Goal: Task Accomplishment & Management: Manage account settings

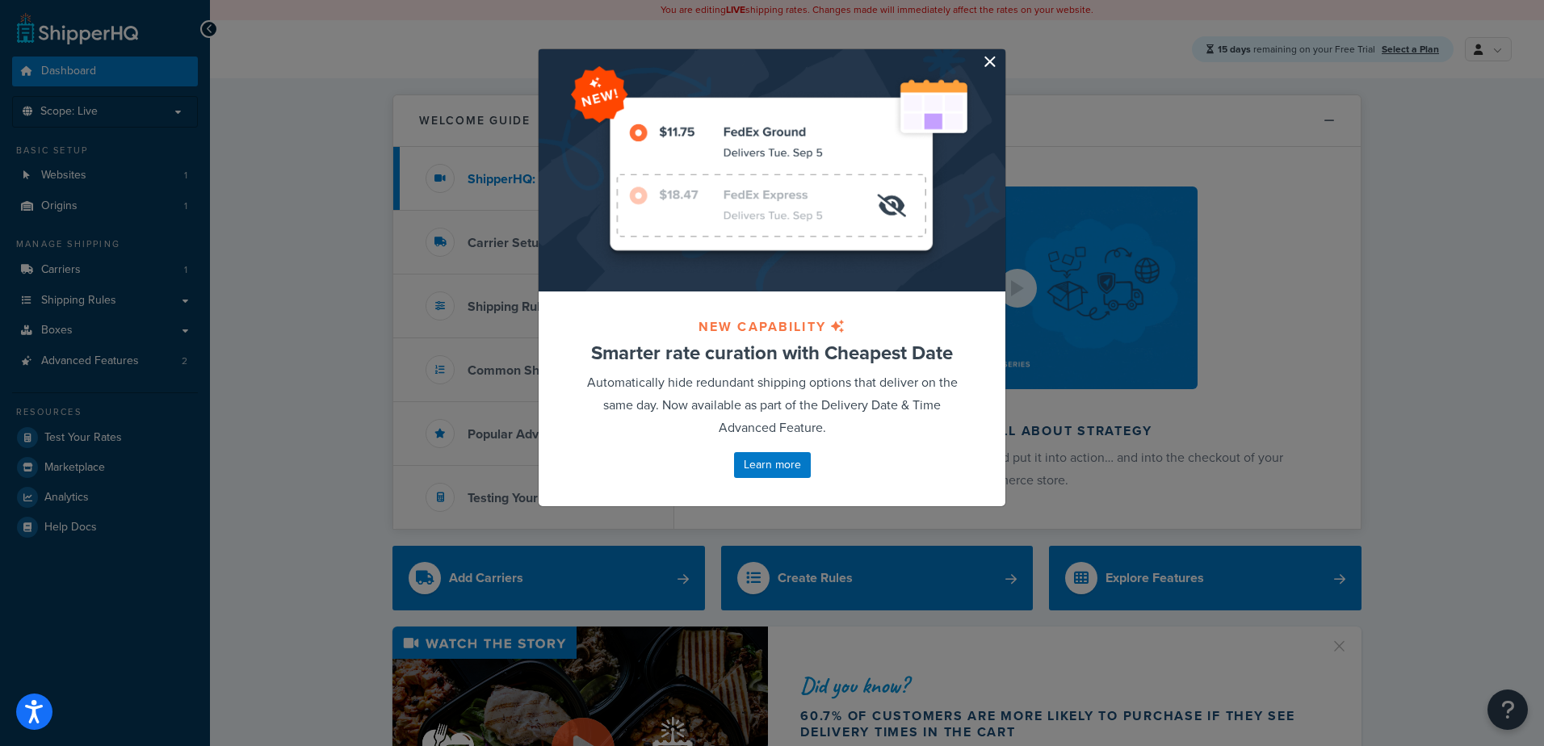
click at [1001, 53] on button "button" at bounding box center [1003, 51] width 4 height 4
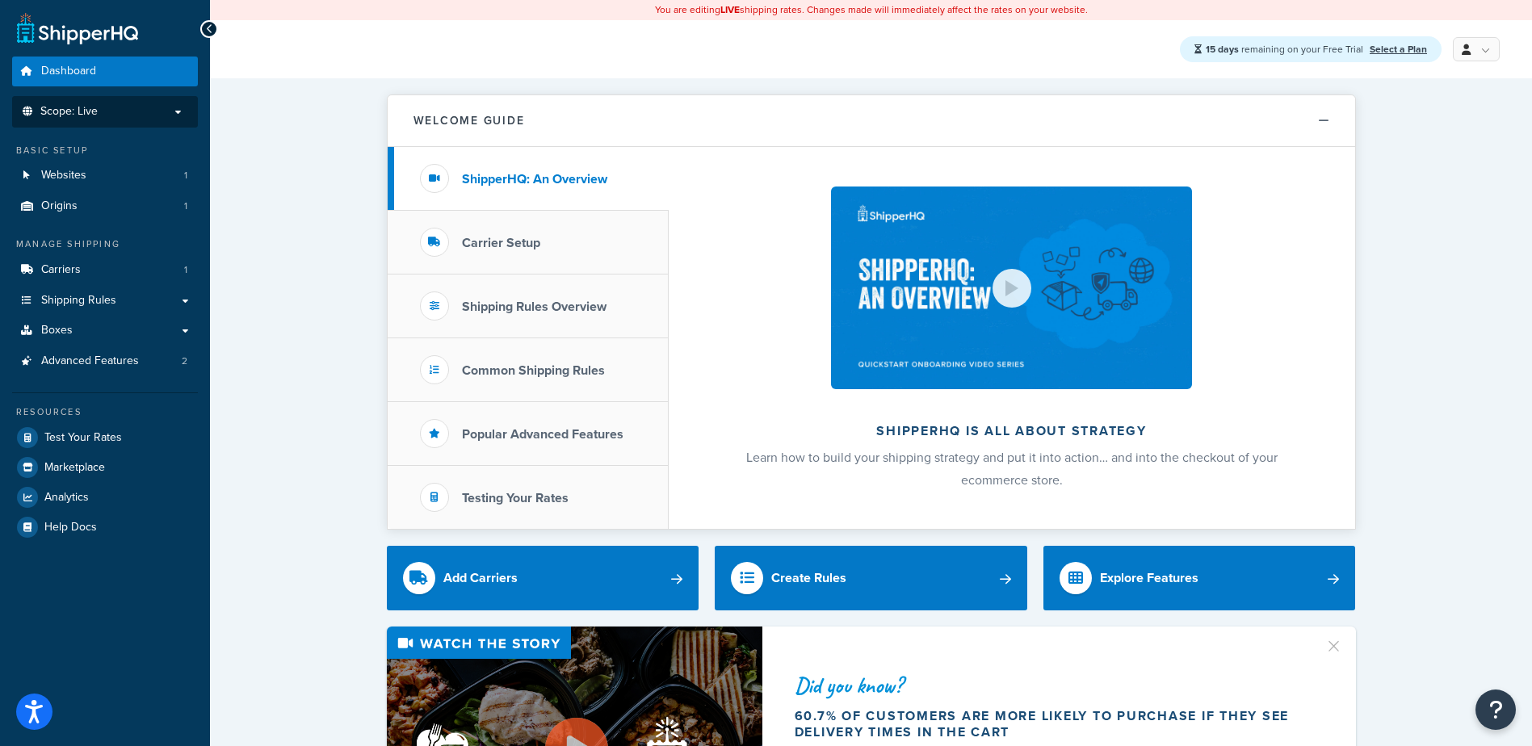
click at [129, 112] on p "Scope: Live" at bounding box center [104, 112] width 171 height 14
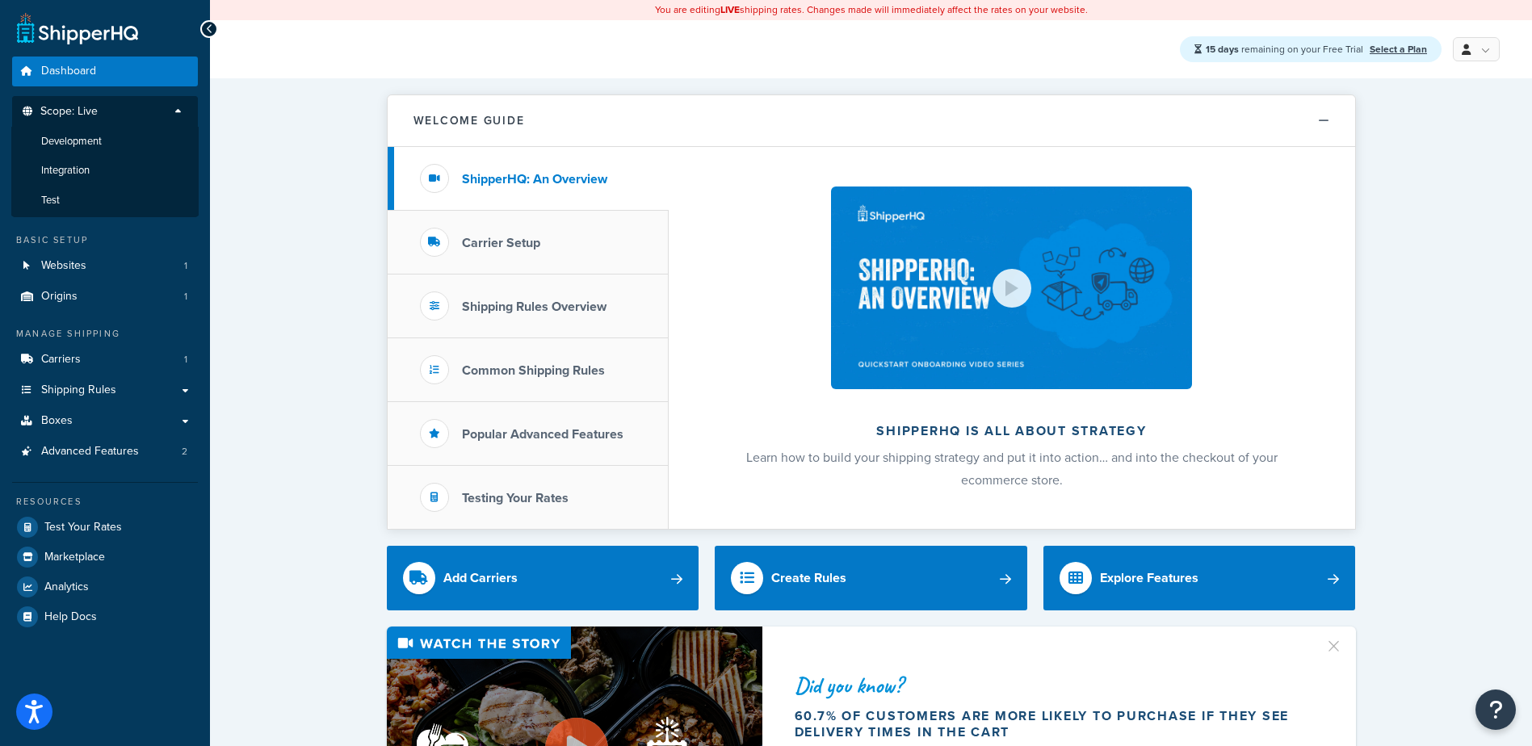
click at [129, 112] on p "Scope: Live" at bounding box center [104, 116] width 171 height 22
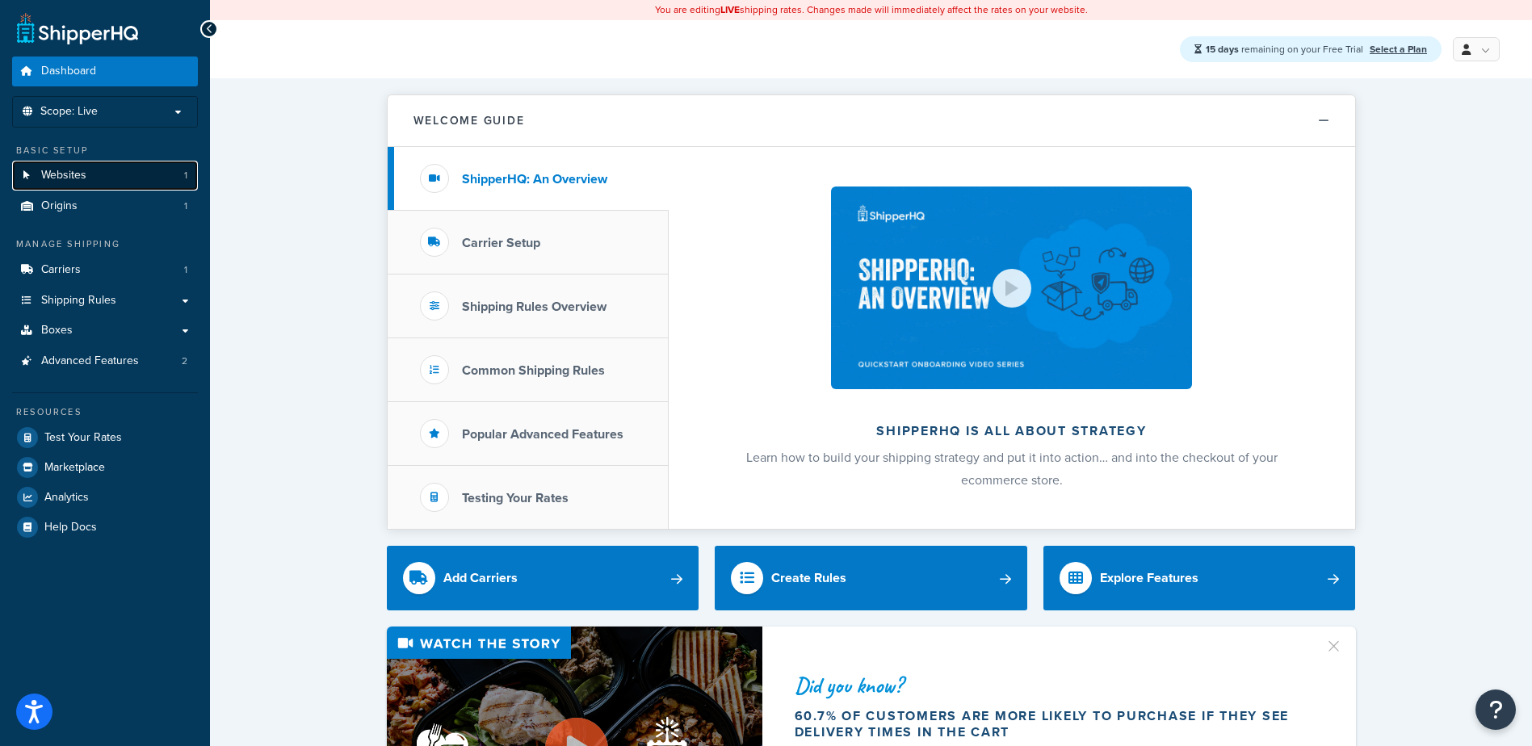
click at [103, 174] on link "Websites 1" at bounding box center [105, 176] width 186 height 30
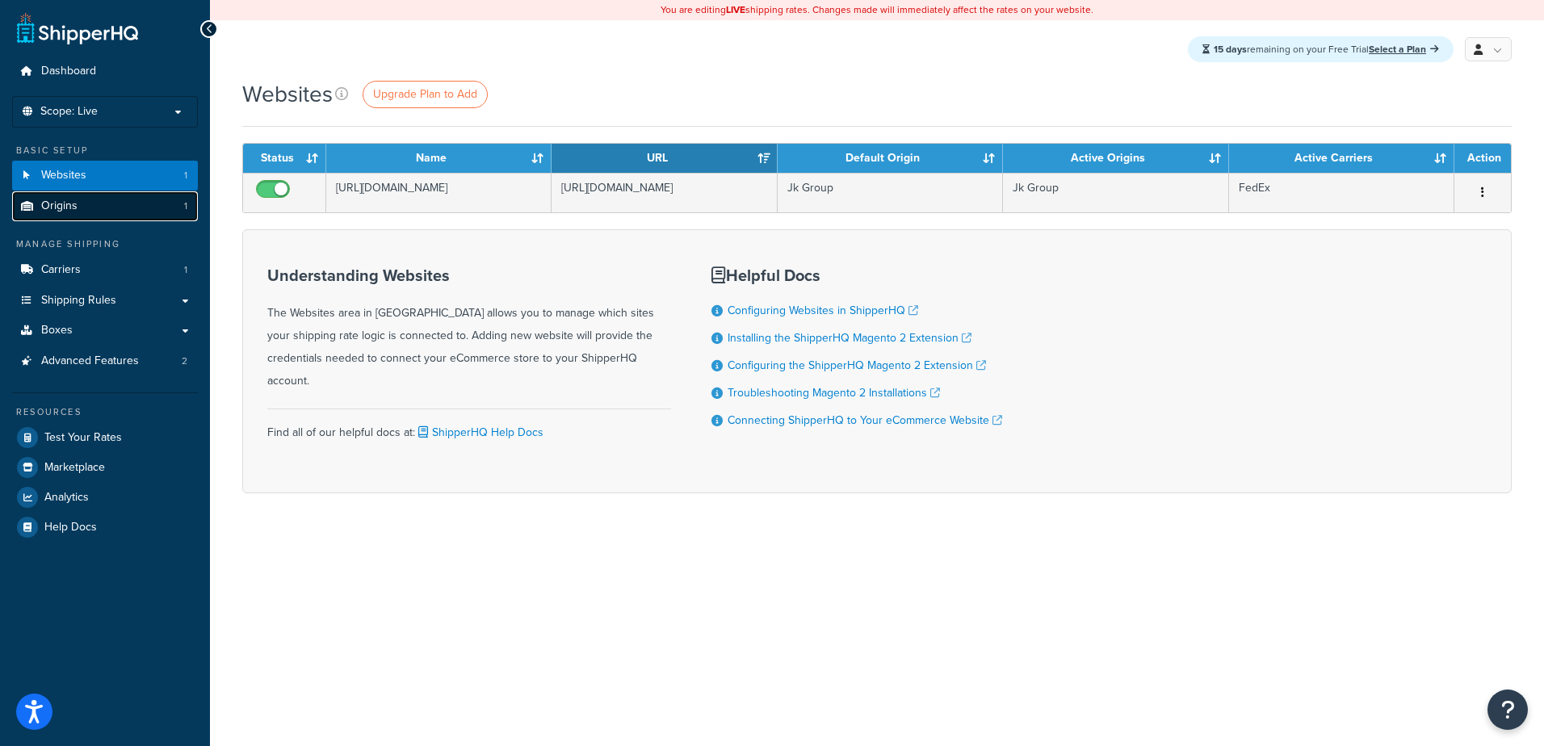
click at [68, 204] on span "Origins" at bounding box center [59, 206] width 36 height 14
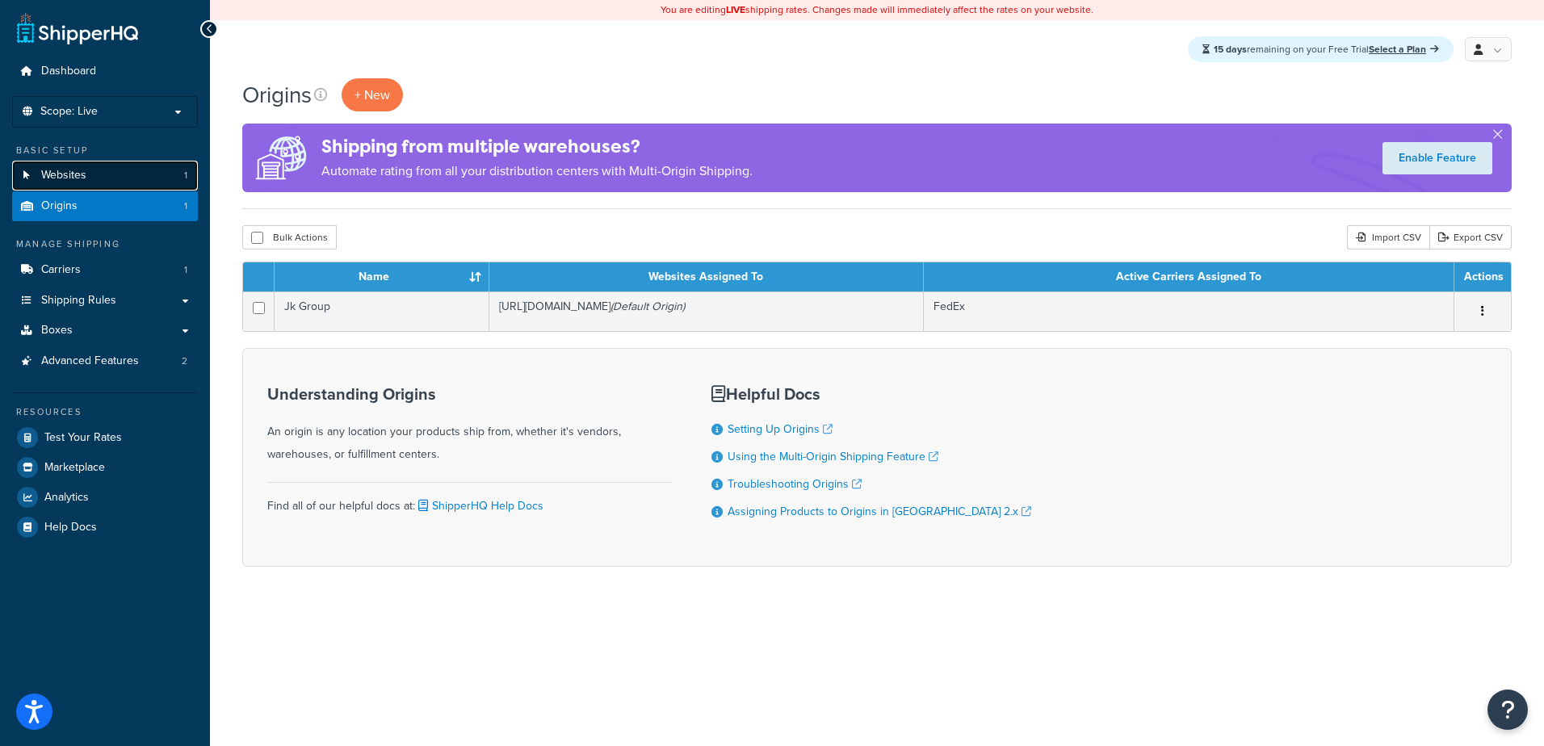
click span "Websites"
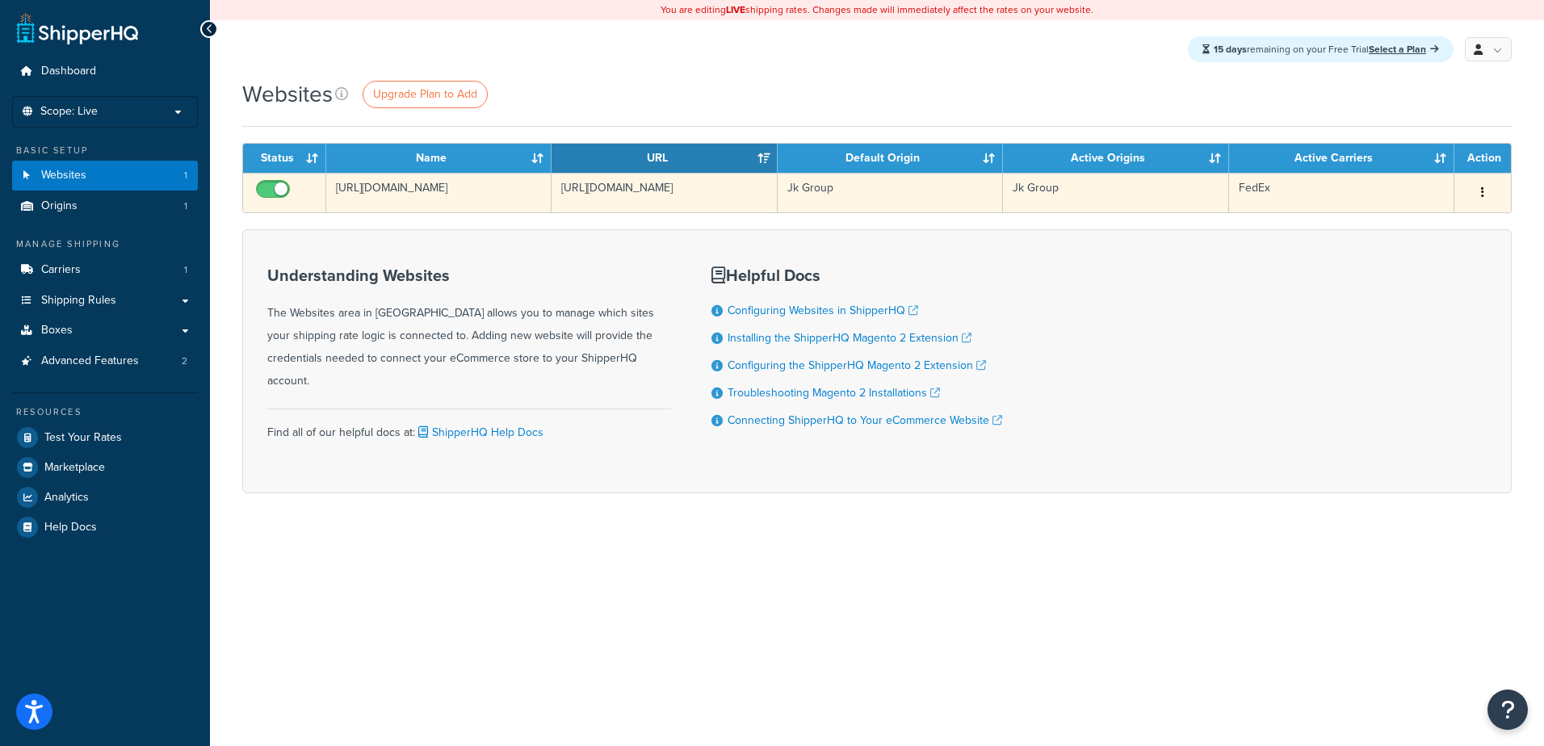
click at [408, 184] on td "https://www.jk-group.net/" at bounding box center [438, 193] width 225 height 40
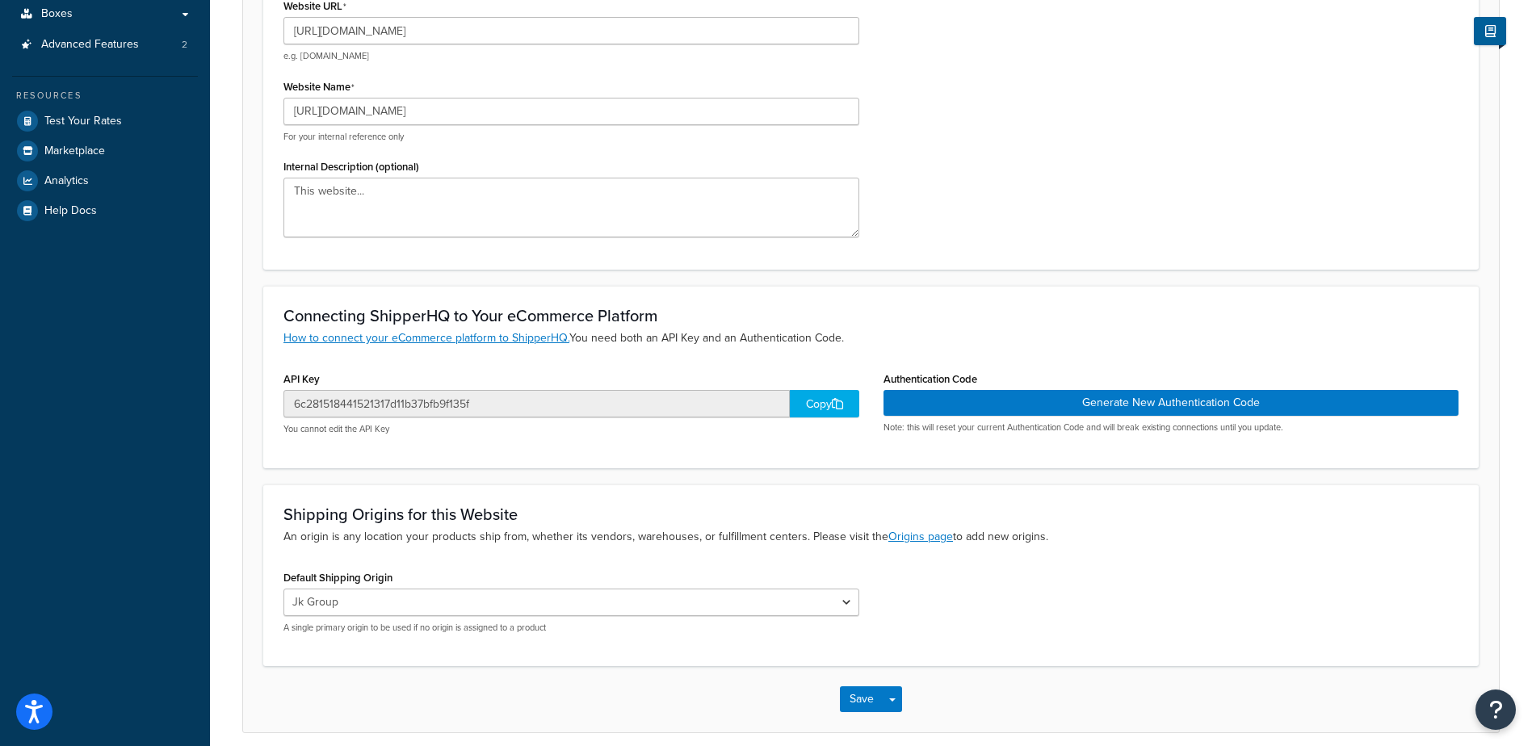
scroll to position [323, 0]
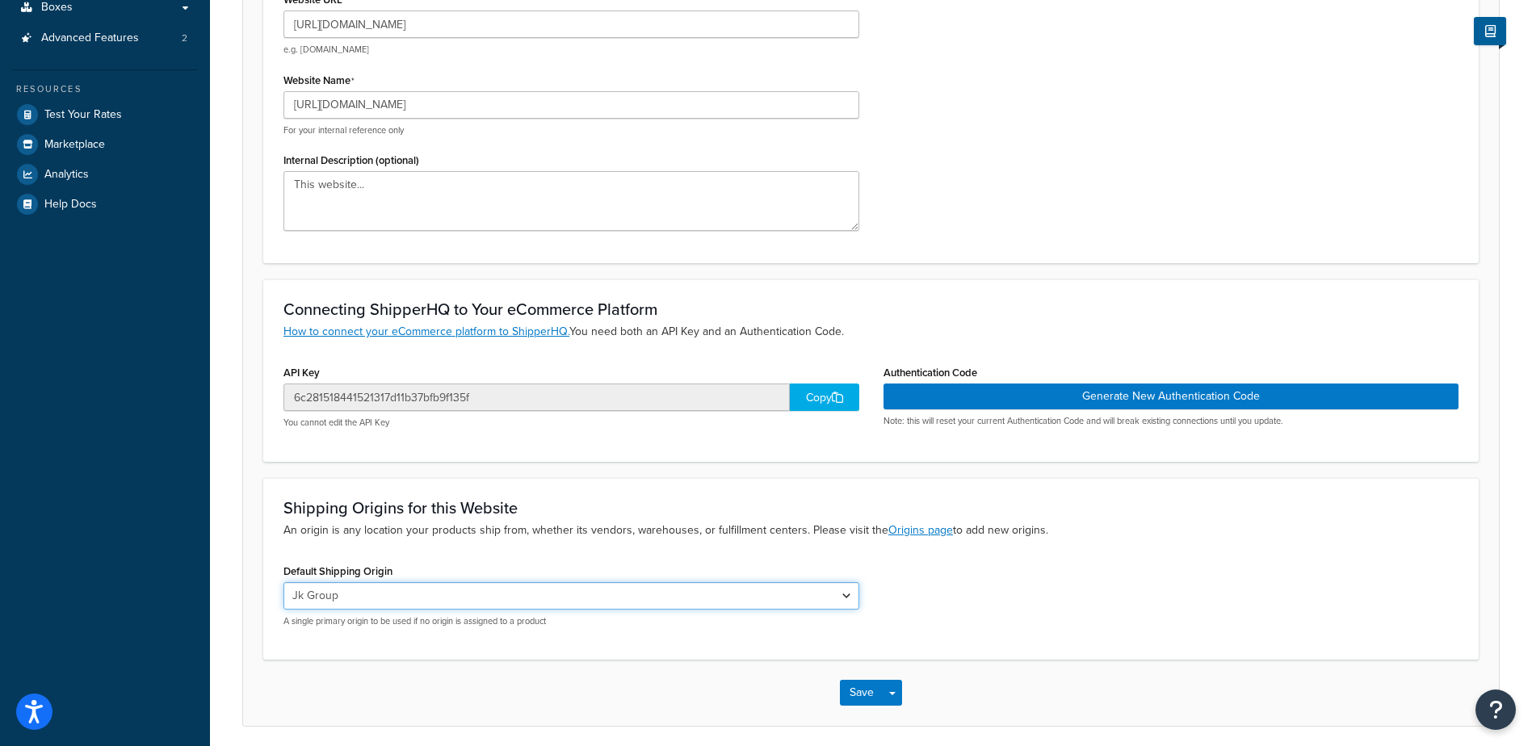
click at [514, 596] on select "Jk Group" at bounding box center [571, 595] width 576 height 27
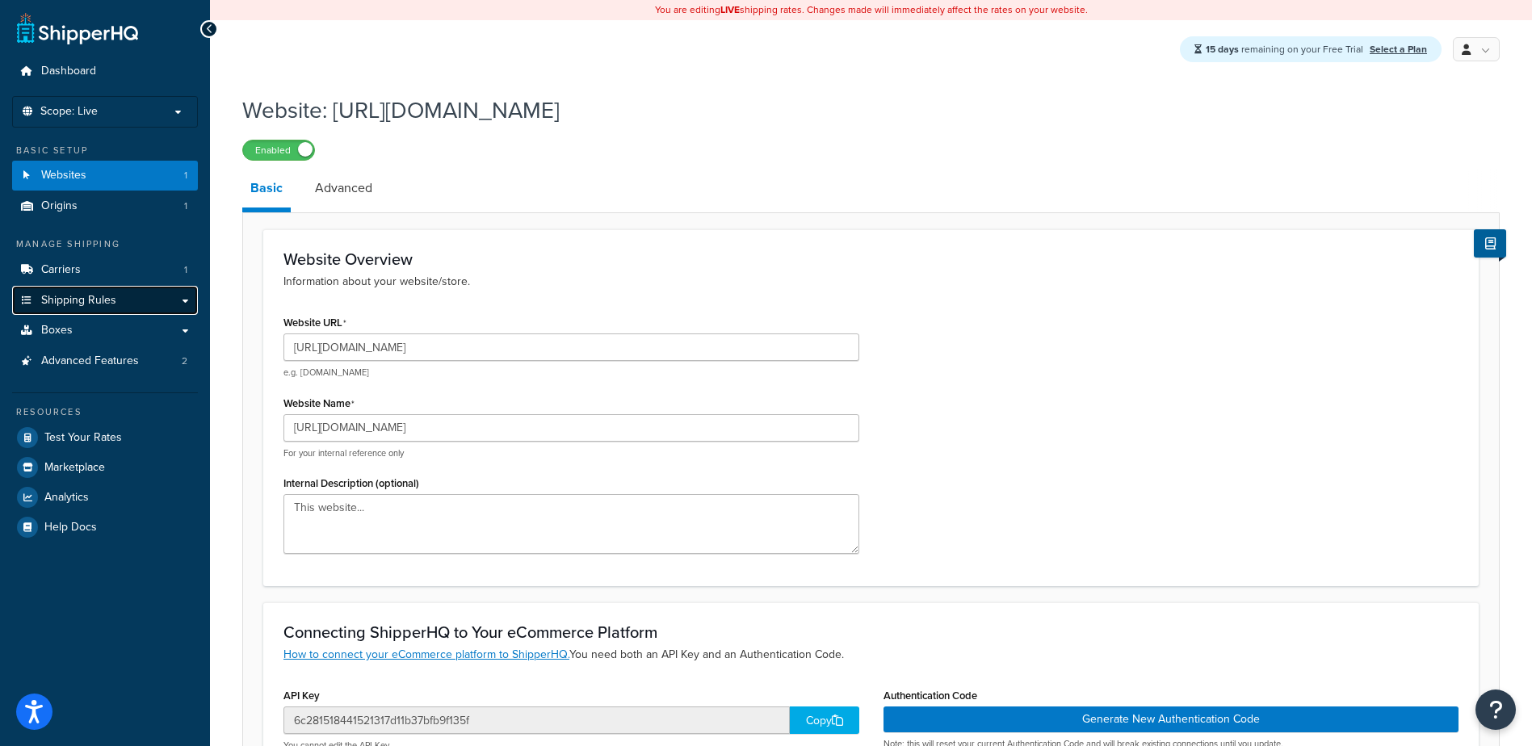
click at [78, 305] on span "Shipping Rules" at bounding box center [78, 301] width 75 height 14
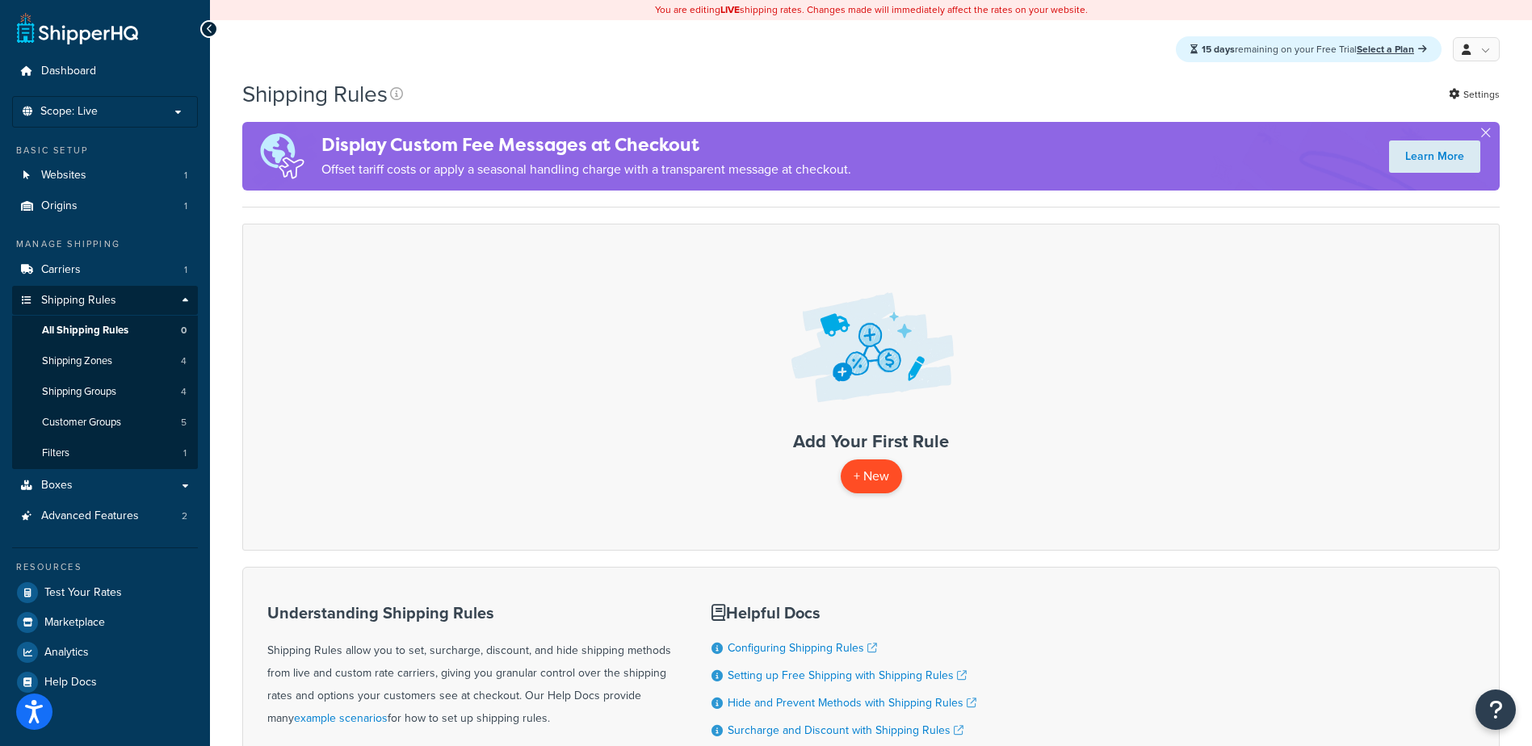
click at [897, 475] on p "+ New" at bounding box center [870, 475] width 61 height 33
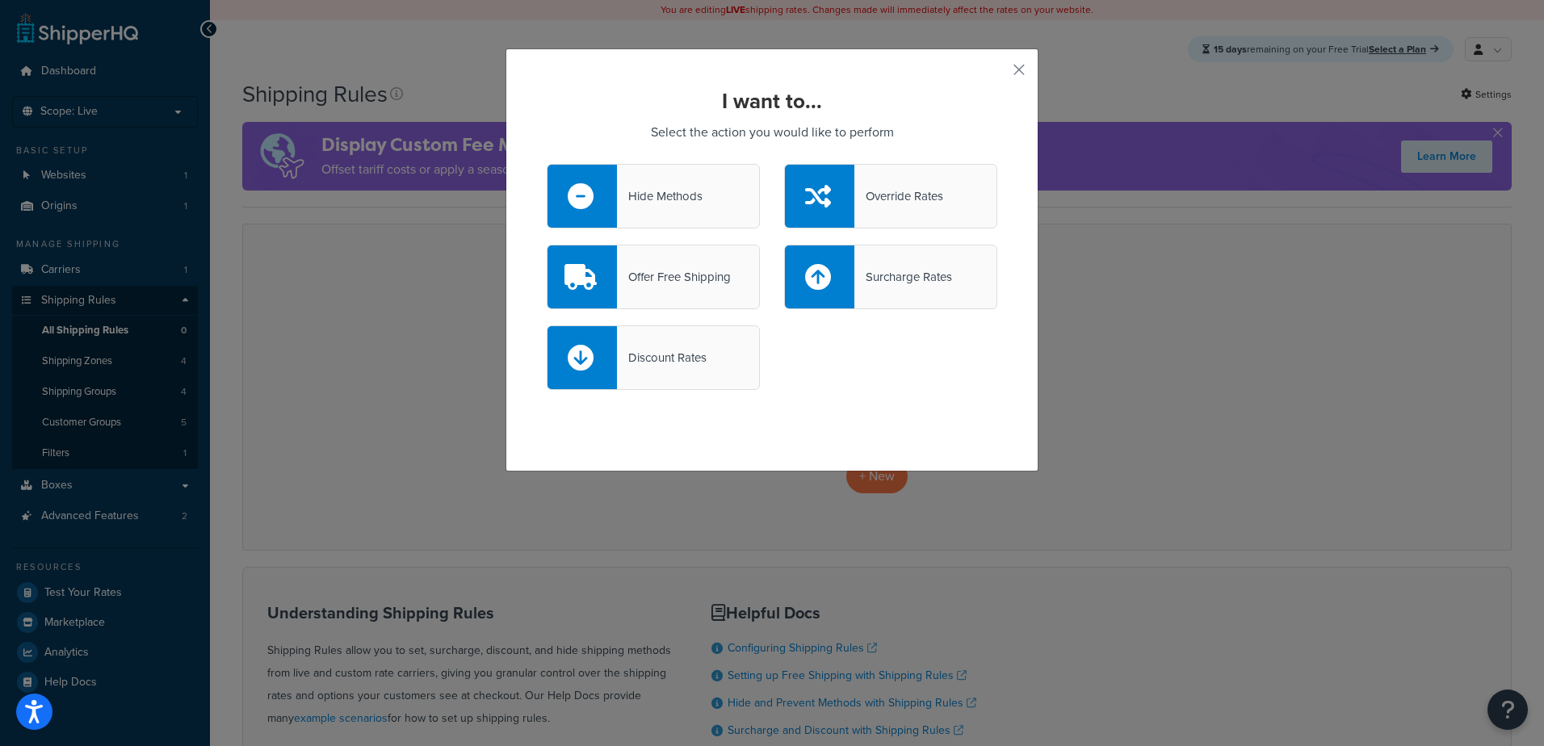
click at [640, 191] on div "Hide Methods" at bounding box center [660, 196] width 86 height 23
click at [0, 0] on input "Hide Methods" at bounding box center [0, 0] width 0 height 0
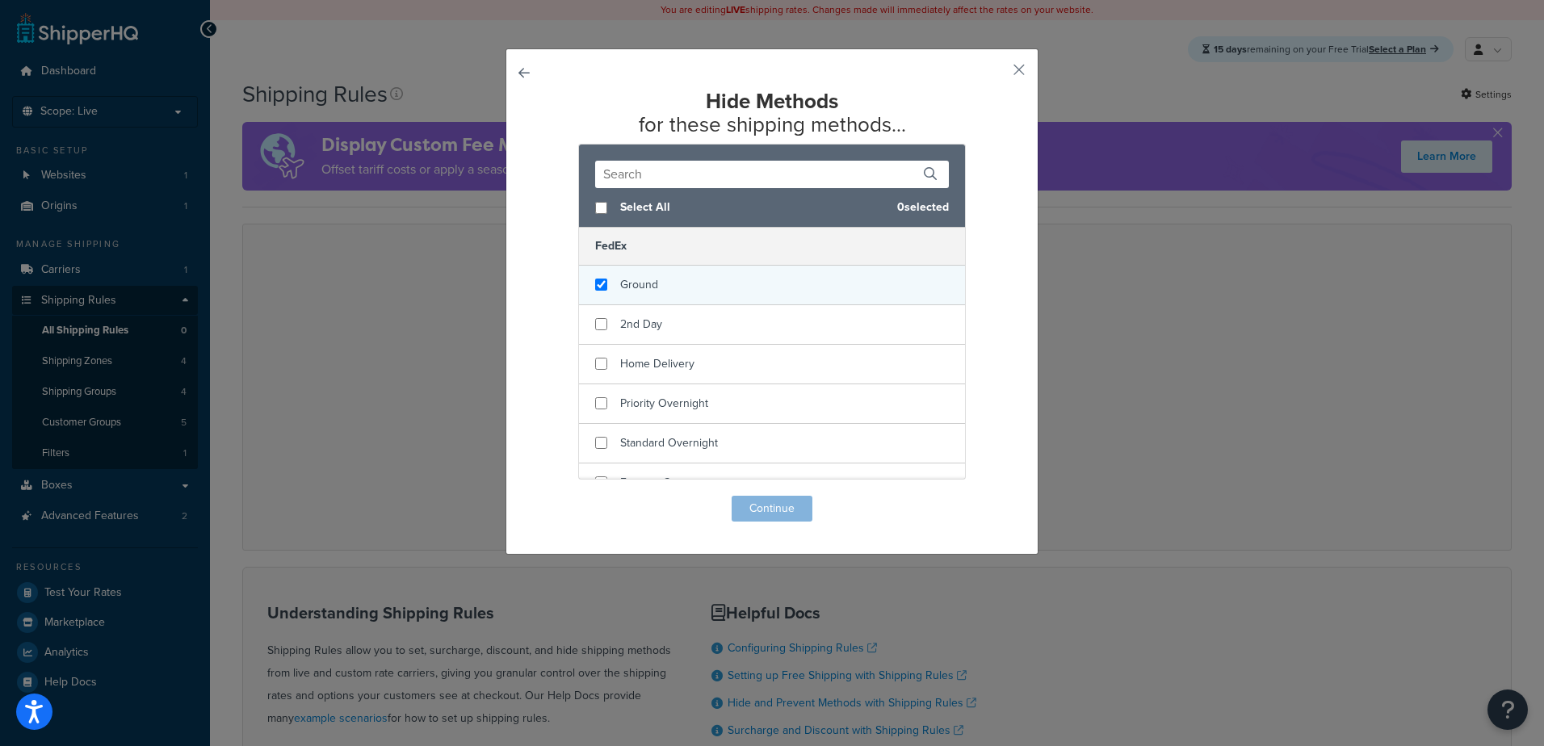
checkbox input "true"
click at [620, 290] on span "Ground" at bounding box center [639, 284] width 38 height 17
click at [761, 507] on button "Continue" at bounding box center [771, 509] width 81 height 26
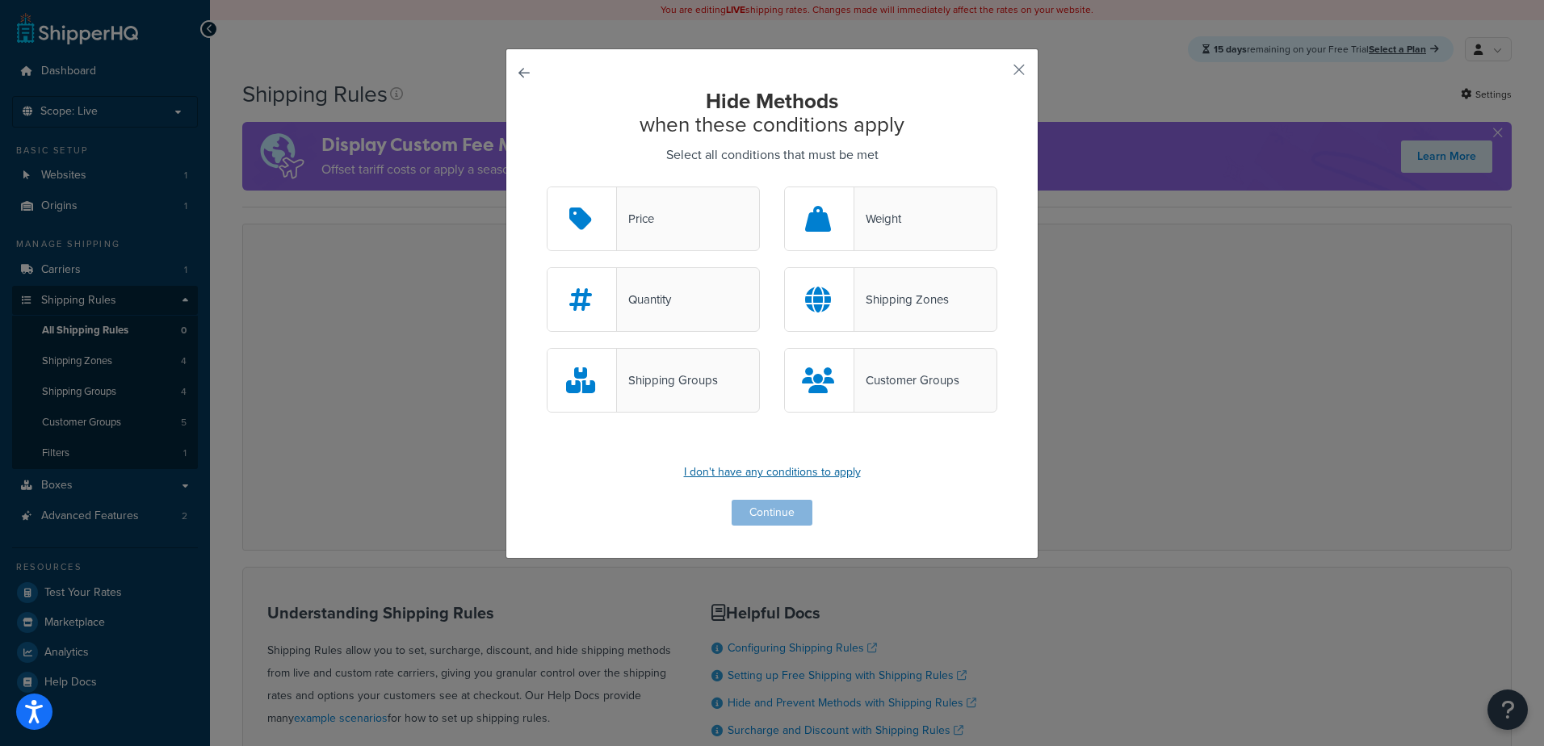
click at [755, 470] on p "I don't have any conditions to apply" at bounding box center [772, 472] width 450 height 23
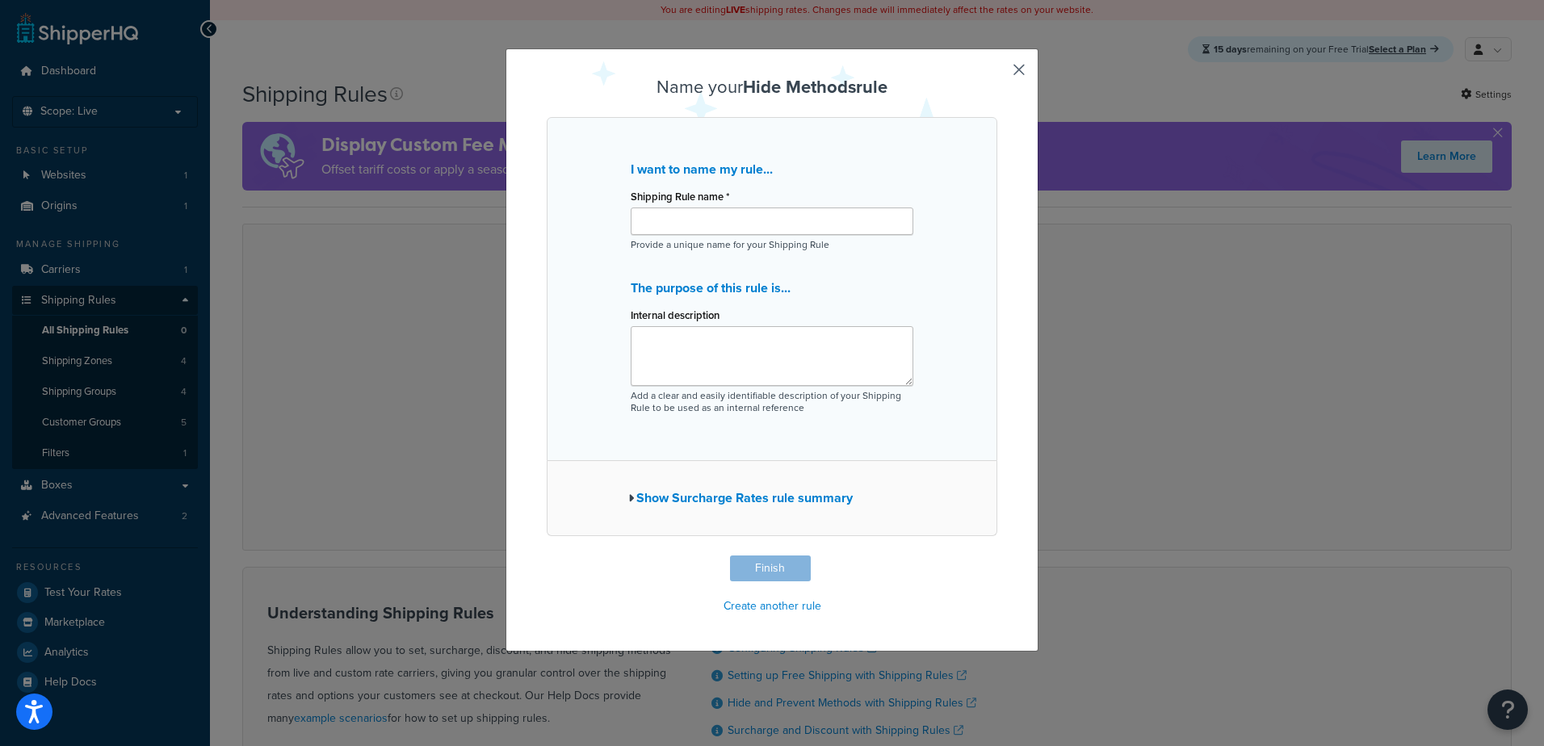
click at [997, 555] on button "button" at bounding box center [995, 557] width 4 height 4
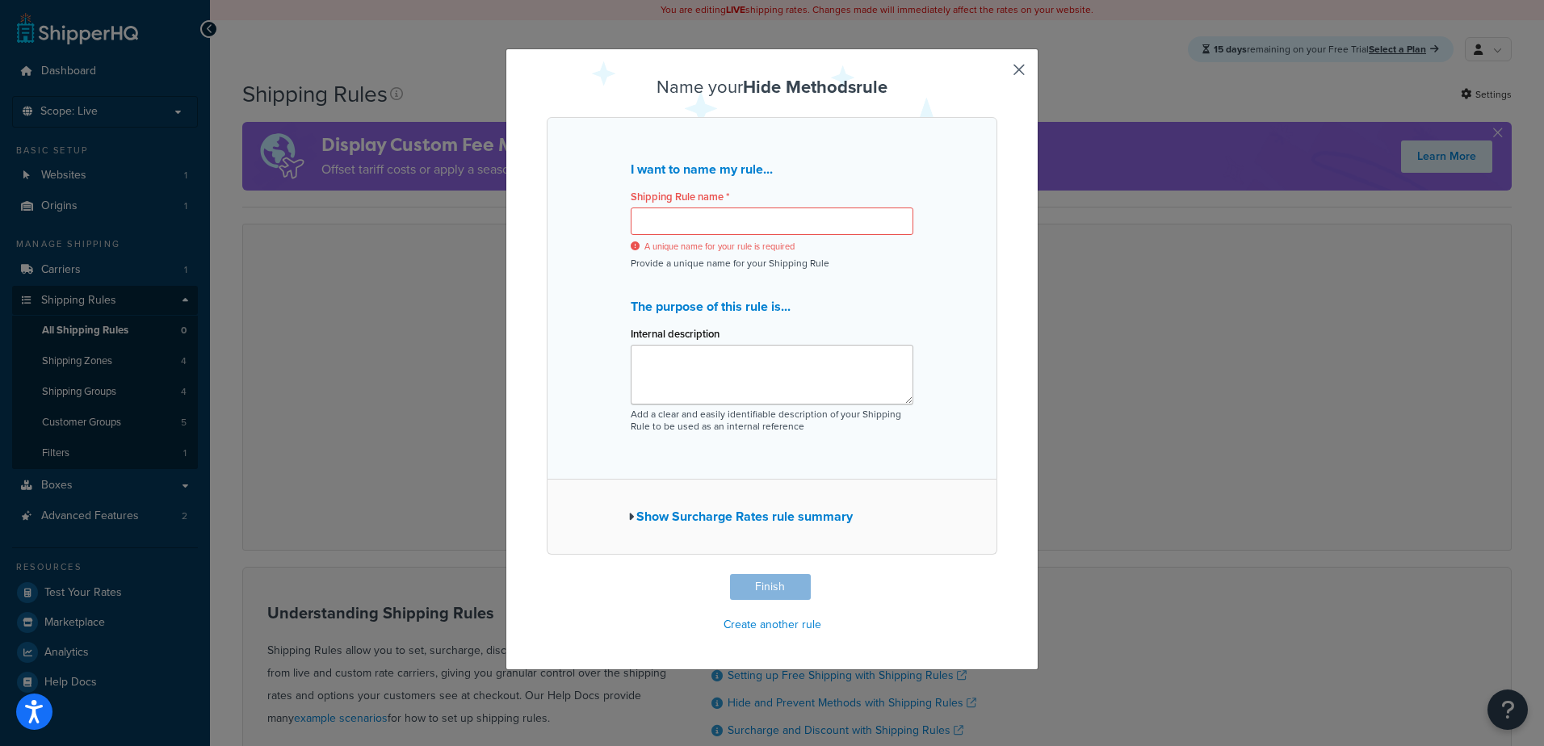
click at [997, 574] on button "button" at bounding box center [995, 576] width 4 height 4
drag, startPoint x: 1014, startPoint y: 67, endPoint x: 710, endPoint y: 585, distance: 600.4
click at [710, 585] on div "Name your Hide Methods rule I want to name my rule... Shipping Rule name * A un…" at bounding box center [772, 357] width 450 height 559
click at [752, 513] on button "Show Surcharge Rates rule summary" at bounding box center [740, 516] width 224 height 23
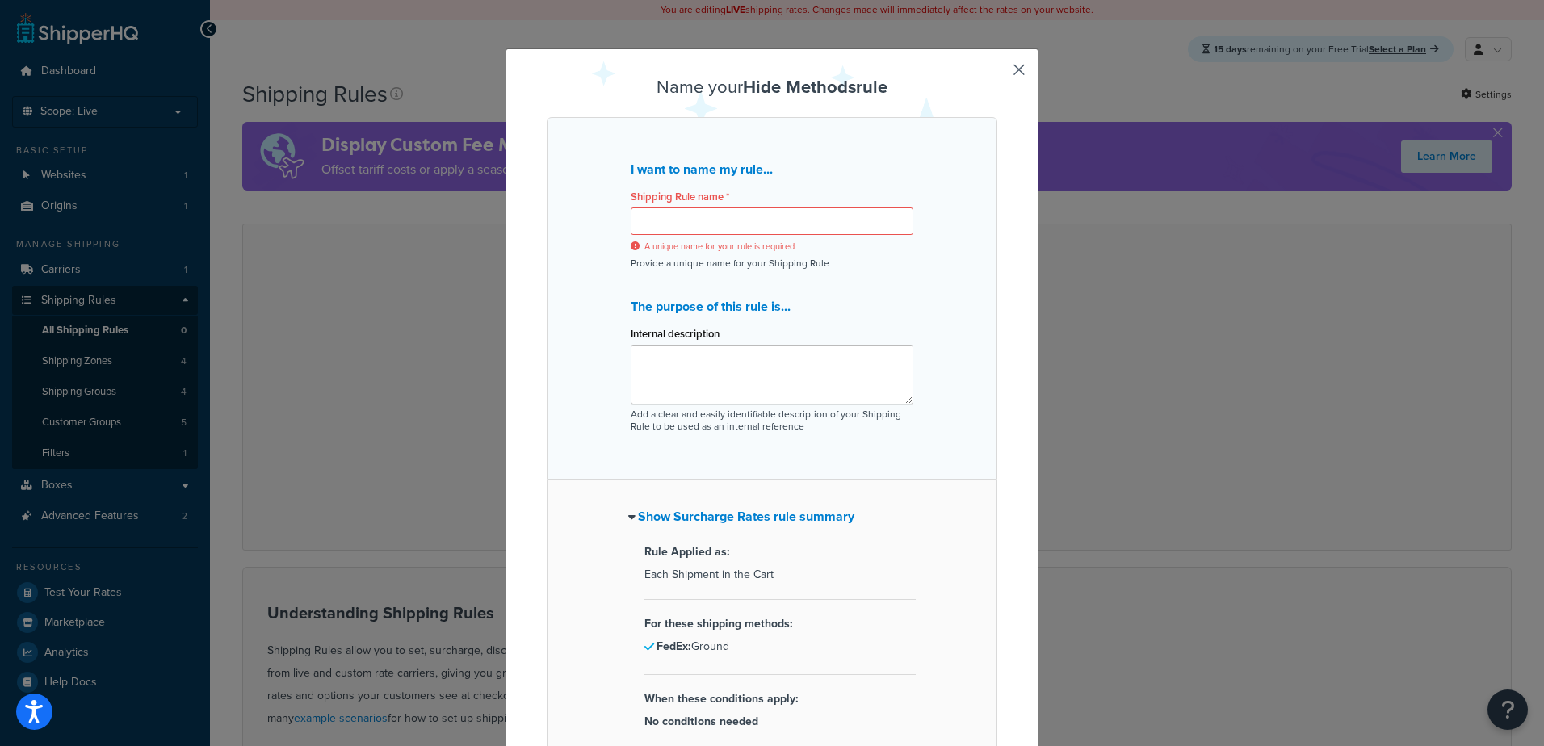
drag, startPoint x: 1008, startPoint y: 66, endPoint x: 1543, endPoint y: 305, distance: 586.2
click at [1531, 305] on html "Accessibility Screen-Reader Guide, Feedback, and Issue Reporting | New window $…" at bounding box center [772, 476] width 1544 height 953
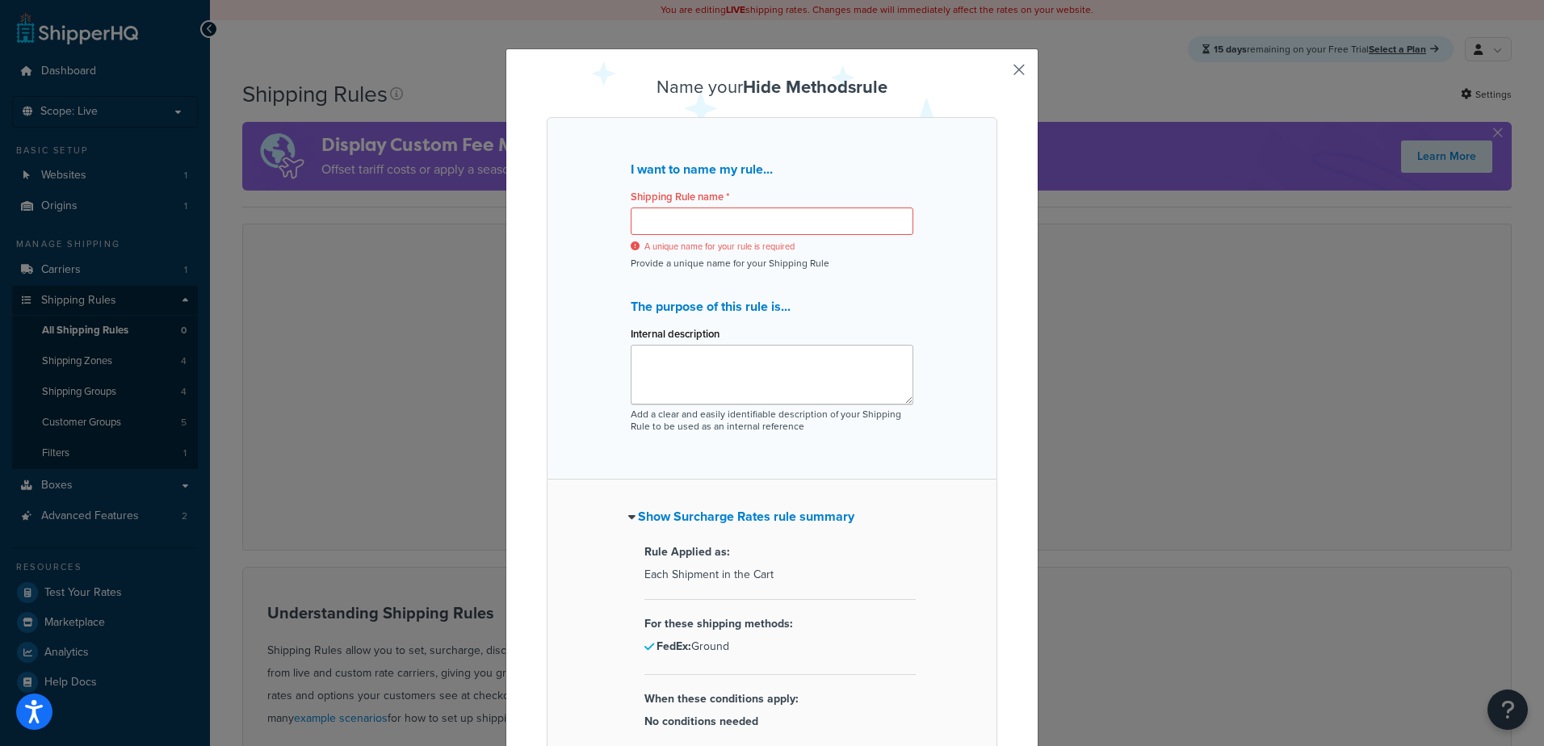
scroll to position [142, 0]
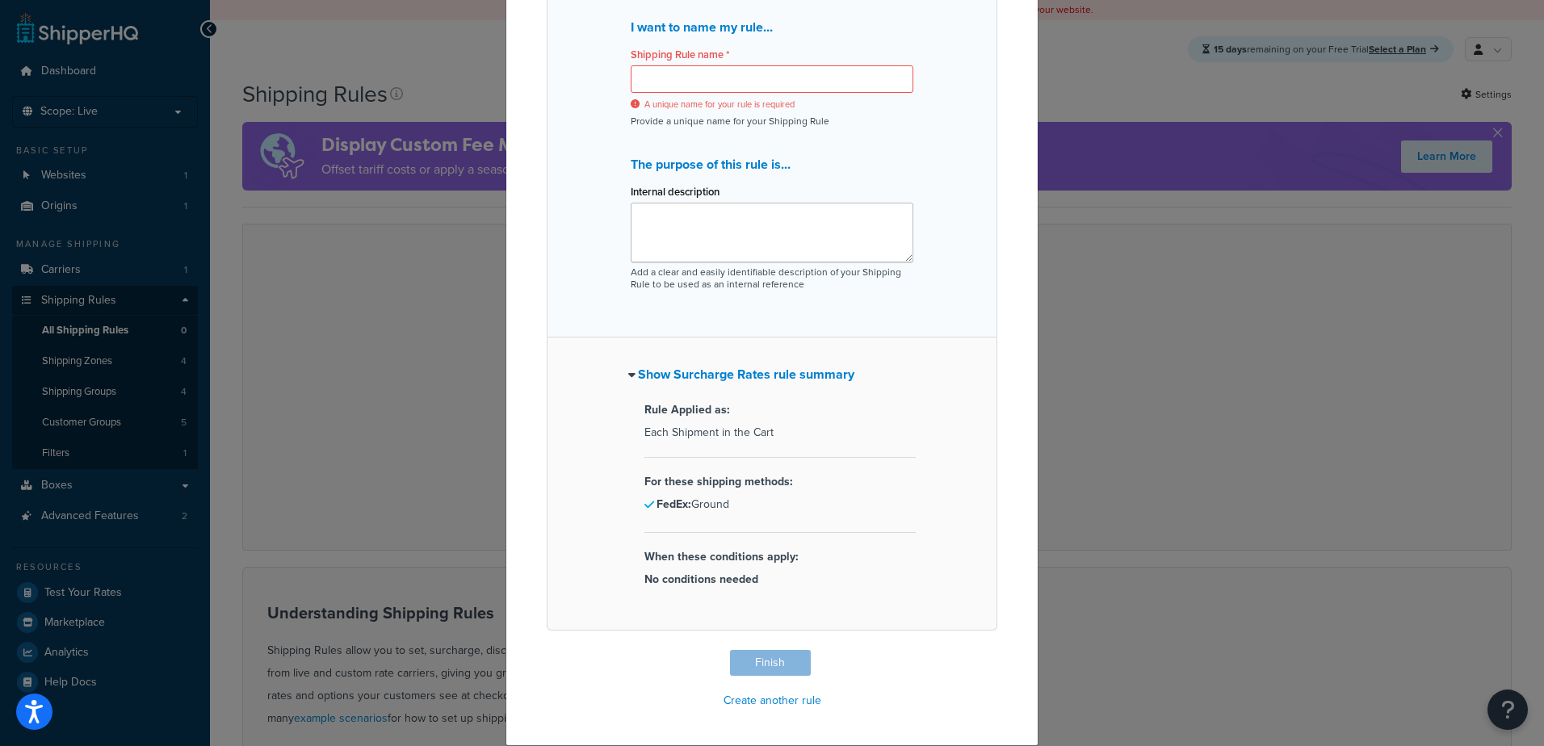
click at [381, 483] on div "Name your Hide Methods rule I want to name my rule... Shipping Rule name * A un…" at bounding box center [772, 373] width 1544 height 746
click at [677, 76] on input "Shipping Rule name *" at bounding box center [772, 78] width 283 height 27
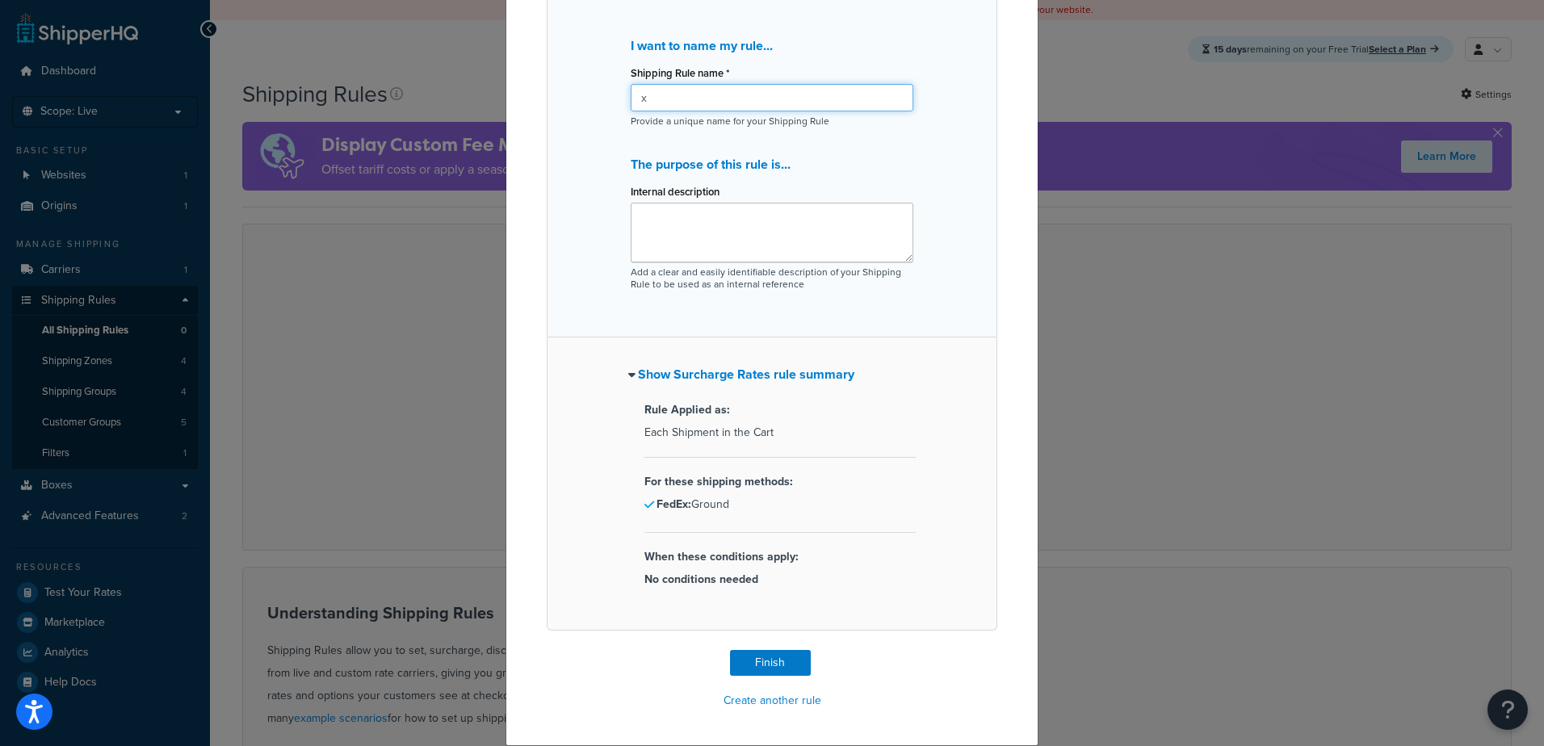
scroll to position [124, 0]
type input "xx"
click at [748, 702] on button "Create another rule" at bounding box center [772, 701] width 107 height 24
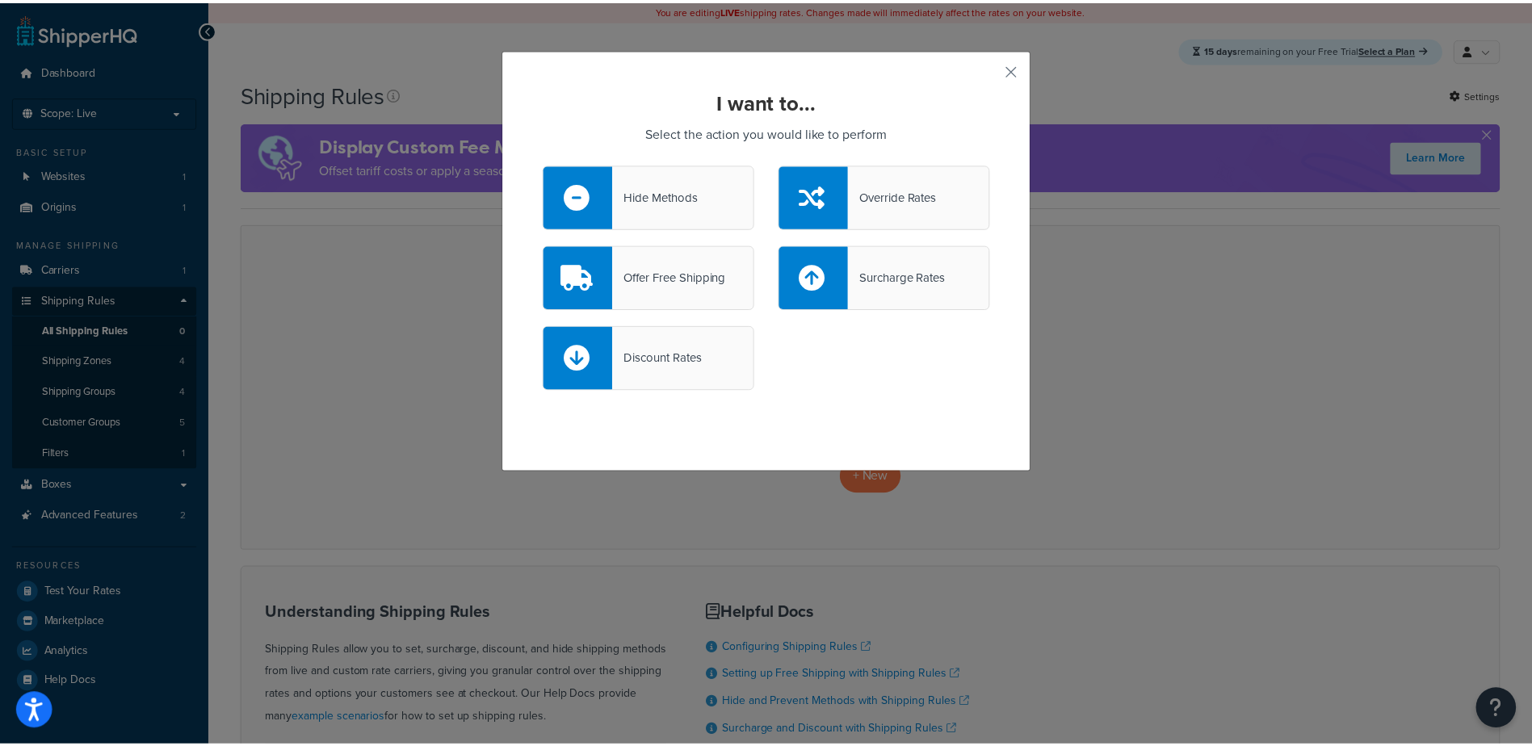
scroll to position [0, 0]
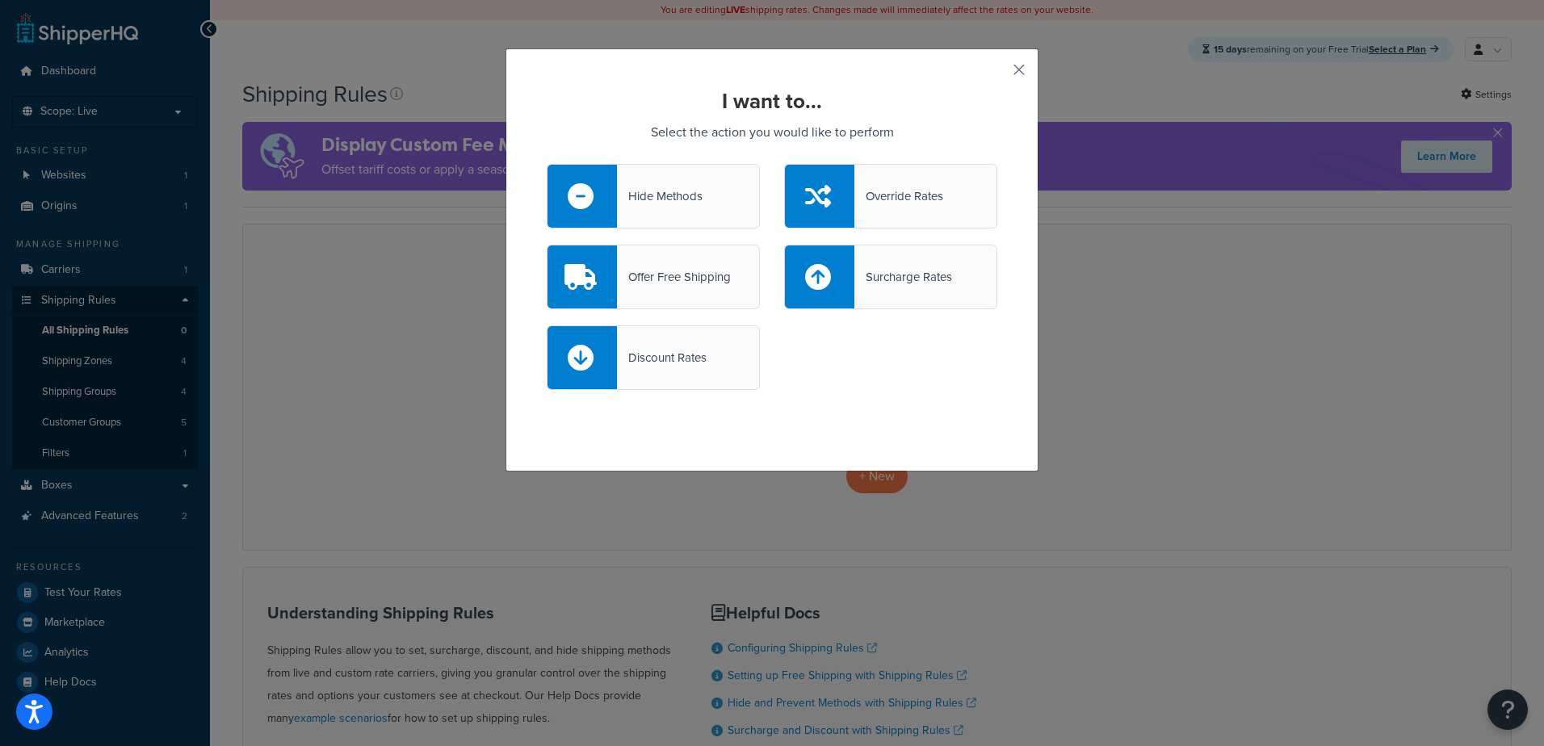
click at [997, 73] on button "button" at bounding box center [995, 75] width 4 height 4
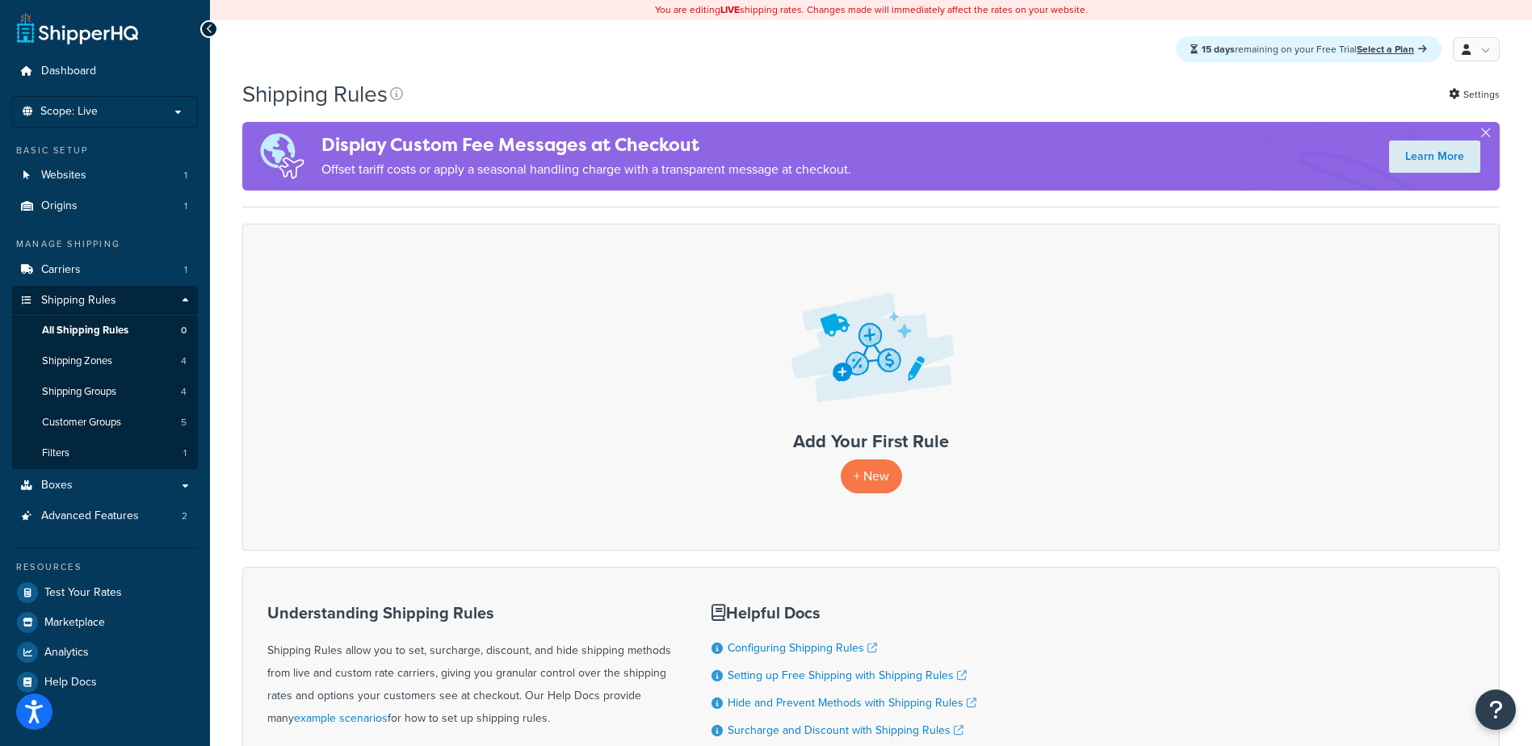
scroll to position [207, 0]
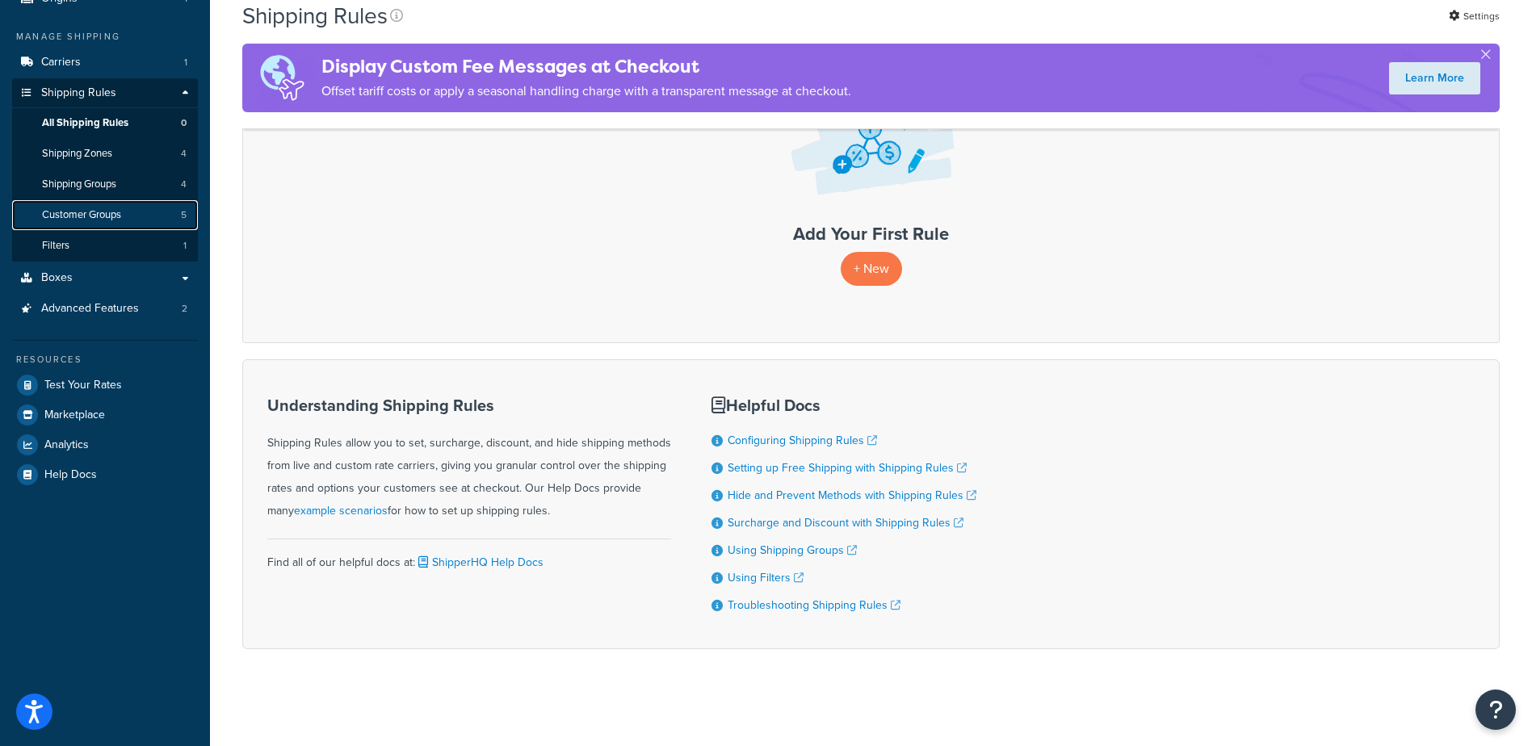
click at [79, 204] on link "Customer Groups 5" at bounding box center [105, 215] width 186 height 30
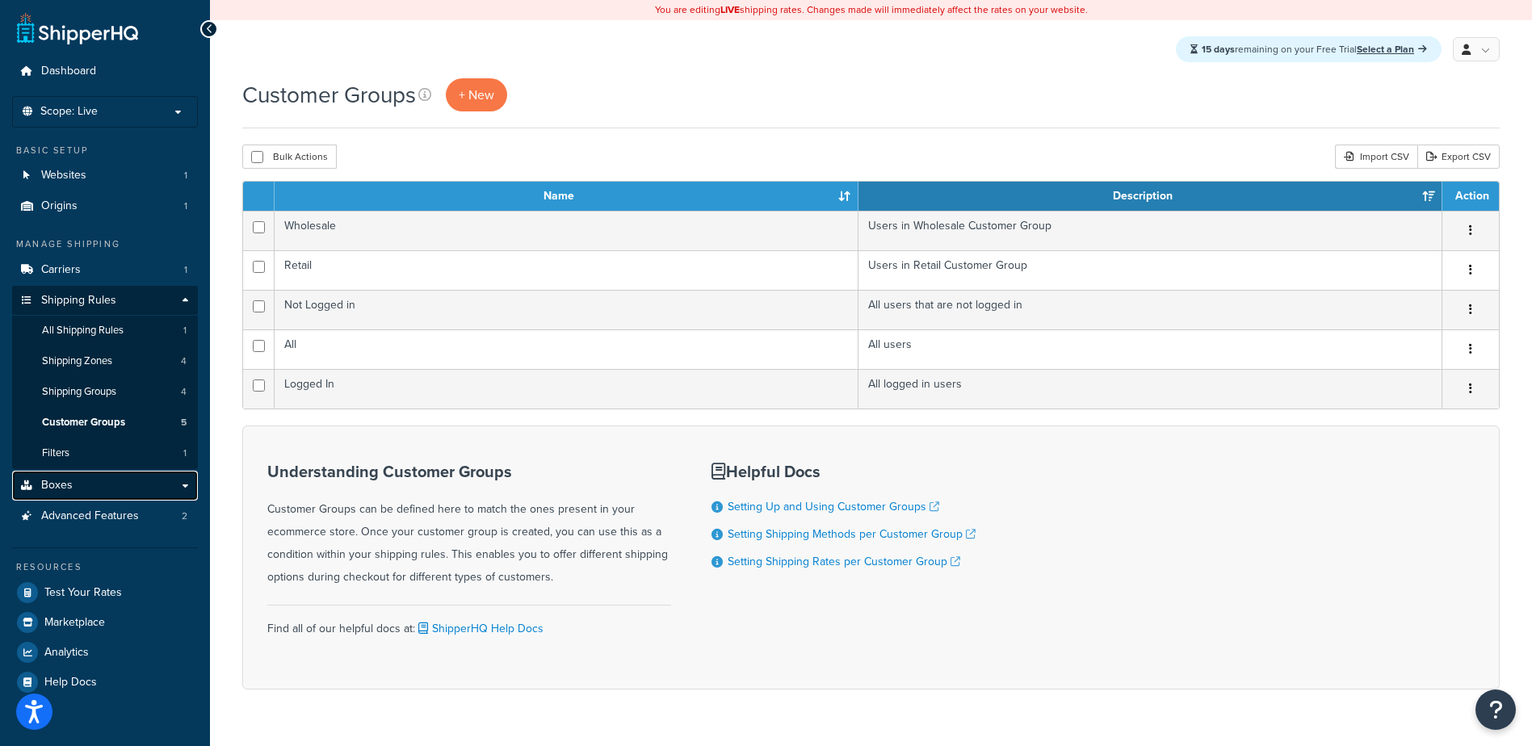
click at [72, 488] on link "Boxes" at bounding box center [105, 486] width 186 height 30
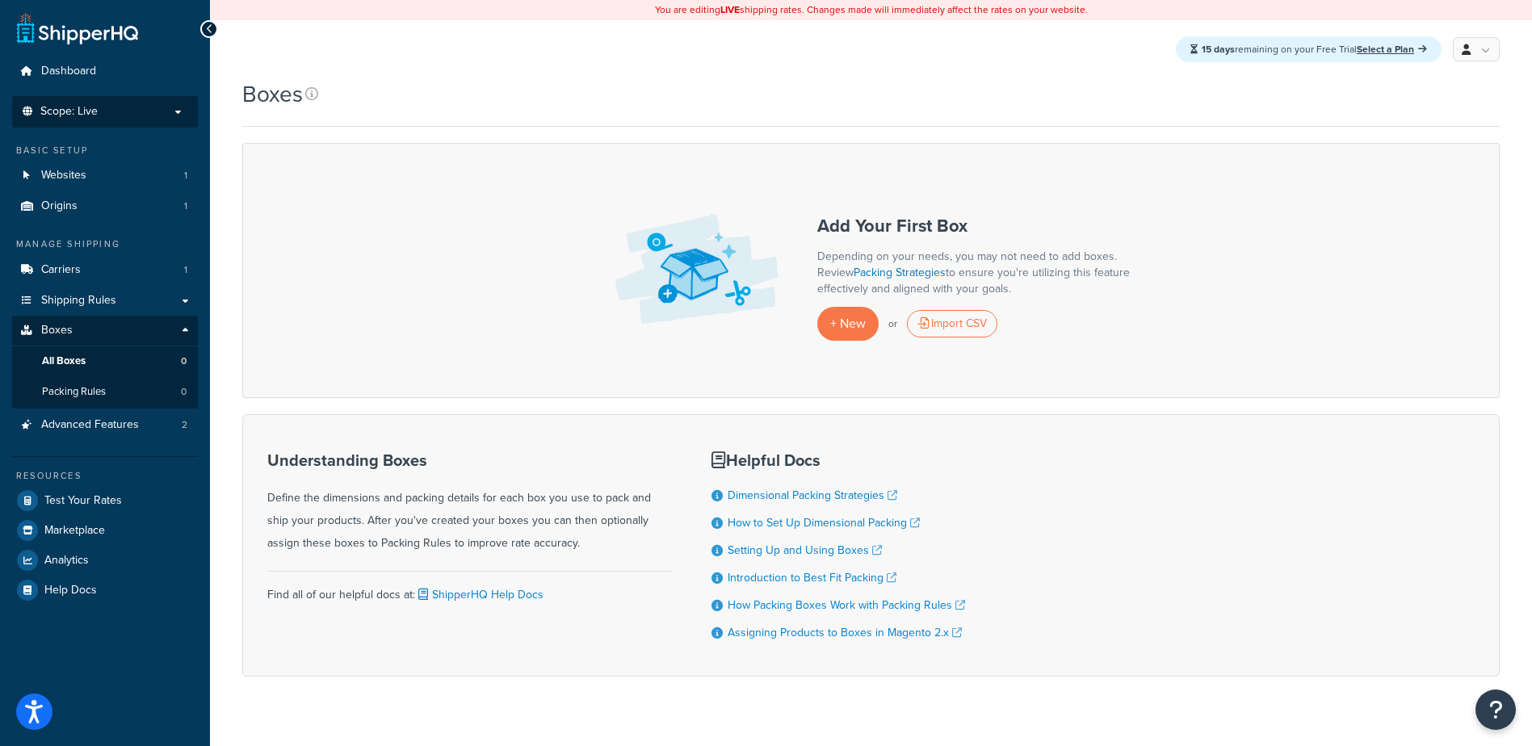
click at [98, 112] on p "Scope: Live" at bounding box center [104, 112] width 171 height 14
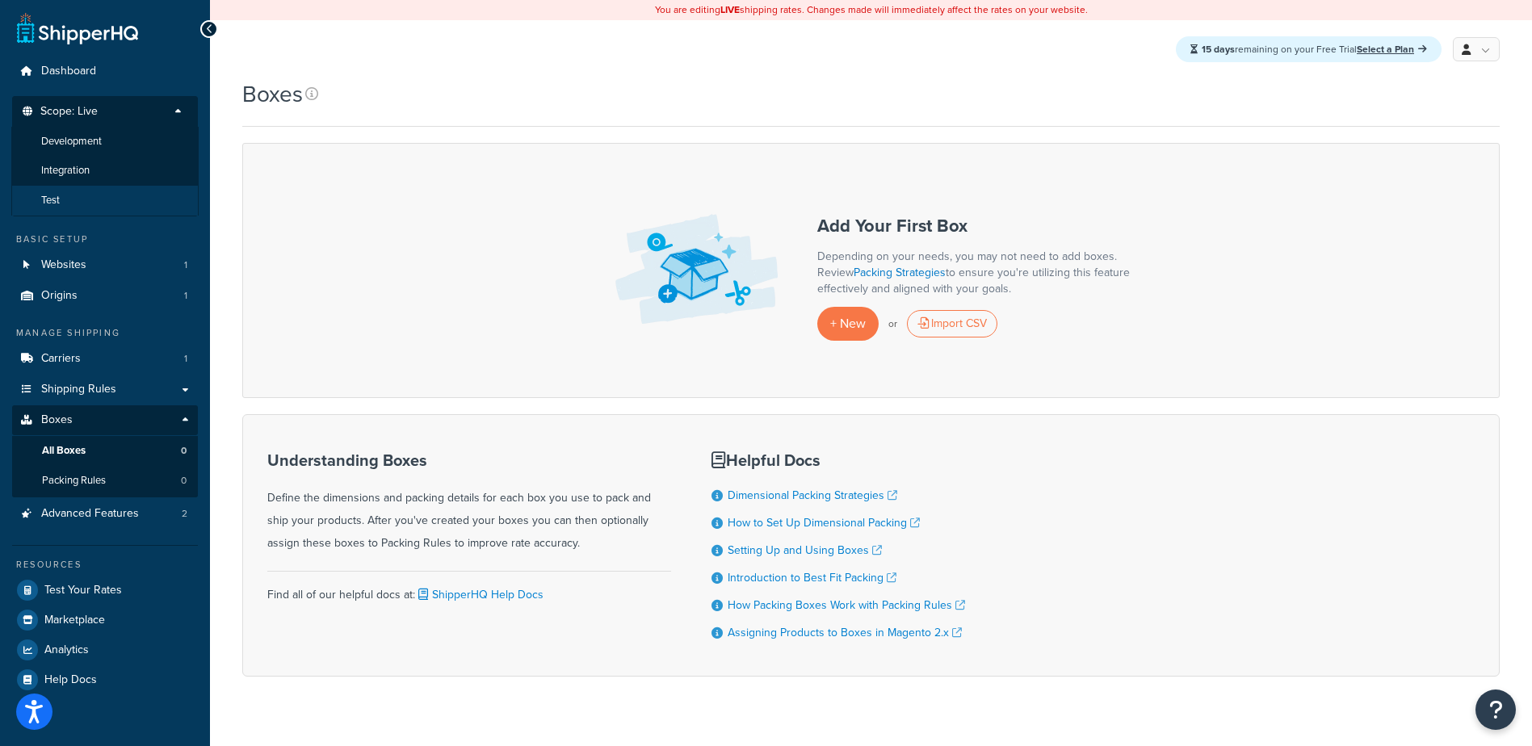
click at [72, 192] on li "Test" at bounding box center [104, 201] width 187 height 30
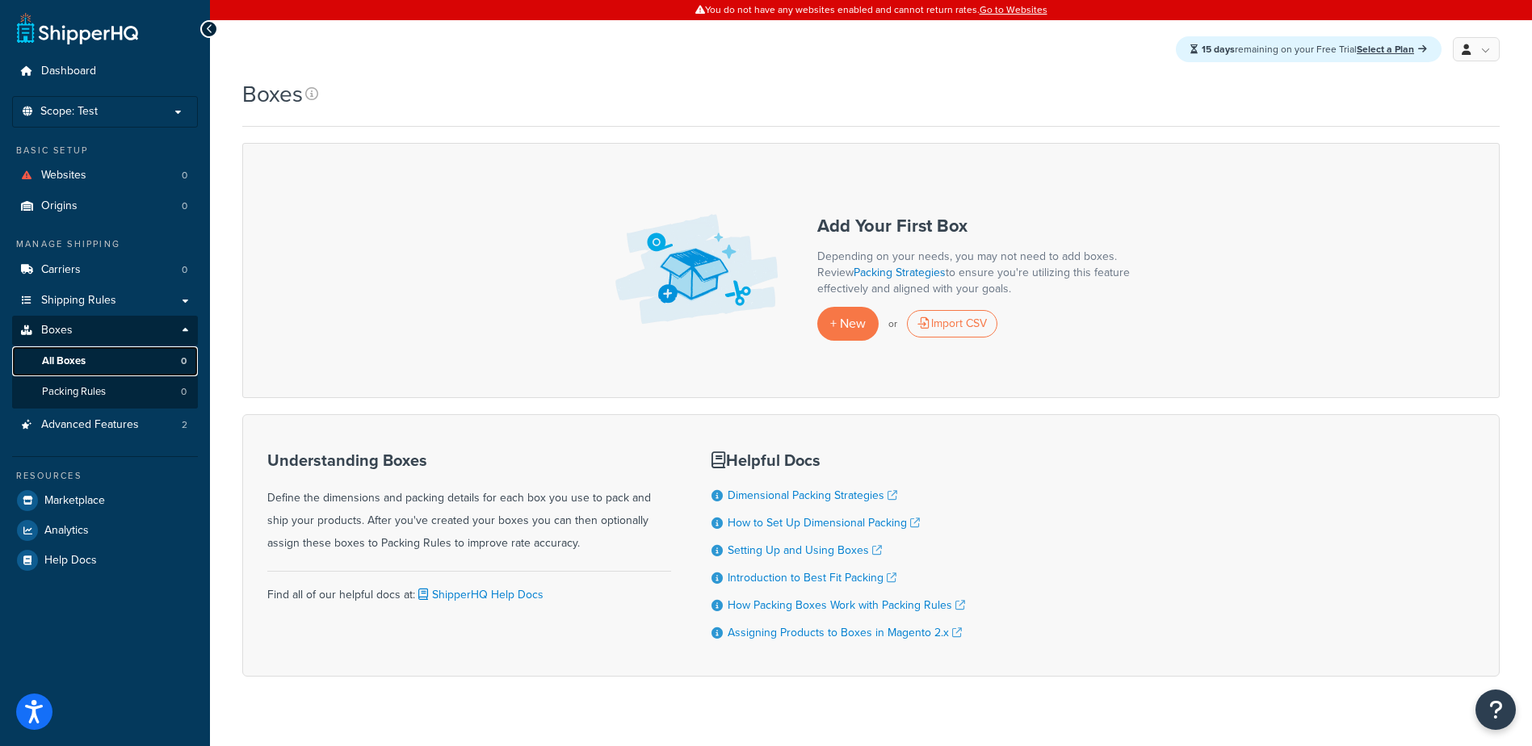
click at [98, 362] on link "All Boxes 0" at bounding box center [105, 361] width 186 height 30
click at [85, 334] on link "Boxes" at bounding box center [105, 331] width 186 height 30
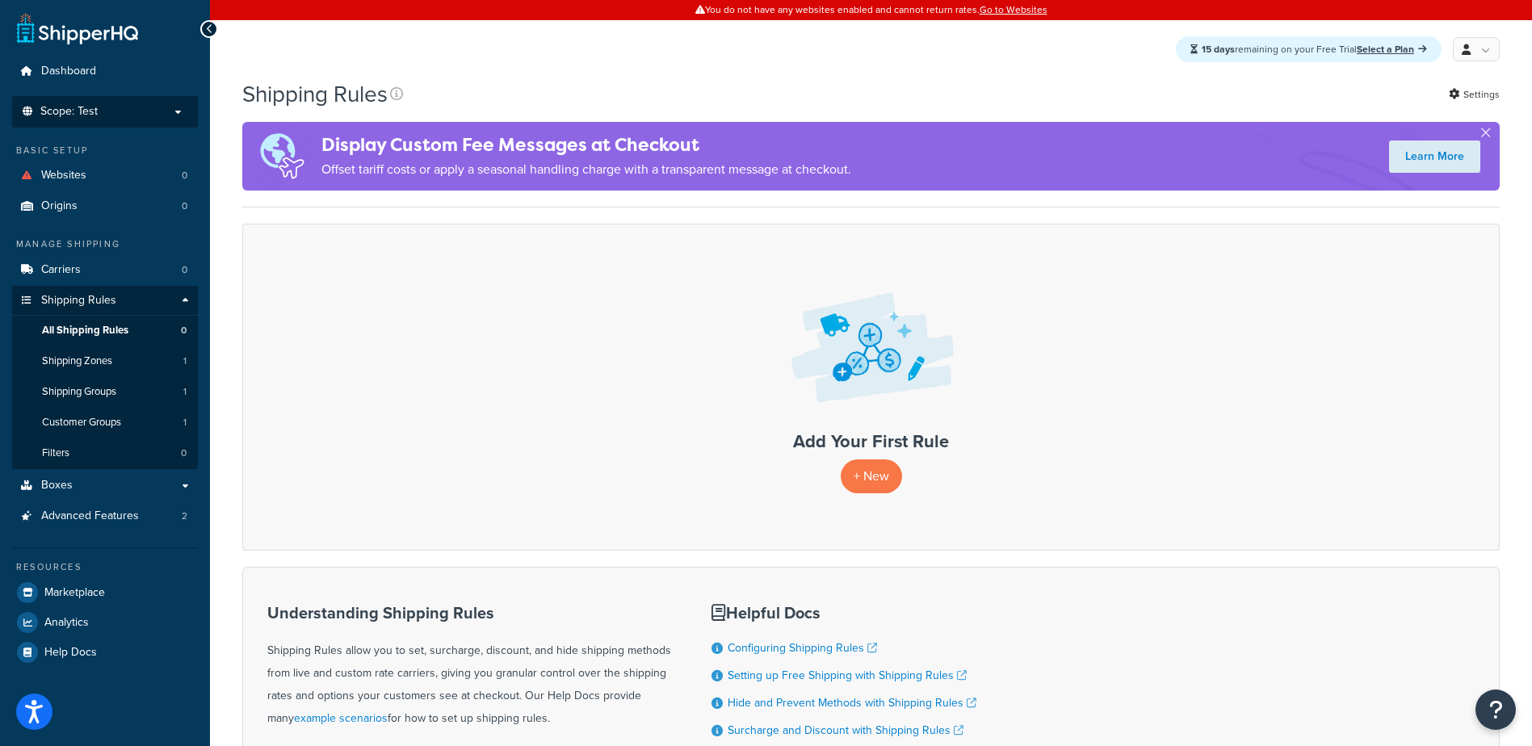
click at [98, 115] on p "Scope: Test" at bounding box center [104, 112] width 171 height 14
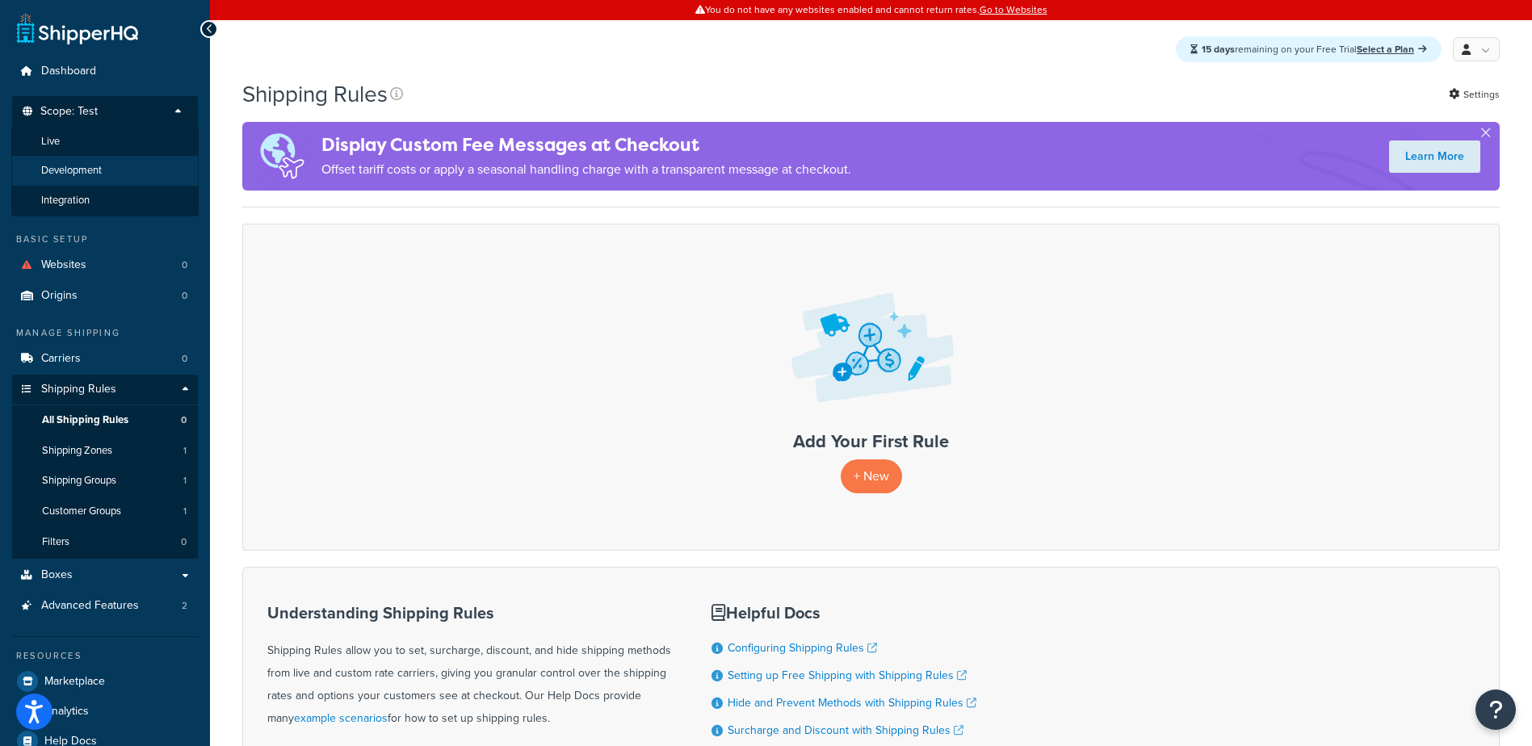
click at [98, 164] on span "Development" at bounding box center [71, 171] width 61 height 14
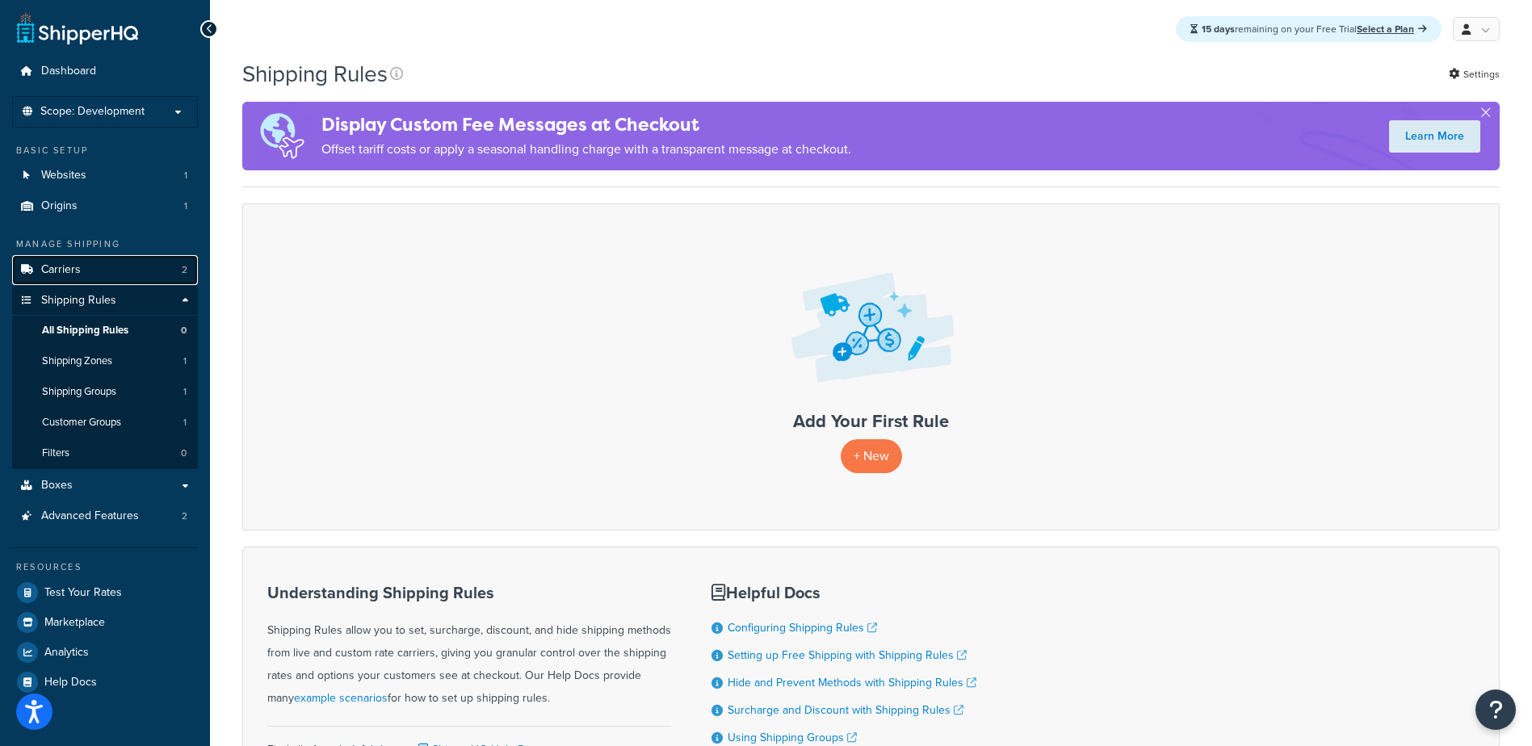
click at [97, 271] on link "Carriers 2" at bounding box center [105, 270] width 186 height 30
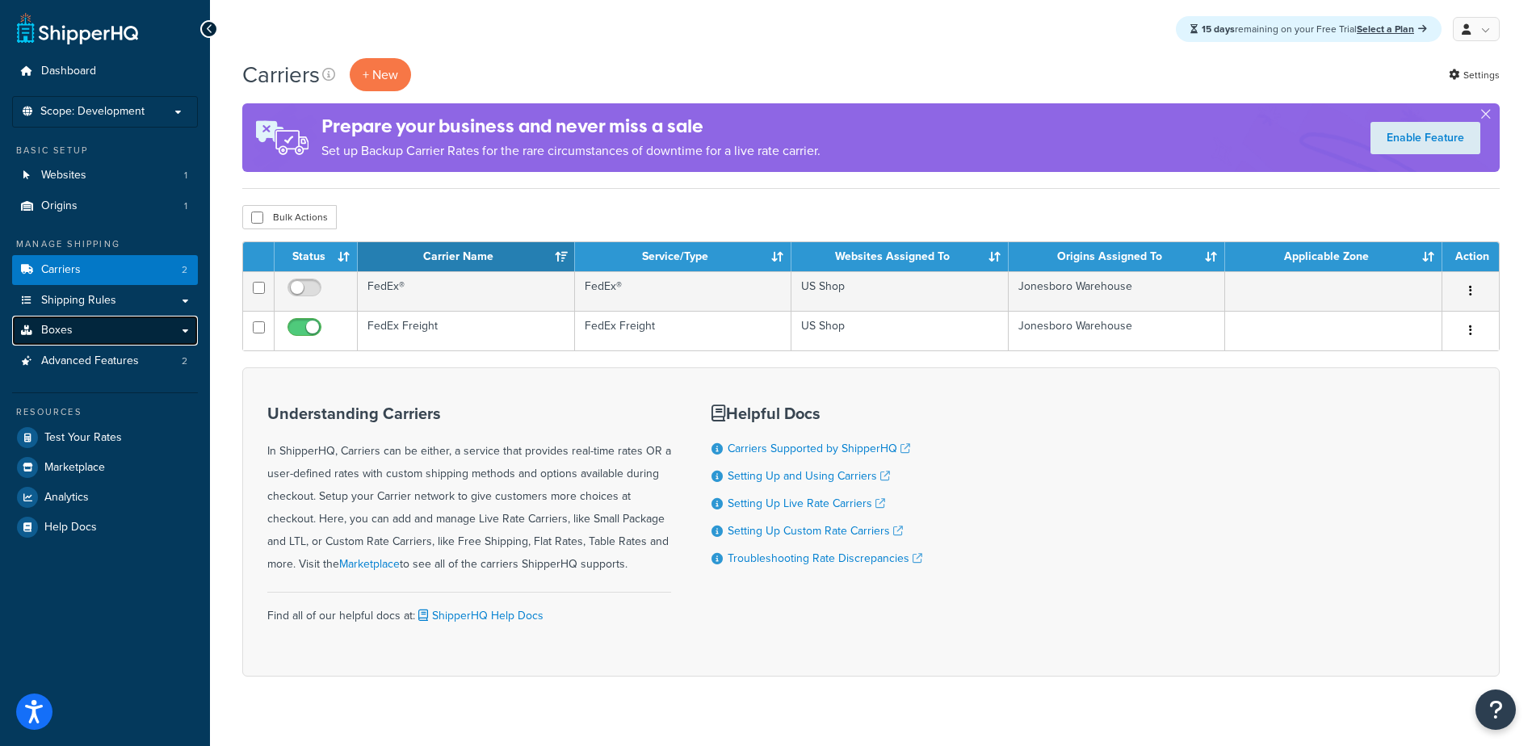
click at [84, 335] on link "Boxes" at bounding box center [105, 331] width 186 height 30
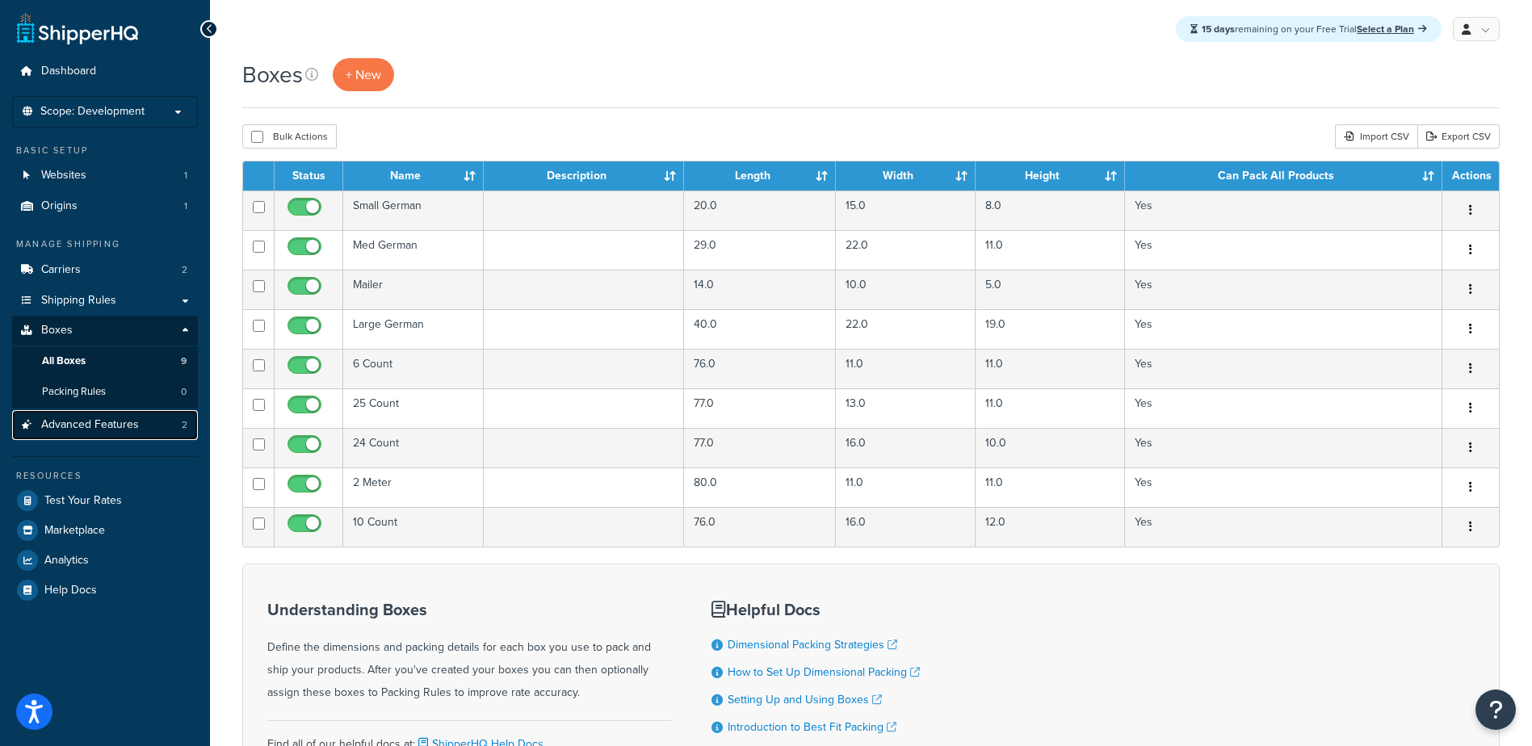
click at [57, 426] on span "Advanced Features" at bounding box center [90, 425] width 98 height 14
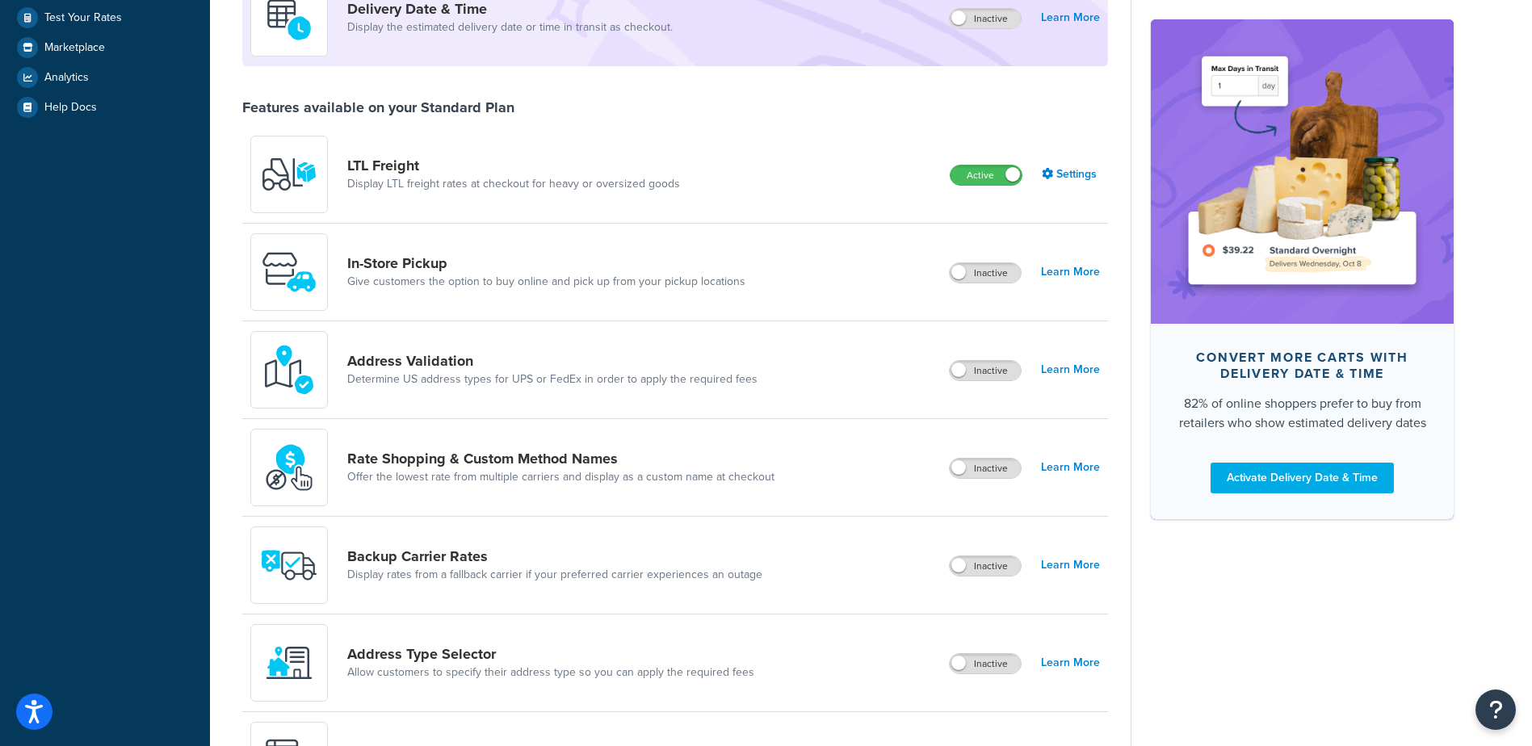
scroll to position [422, 0]
click at [1075, 174] on link "Settings" at bounding box center [1070, 172] width 58 height 23
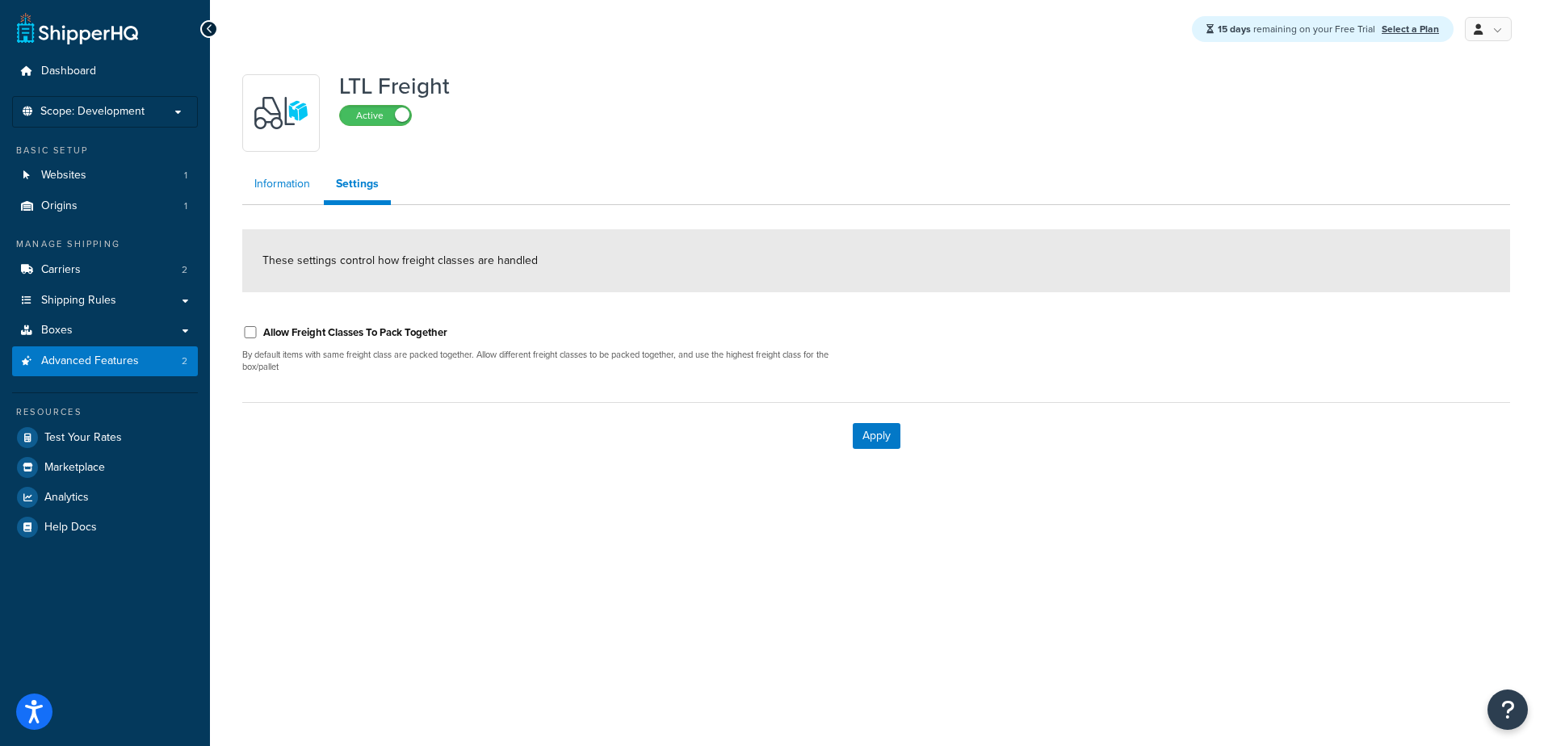
click at [287, 181] on link "Information" at bounding box center [282, 184] width 80 height 32
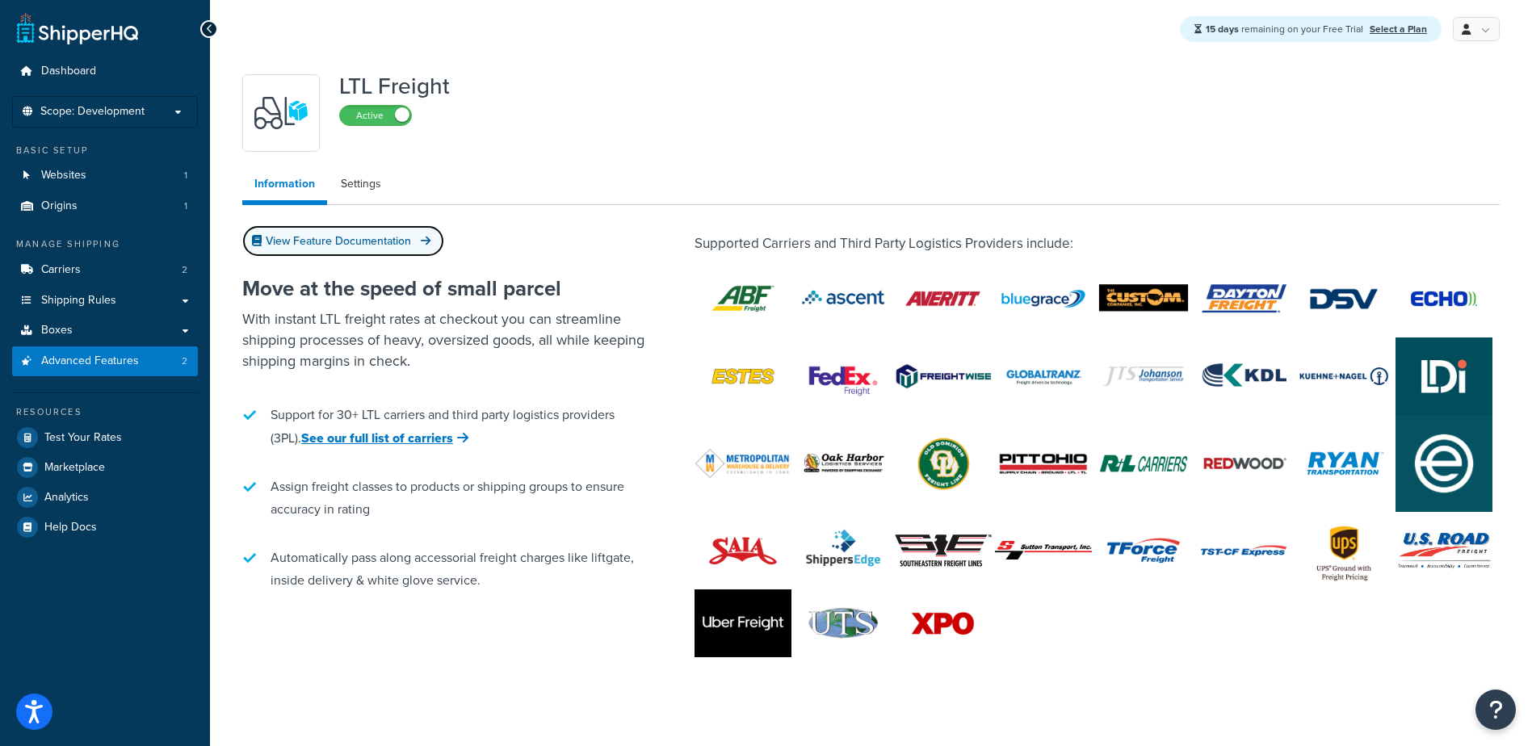
click at [317, 239] on link "View Feature Documentation" at bounding box center [343, 240] width 202 height 31
click at [83, 260] on link "Carriers 2" at bounding box center [105, 270] width 186 height 30
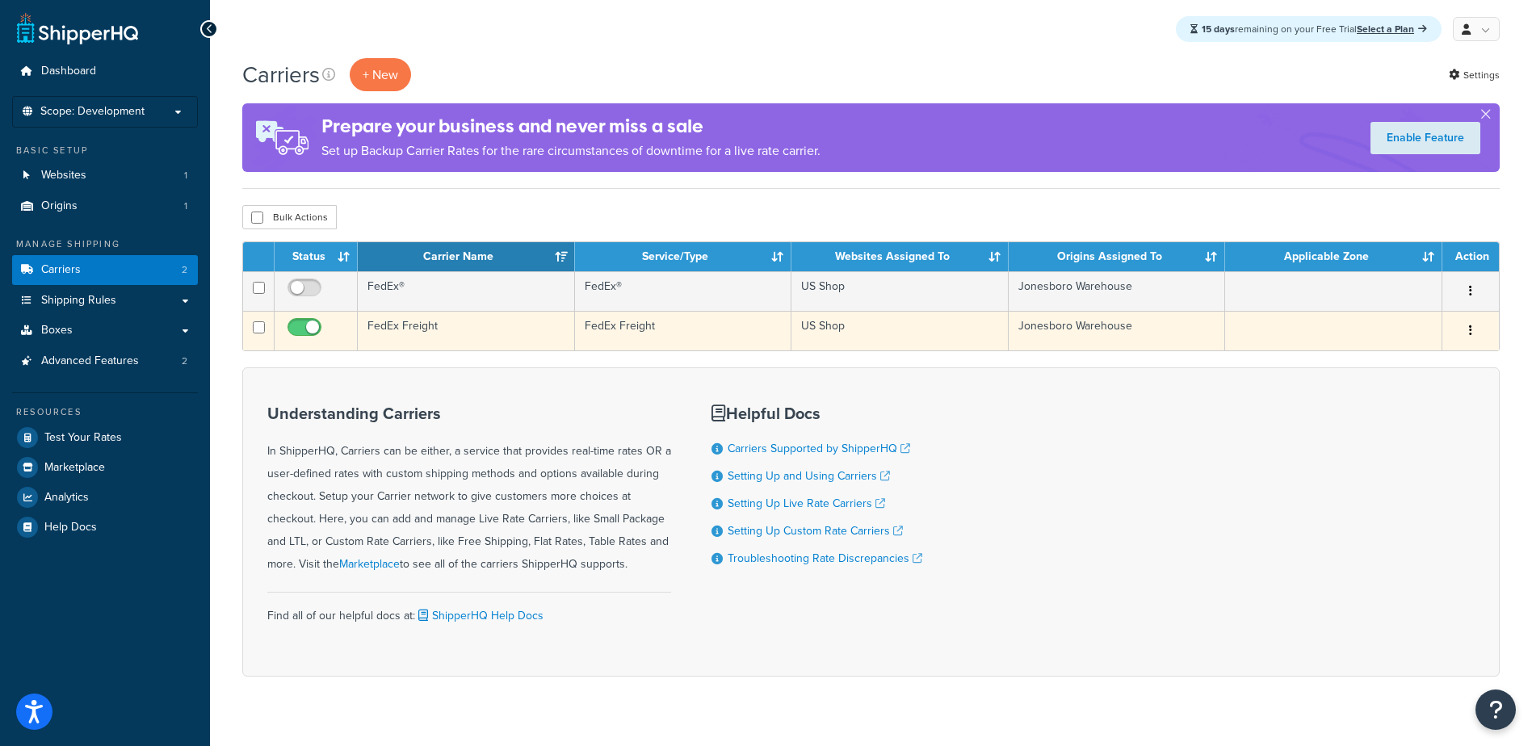
click at [1469, 331] on icon "button" at bounding box center [1470, 330] width 3 height 11
click at [1426, 354] on link "Edit" at bounding box center [1405, 362] width 128 height 33
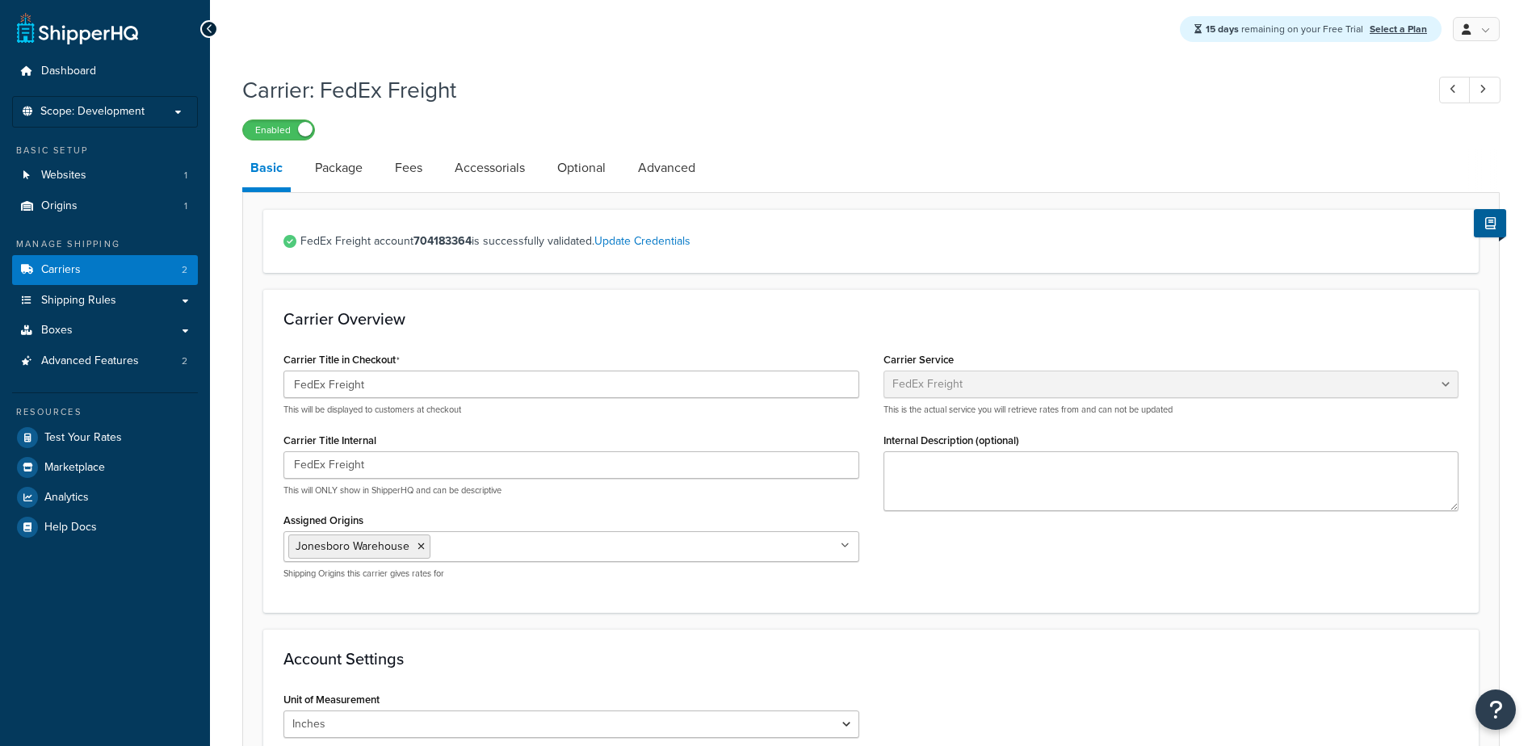
select select "fedExFreight"
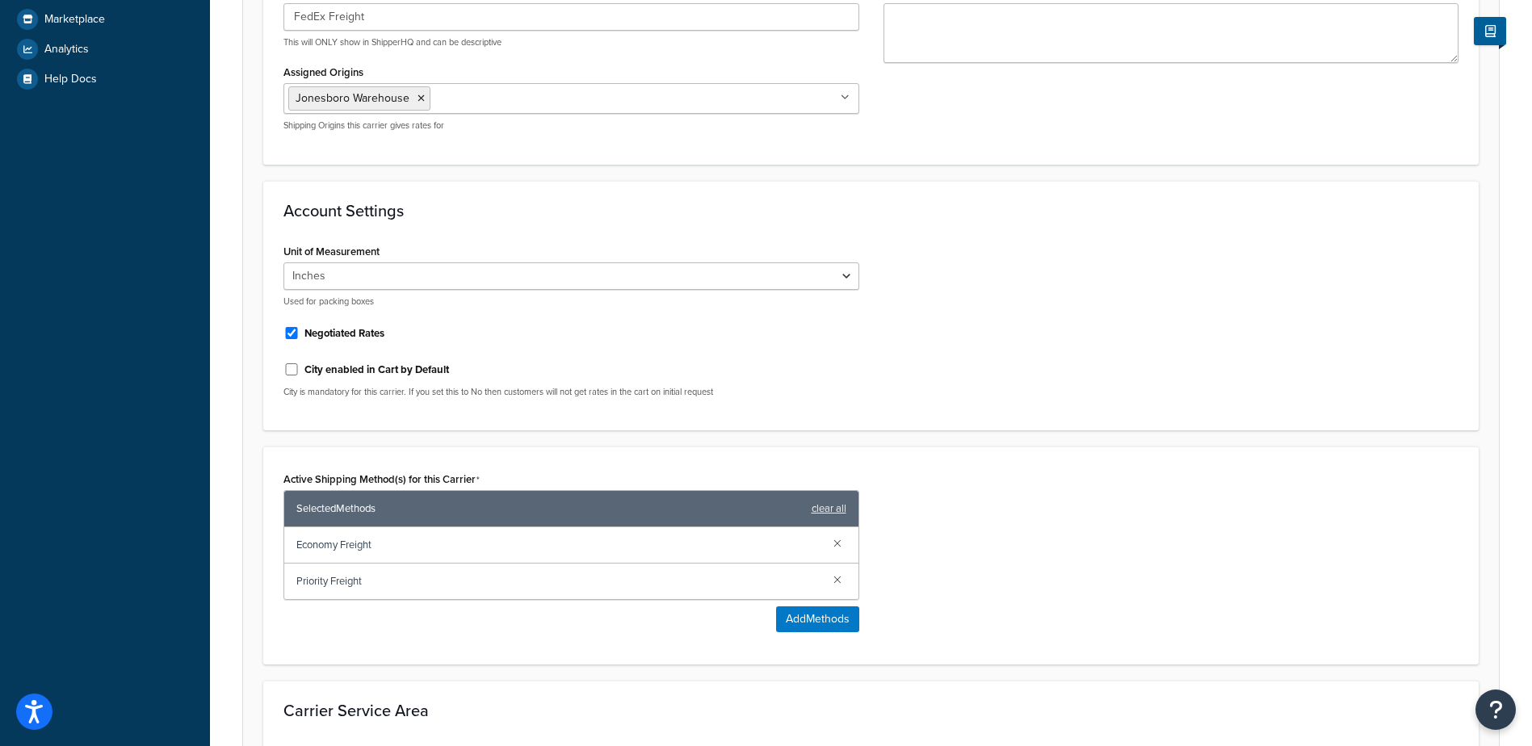
scroll to position [467, 0]
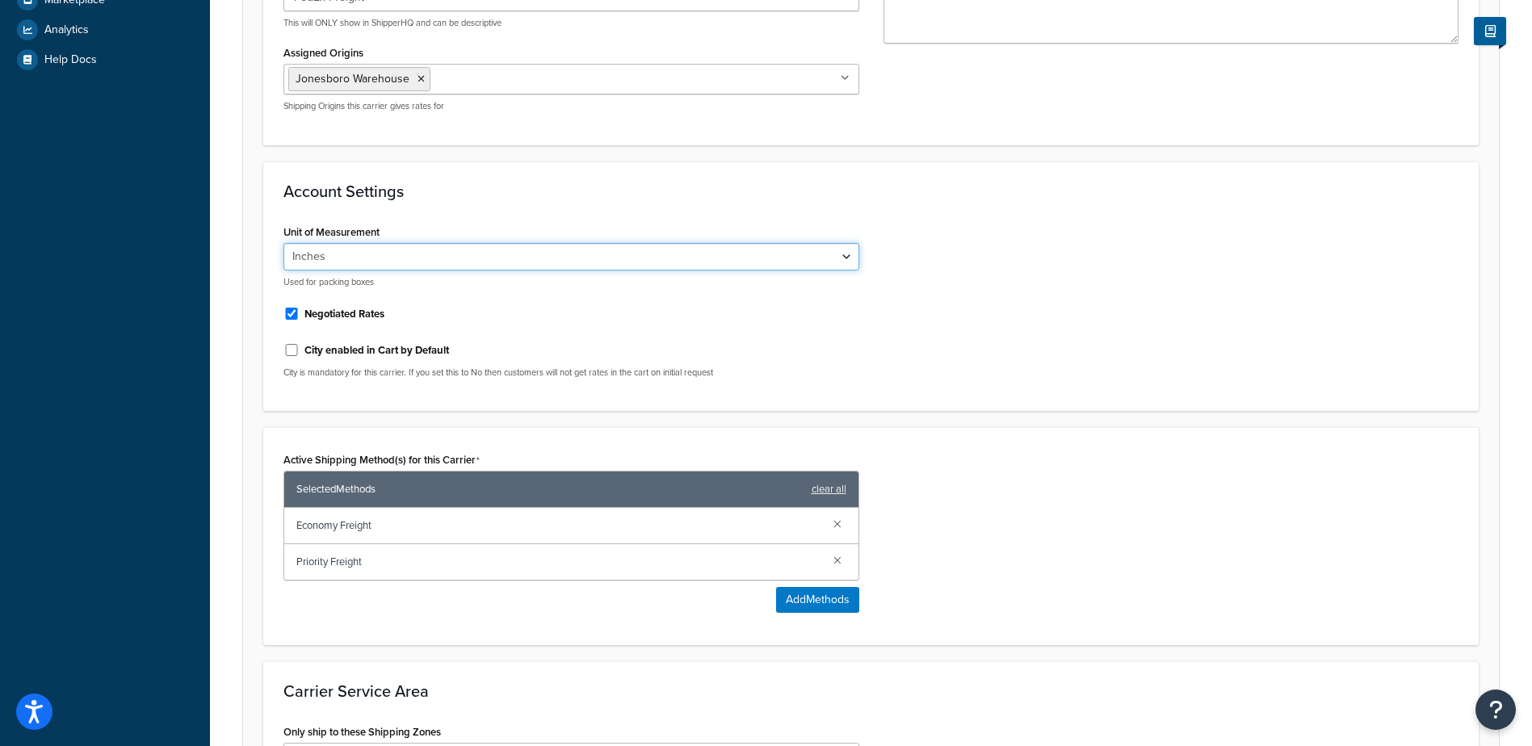
click at [856, 263] on select "Inches Centimetres" at bounding box center [571, 256] width 576 height 27
click at [843, 254] on select "Inches Centimetres" at bounding box center [571, 256] width 576 height 27
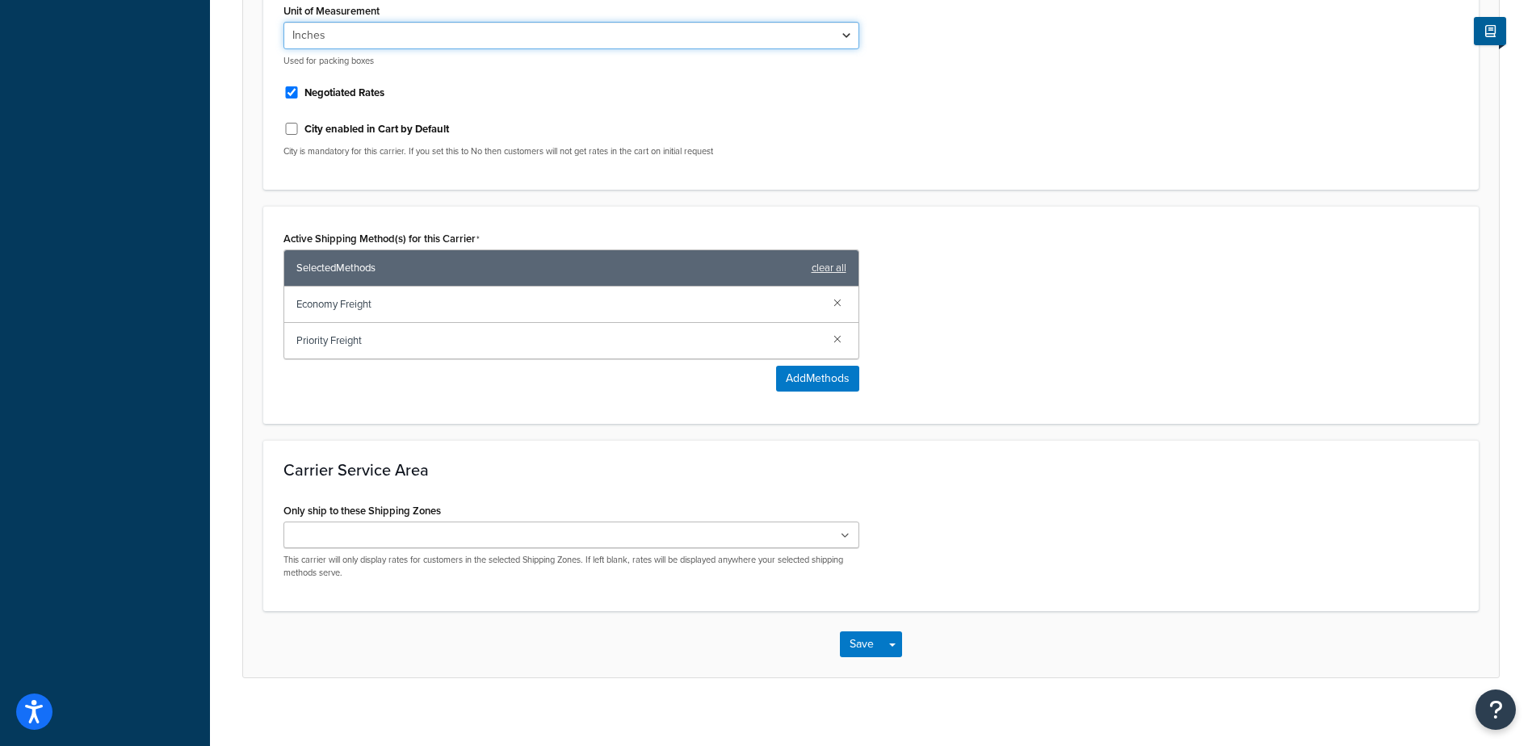
scroll to position [702, 0]
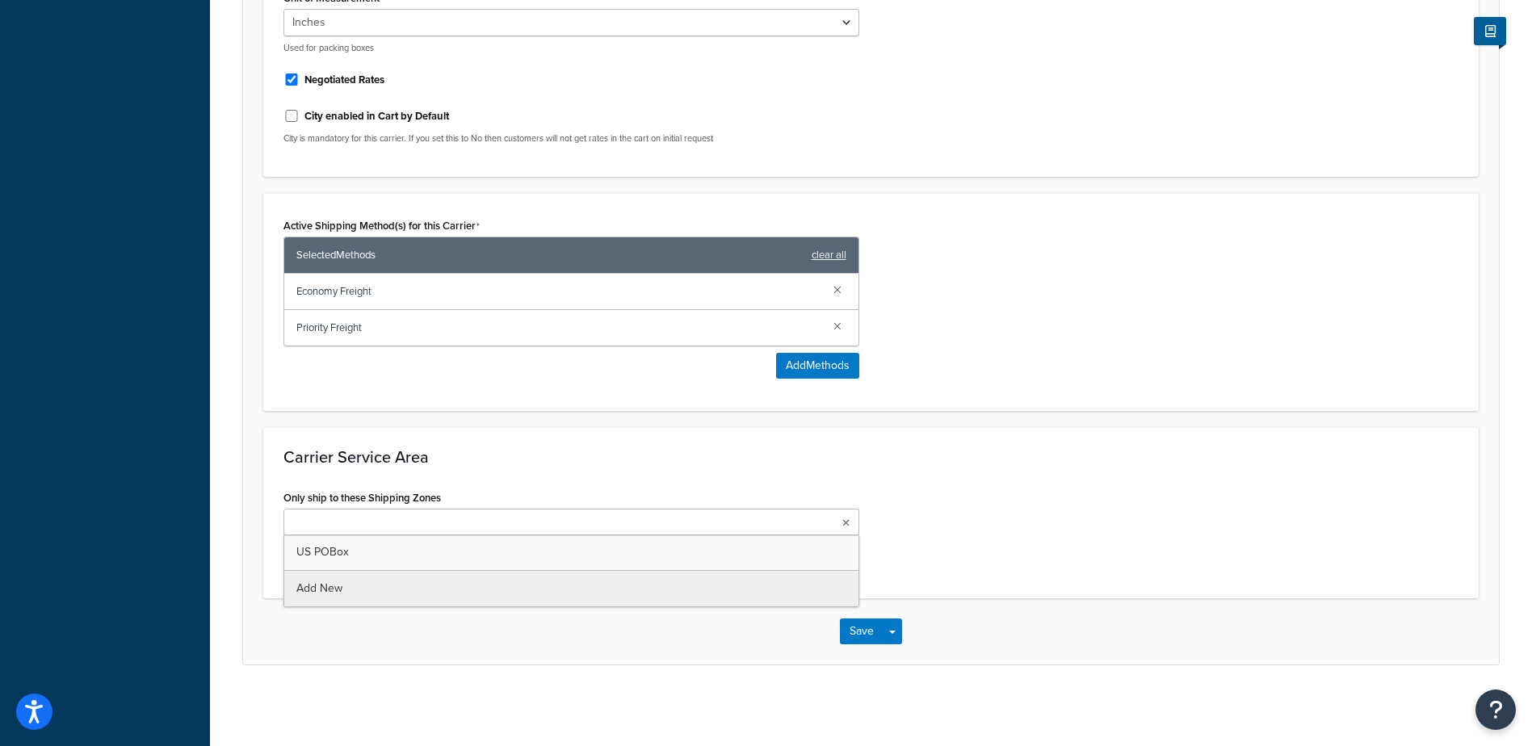
click at [846, 526] on icon at bounding box center [845, 523] width 7 height 10
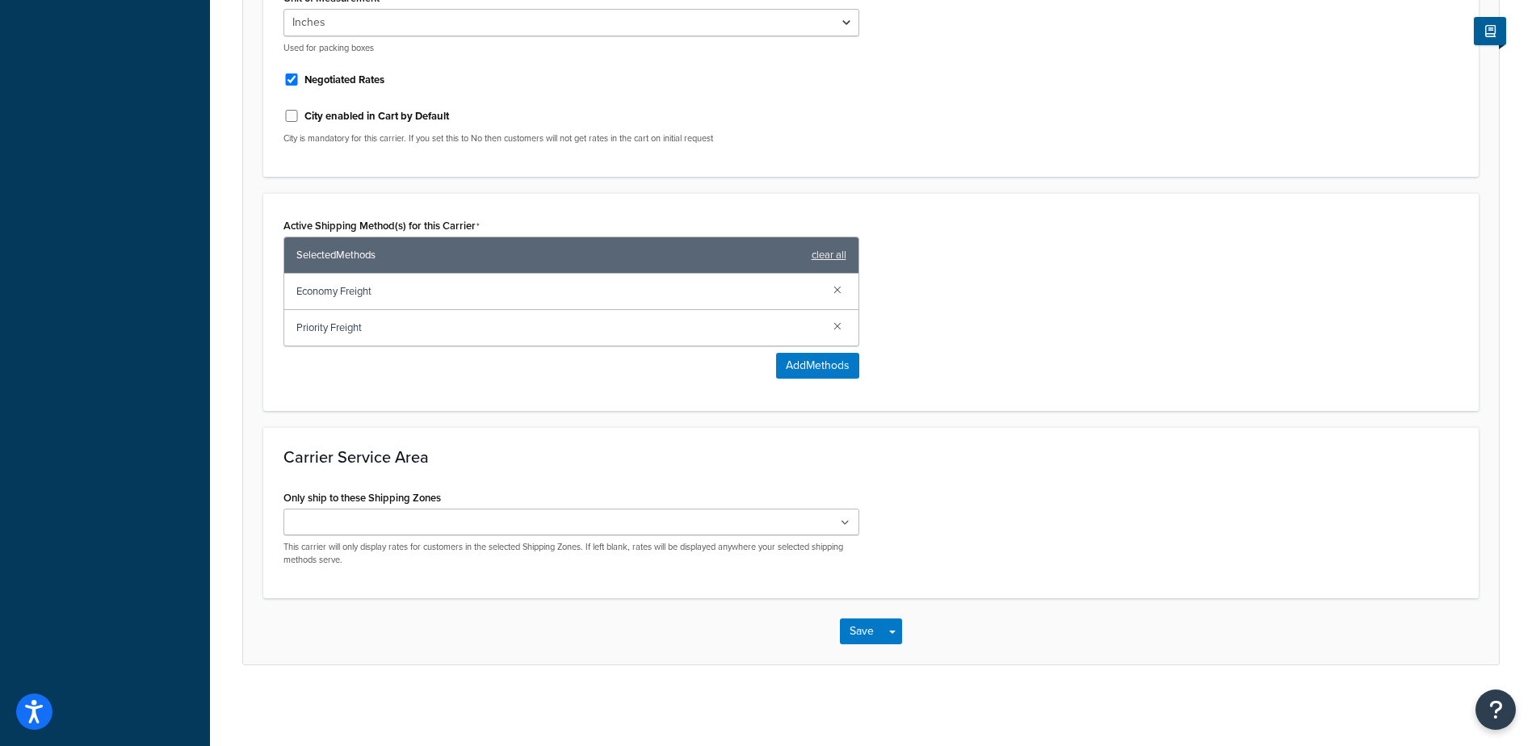
click at [846, 526] on icon at bounding box center [844, 523] width 9 height 10
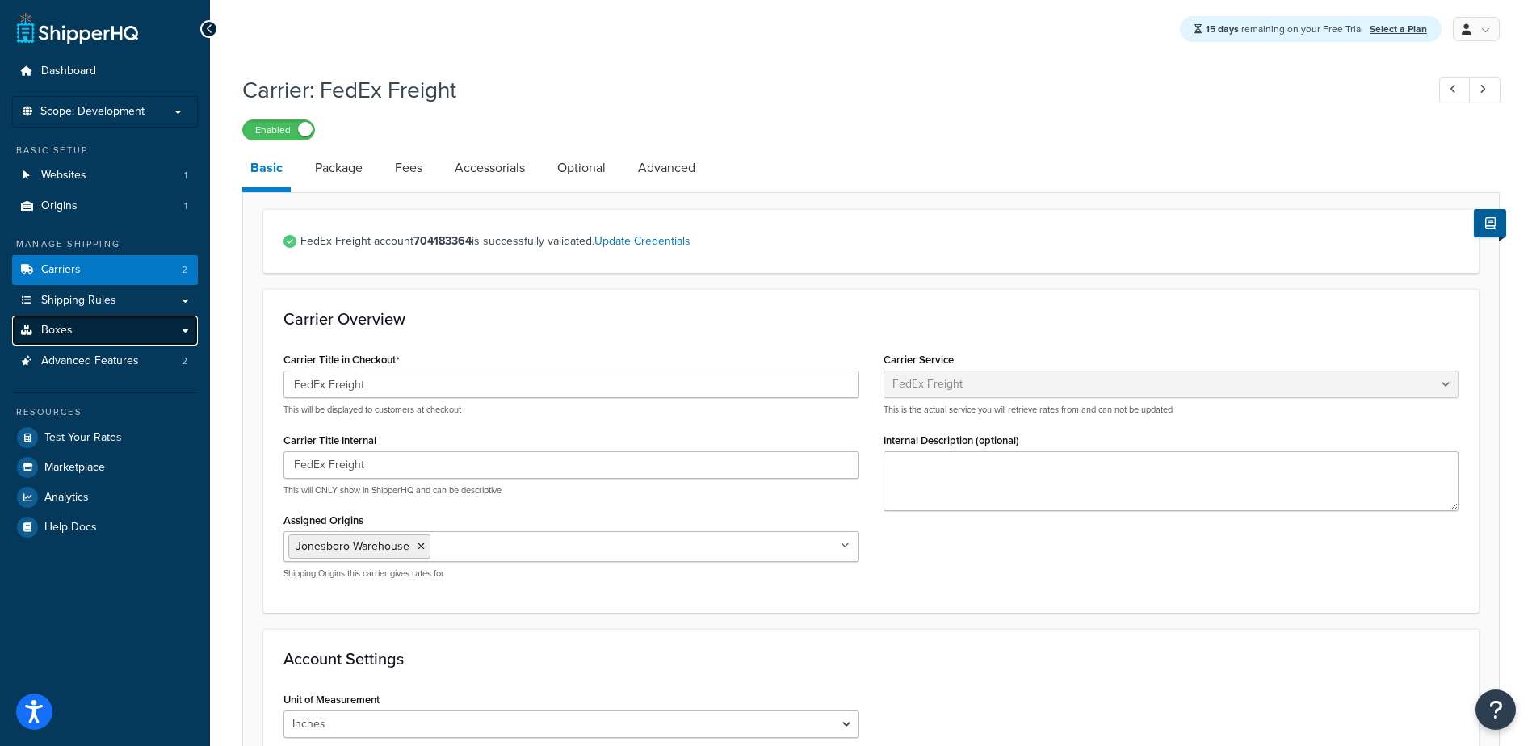
click at [69, 330] on span "Boxes" at bounding box center [56, 331] width 31 height 14
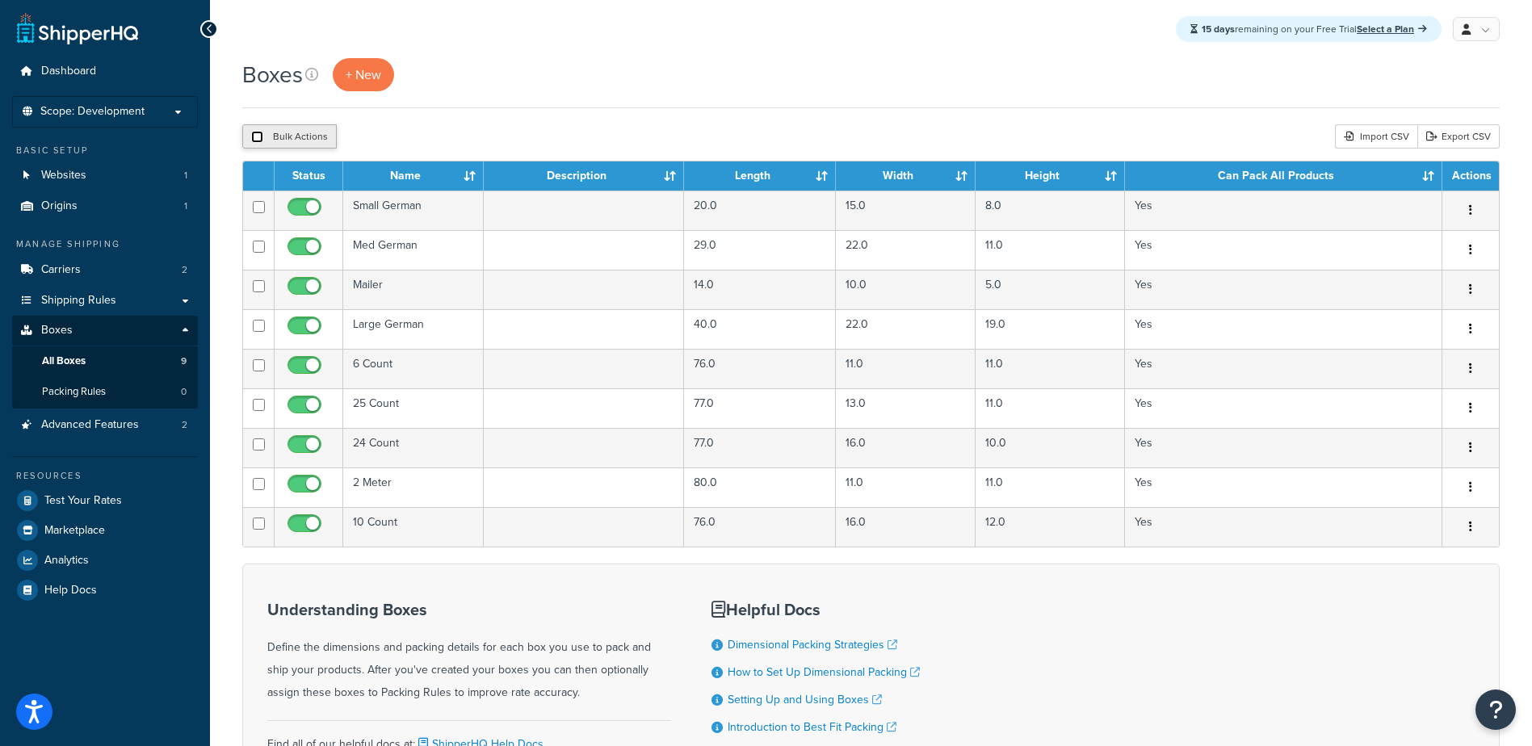
click at [259, 135] on input "checkbox" at bounding box center [257, 137] width 12 height 12
checkbox input "true"
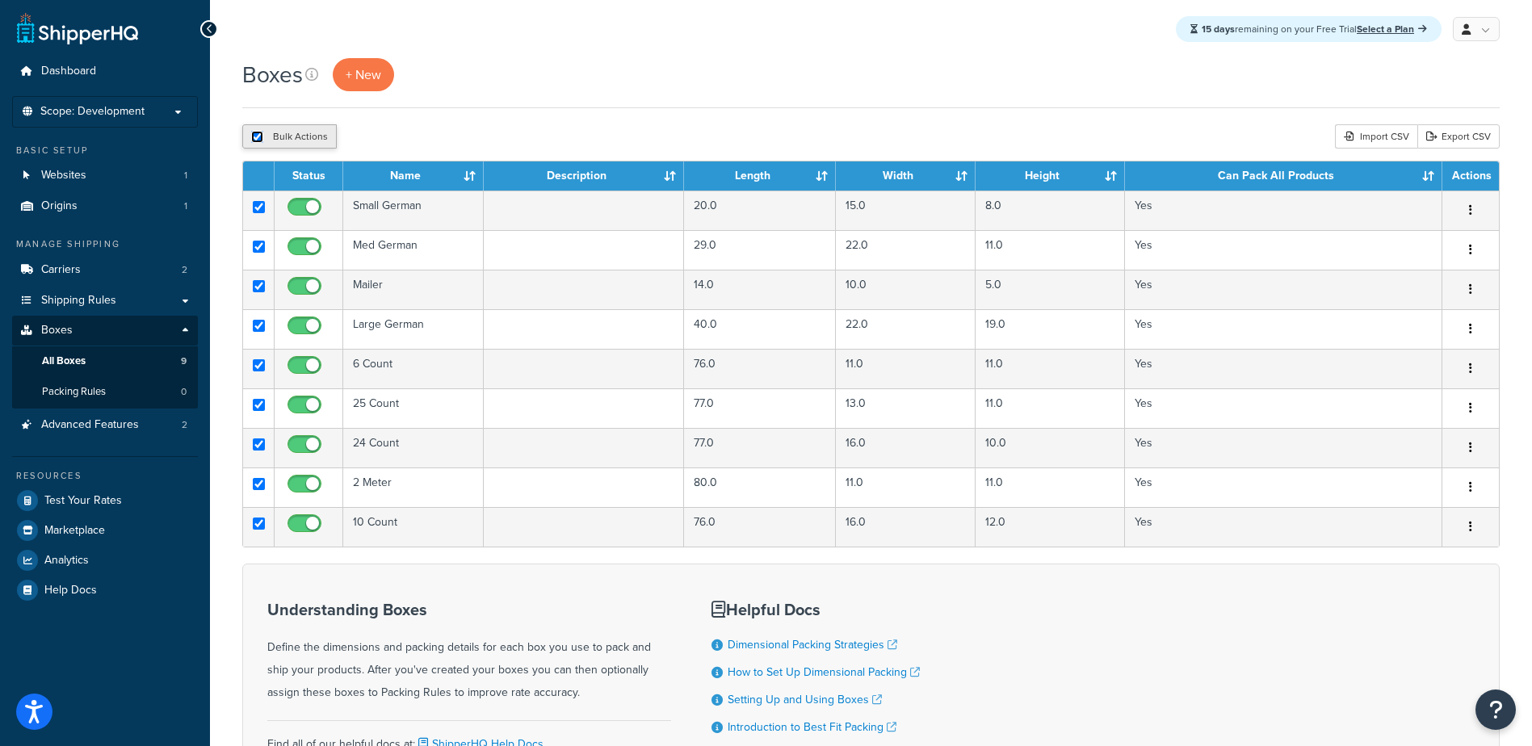
checkbox input "true"
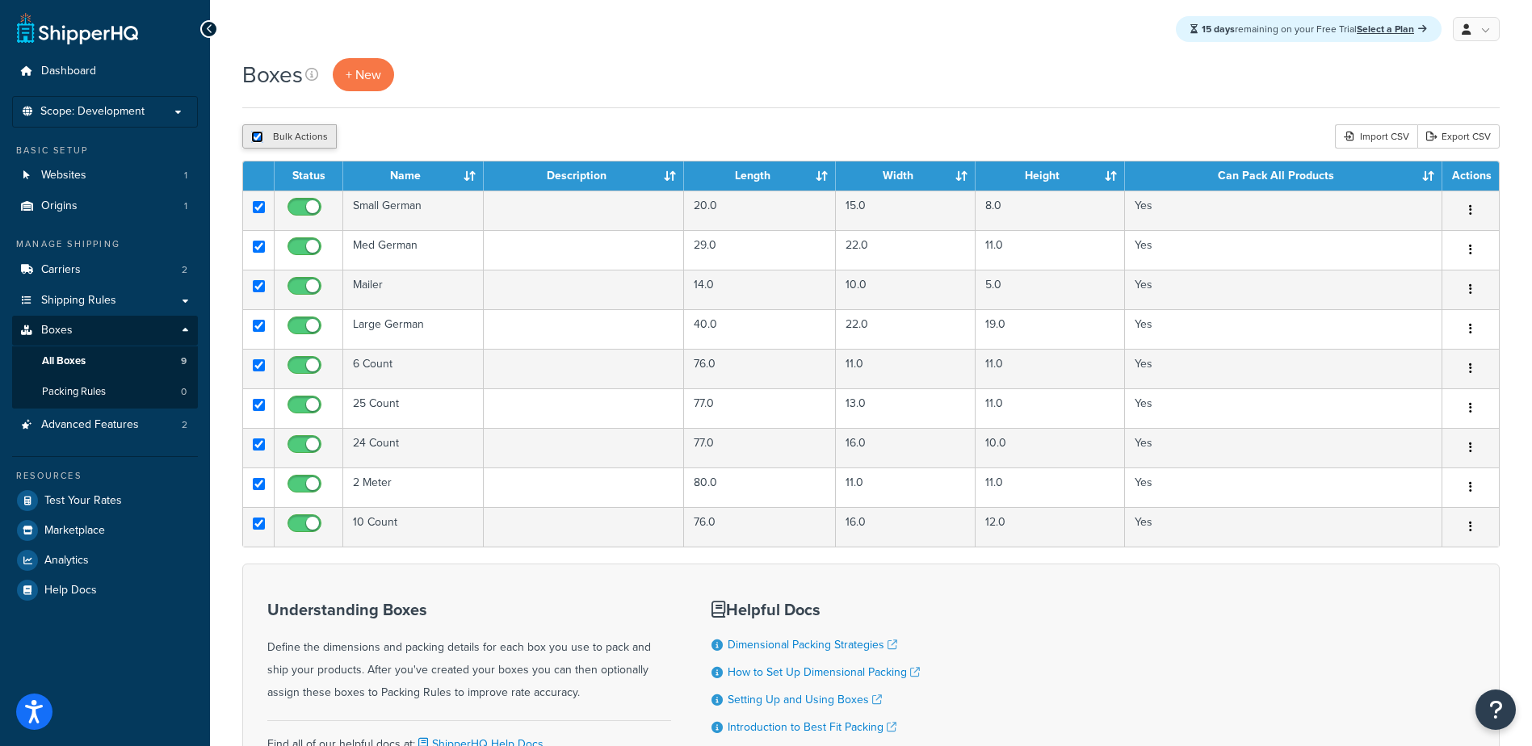
checkbox input "true"
click at [259, 135] on input "checkbox" at bounding box center [257, 137] width 12 height 12
checkbox input "false"
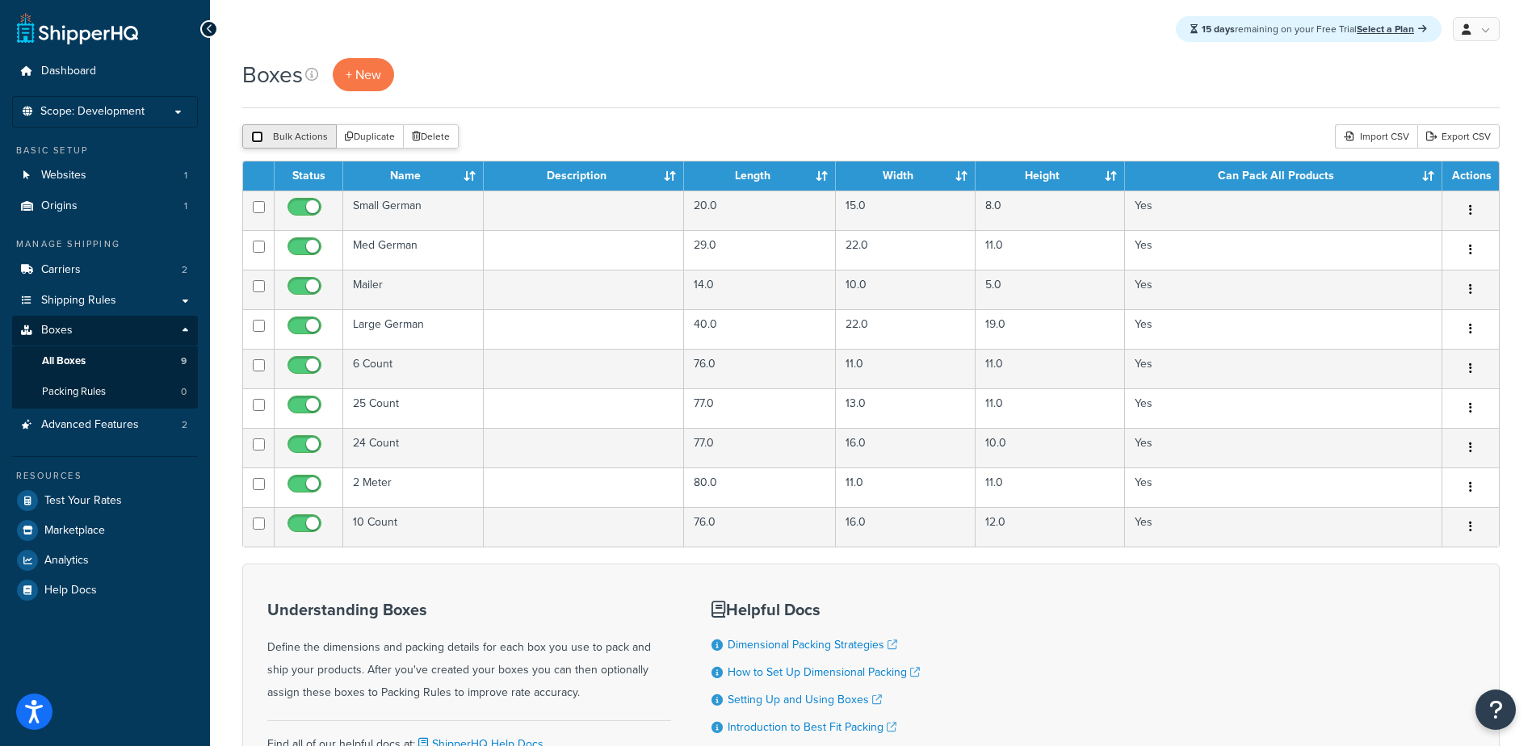
checkbox input "false"
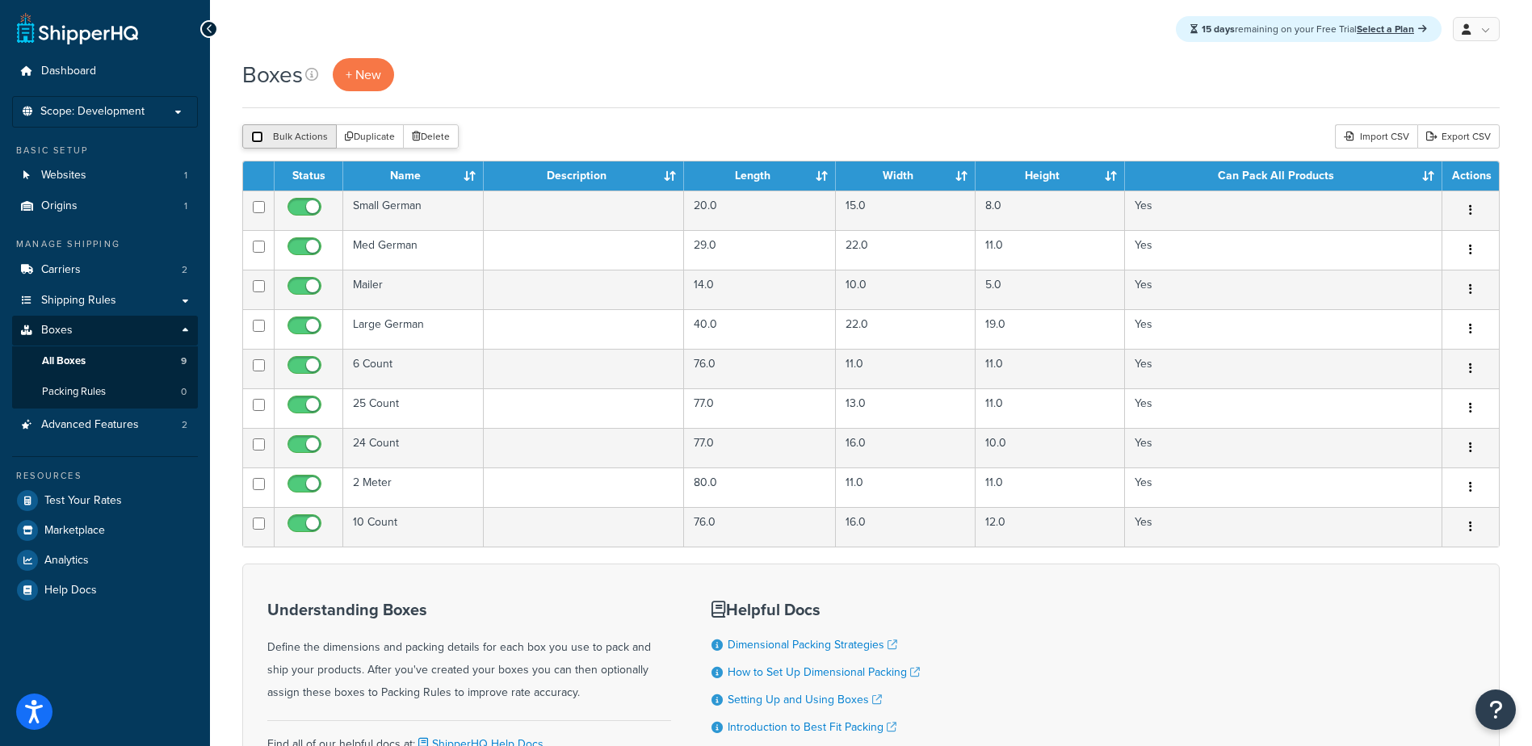
checkbox input "false"
click at [259, 135] on input "checkbox" at bounding box center [257, 137] width 12 height 12
checkbox input "true"
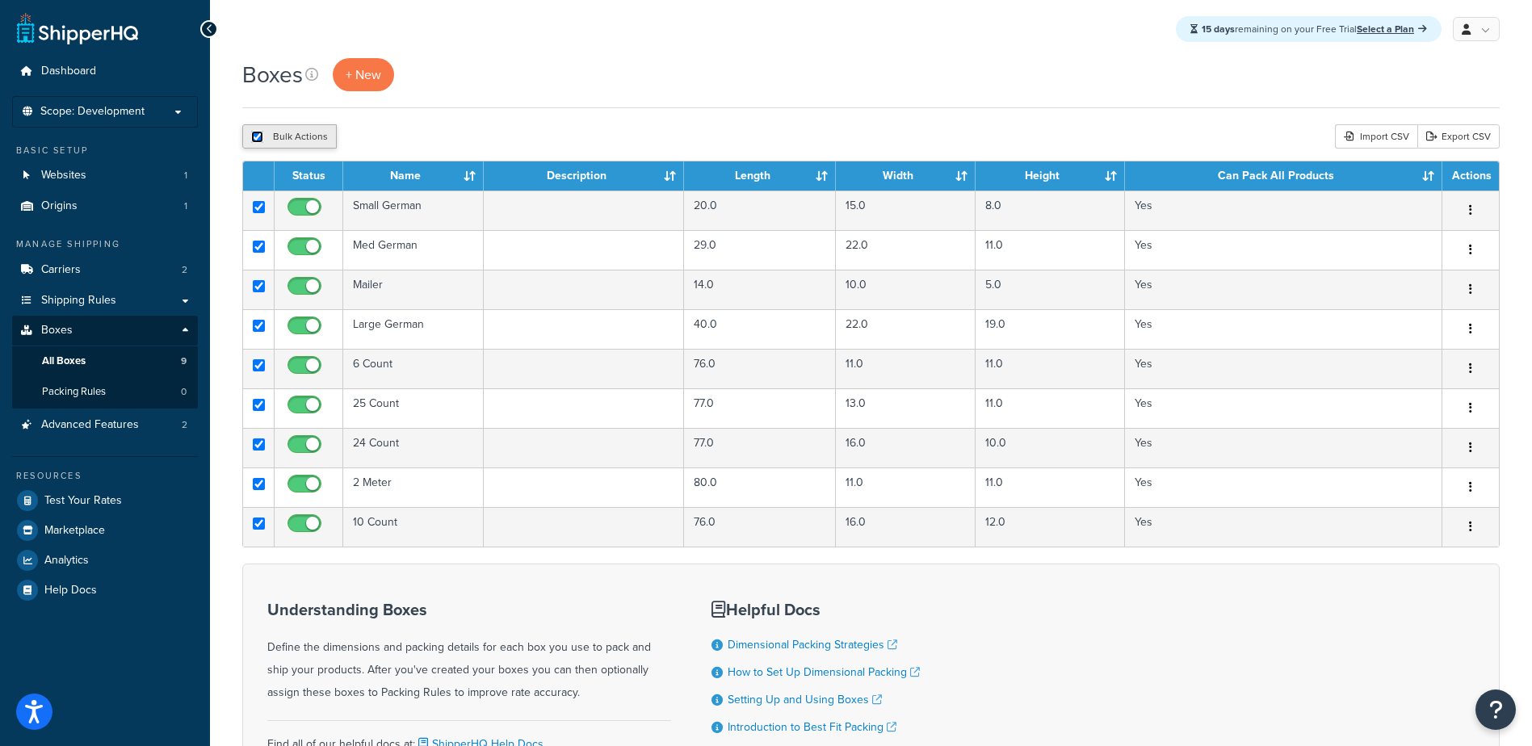
checkbox input "true"
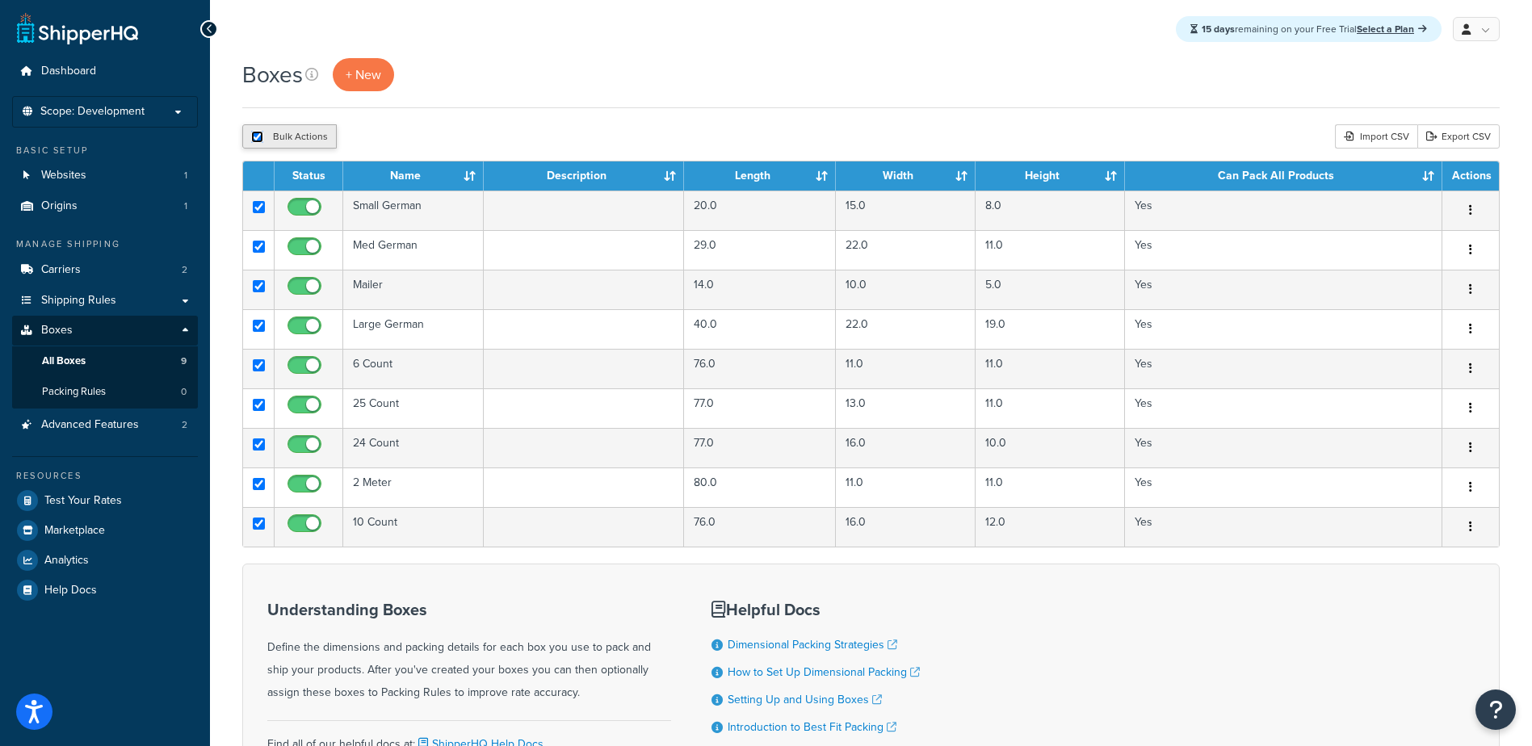
checkbox input "true"
click at [259, 135] on input "checkbox" at bounding box center [257, 137] width 12 height 12
checkbox input "false"
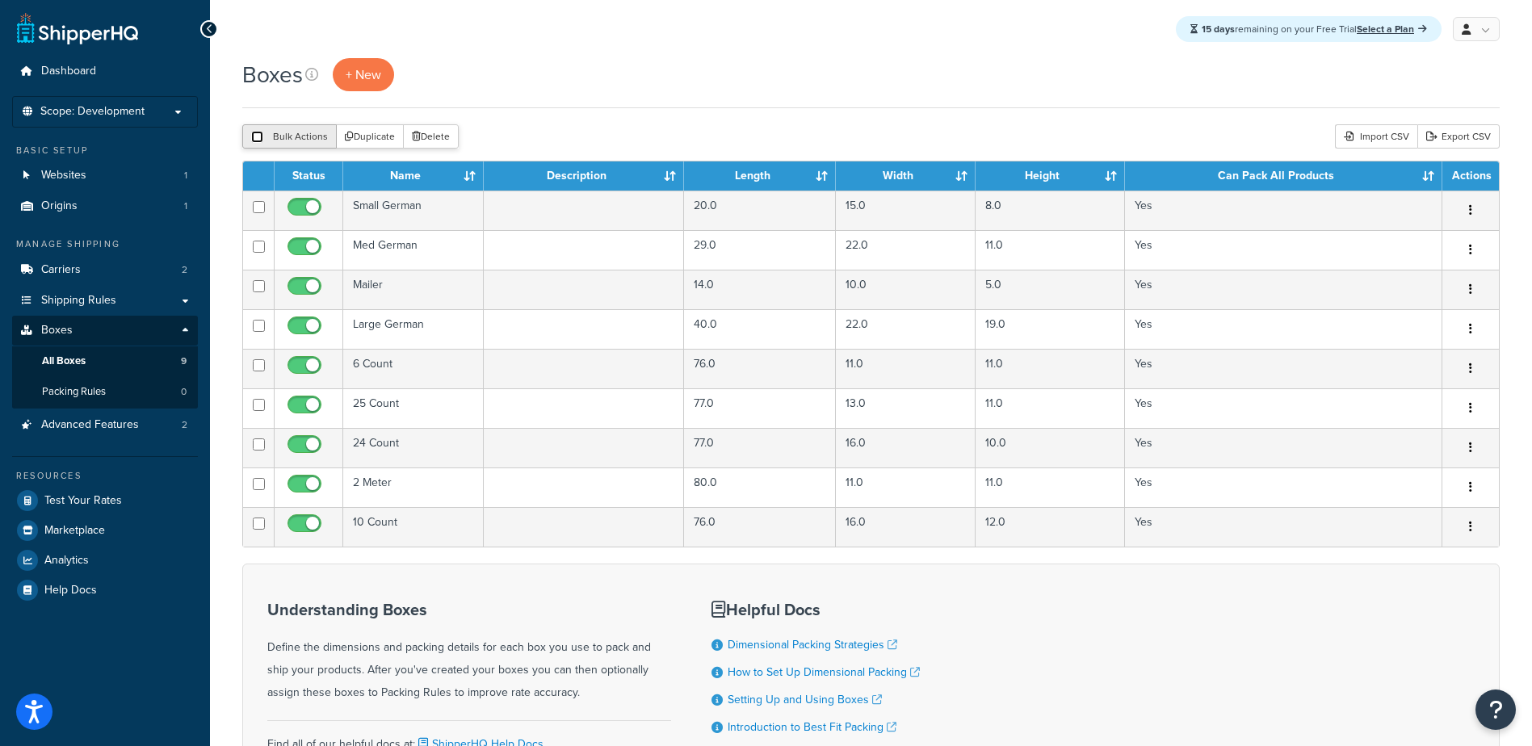
checkbox input "false"
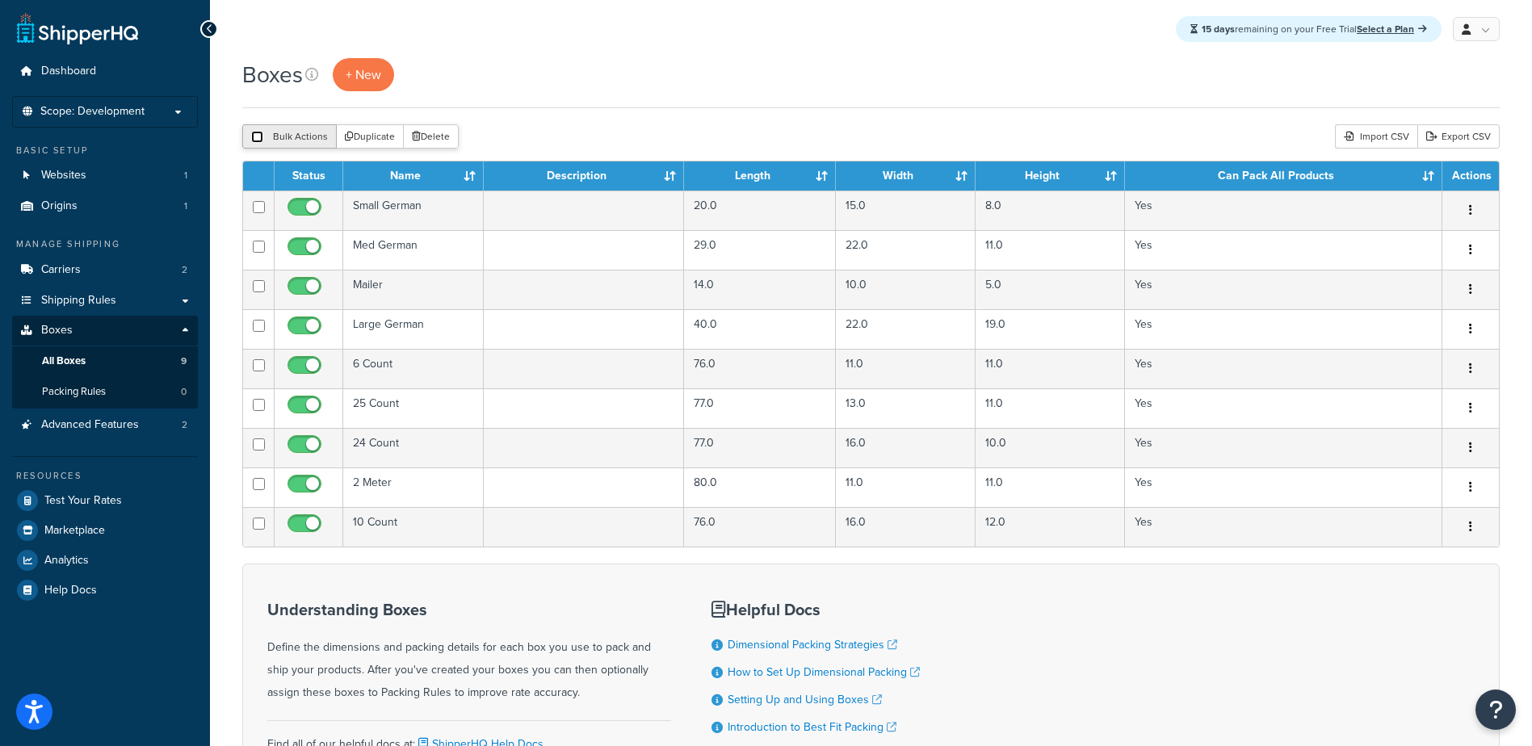
checkbox input "false"
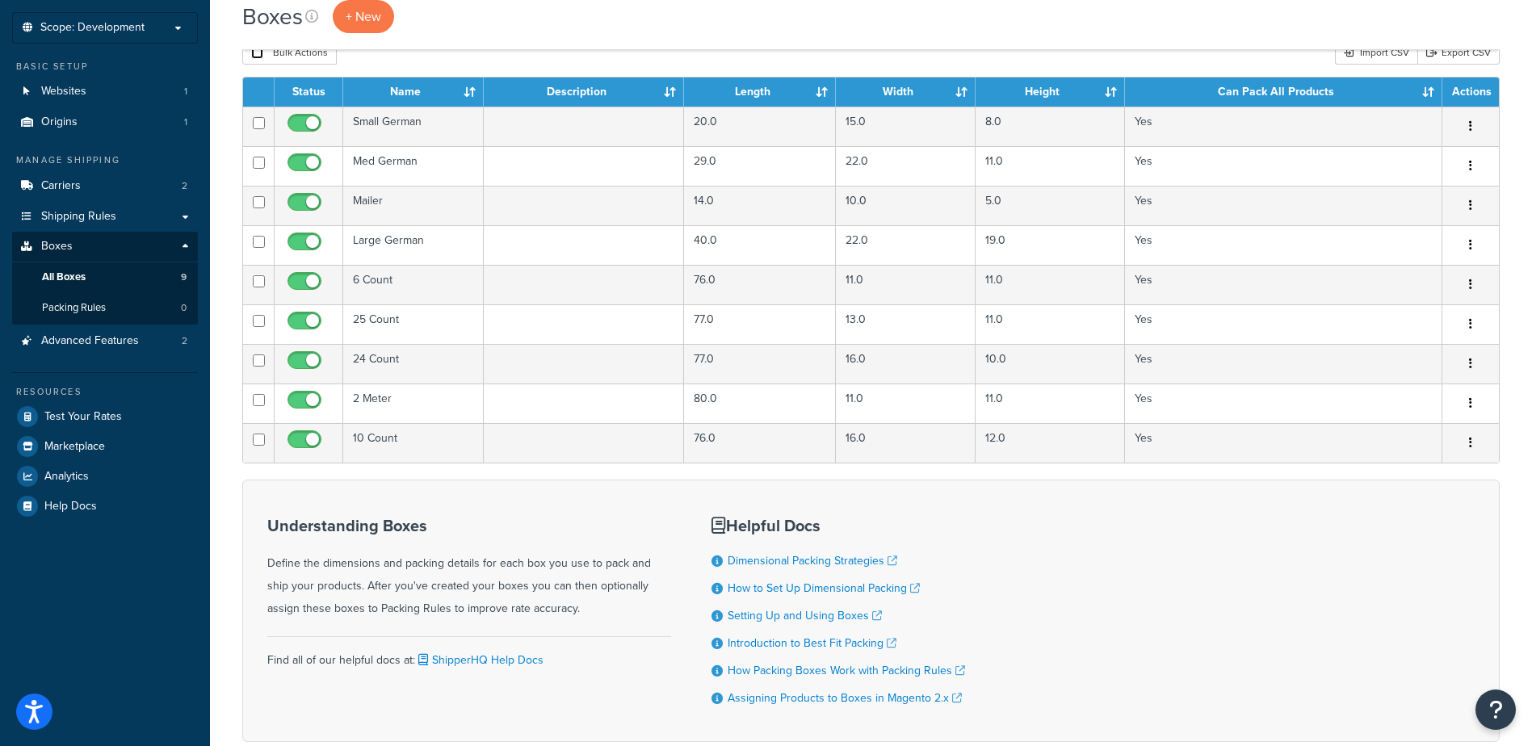
scroll to position [177, 0]
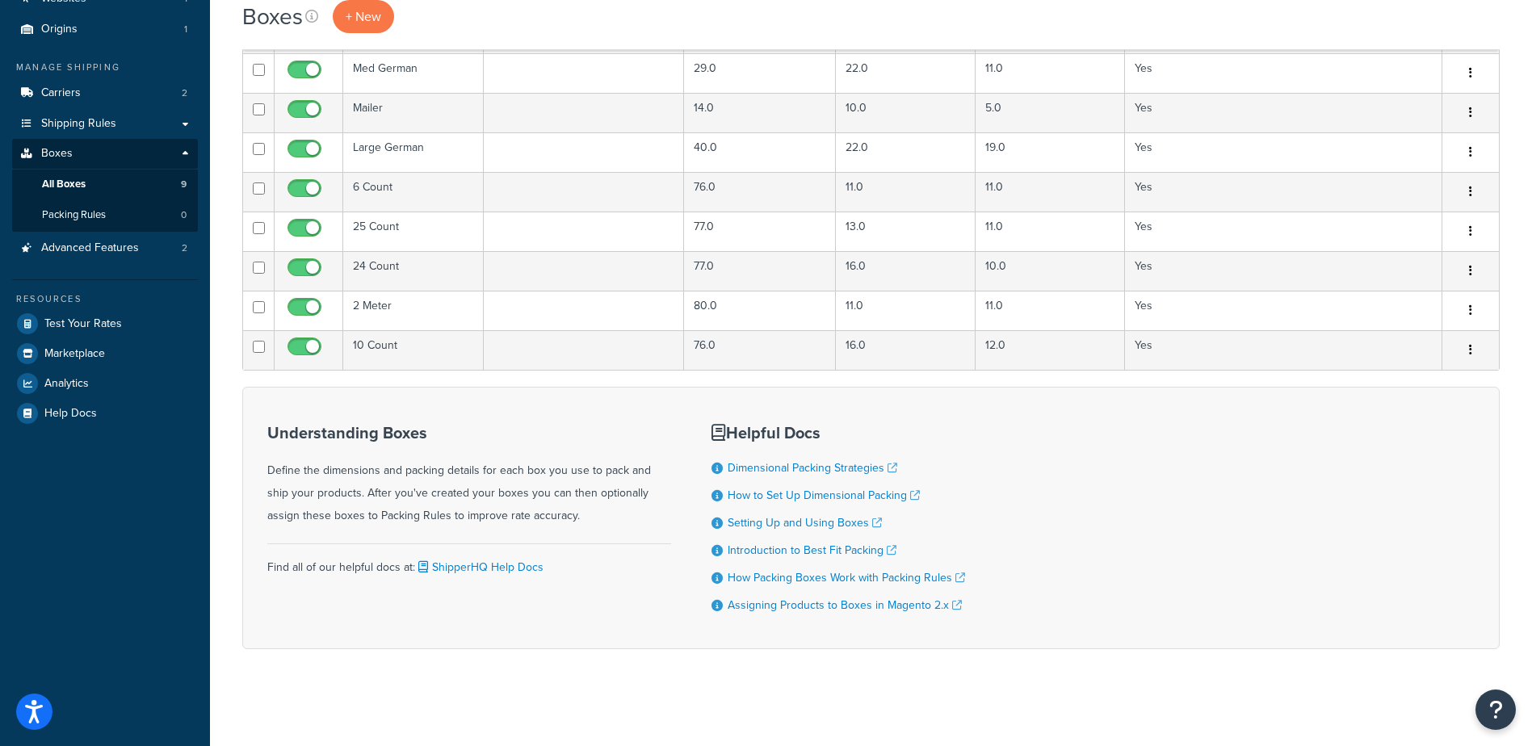
drag, startPoint x: 1503, startPoint y: 592, endPoint x: 1506, endPoint y: 438, distance: 153.4
click at [1506, 438] on div "Boxes + New Bulk Actions Duplicate Delete Import CSV Export CSV Contact Us Send…" at bounding box center [871, 293] width 1322 height 824
click at [63, 98] on span "Carriers" at bounding box center [61, 93] width 40 height 14
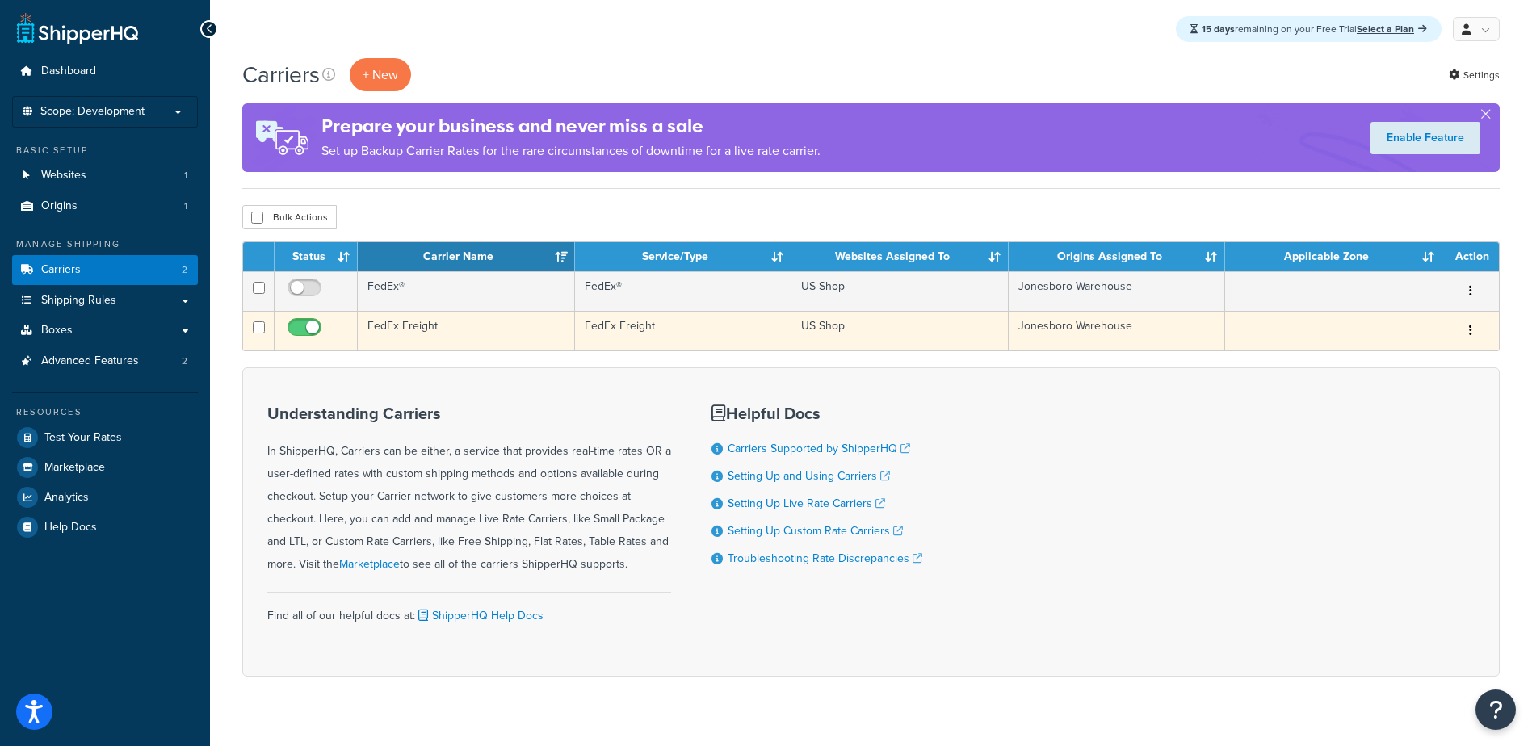
click at [1473, 329] on button "button" at bounding box center [1470, 331] width 23 height 26
click at [1415, 358] on link "Edit" at bounding box center [1405, 362] width 128 height 33
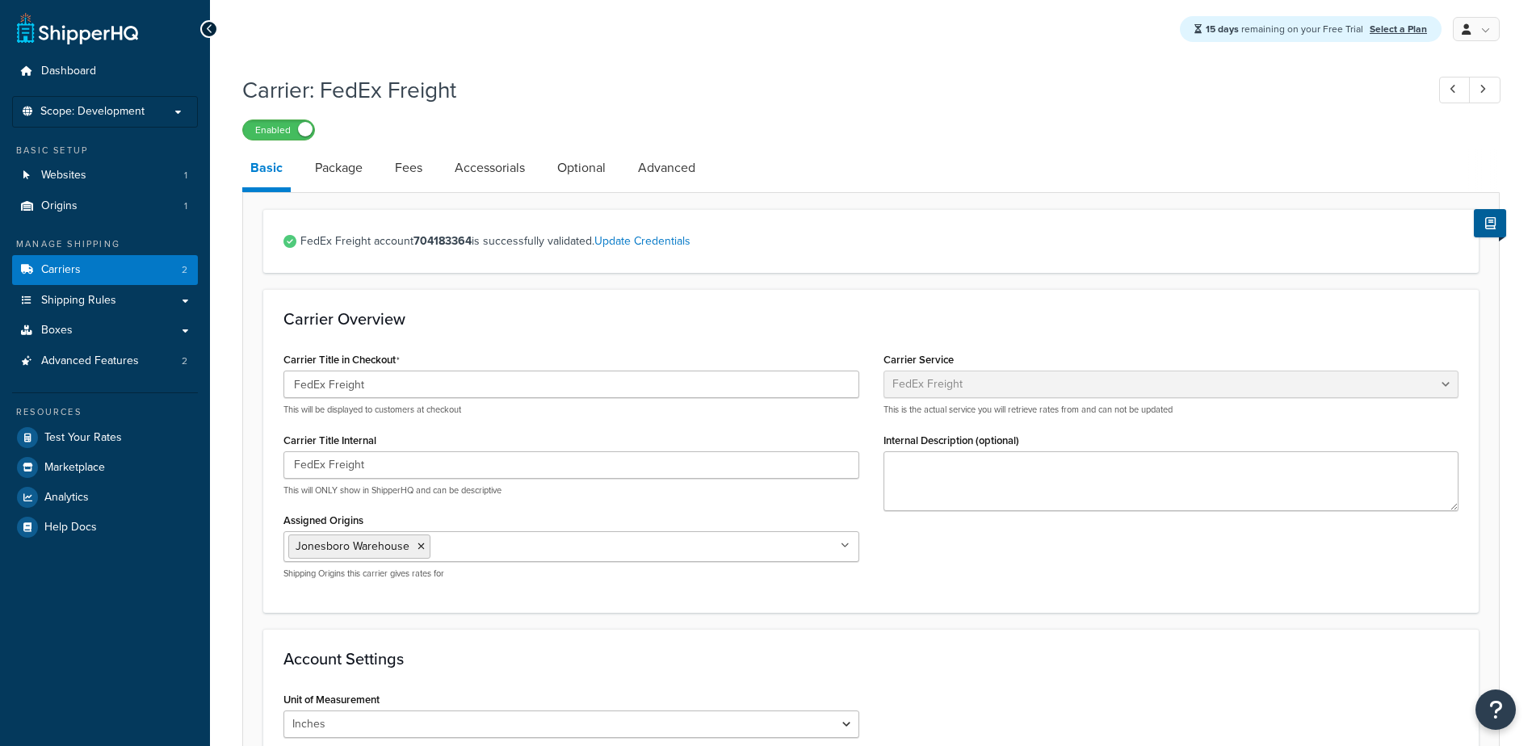
select select "fedExFreight"
click at [354, 168] on link "Package" at bounding box center [339, 168] width 64 height 39
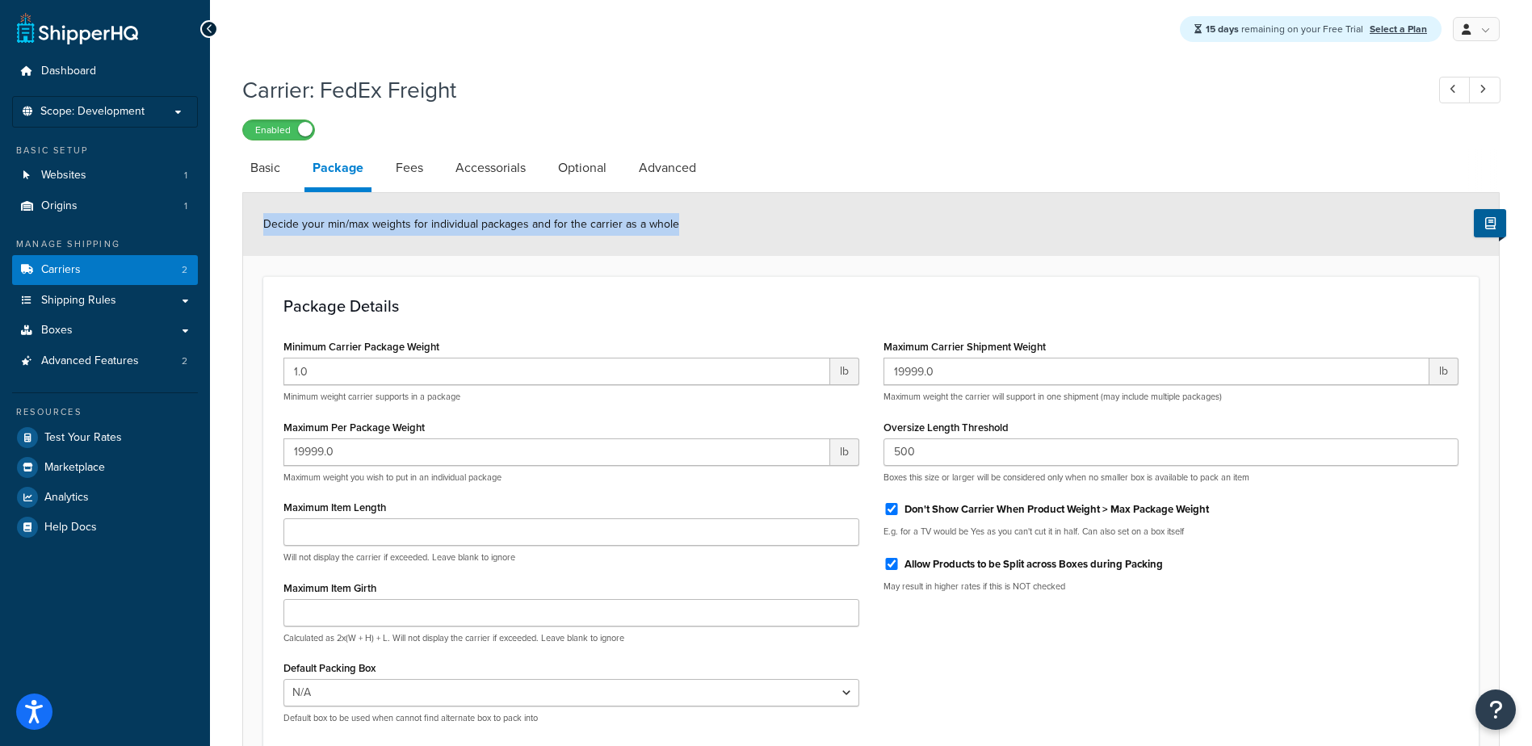
drag, startPoint x: 692, startPoint y: 225, endPoint x: 248, endPoint y: 232, distance: 444.1
click at [248, 232] on div "Decide your min/max weights for individual packages and for the carrier as a wh…" at bounding box center [870, 224] width 1255 height 63
copy span "Decide your min/max weights for individual packages and for the carrier as a wh…"
drag, startPoint x: 403, startPoint y: 586, endPoint x: 279, endPoint y: 586, distance: 124.3
click at [279, 586] on div "Minimum Carrier Package Weight 1.0 lb Minimum weight carrier supports in a pack…" at bounding box center [571, 535] width 600 height 401
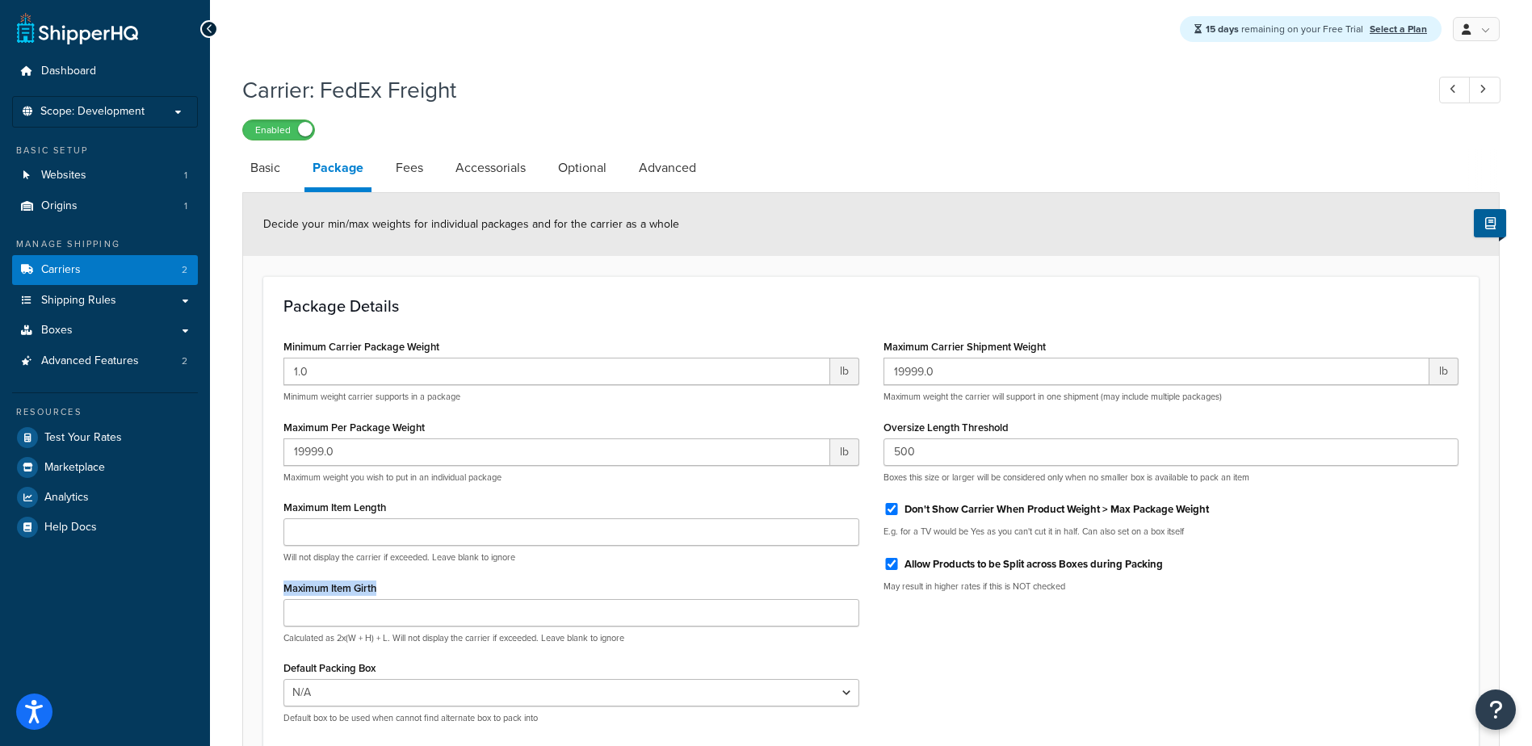
copy label "Maximum Item Girth"
click at [1485, 222] on icon at bounding box center [1490, 223] width 10 height 12
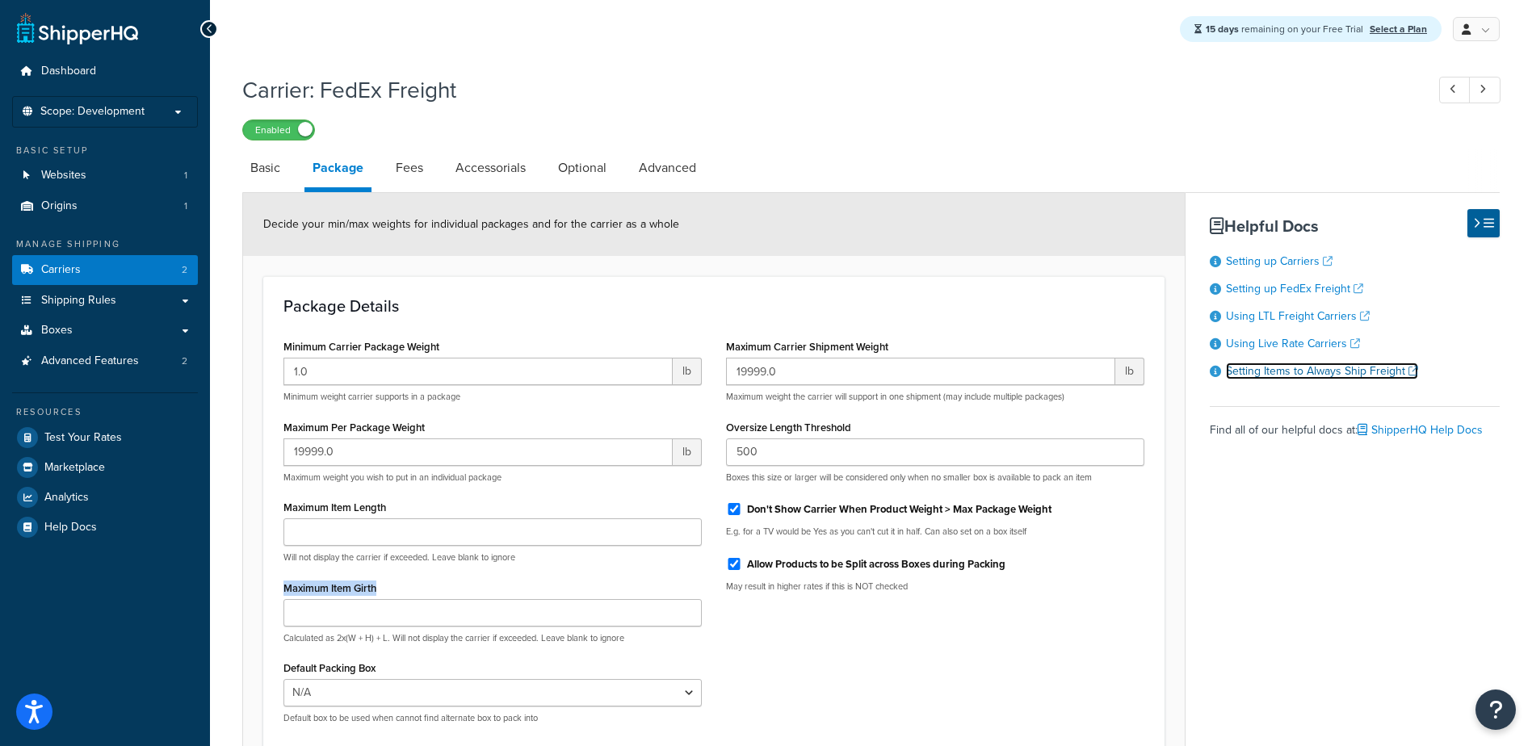
click at [1328, 367] on link "Setting Items to Always Ship Freight" at bounding box center [1322, 370] width 192 height 17
click at [64, 335] on span "Boxes" at bounding box center [56, 331] width 31 height 14
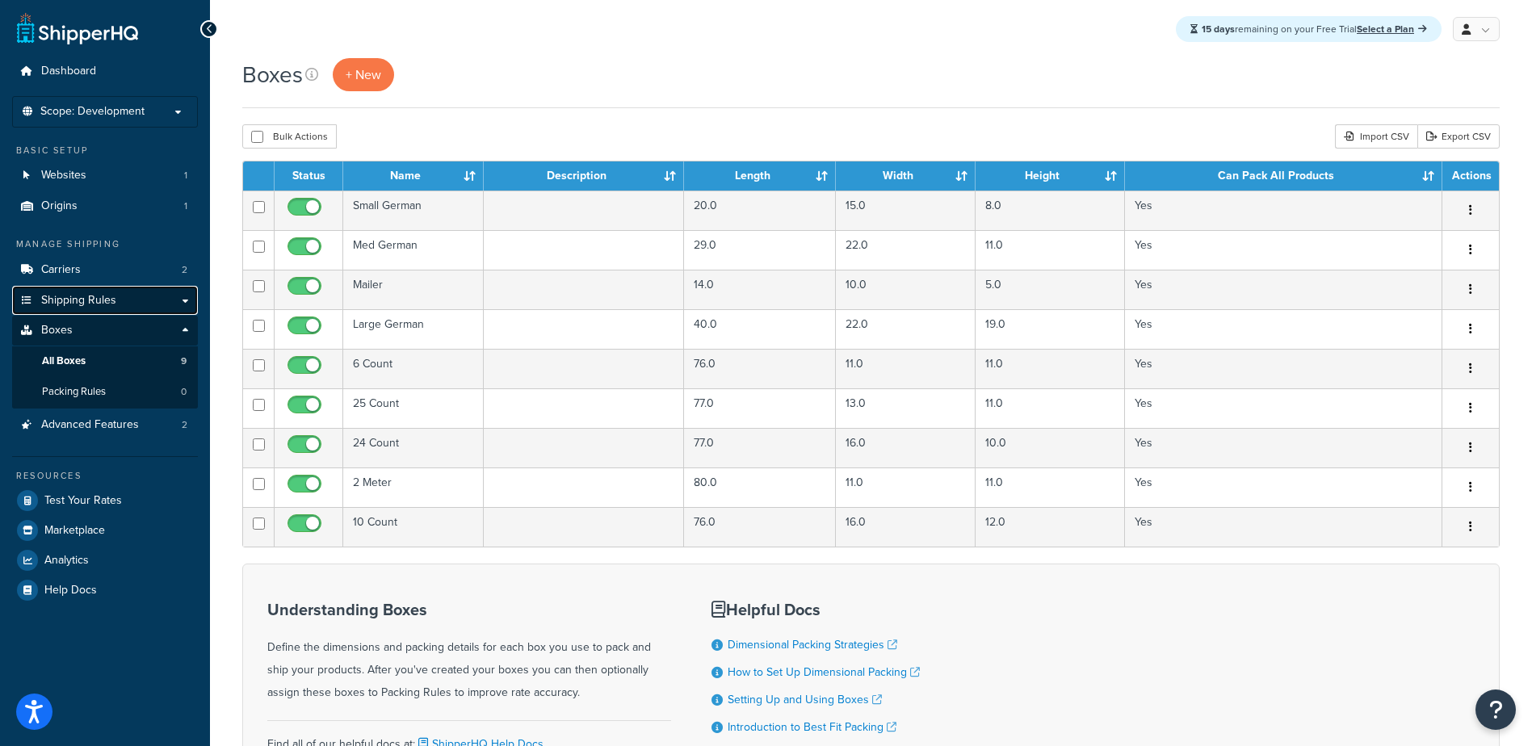
click at [83, 301] on span "Shipping Rules" at bounding box center [78, 301] width 75 height 14
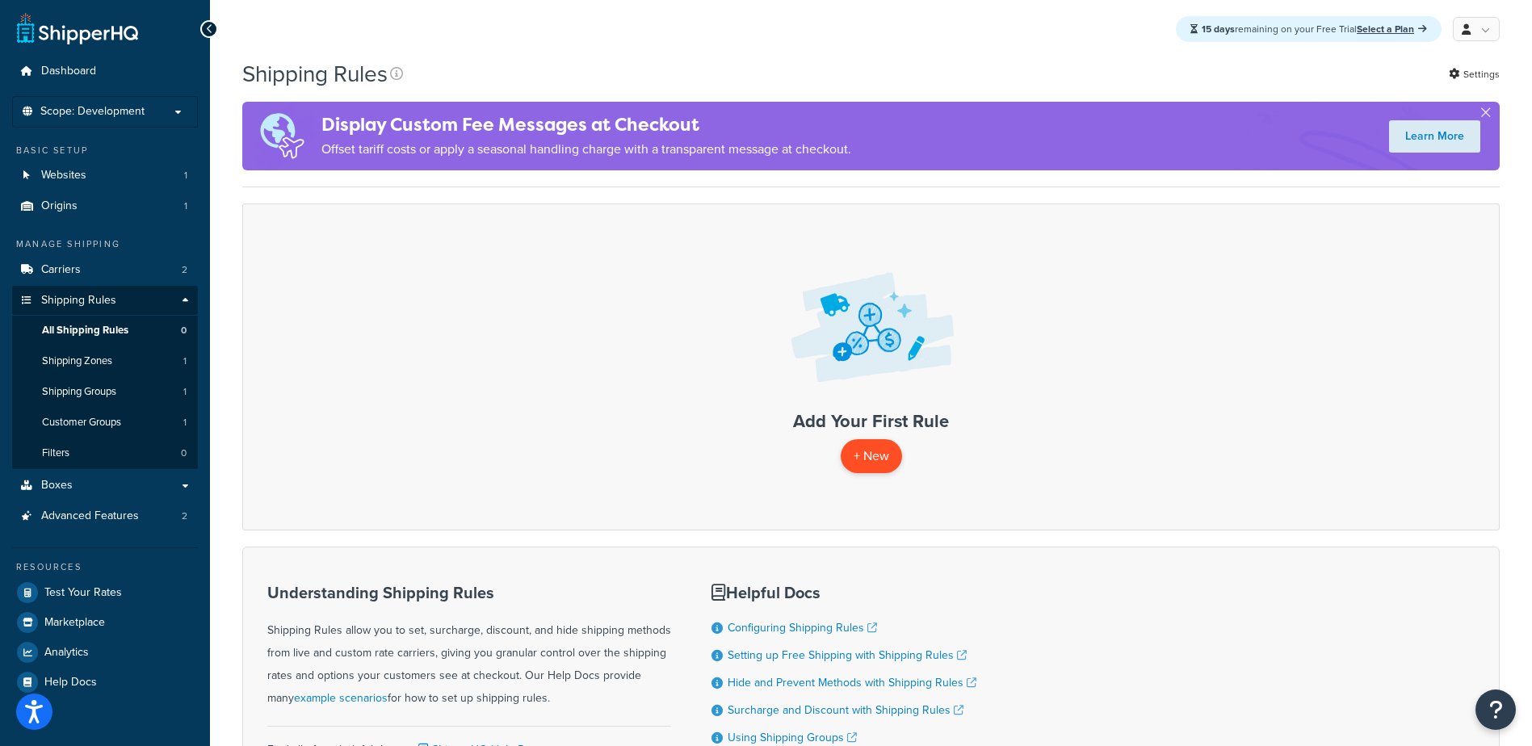
click at [845, 450] on p "+ New" at bounding box center [870, 455] width 61 height 33
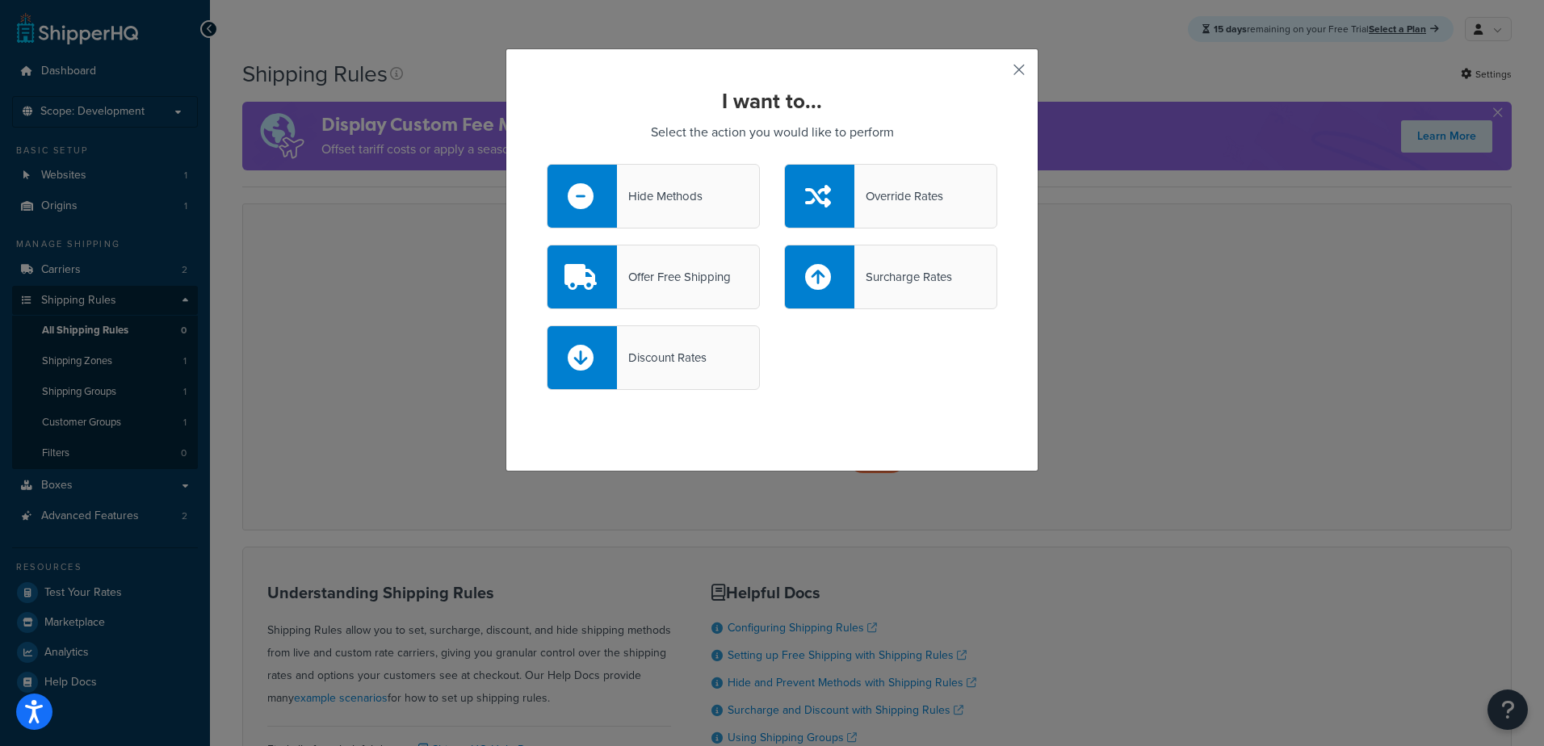
click at [997, 73] on button "button" at bounding box center [995, 75] width 4 height 4
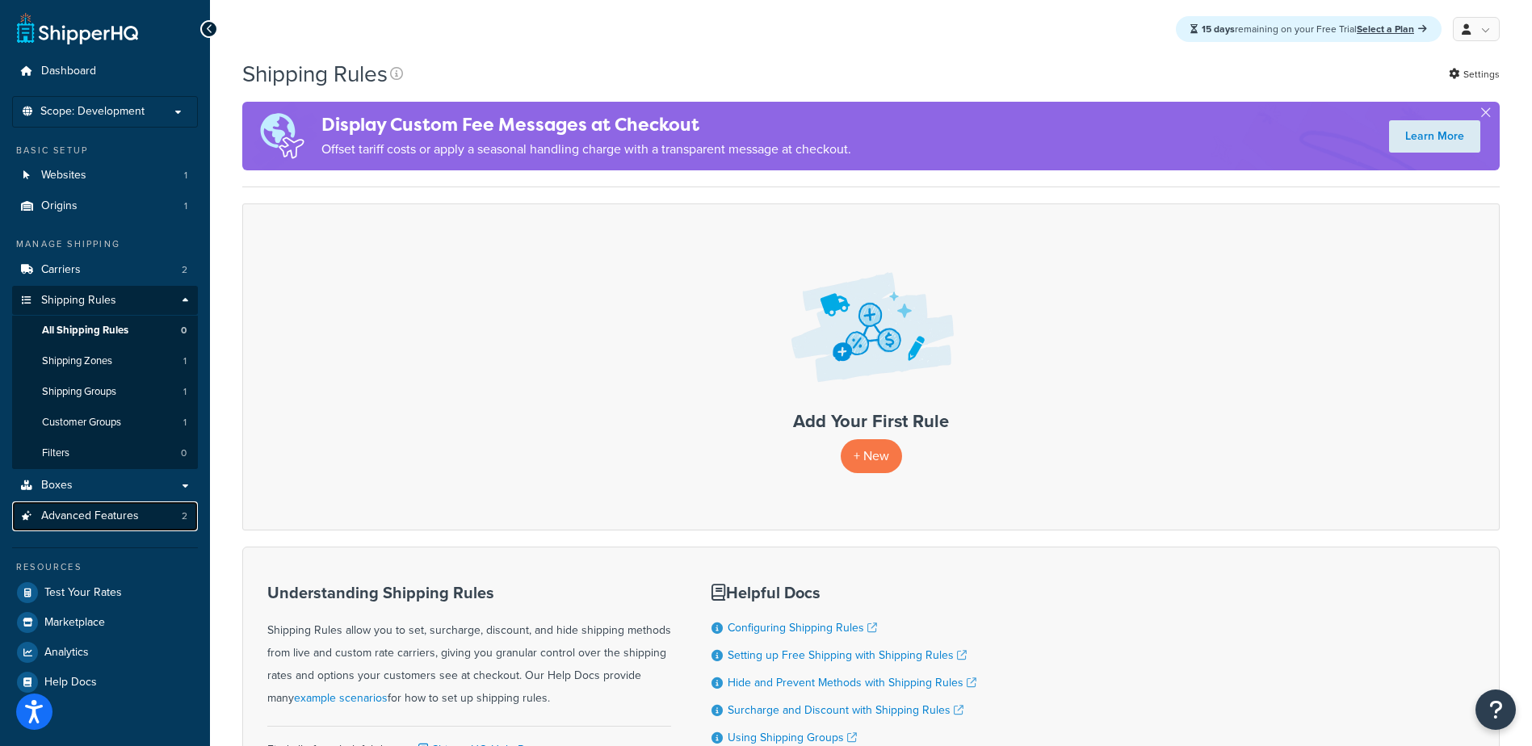
click at [98, 519] on span "Advanced Features" at bounding box center [90, 516] width 98 height 14
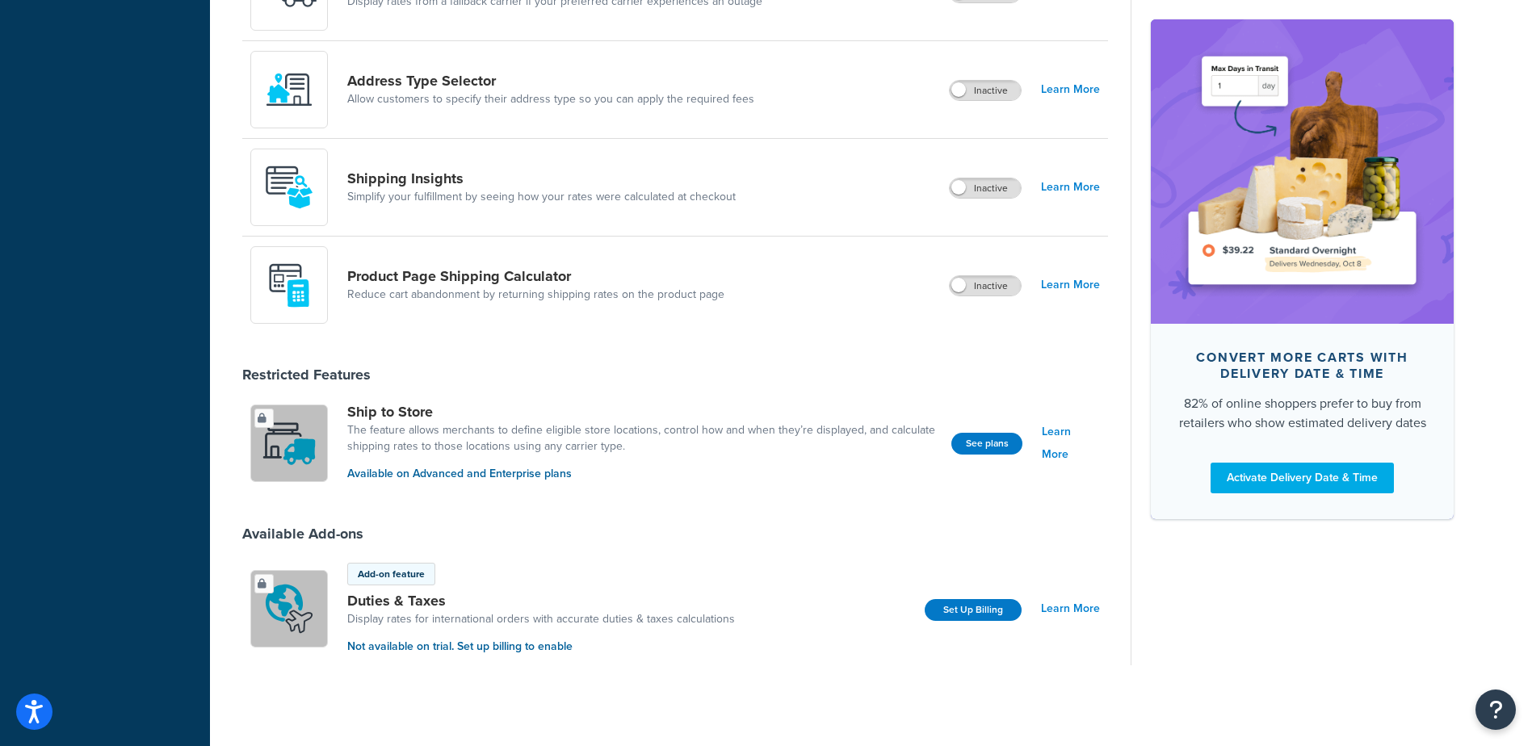
scroll to position [470, 0]
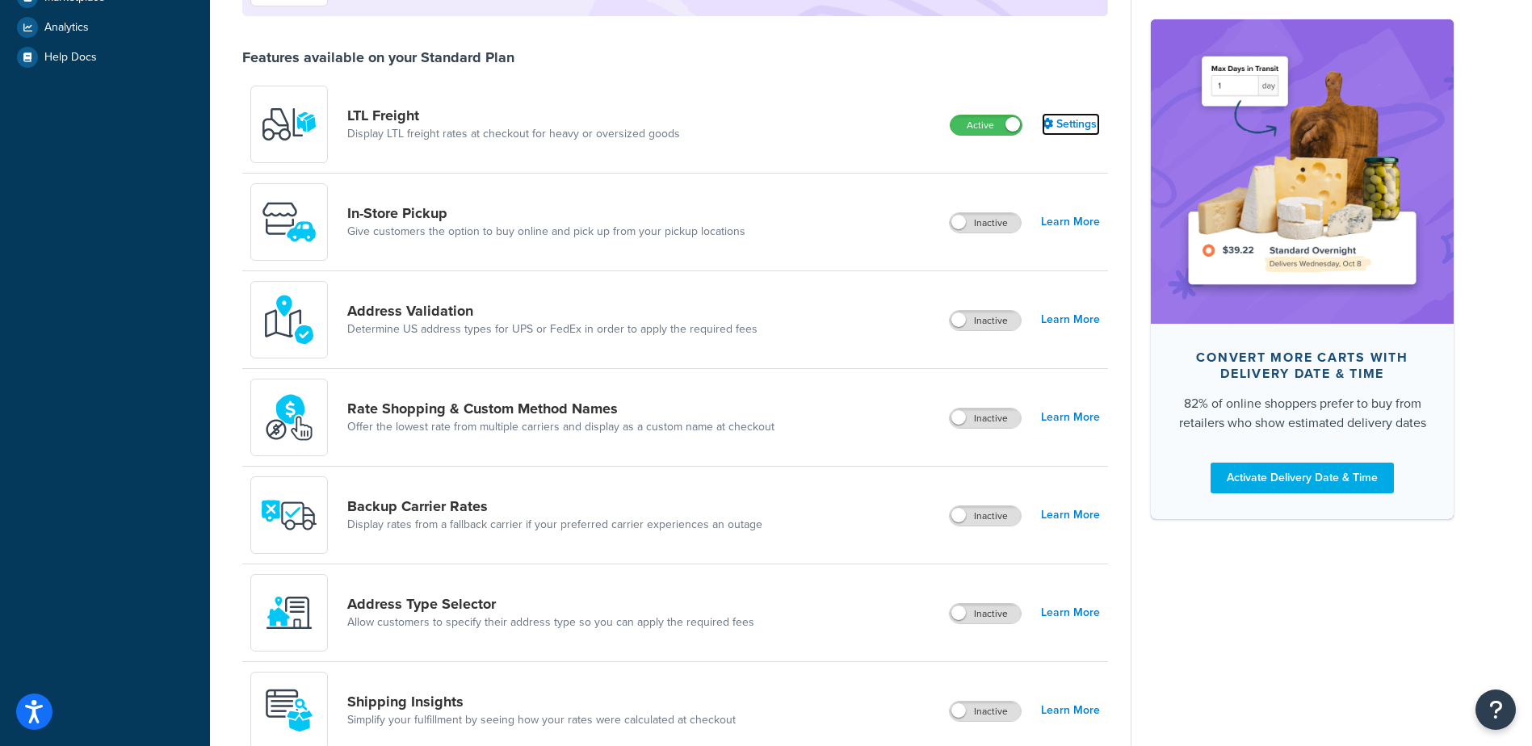
click at [1082, 119] on link "Settings" at bounding box center [1070, 124] width 58 height 23
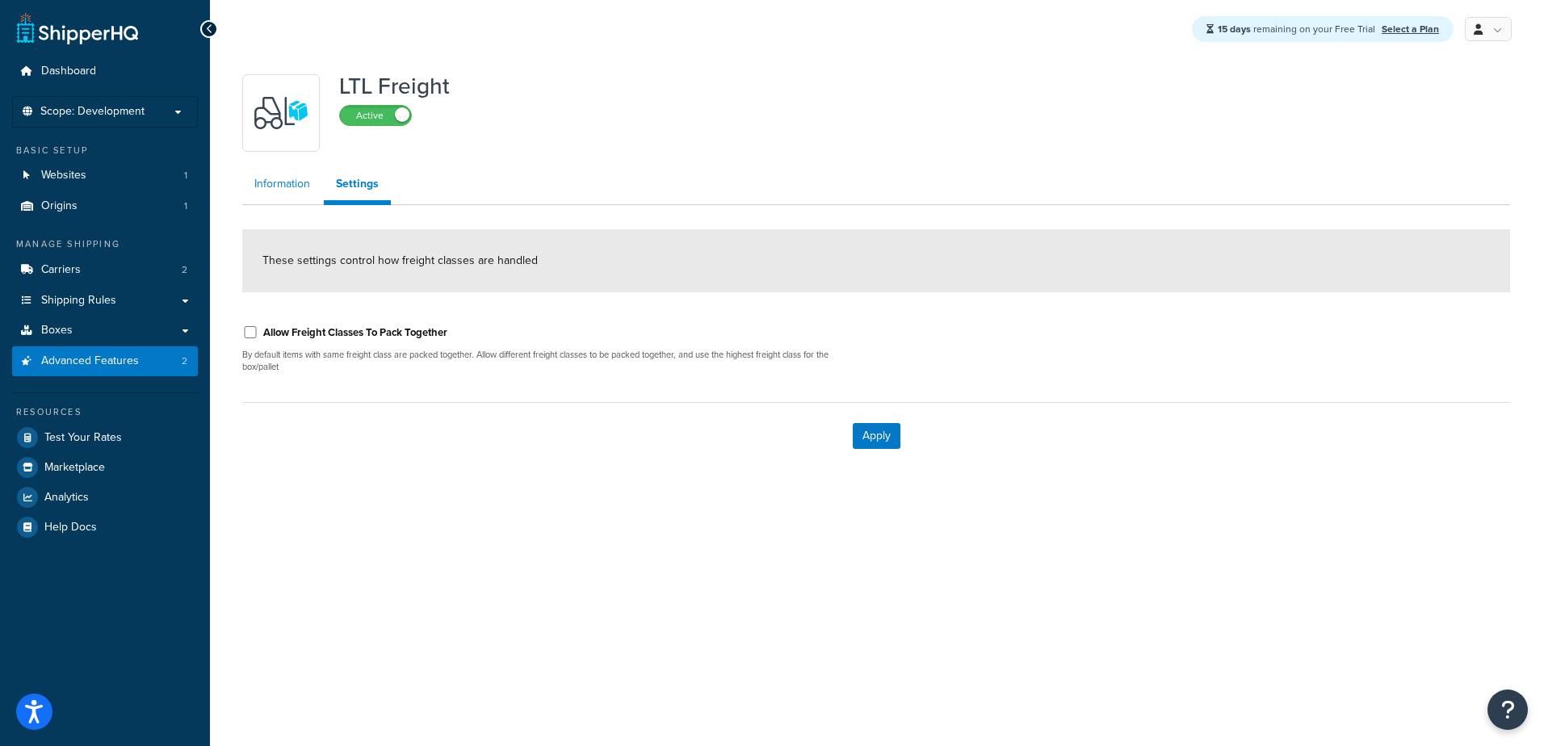
click at [269, 187] on link "Information" at bounding box center [282, 184] width 80 height 32
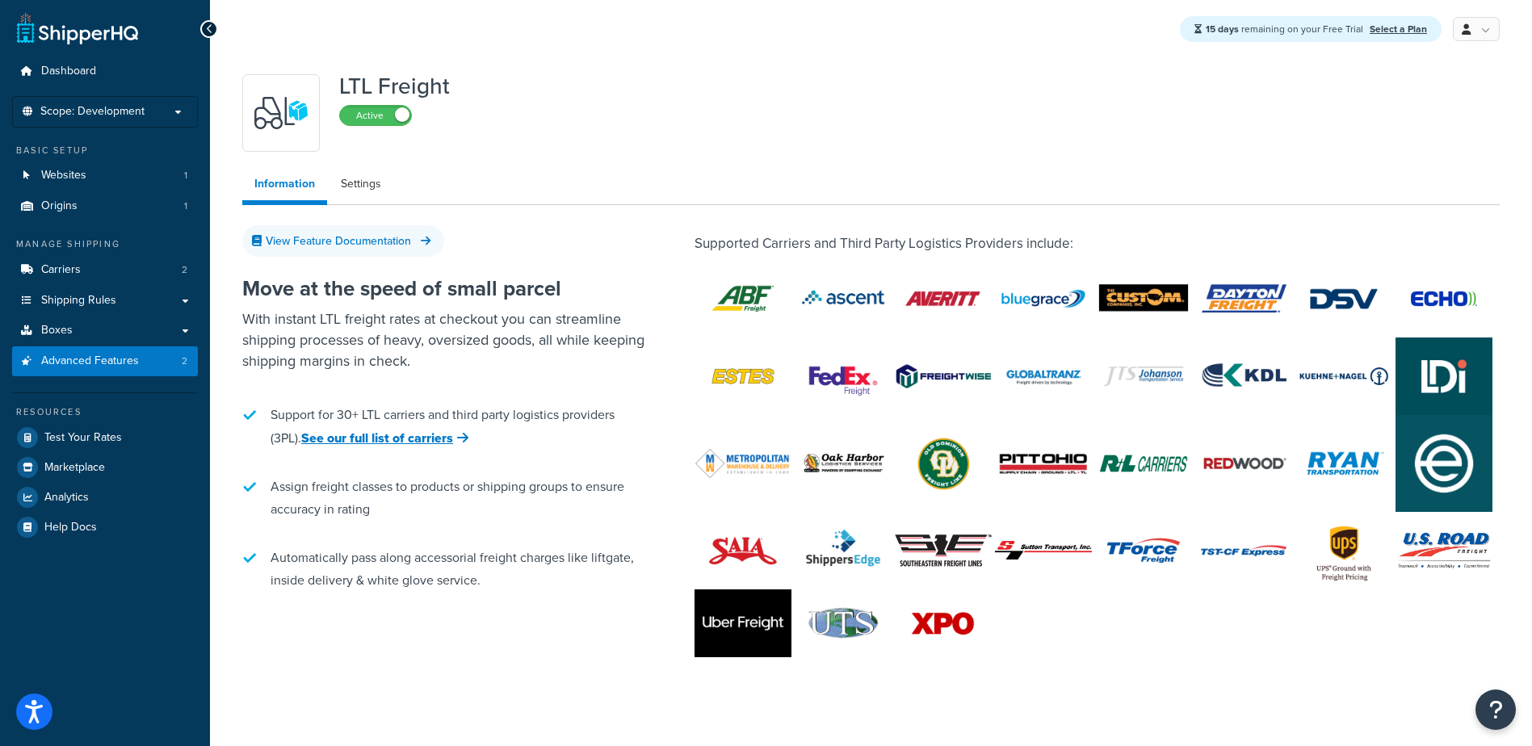
scroll to position [26, 0]
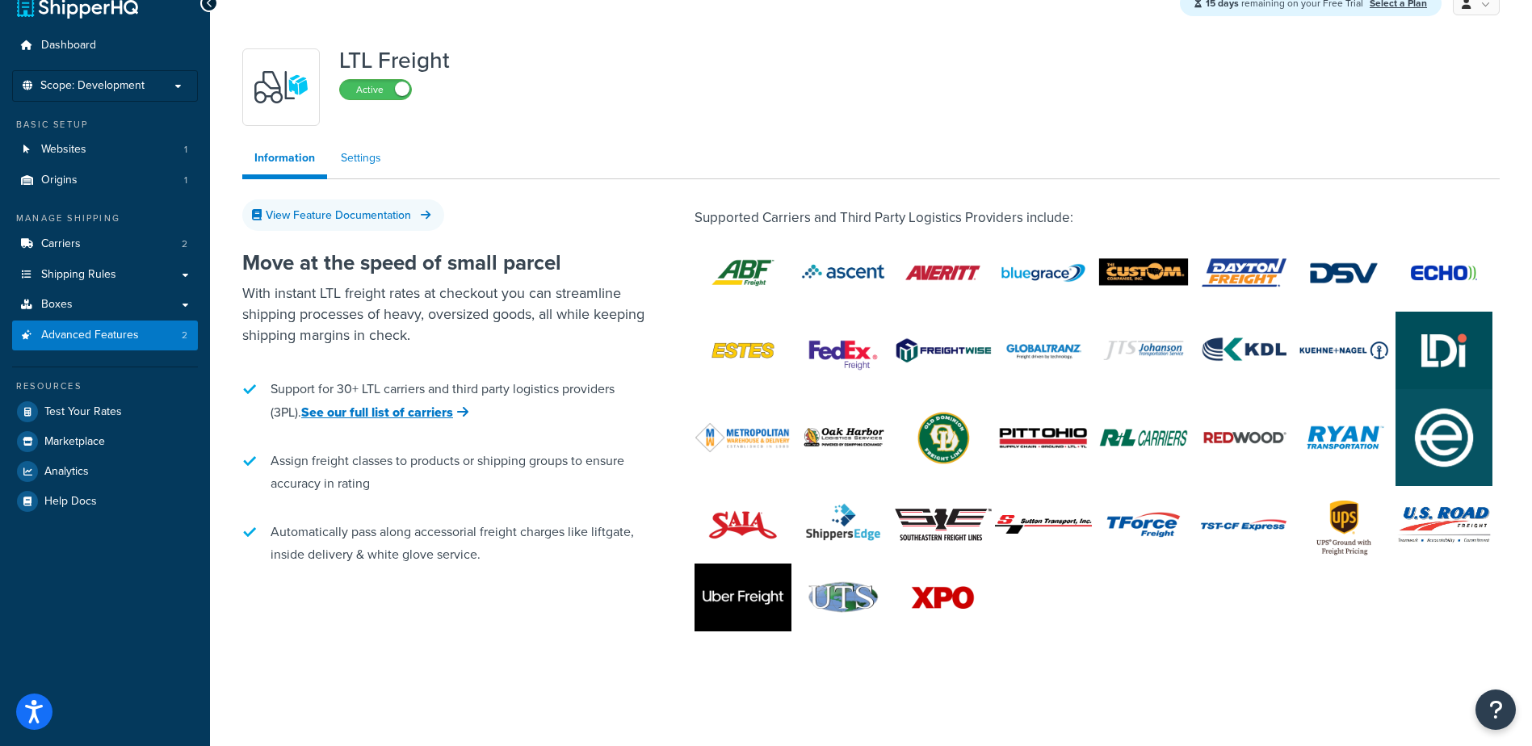
click at [355, 155] on link "Settings" at bounding box center [361, 158] width 65 height 32
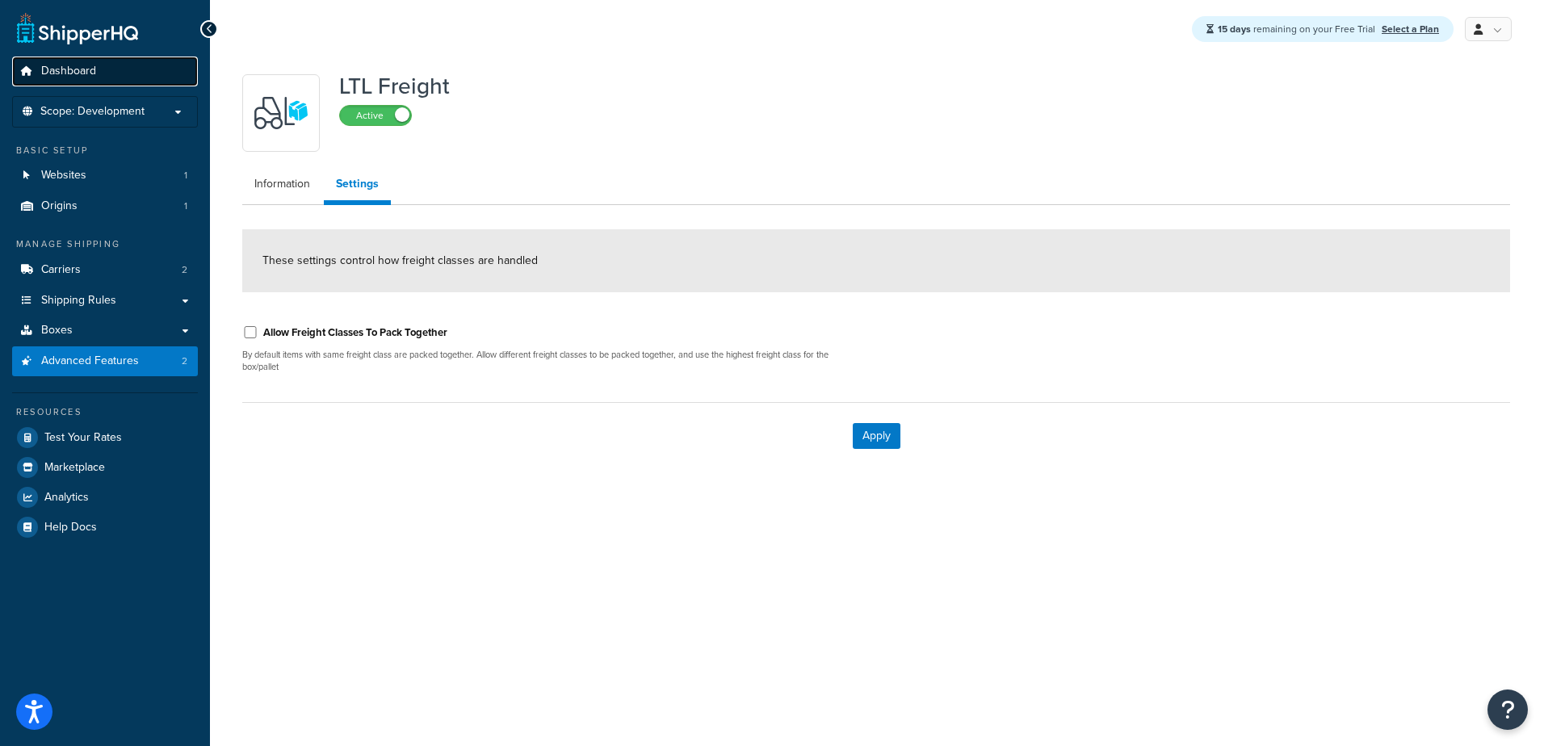
click at [68, 66] on span "Dashboard" at bounding box center [68, 72] width 55 height 14
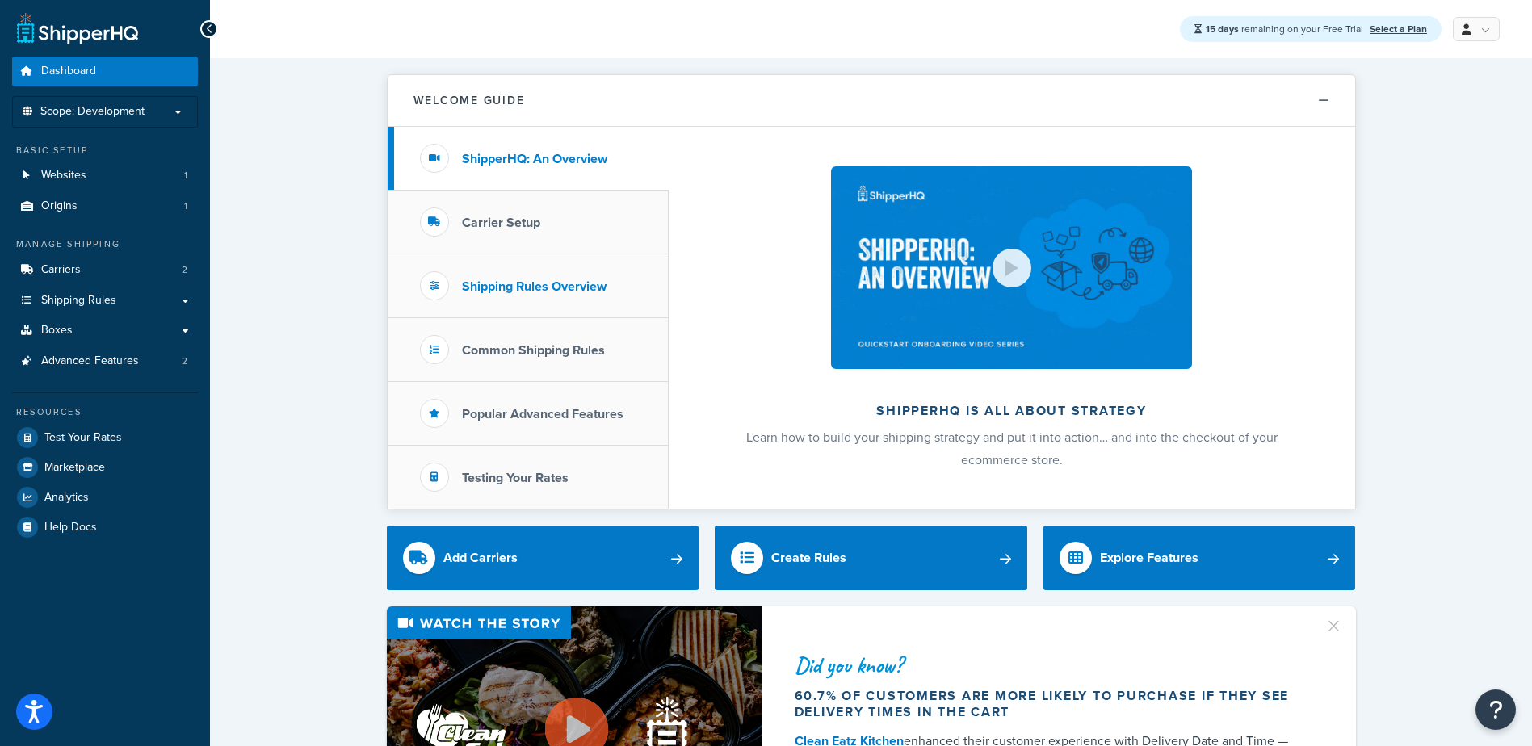
click at [490, 289] on h3 "Shipping Rules Overview" at bounding box center [534, 286] width 145 height 15
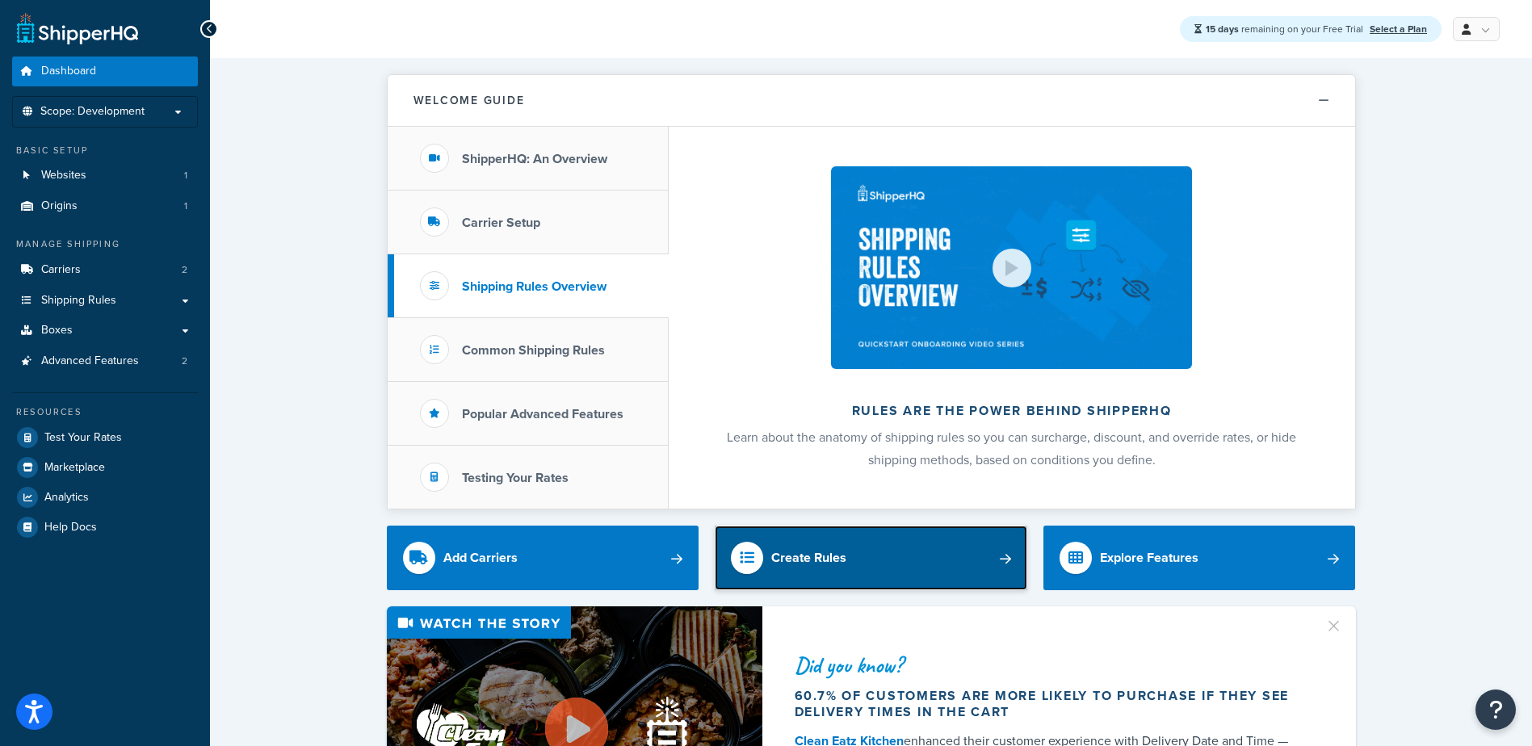
click at [803, 561] on div "Create Rules" at bounding box center [808, 558] width 75 height 23
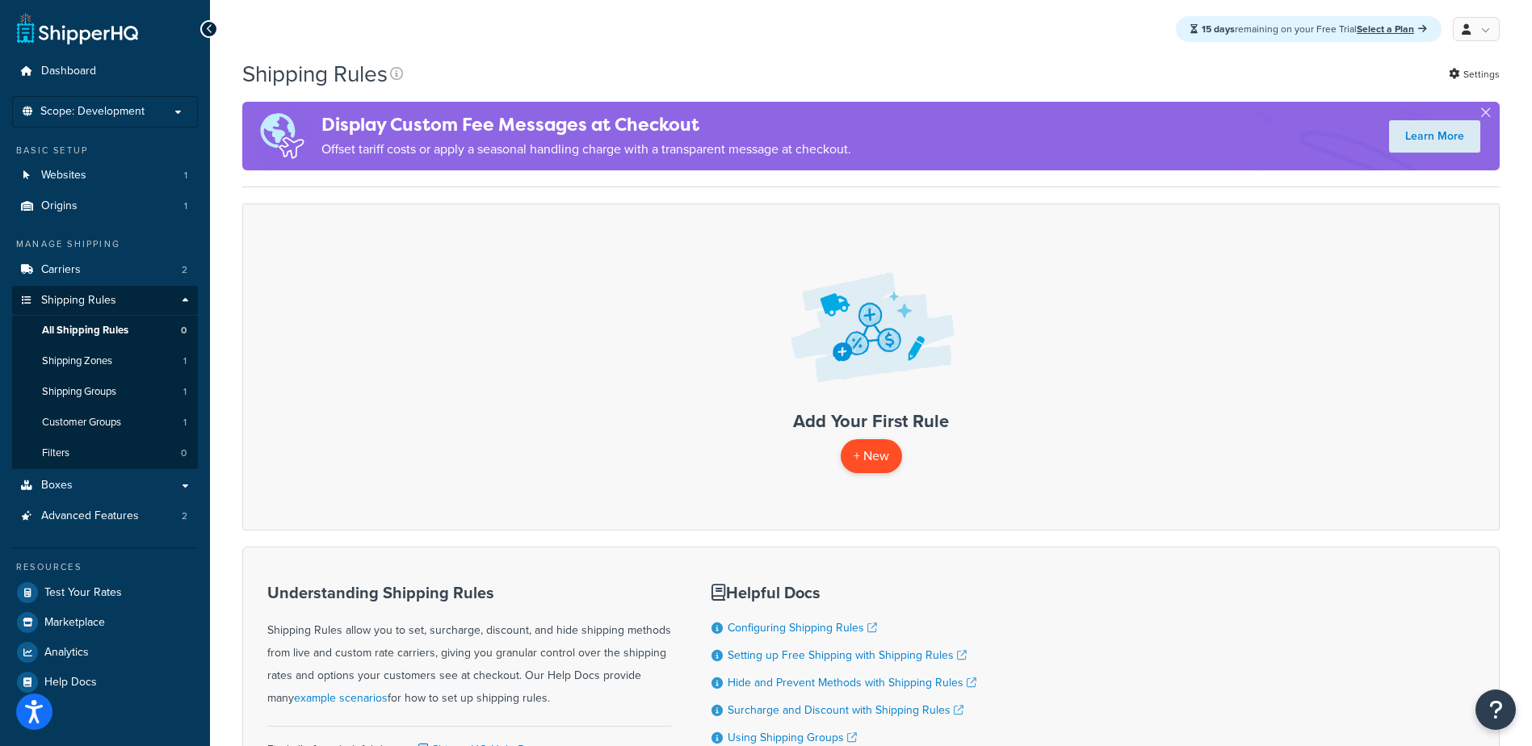
click at [866, 450] on p "+ New" at bounding box center [870, 455] width 61 height 33
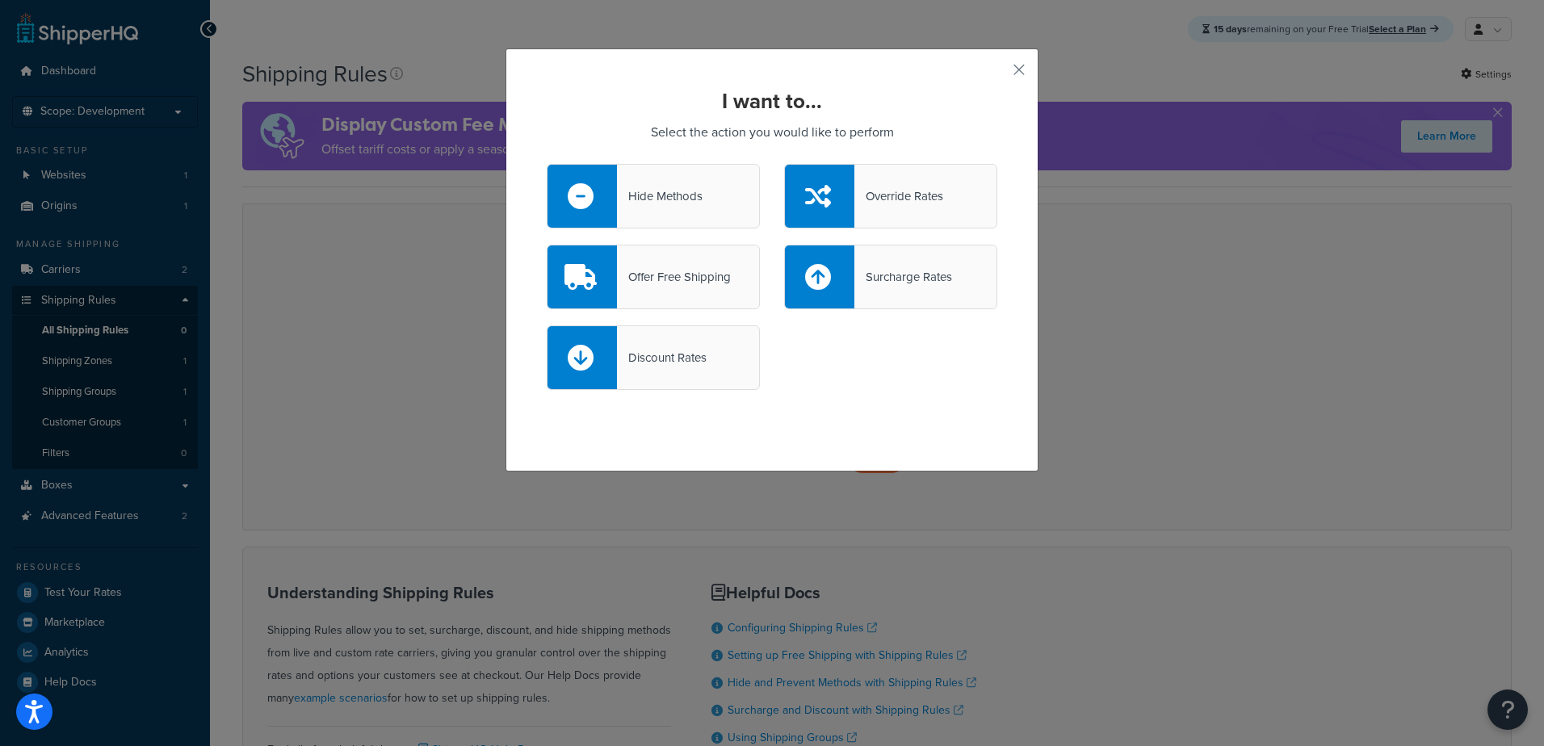
click at [891, 194] on div "Override Rates" at bounding box center [898, 196] width 89 height 23
click at [0, 0] on input "Override Rates" at bounding box center [0, 0] width 0 height 0
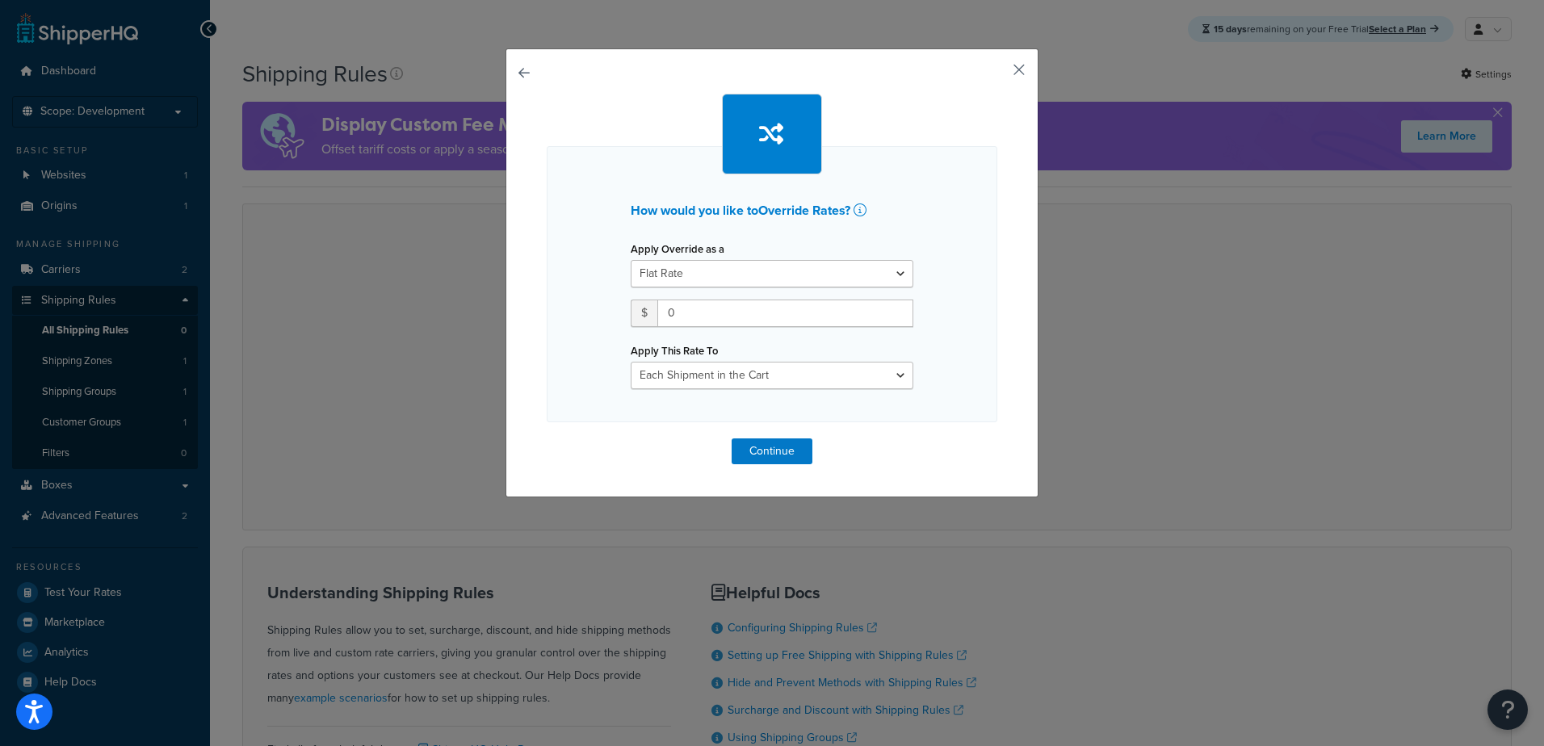
click at [997, 73] on button "button" at bounding box center [995, 75] width 4 height 4
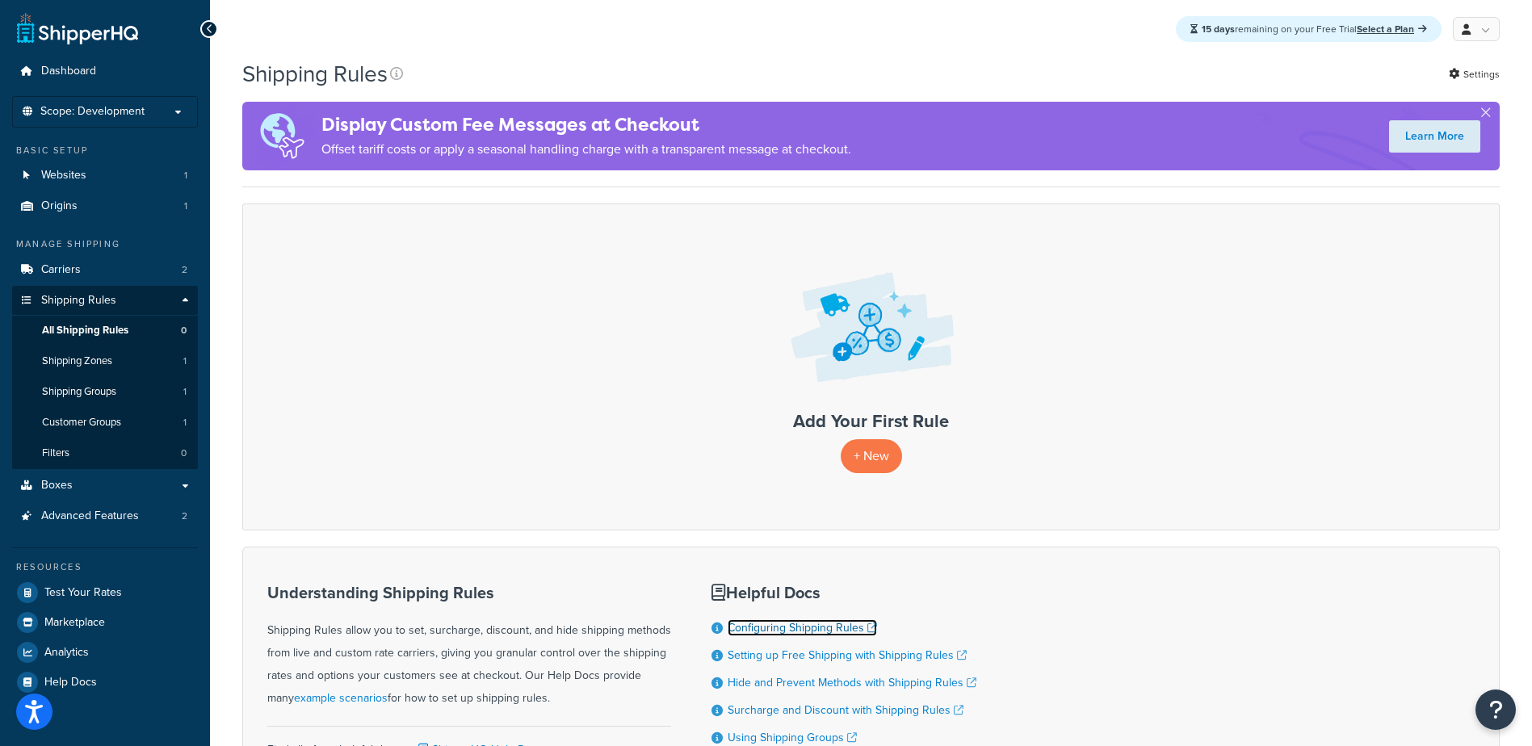
click at [786, 633] on link "Configuring Shipping Rules" at bounding box center [801, 627] width 149 height 17
click at [62, 71] on span "Dashboard" at bounding box center [68, 72] width 55 height 14
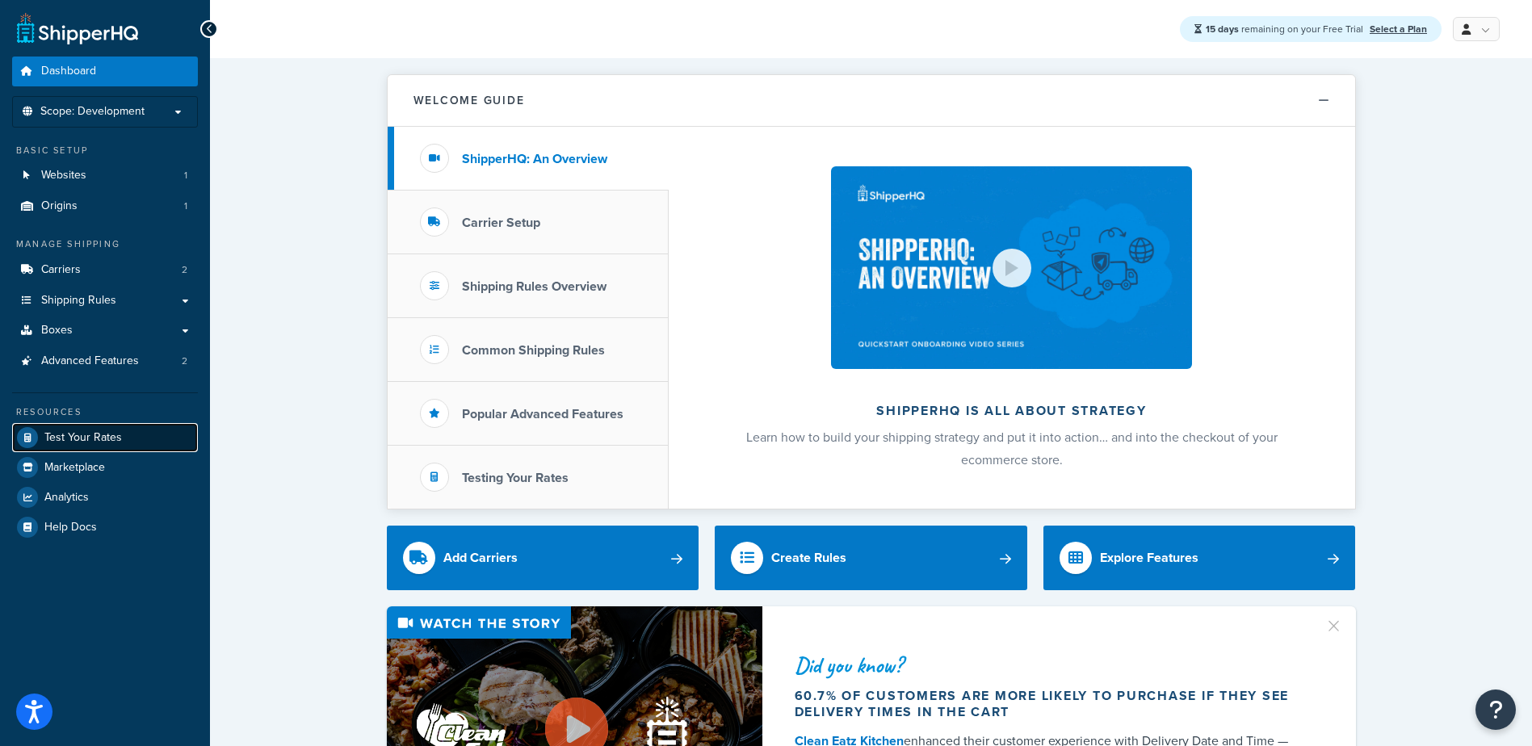
click at [45, 438] on span "Test Your Rates" at bounding box center [83, 438] width 78 height 14
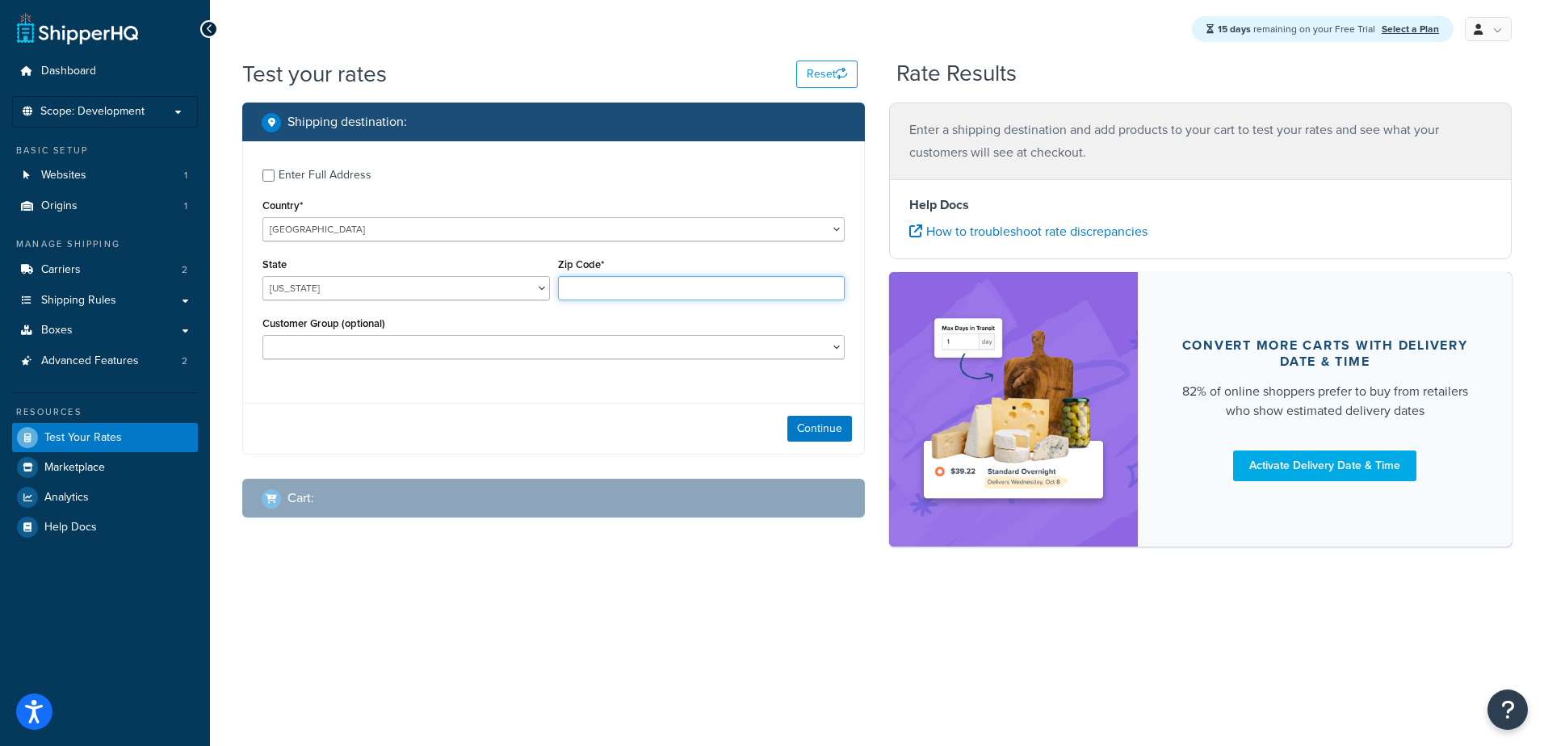
click at [589, 291] on input "Zip Code*" at bounding box center [701, 288] width 287 height 24
type input "90210"
click at [542, 283] on select "Alabama Alaska American Samoa Arizona Arkansas Armed Forces Americas Armed Forc…" at bounding box center [405, 288] width 287 height 24
select select "CA"
click at [262, 276] on select "Alabama Alaska American Samoa Arizona Arkansas Armed Forces Americas Armed Forc…" at bounding box center [405, 288] width 287 height 24
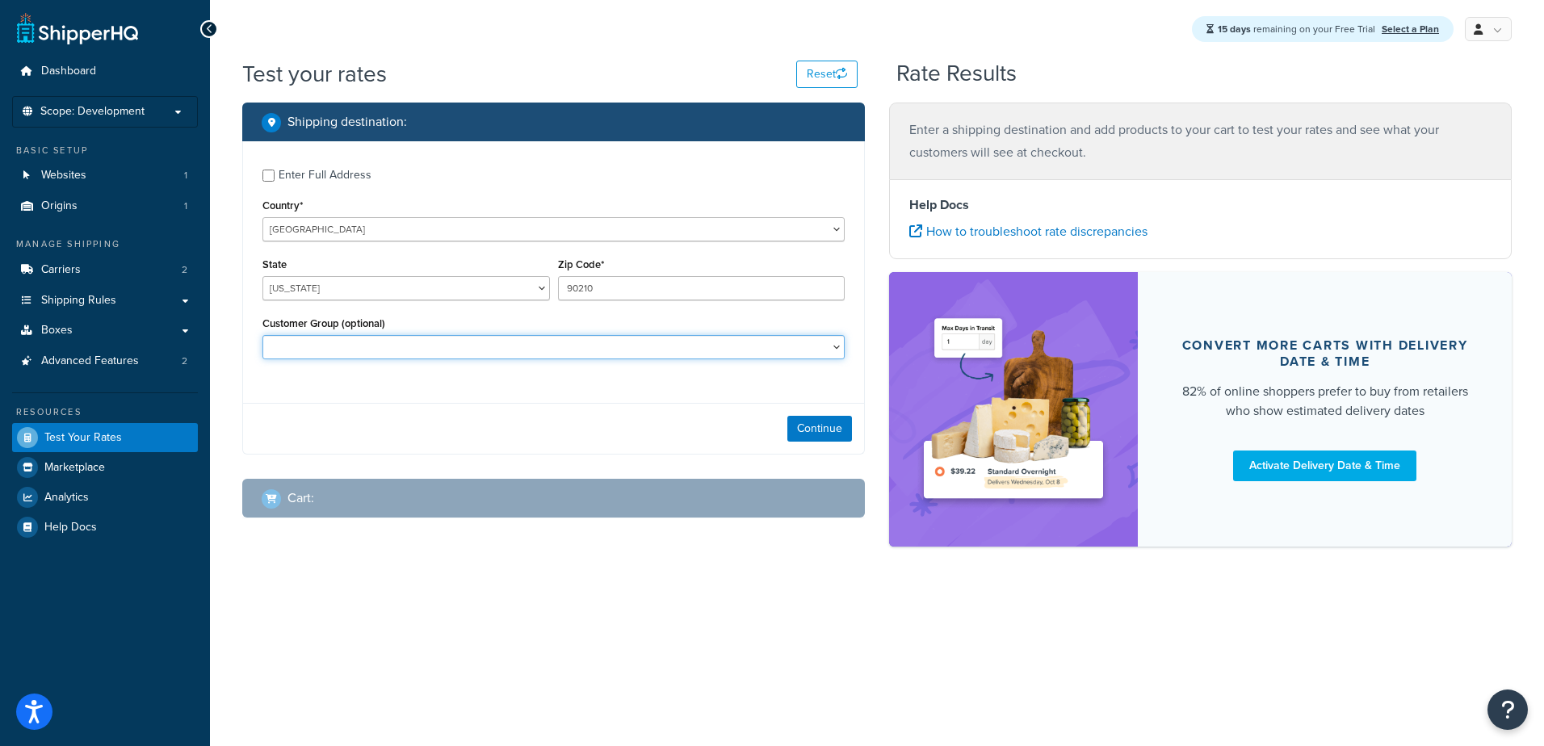
click at [462, 347] on select "Customer Group (optional)" at bounding box center [553, 347] width 582 height 24
click at [814, 430] on button "Continue" at bounding box center [819, 429] width 65 height 26
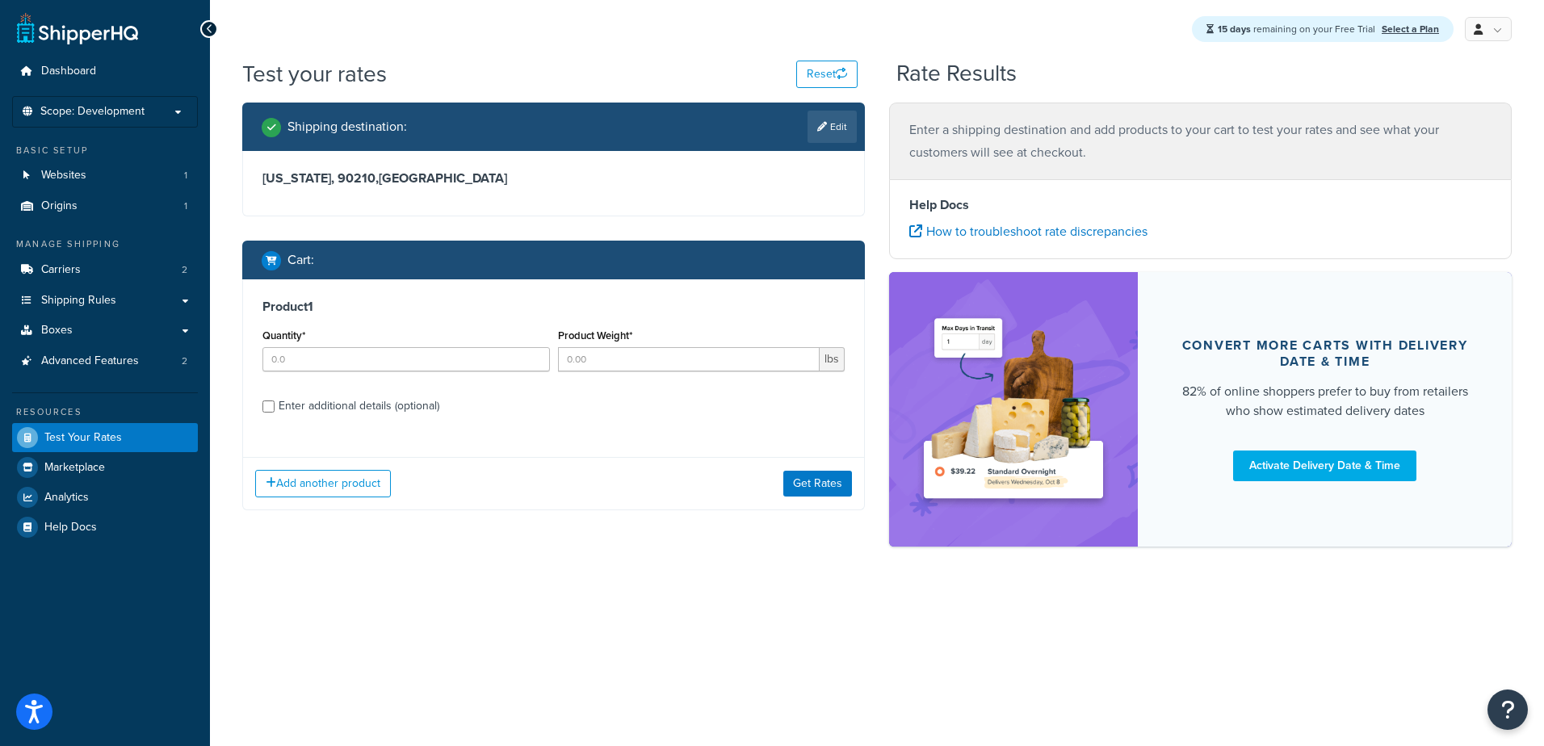
click at [301, 417] on div "Enter additional details (optional)" at bounding box center [359, 406] width 161 height 23
click at [274, 413] on input "Enter additional details (optional)" at bounding box center [268, 406] width 12 height 12
checkbox input "true"
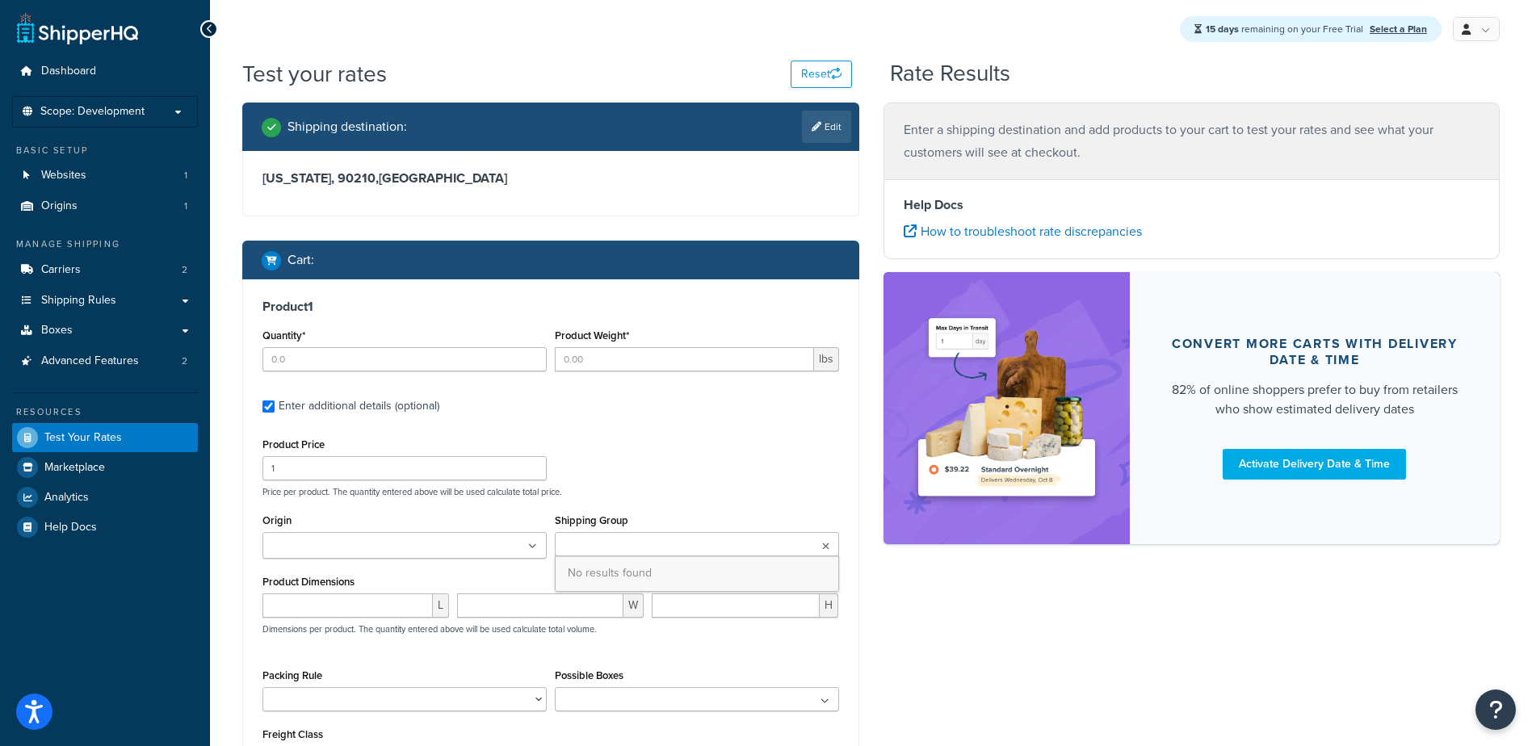
click at [710, 552] on ul at bounding box center [697, 544] width 284 height 24
click at [628, 573] on span "No results found" at bounding box center [696, 573] width 283 height 36
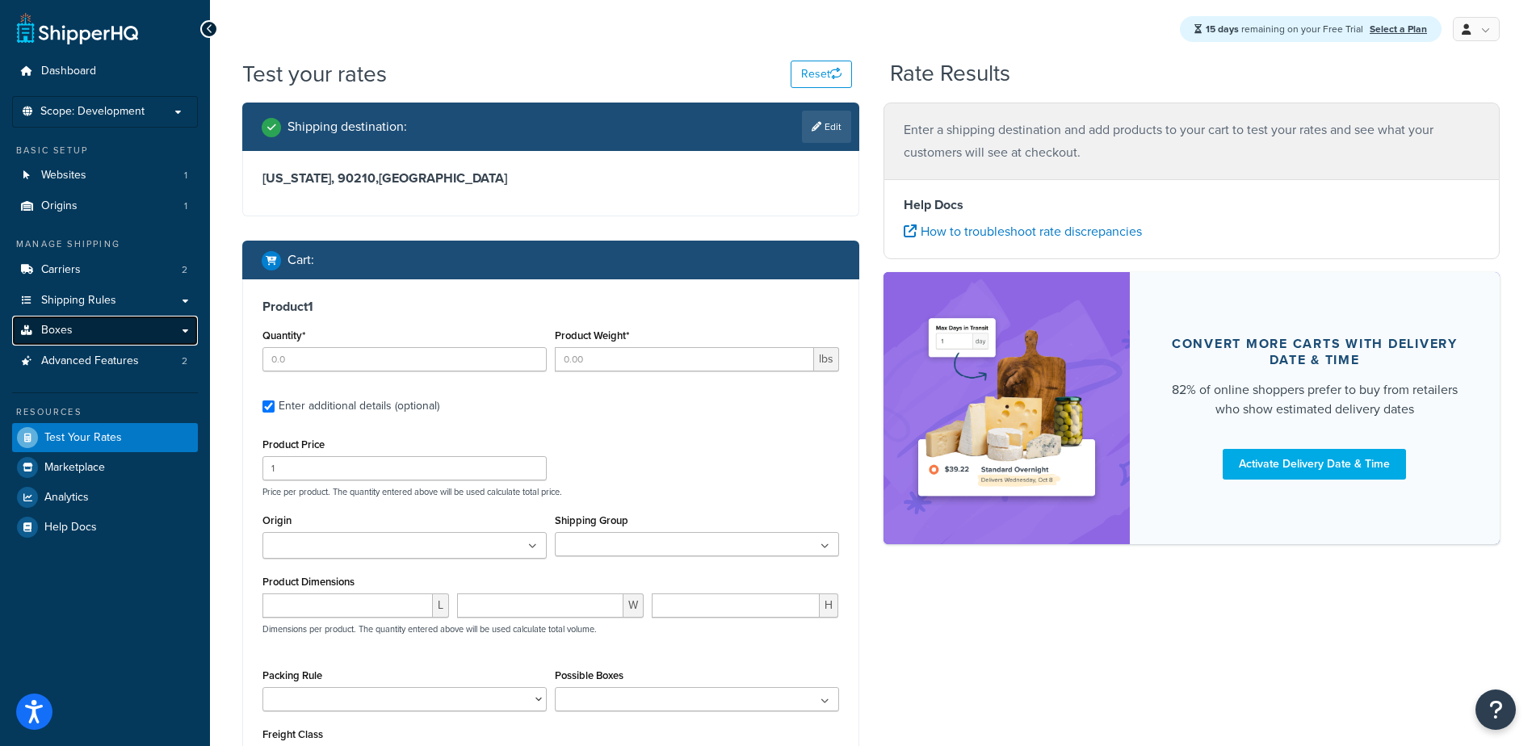
click at [91, 334] on link "Boxes" at bounding box center [105, 331] width 186 height 30
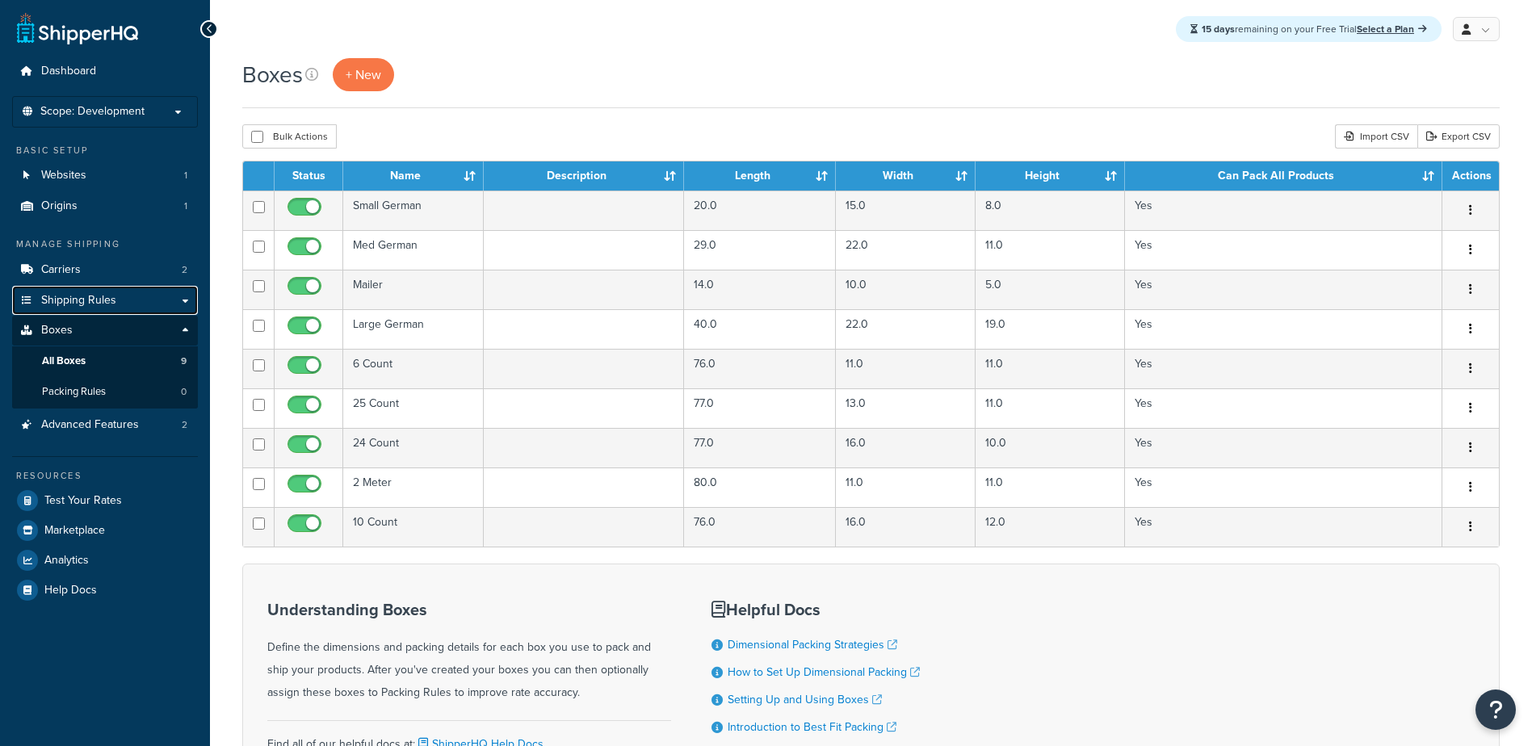
click at [90, 304] on span "Shipping Rules" at bounding box center [78, 301] width 75 height 14
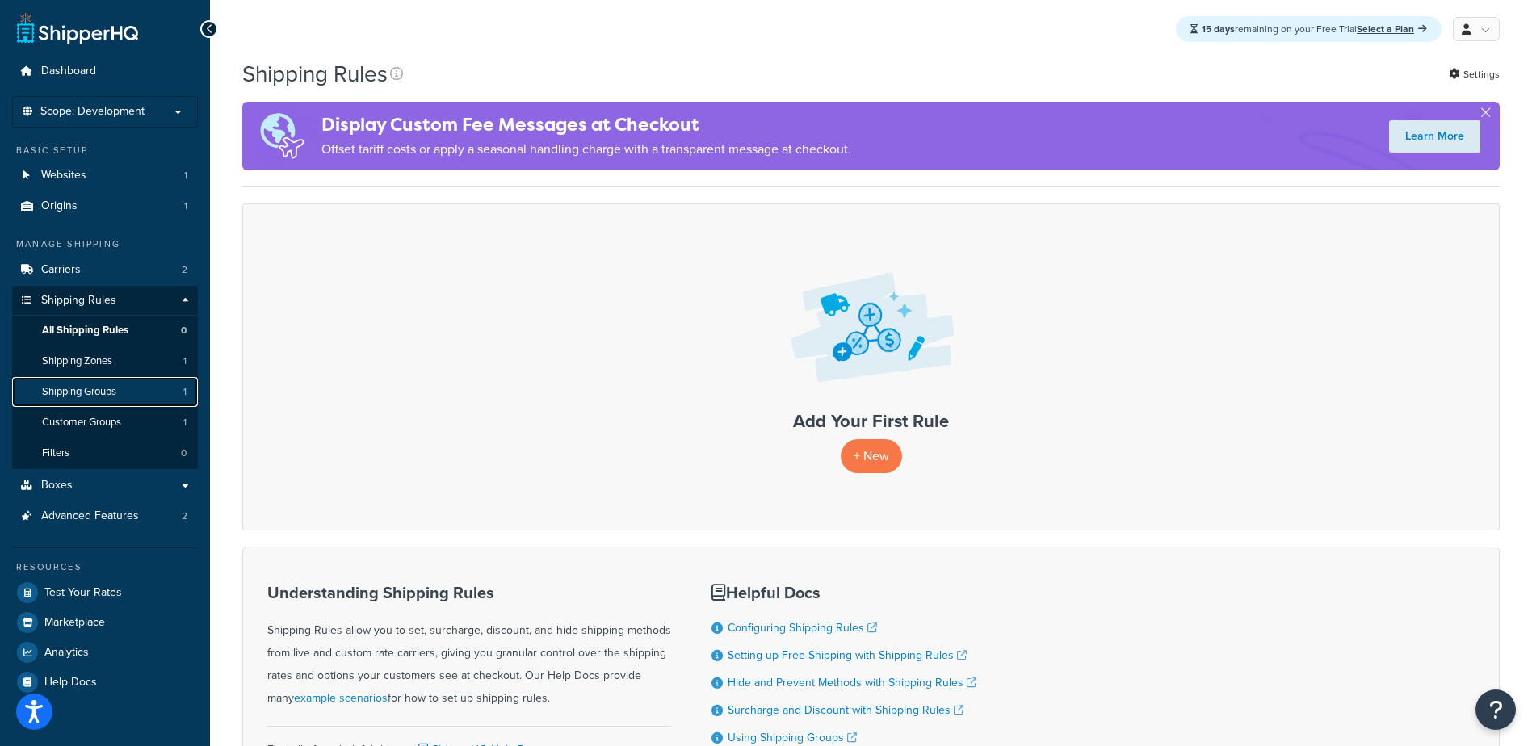
click at [77, 385] on span "Shipping Groups" at bounding box center [79, 392] width 74 height 14
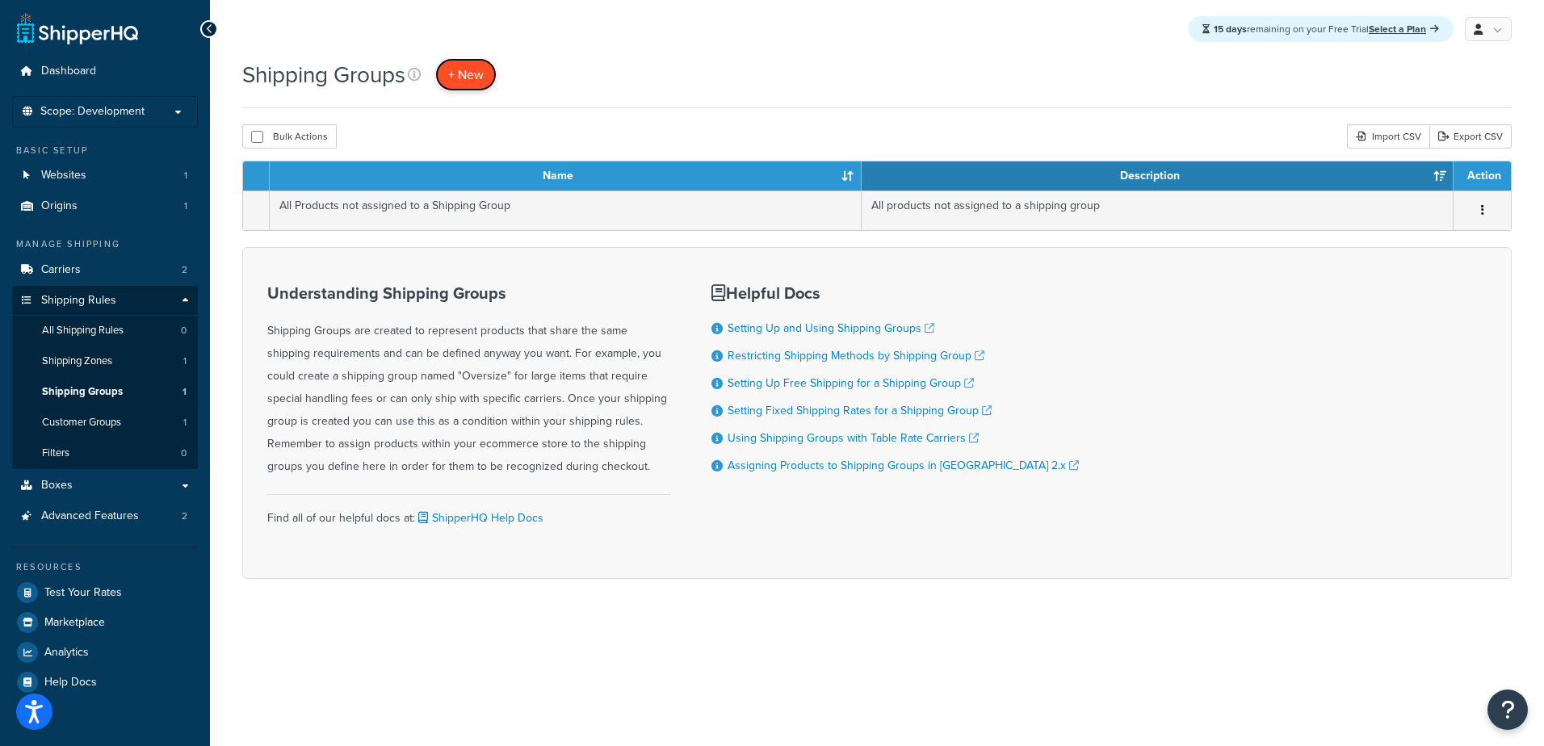
click at [457, 66] on span "+ New" at bounding box center [466, 74] width 36 height 19
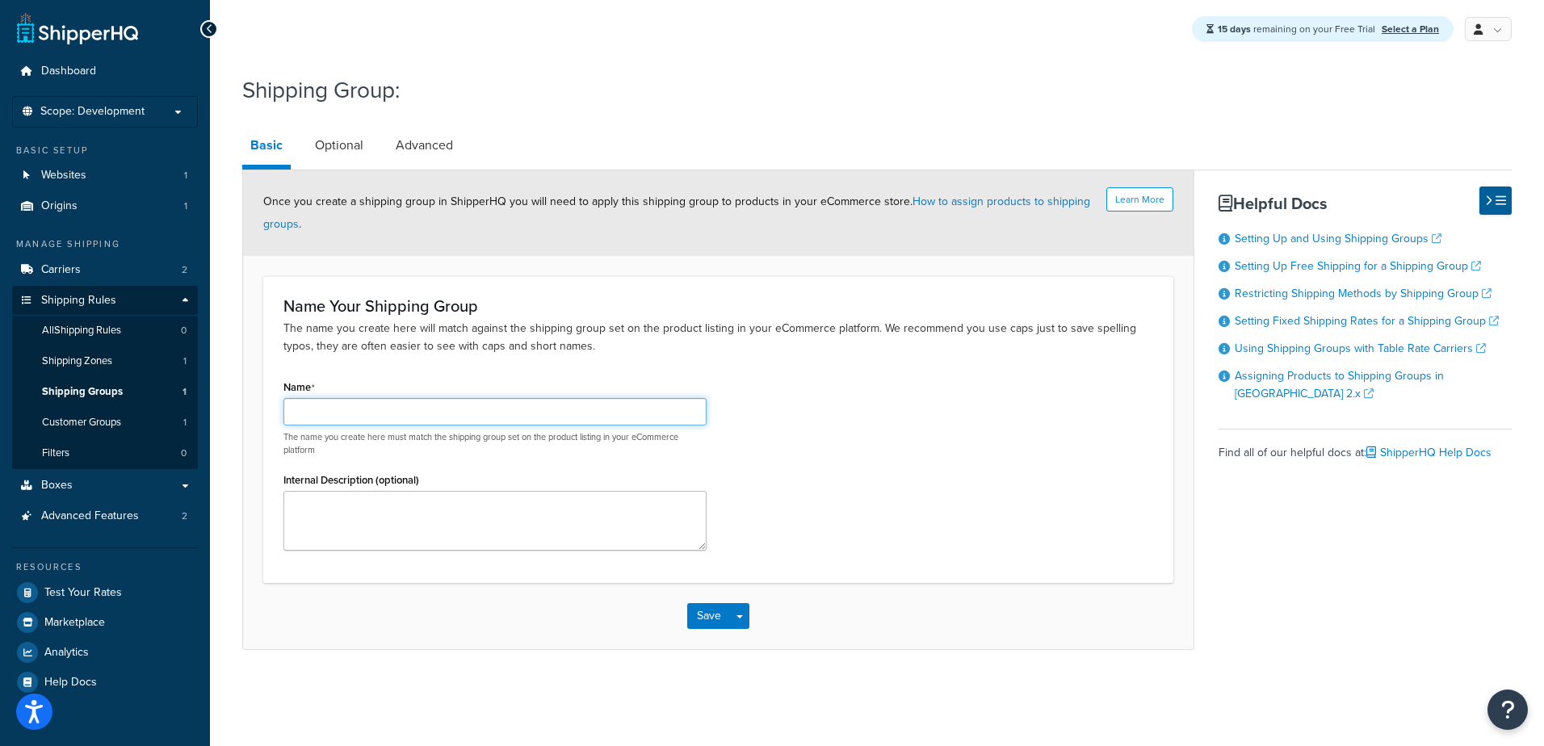
click at [489, 408] on input "Name" at bounding box center [494, 411] width 423 height 27
type input "freight_only"
type textarea "Ship with FedEx Freight only"
click at [710, 619] on button "Save" at bounding box center [709, 616] width 44 height 26
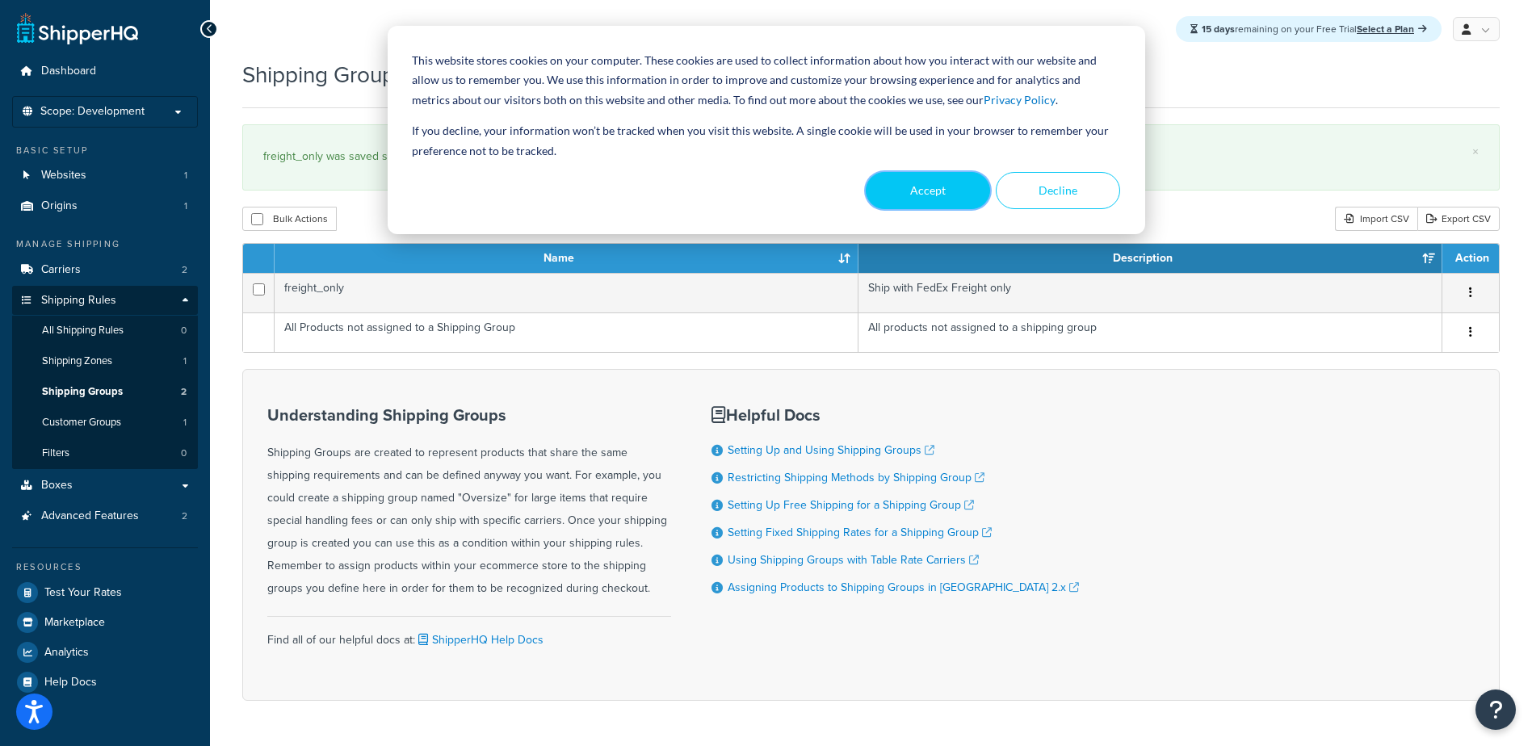
click at [947, 188] on button "Accept" at bounding box center [927, 190] width 124 height 37
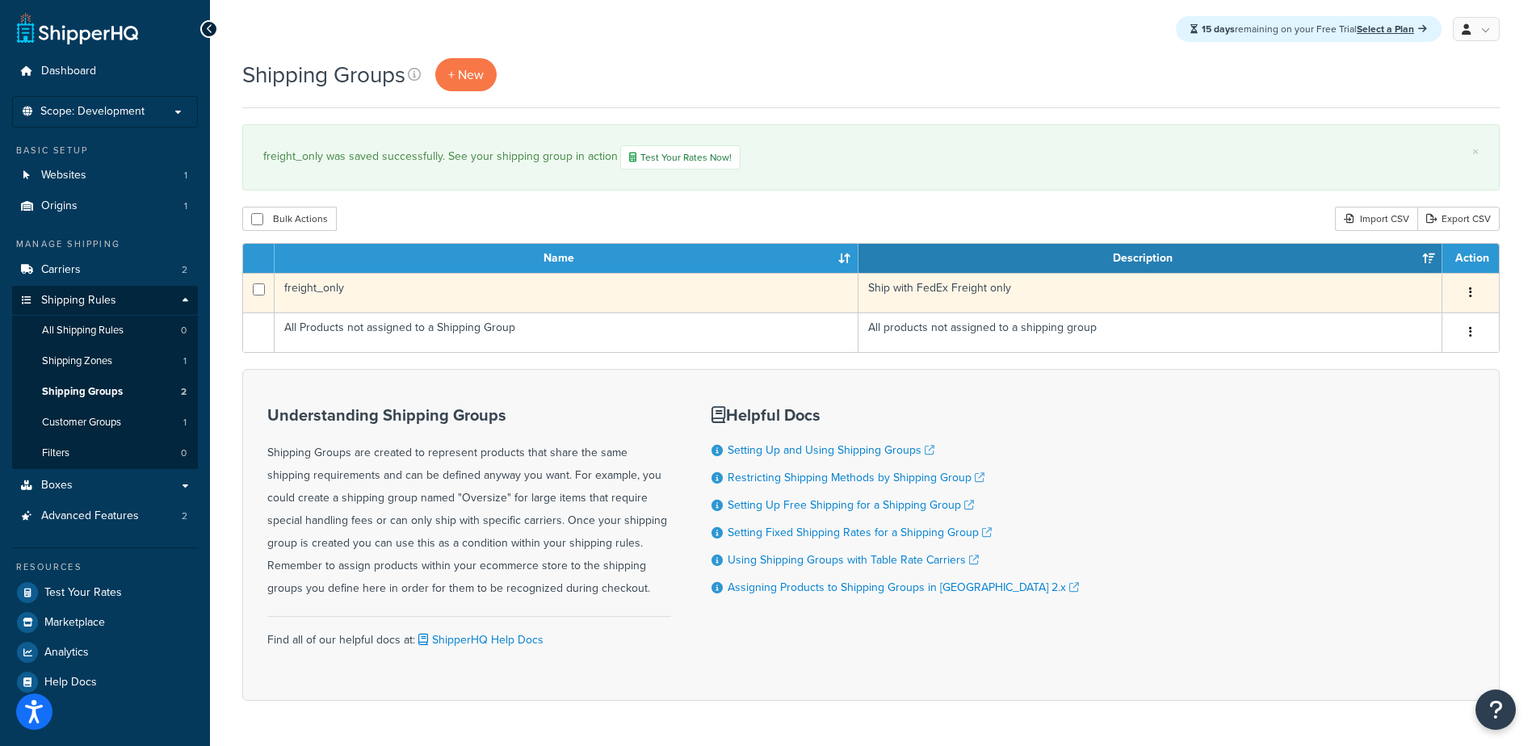
click at [252, 291] on td at bounding box center [258, 293] width 31 height 40
checkbox input "true"
click at [1469, 292] on icon "button" at bounding box center [1470, 292] width 3 height 11
click at [1423, 316] on link "Edit" at bounding box center [1405, 324] width 128 height 33
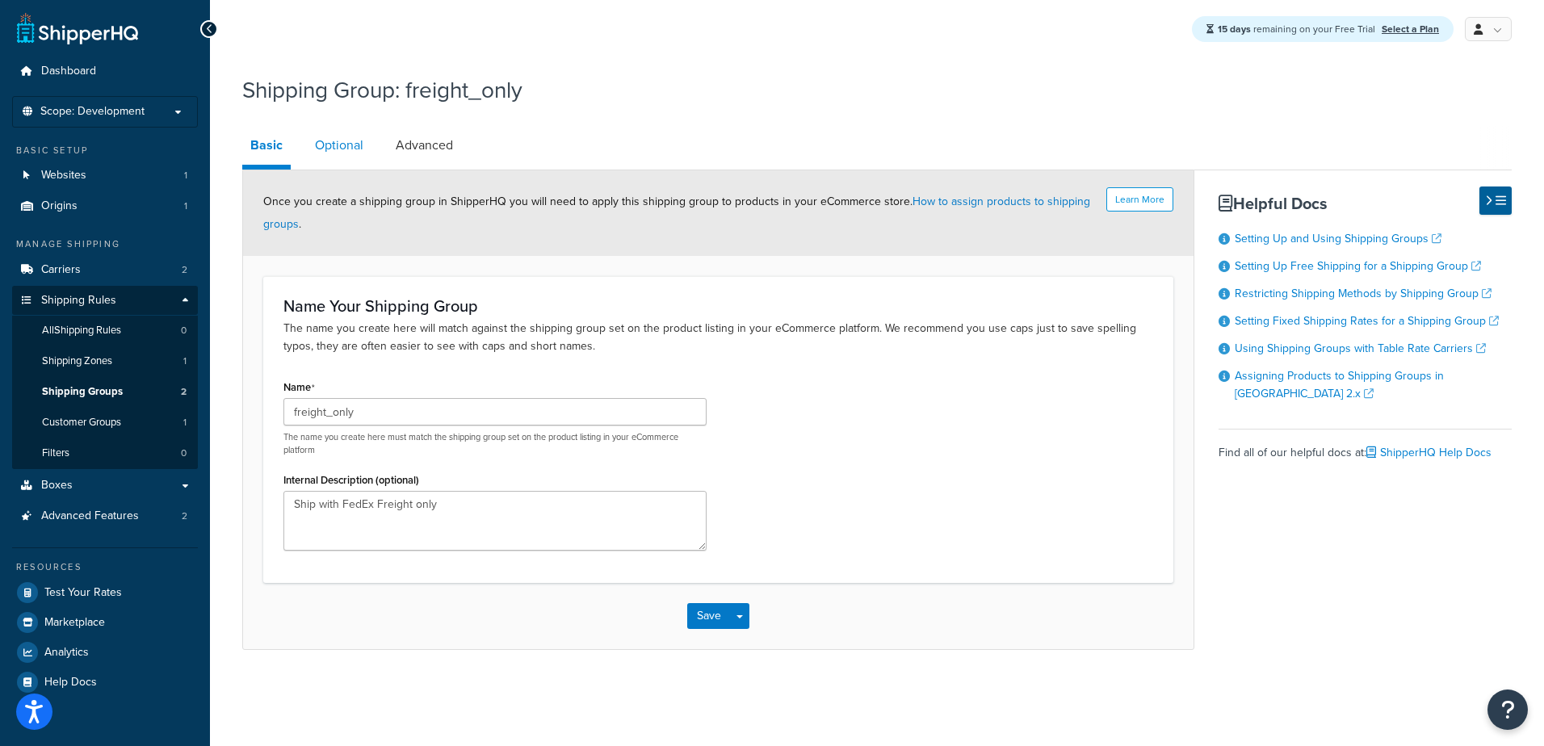
click at [348, 146] on link "Optional" at bounding box center [339, 145] width 65 height 39
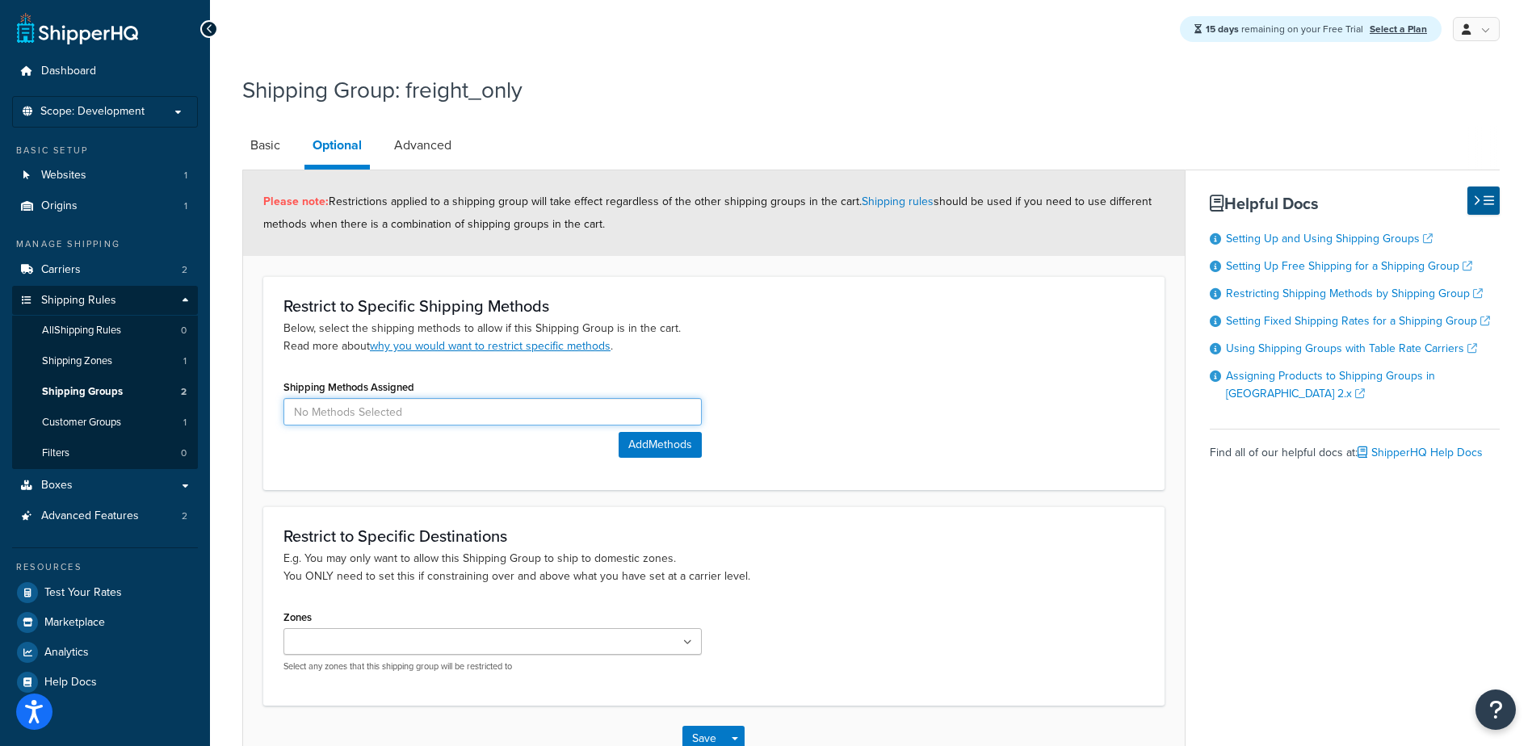
click at [494, 409] on input at bounding box center [492, 411] width 418 height 27
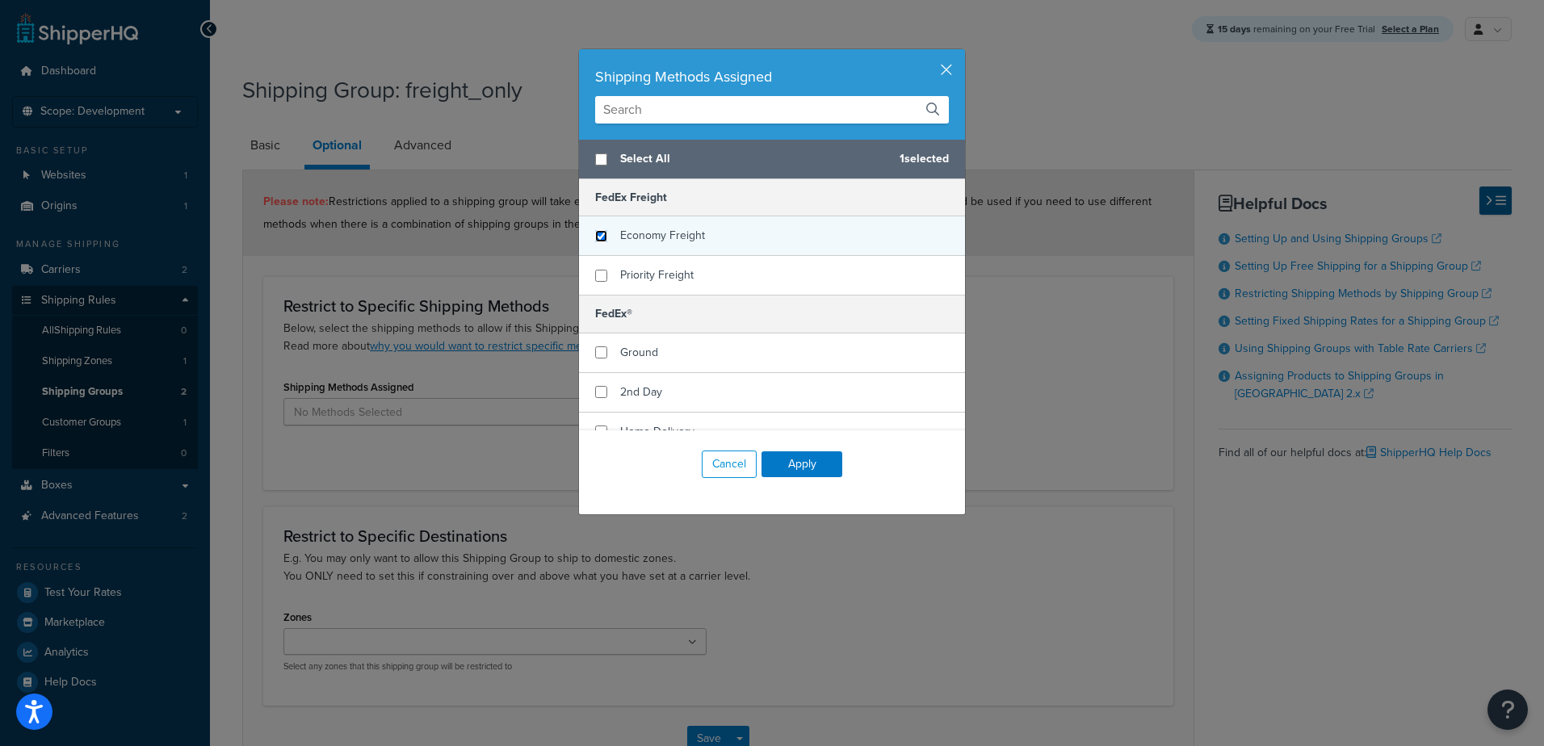
click at [598, 238] on input "checkbox" at bounding box center [601, 236] width 12 height 12
checkbox input "true"
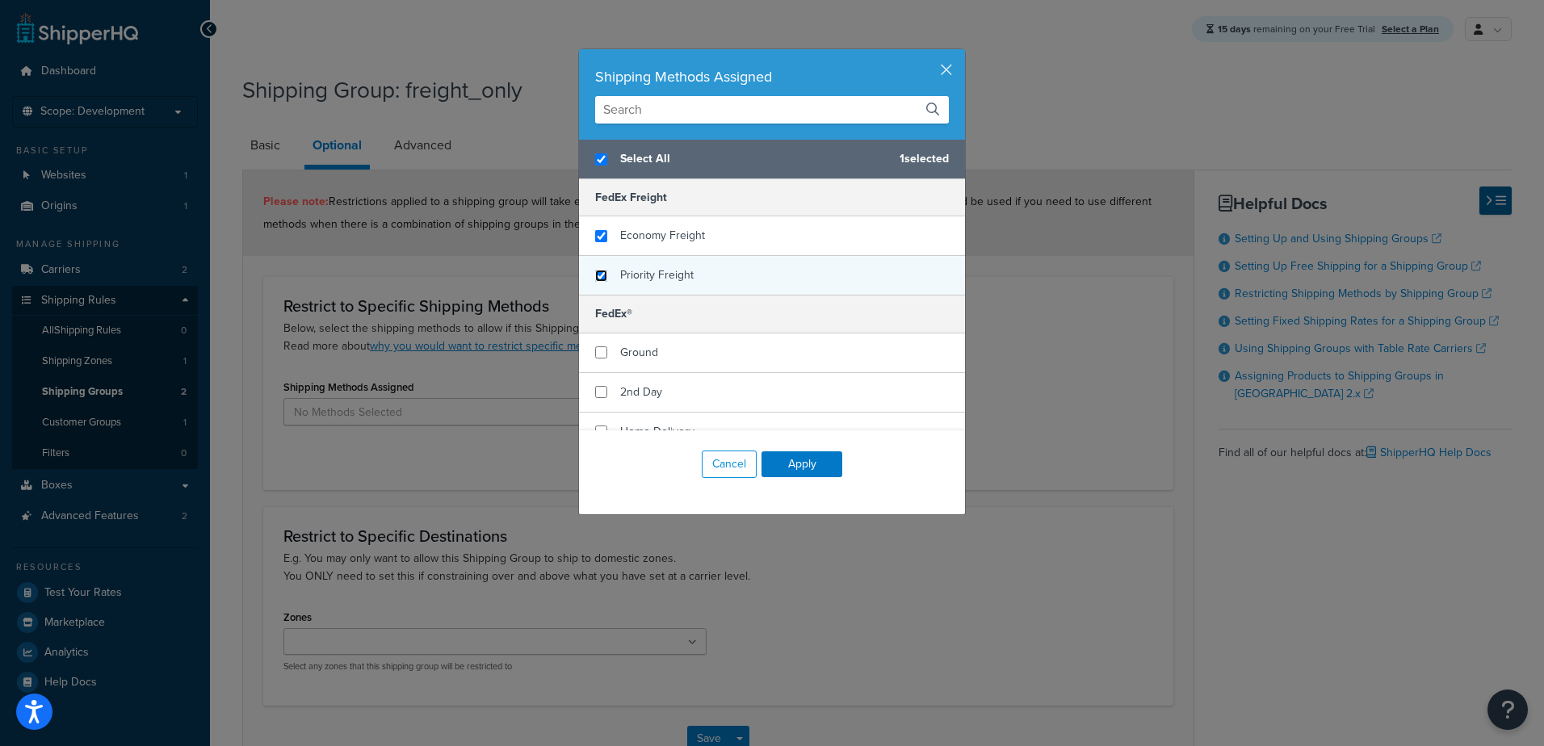
checkbox input "true"
click at [596, 274] on input "checkbox" at bounding box center [601, 276] width 12 height 12
checkbox input "true"
click at [787, 467] on button "Apply" at bounding box center [801, 464] width 81 height 26
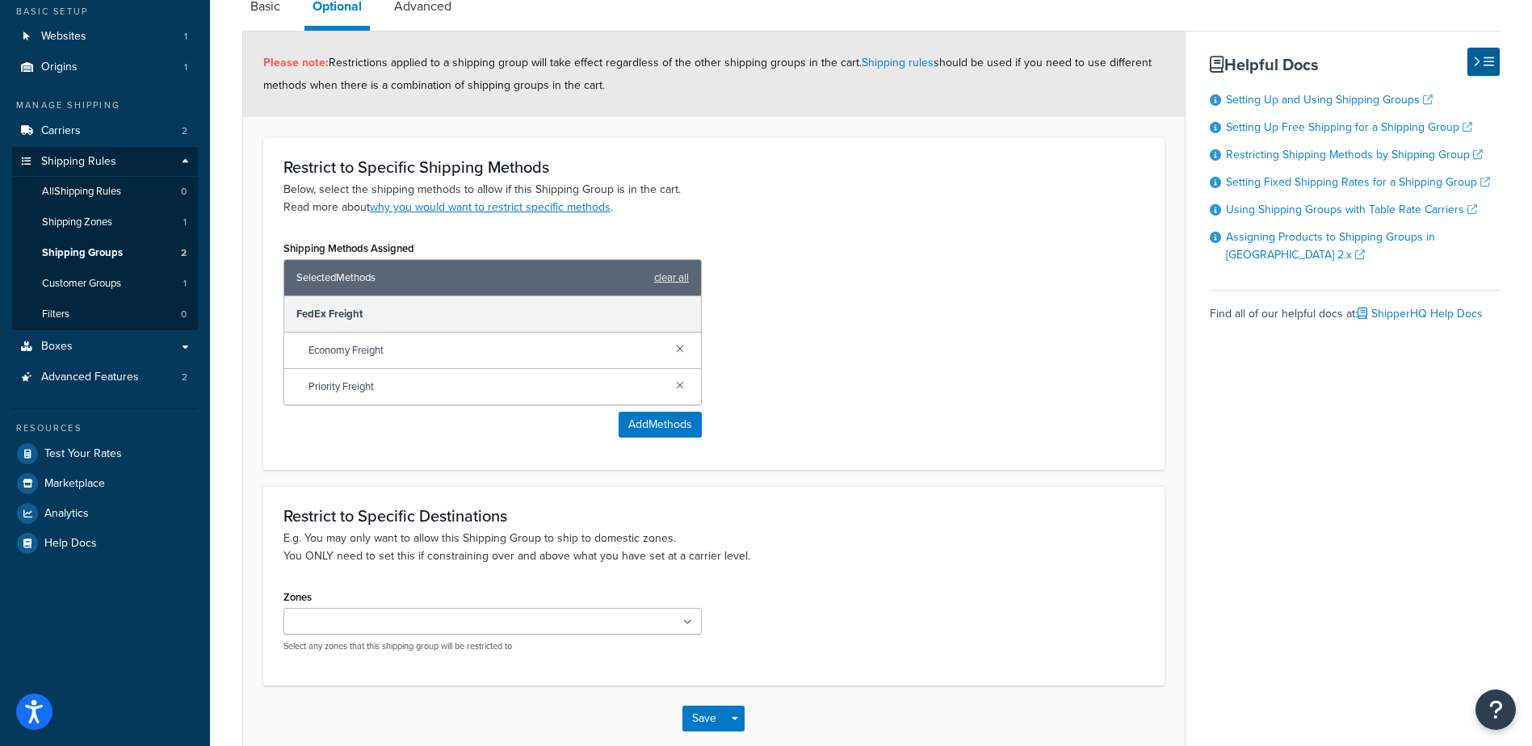
scroll to position [220, 0]
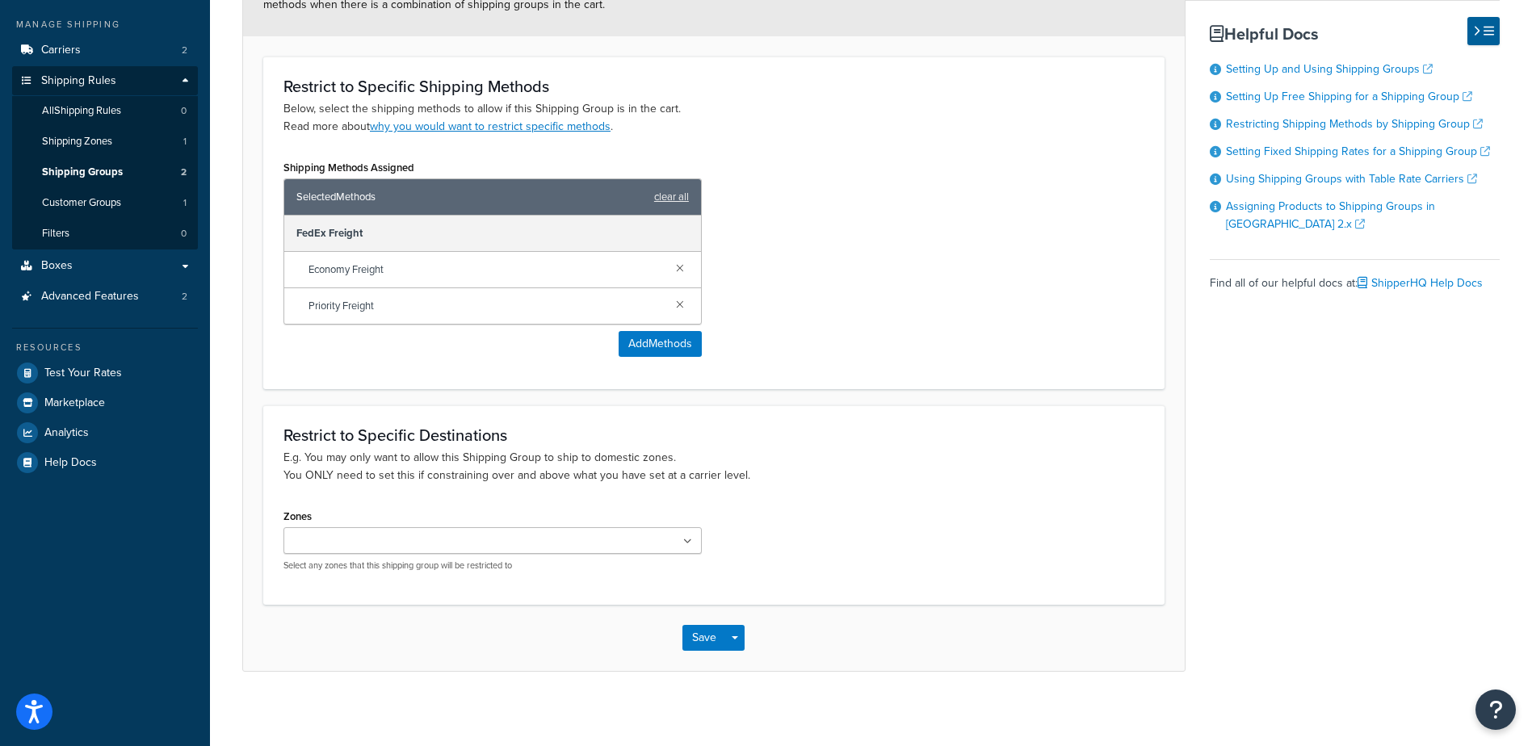
click at [620, 549] on ul at bounding box center [492, 540] width 418 height 27
click at [685, 548] on ul at bounding box center [492, 540] width 418 height 27
click at [685, 546] on icon at bounding box center [687, 542] width 9 height 10
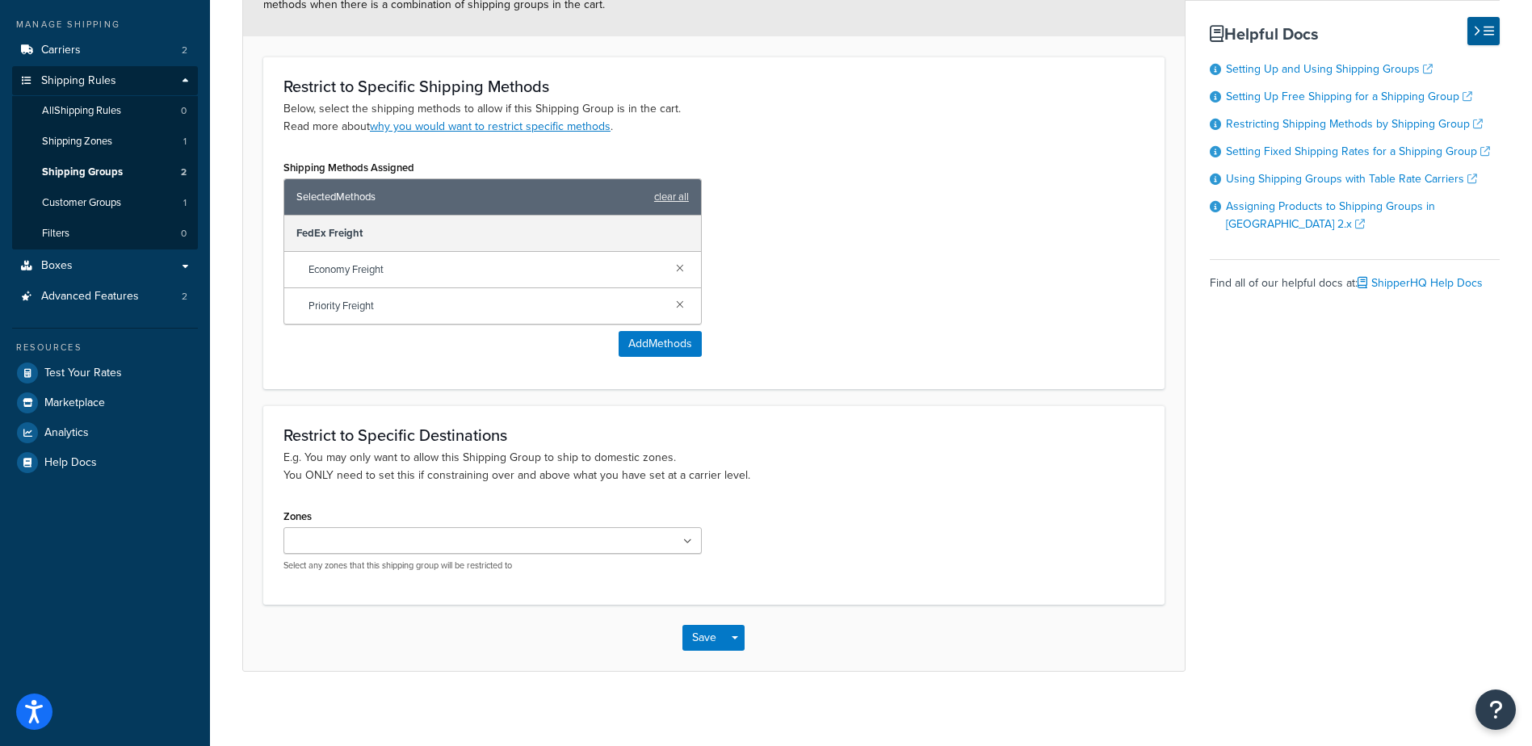
click at [833, 308] on div "Shipping Methods Assigned Selected Methods clear all FedEx Freight Economy Frei…" at bounding box center [713, 262] width 885 height 213
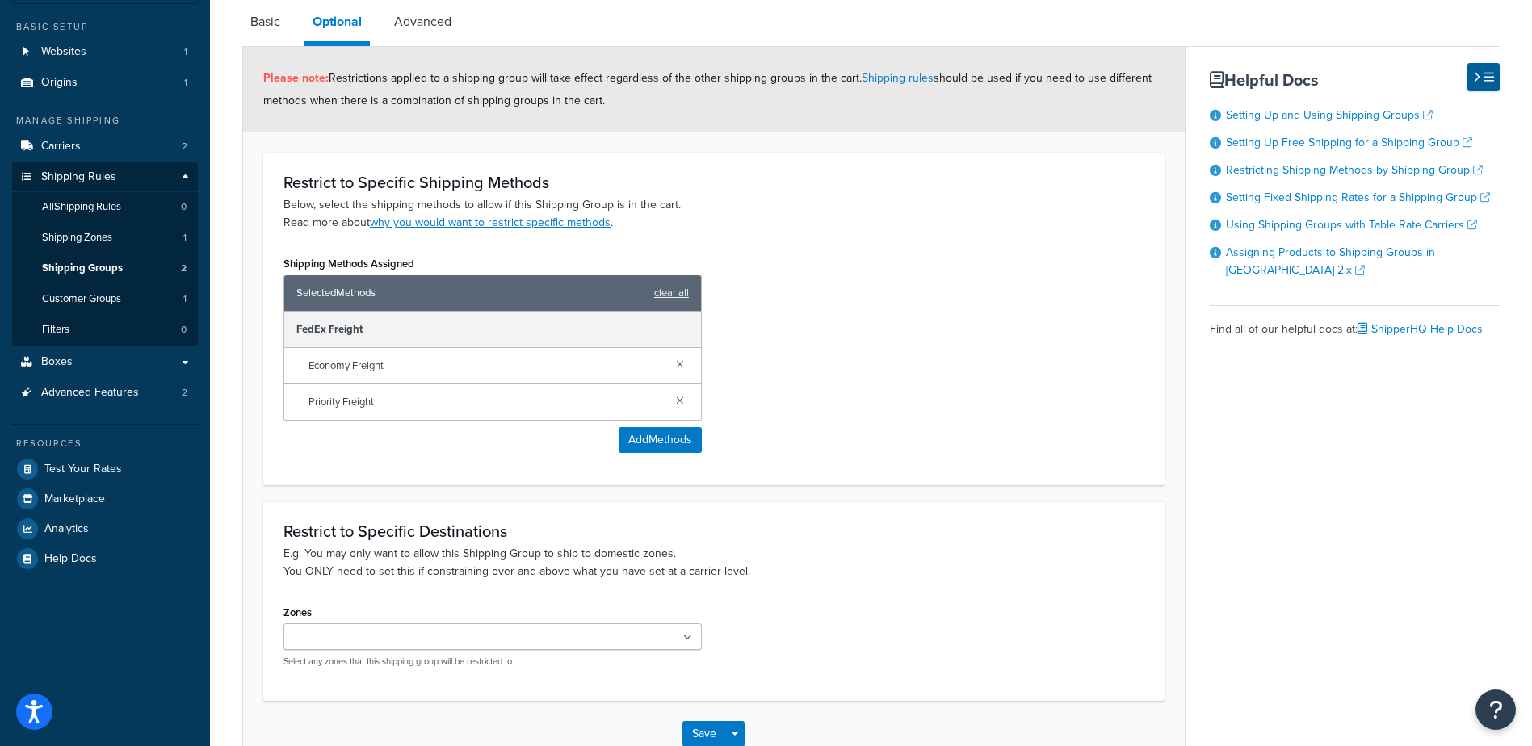
scroll to position [123, 0]
click at [419, 35] on link "Advanced" at bounding box center [422, 22] width 73 height 39
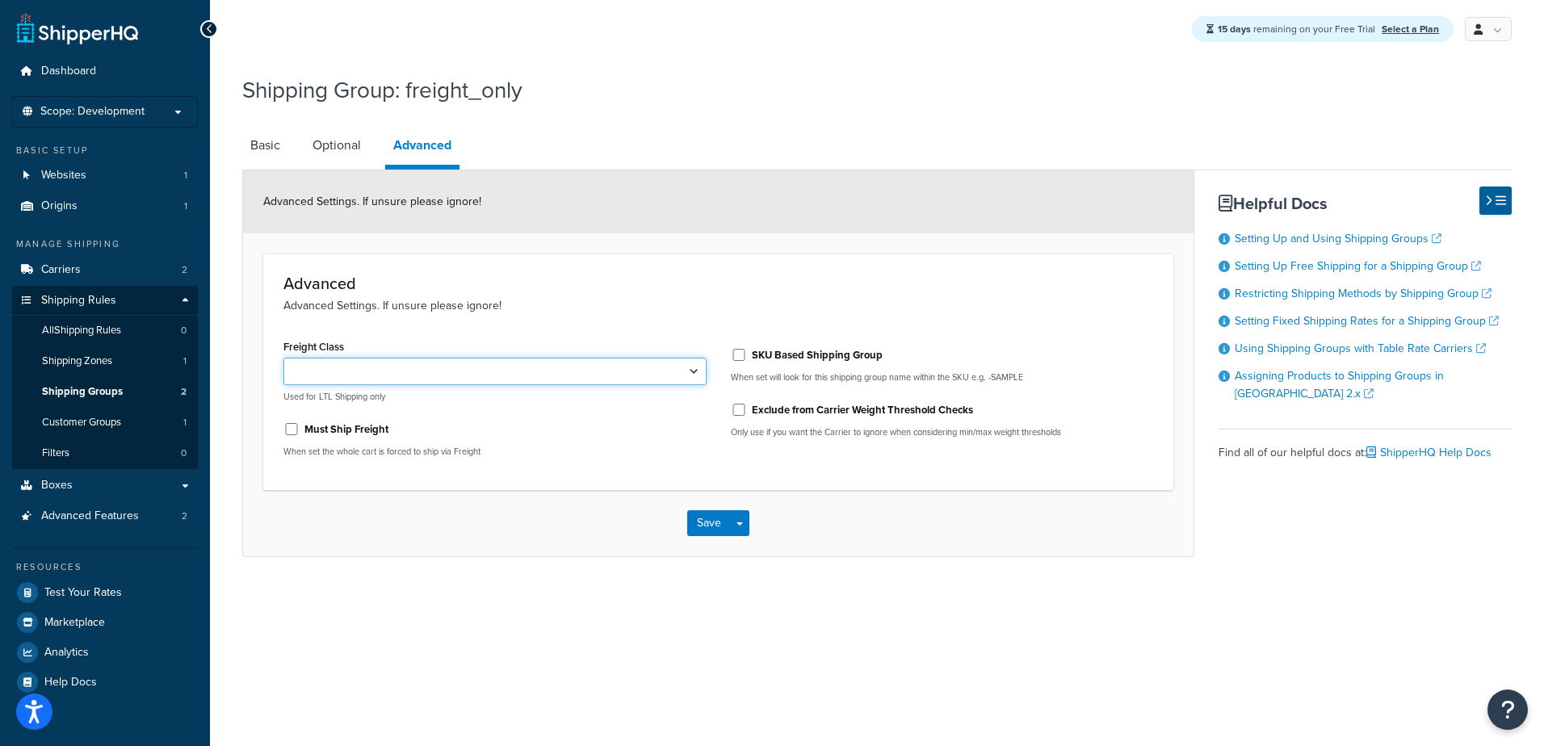
click at [610, 371] on select "50 55 60 65 70 77.5 85 92.5 100 110 125 150 175 200 250 300 400 500" at bounding box center [494, 371] width 423 height 27
select select "125"
click at [283, 358] on select "50 55 60 65 70 77.5 85 92.5 100 110 125 150 175 200 250 300 400 500" at bounding box center [494, 371] width 423 height 27
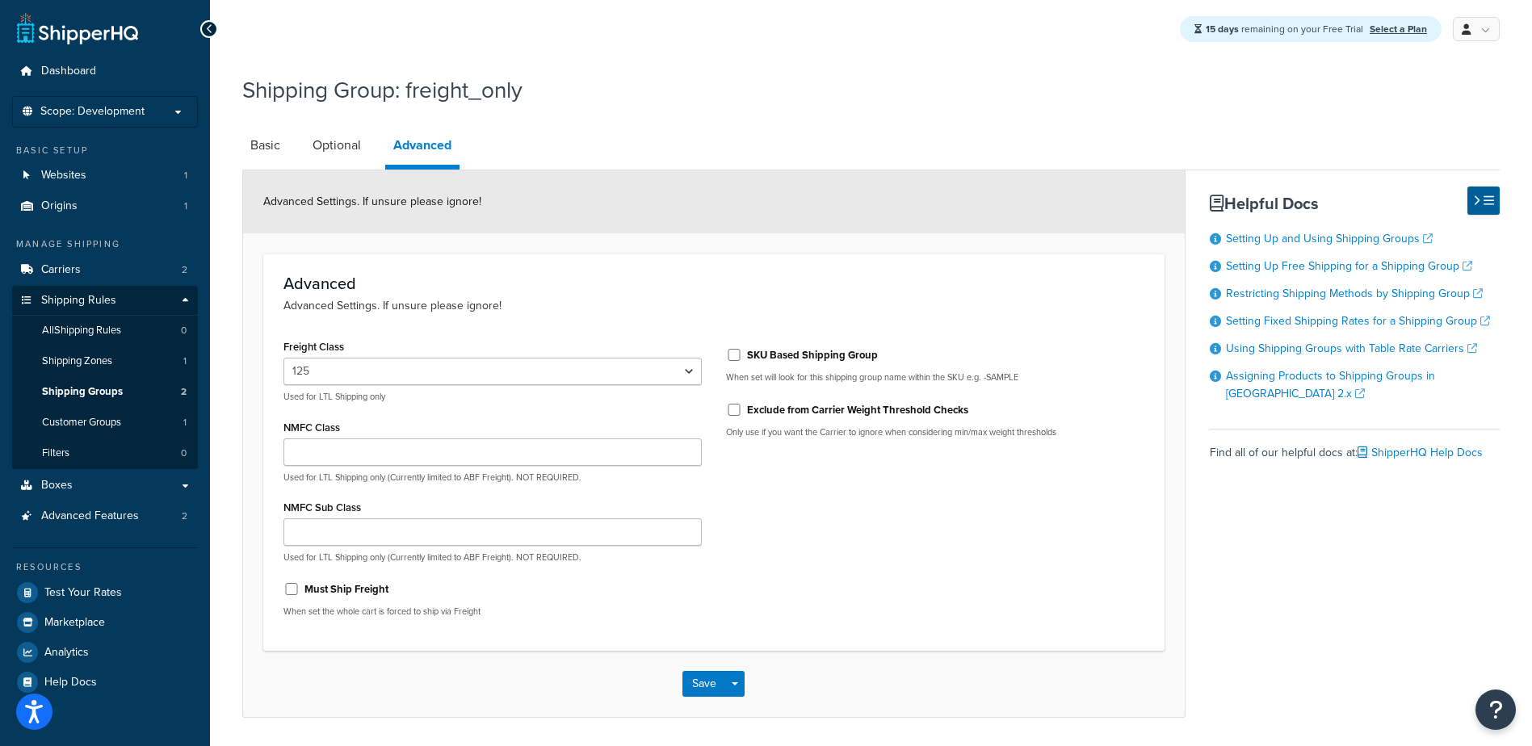
click at [359, 593] on label "Must Ship Freight" at bounding box center [346, 589] width 84 height 15
click at [300, 593] on input "Must Ship Freight" at bounding box center [291, 589] width 16 height 12
checkbox input "true"
click at [732, 361] on input "SKU Based Shipping Group" at bounding box center [734, 355] width 16 height 12
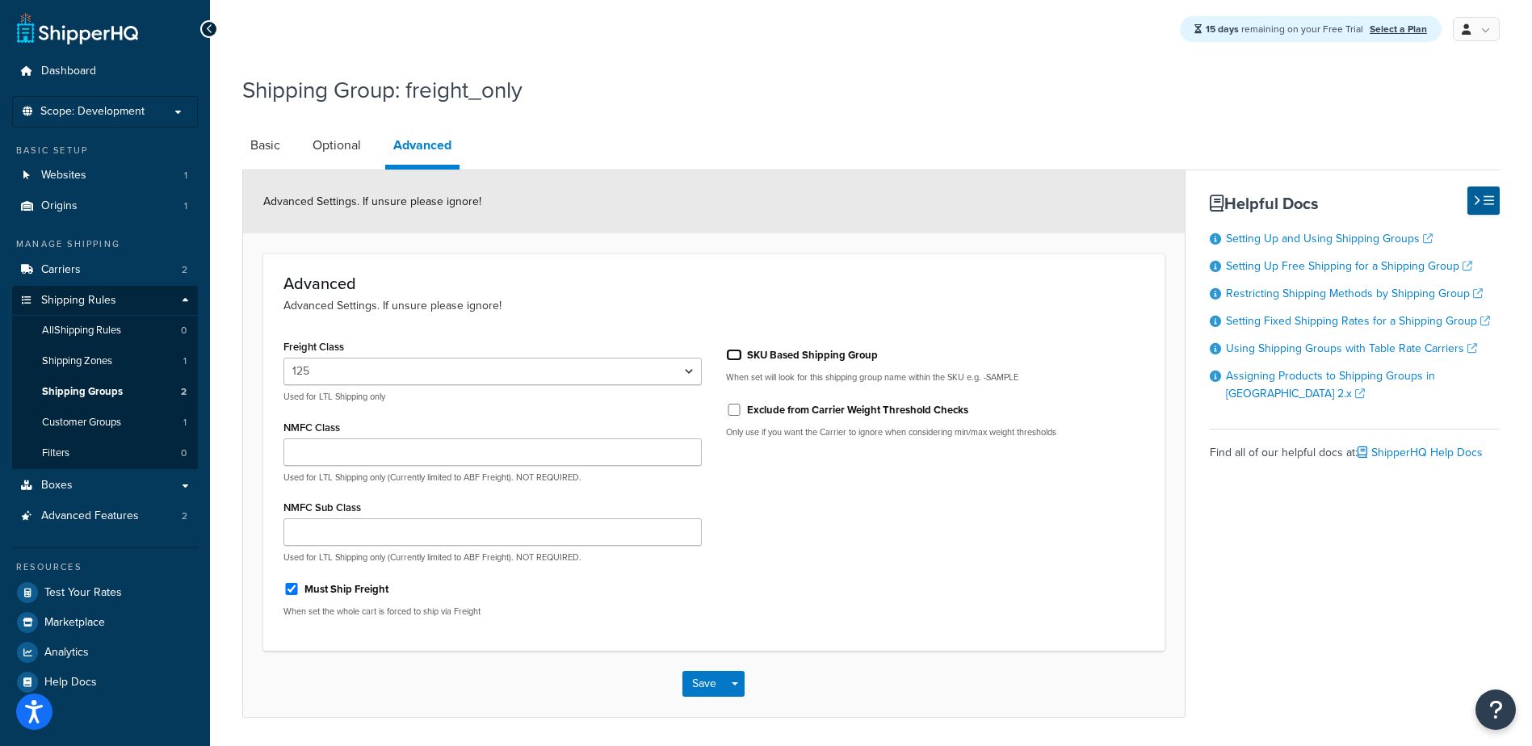
checkbox input "false"
click at [708, 704] on div "Save Save Dropdown Save and Edit Save and Duplicate Save and Create New" at bounding box center [713, 684] width 941 height 66
click at [703, 681] on button "Save" at bounding box center [704, 684] width 44 height 26
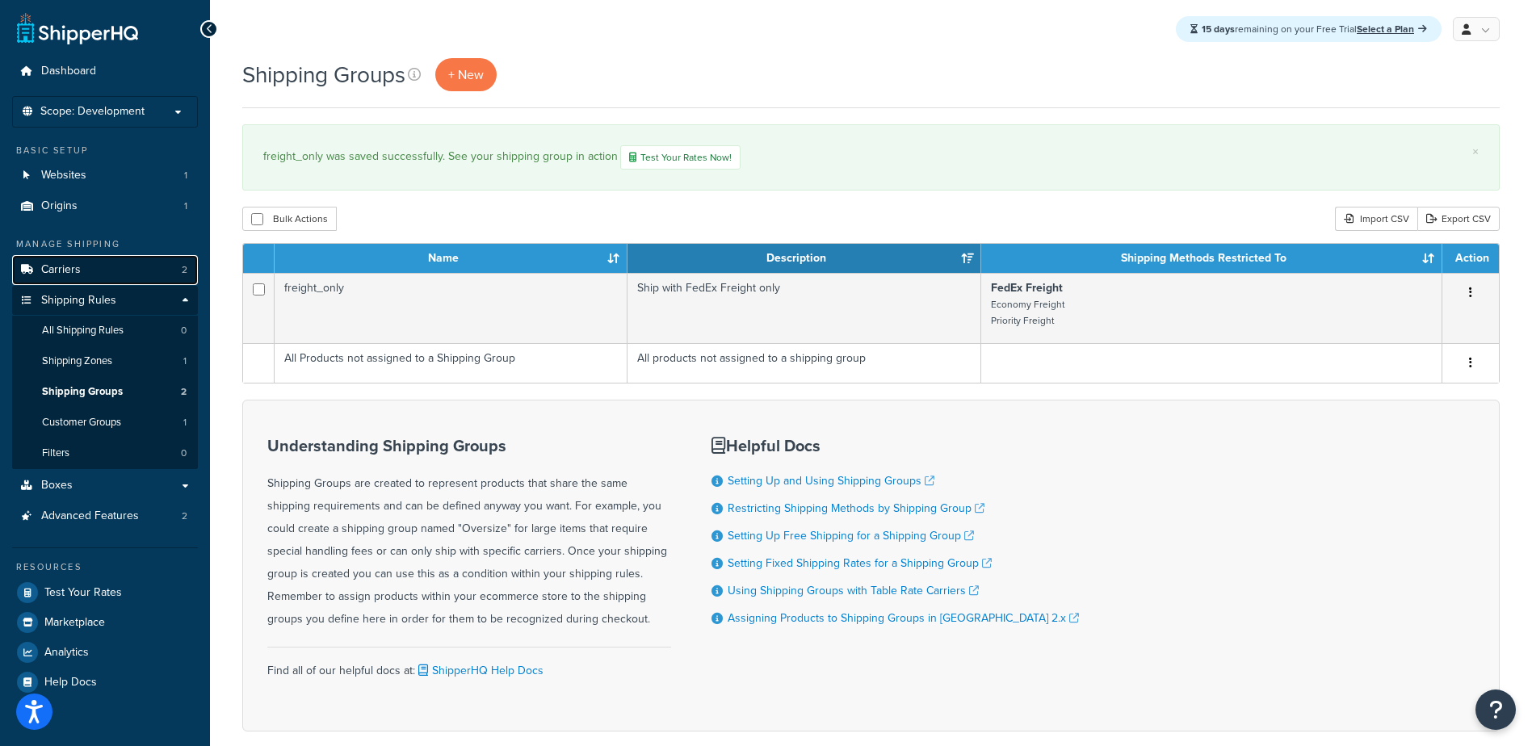
click at [52, 265] on span "Carriers" at bounding box center [61, 270] width 40 height 14
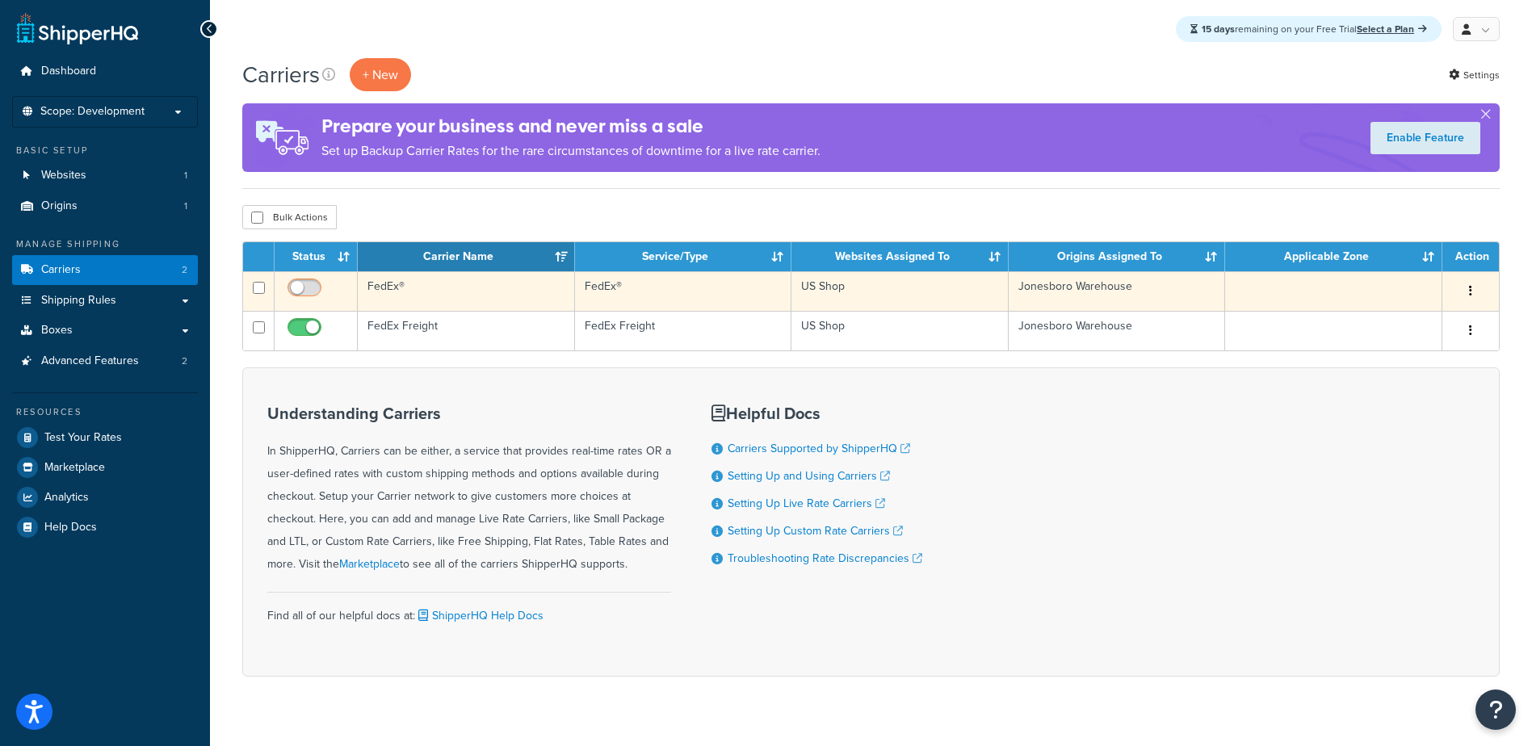
click at [304, 290] on input "checkbox" at bounding box center [306, 292] width 44 height 20
checkbox input "true"
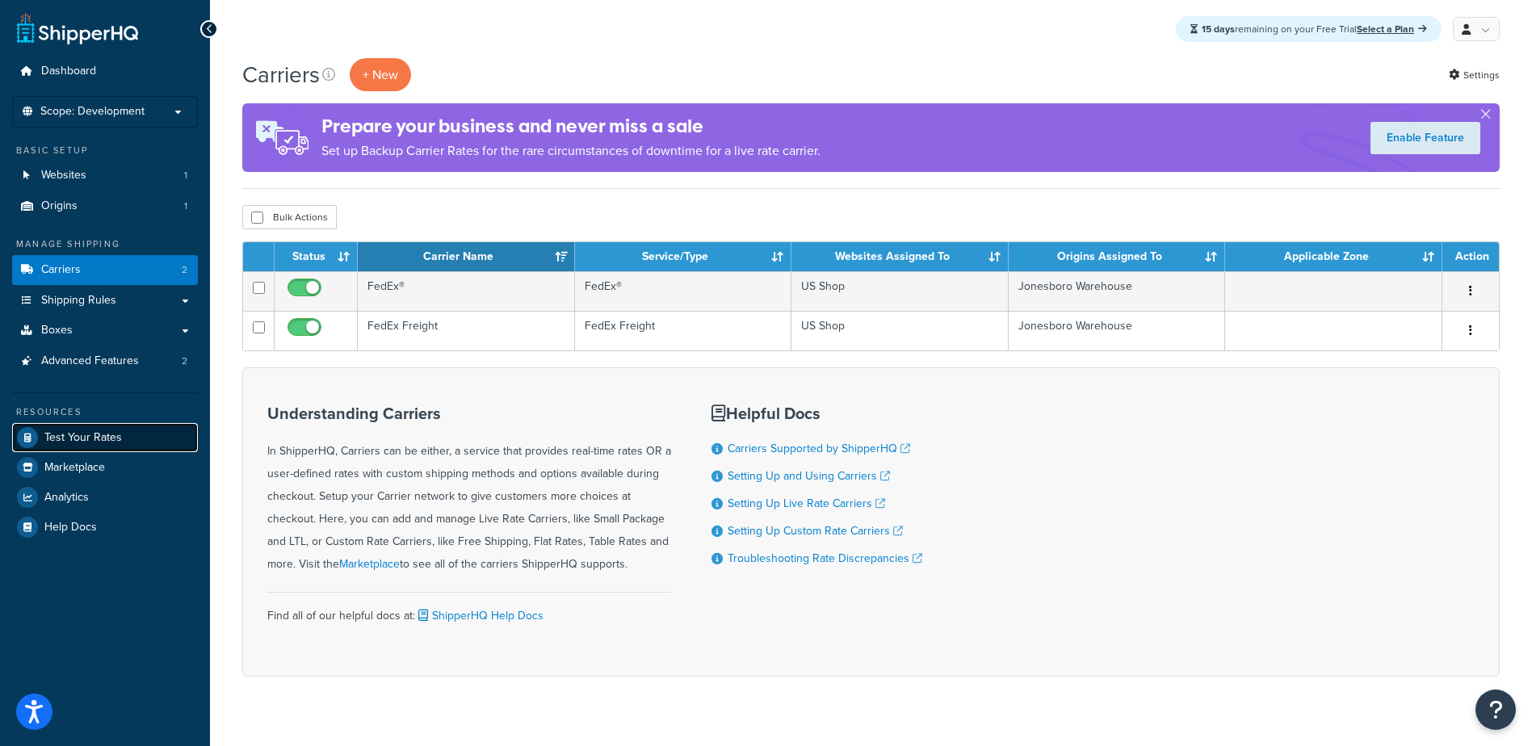
click at [62, 440] on span "Test Your Rates" at bounding box center [83, 438] width 78 height 14
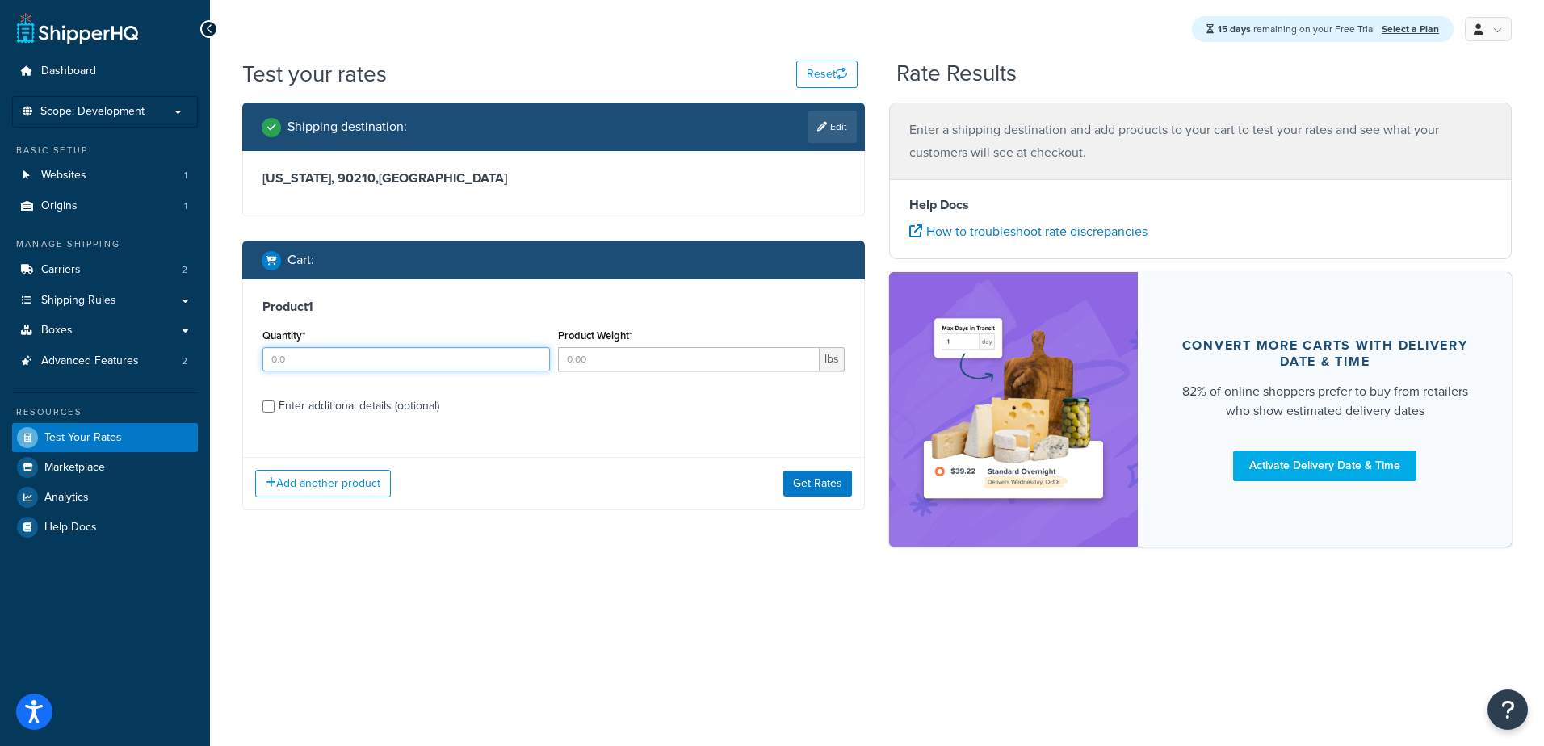
drag, startPoint x: 304, startPoint y: 359, endPoint x: 266, endPoint y: 362, distance: 37.2
click at [266, 362] on input "Quantity*" at bounding box center [405, 359] width 287 height 24
type input "1"
type input "10"
click at [267, 406] on input "Enter additional details (optional)" at bounding box center [268, 406] width 12 height 12
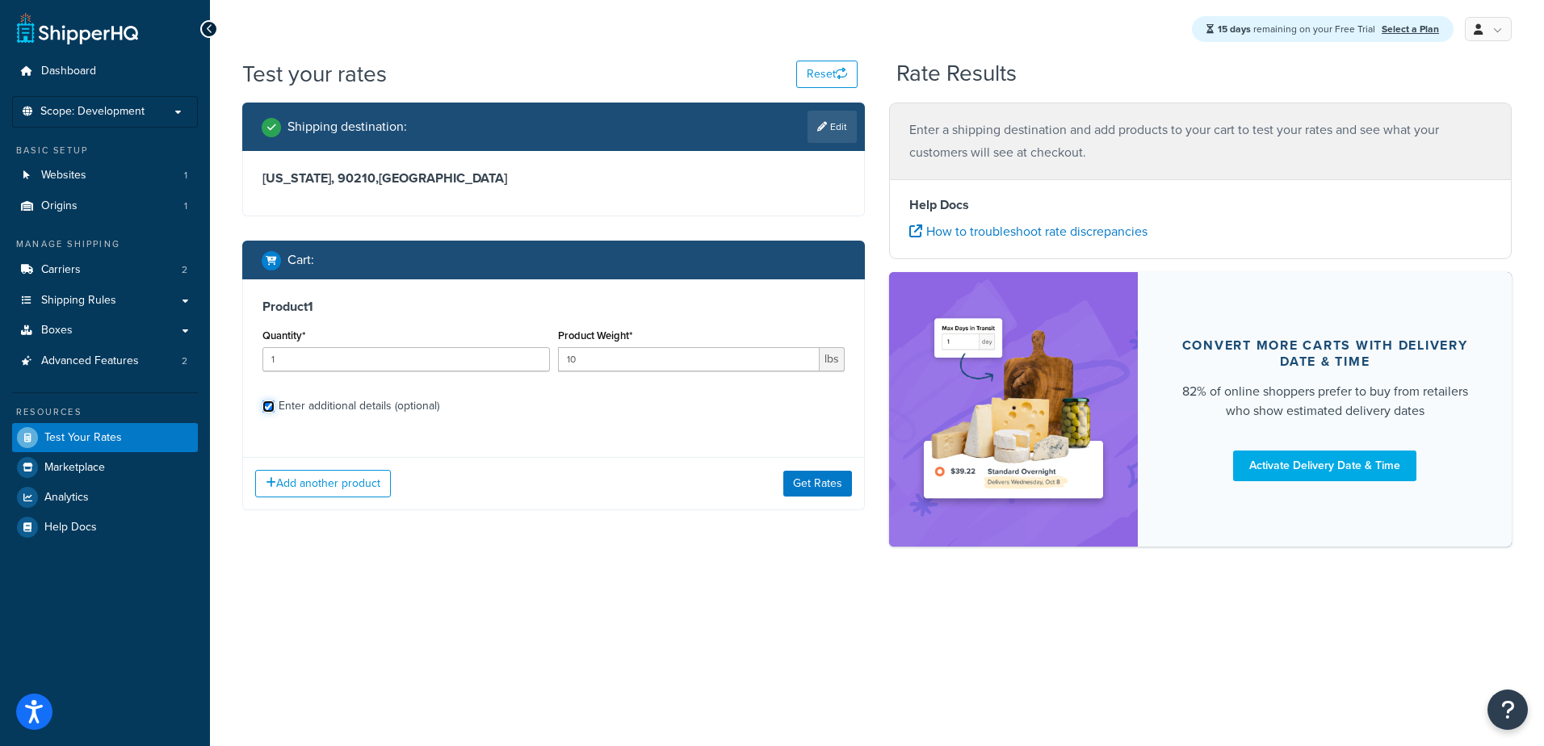
checkbox input "true"
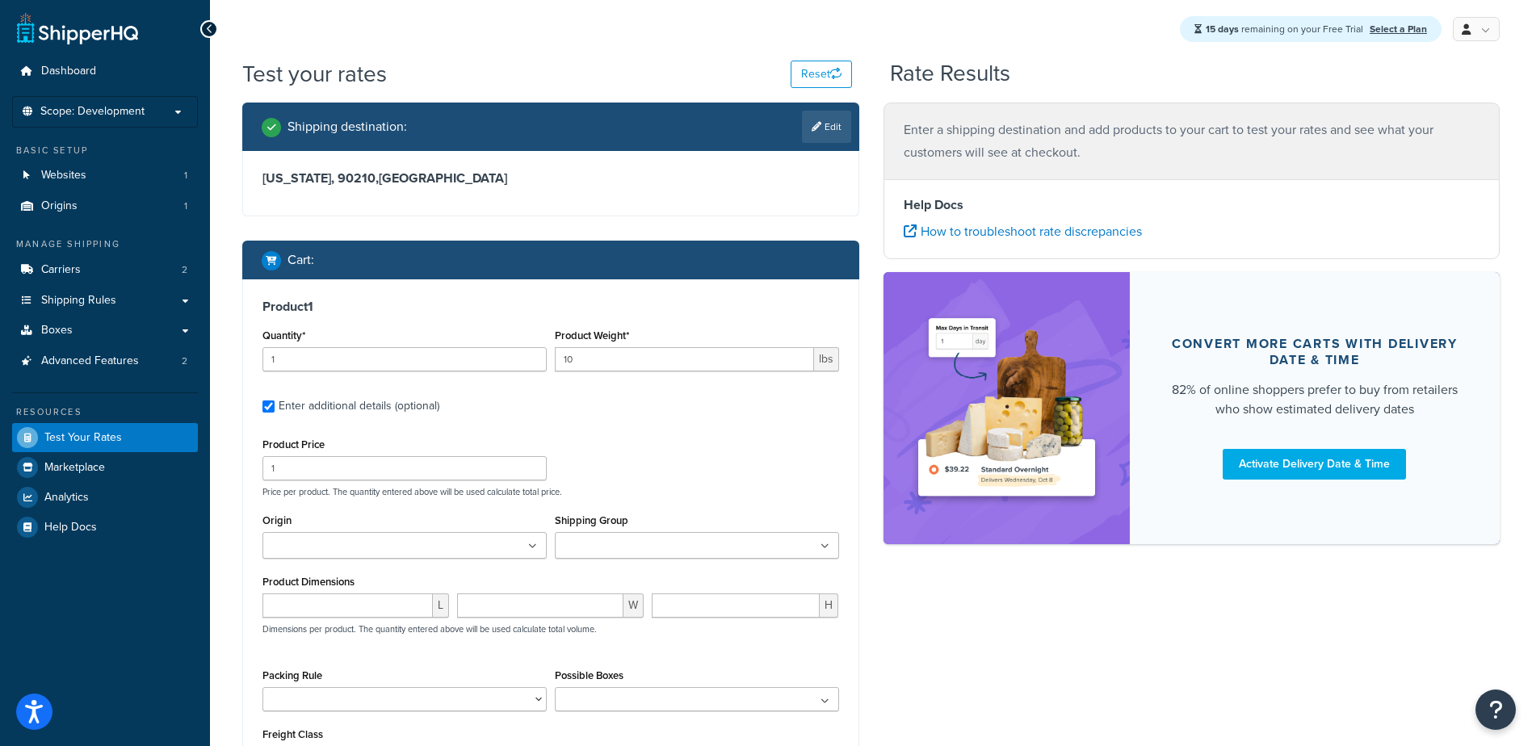
click at [312, 543] on input "Origin" at bounding box center [338, 547] width 143 height 18
click at [643, 541] on input "Shipping Group" at bounding box center [630, 547] width 143 height 18
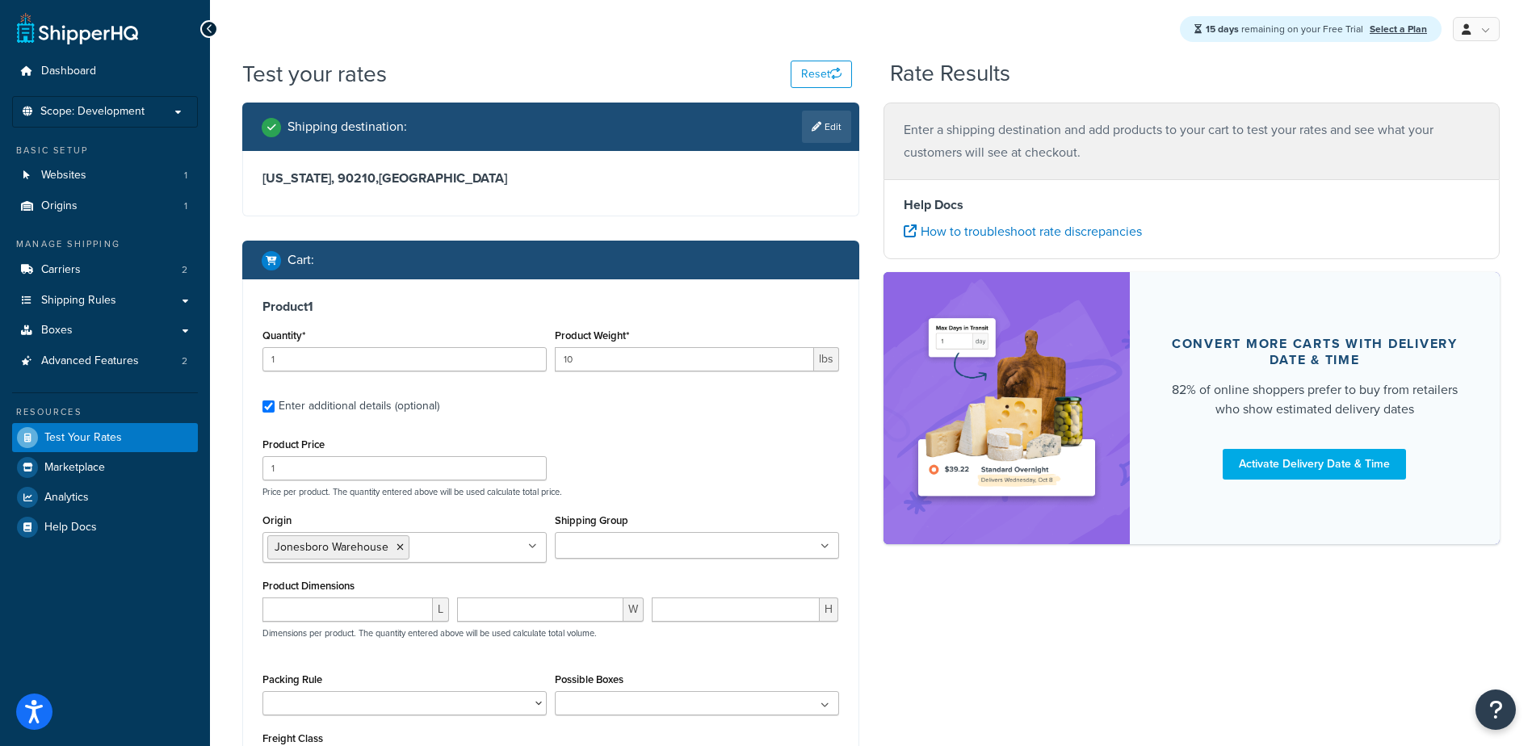
click at [825, 547] on icon at bounding box center [824, 547] width 9 height 10
click at [281, 614] on input "number" at bounding box center [347, 609] width 170 height 24
type input "10"
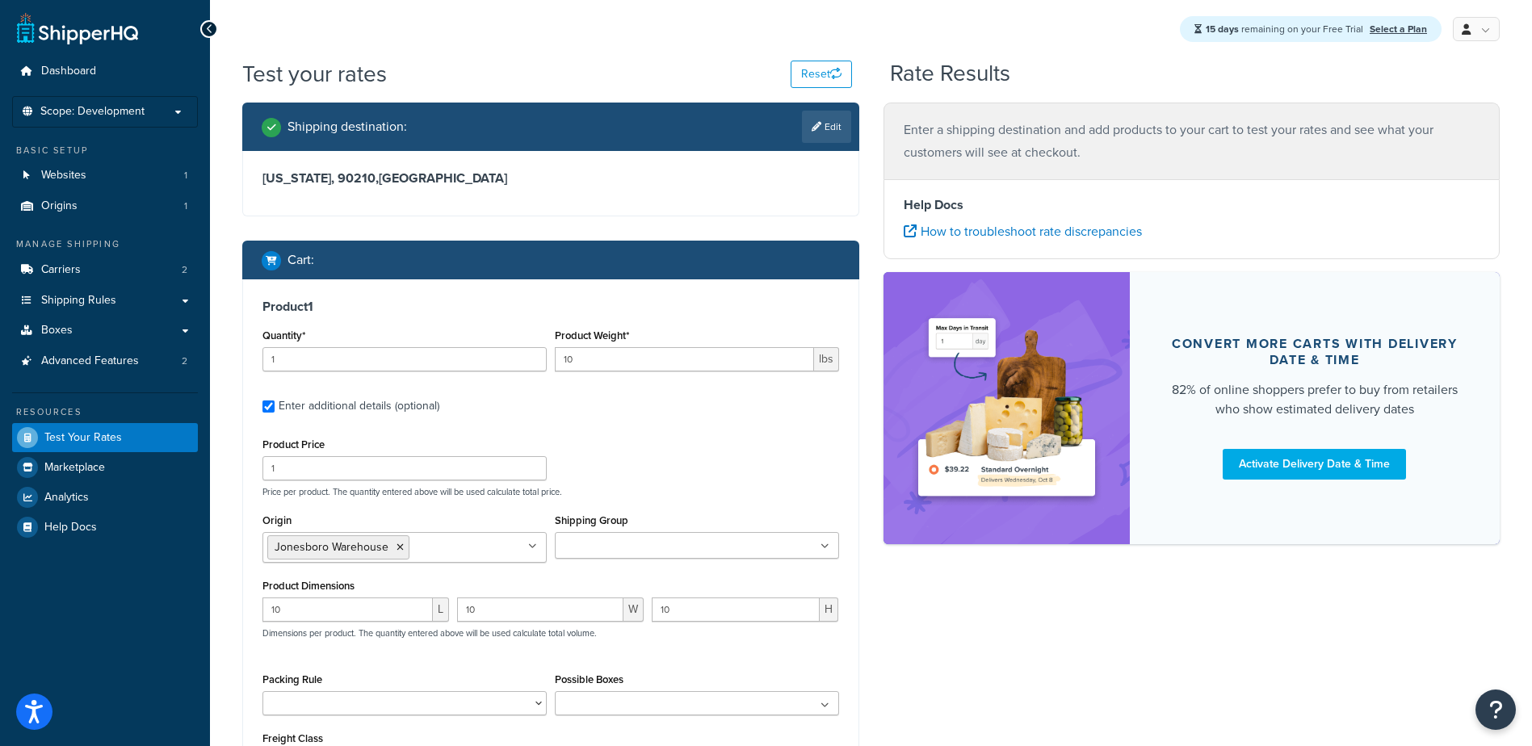
click at [1077, 622] on div "Shipping destination : Edit California, 90210 , United States Cart : Product 1 …" at bounding box center [870, 499] width 1281 height 793
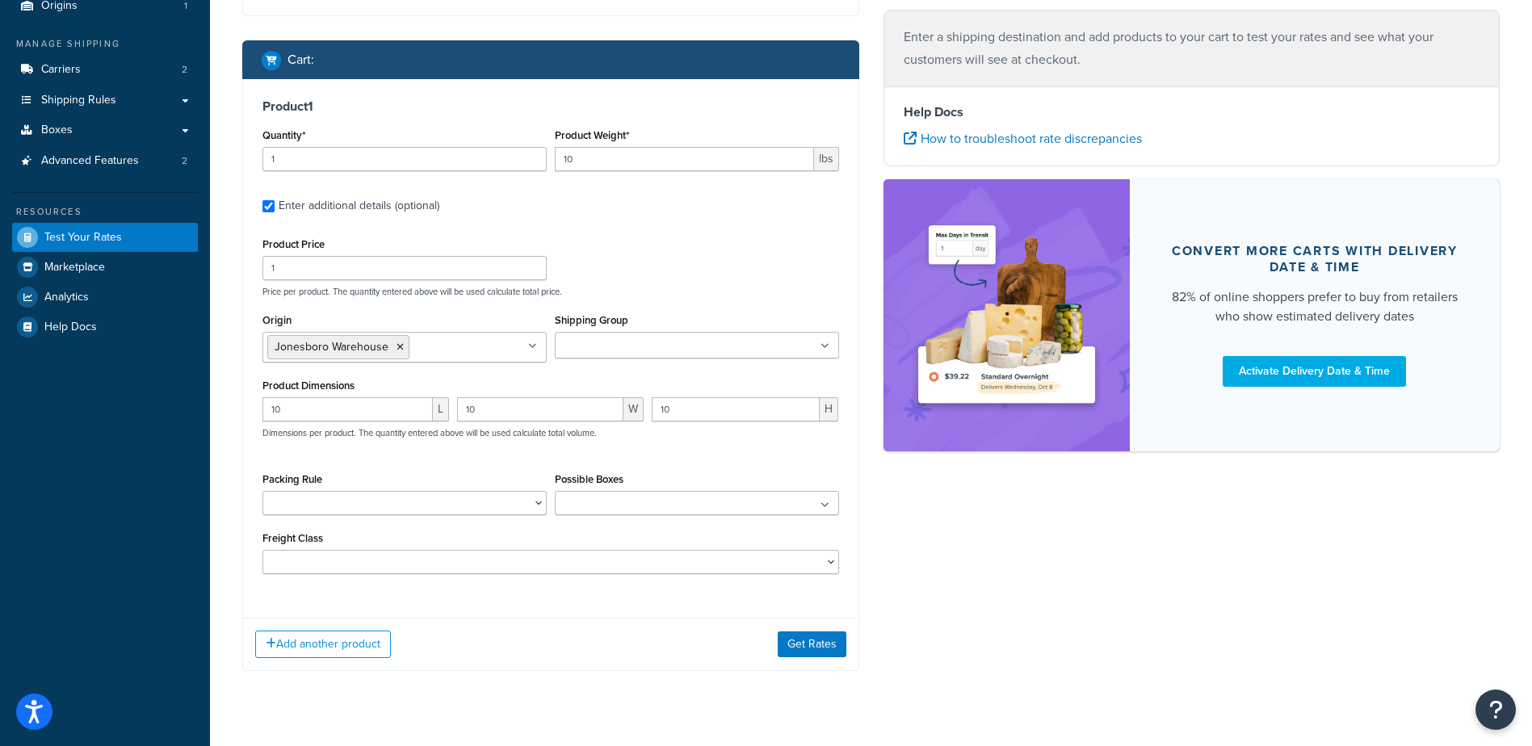
scroll to position [230, 0]
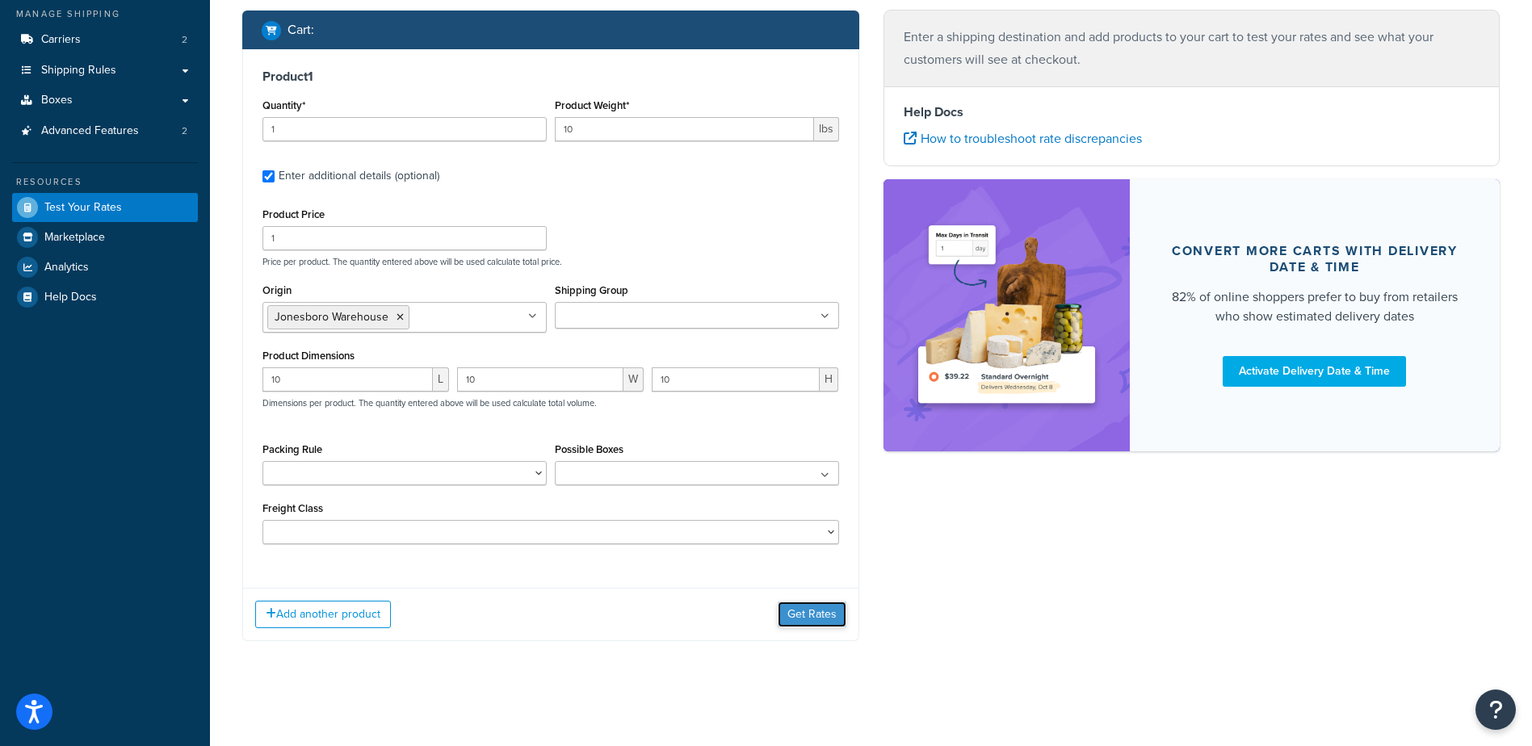
click at [813, 615] on button "Get Rates" at bounding box center [811, 614] width 69 height 26
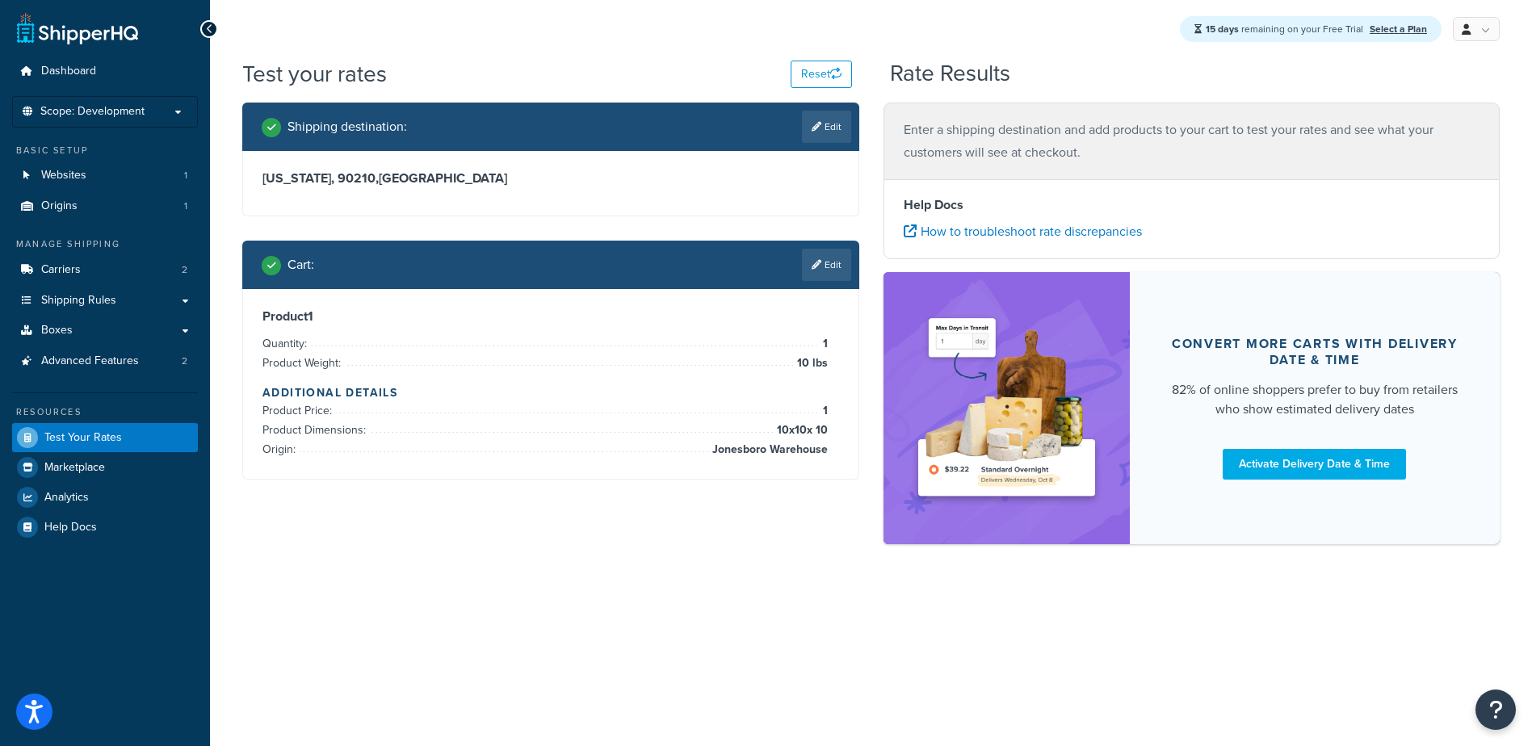
scroll to position [0, 0]
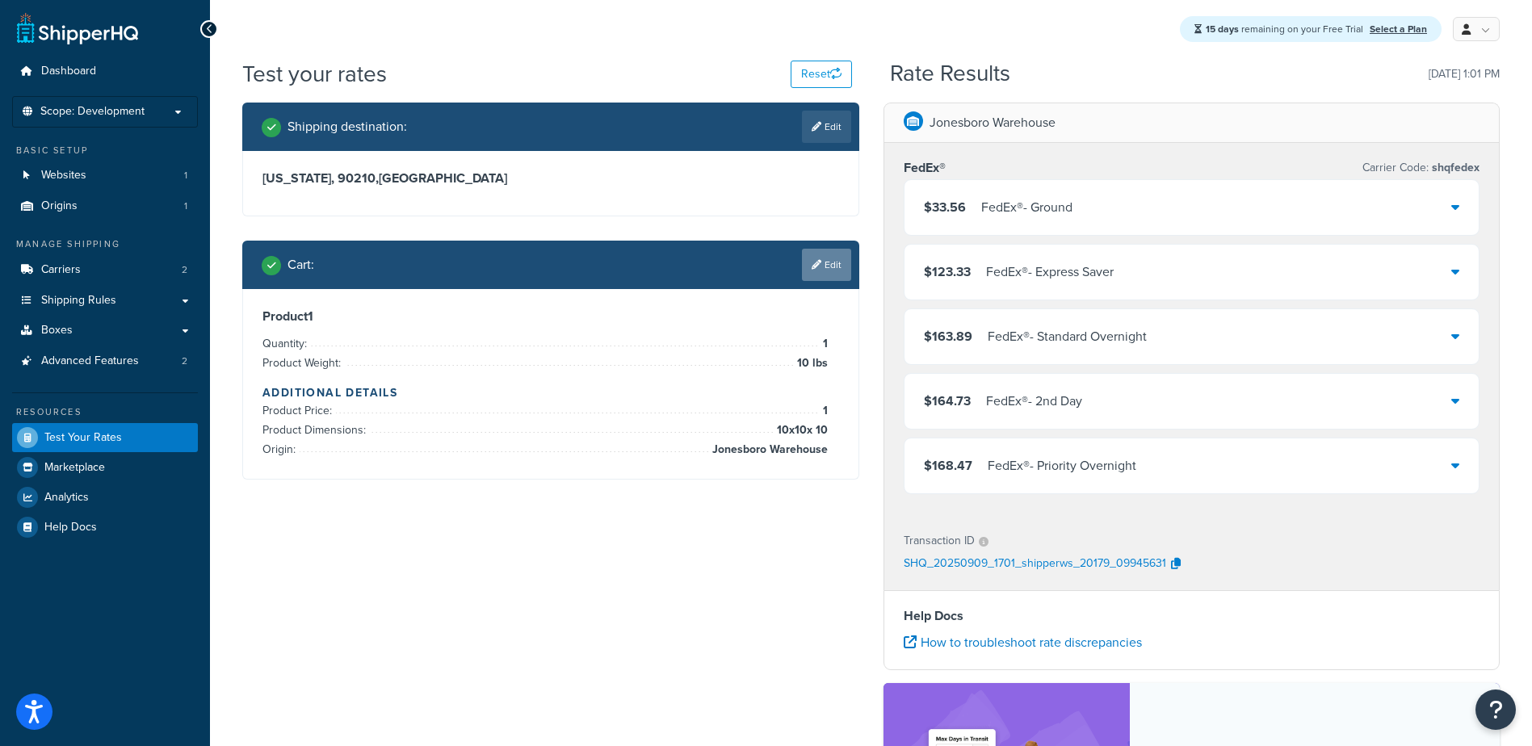
click at [823, 260] on link "Edit" at bounding box center [826, 265] width 49 height 32
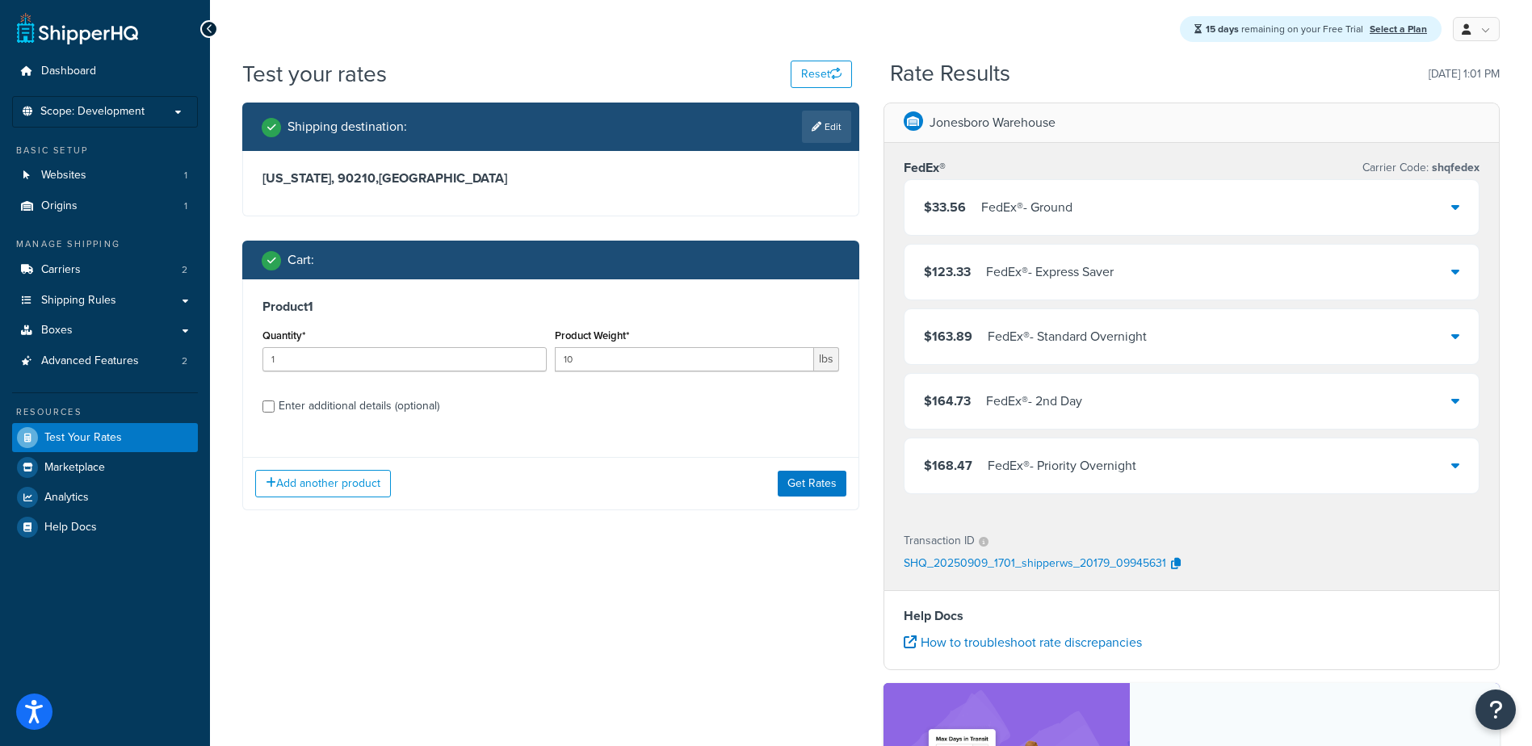
click at [316, 408] on div "Enter additional details (optional)" at bounding box center [359, 406] width 161 height 23
click at [274, 408] on input "Enter additional details (optional)" at bounding box center [268, 406] width 12 height 12
checkbox input "true"
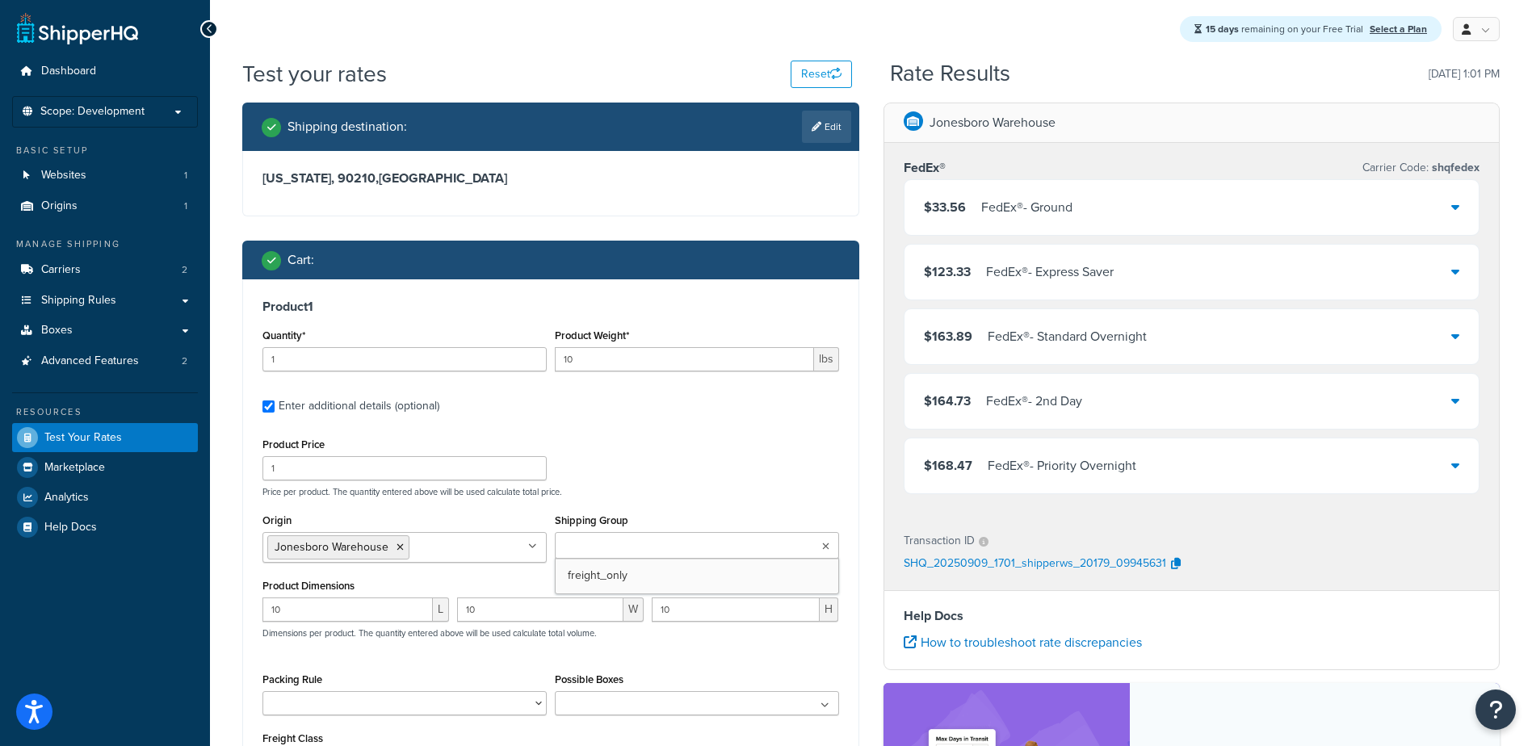
click at [609, 551] on input "Shipping Group" at bounding box center [630, 547] width 143 height 18
click at [853, 596] on div "Product 1 Quantity* 1 Product Weight* 10 lbs Enter additional details (optional…" at bounding box center [550, 542] width 615 height 526
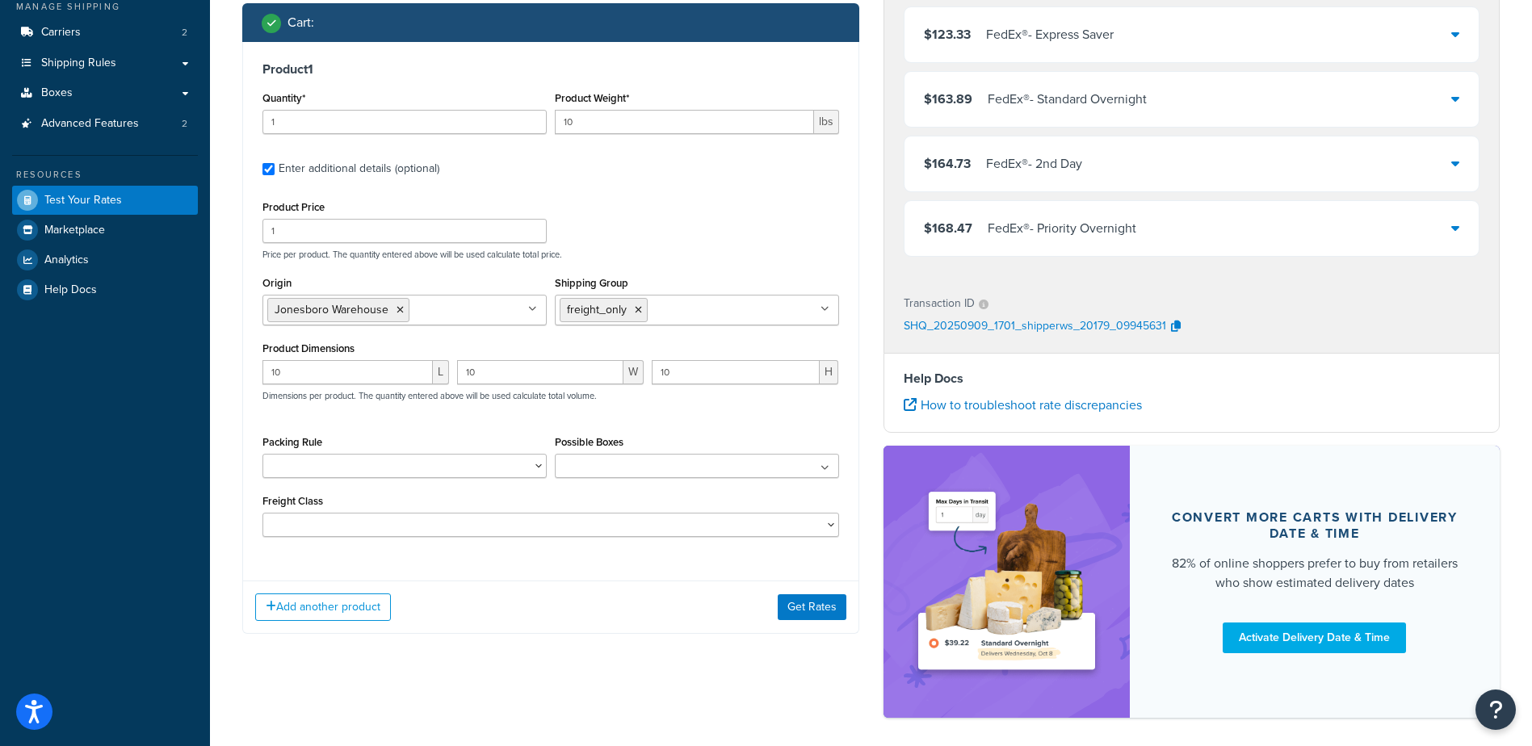
scroll to position [258, 0]
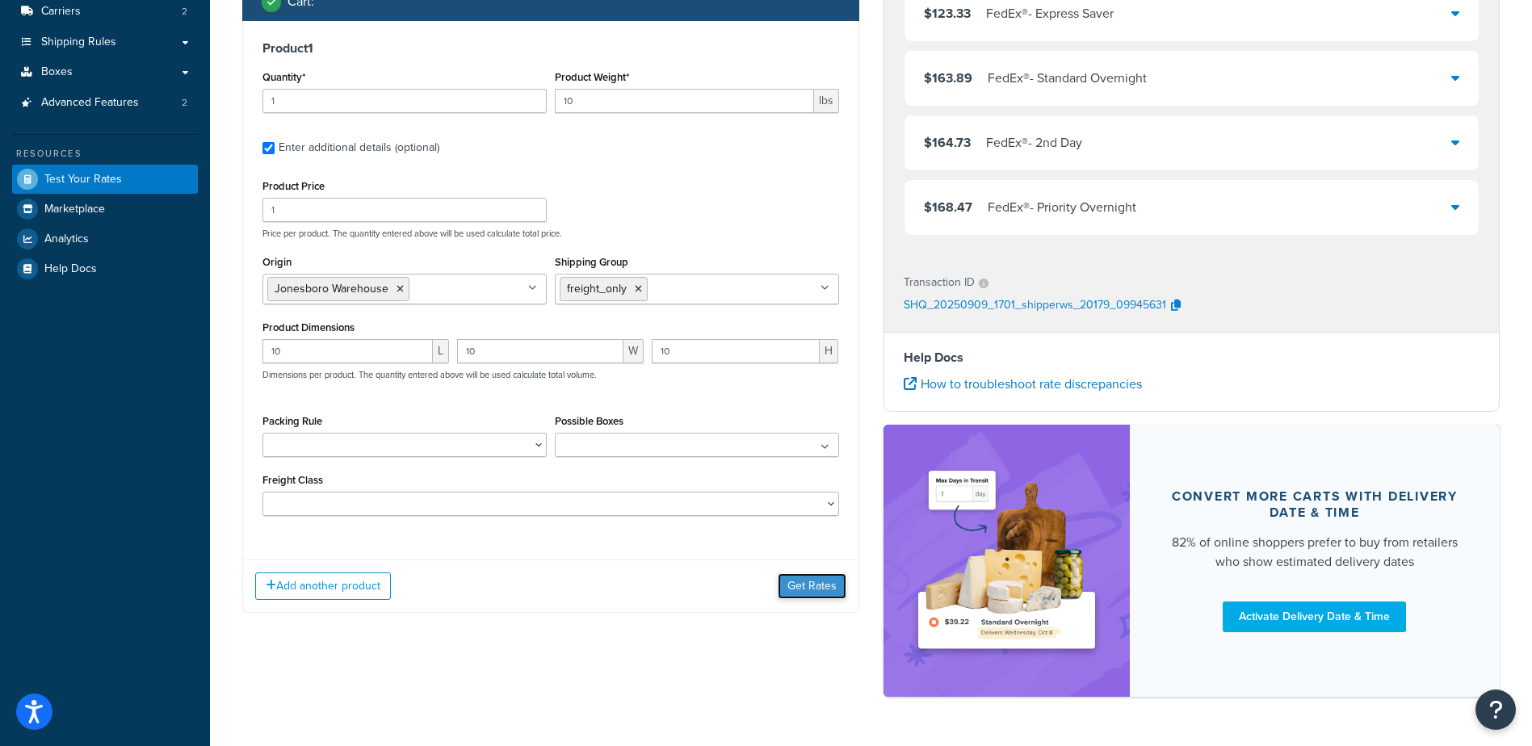
click at [803, 579] on button "Get Rates" at bounding box center [811, 586] width 69 height 26
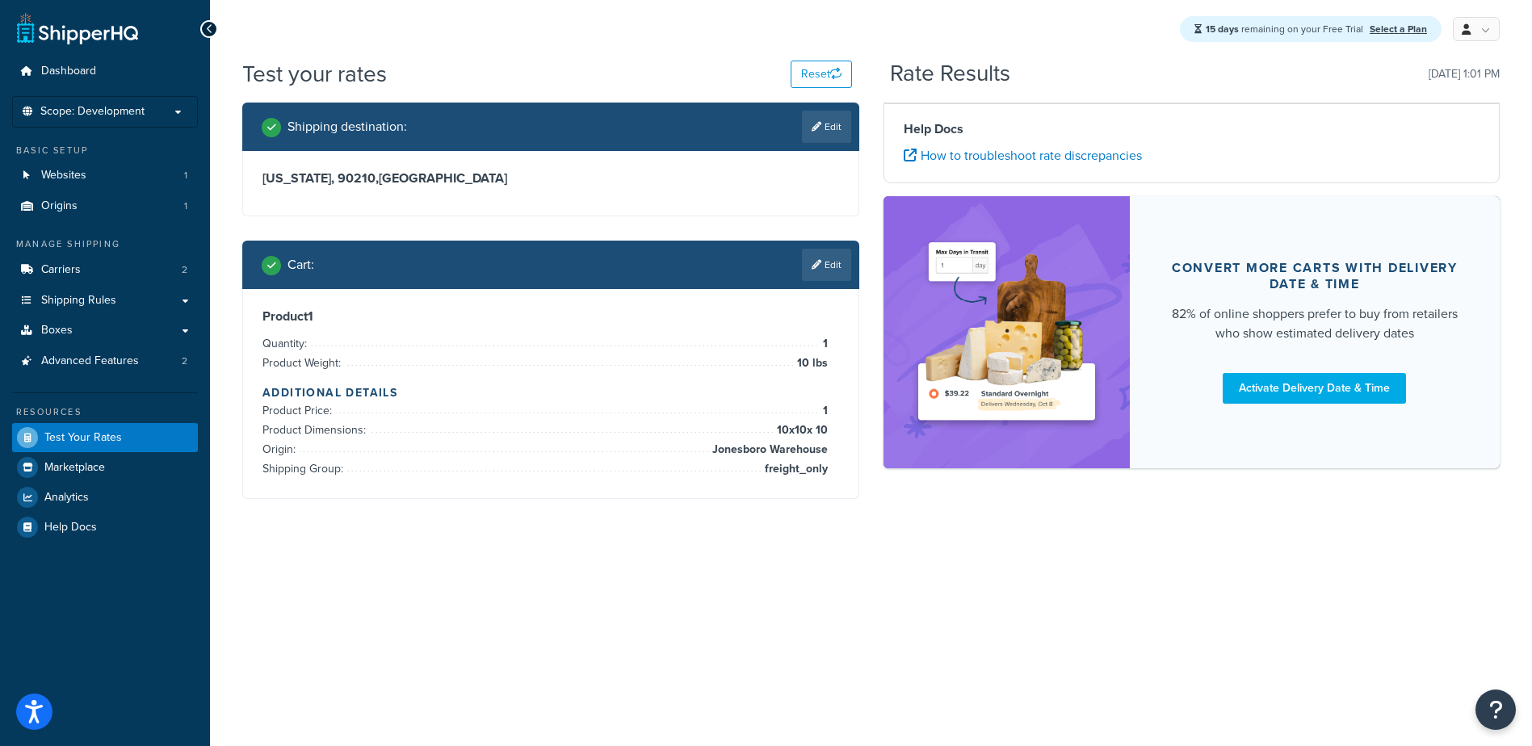
scroll to position [0, 0]
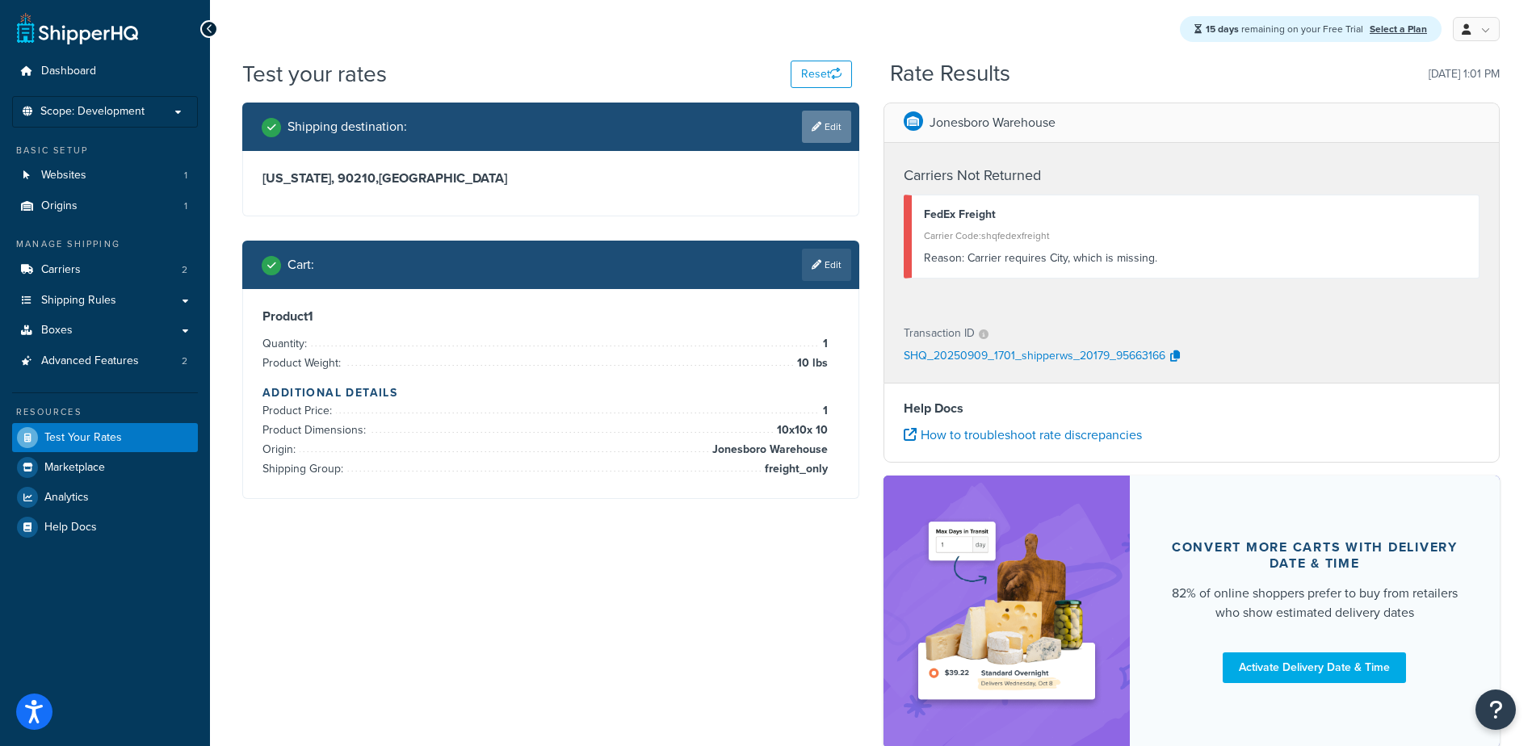
click at [840, 122] on link "Edit" at bounding box center [826, 127] width 49 height 32
select select "CA"
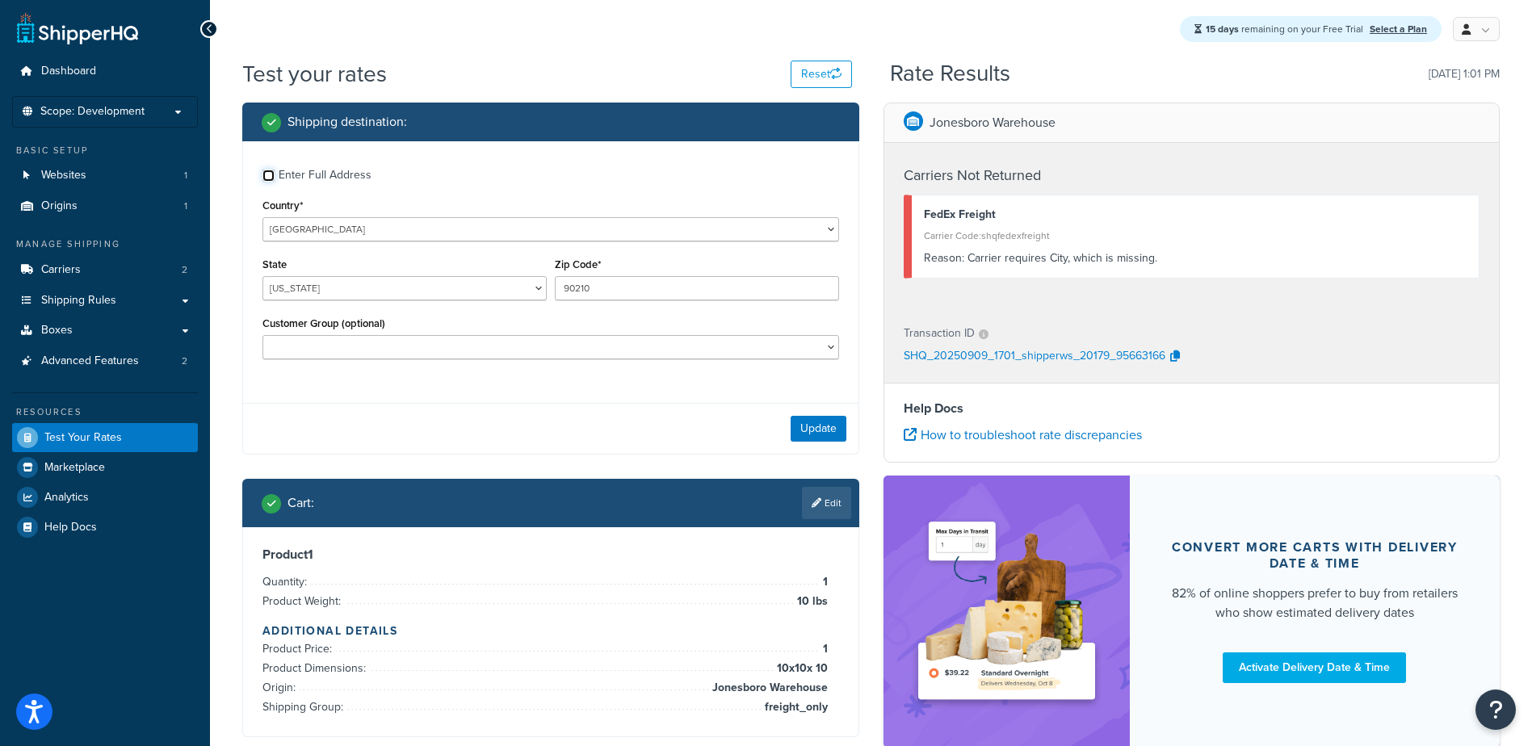
click at [268, 170] on input "Enter Full Address" at bounding box center [268, 176] width 12 height 12
checkbox input "true"
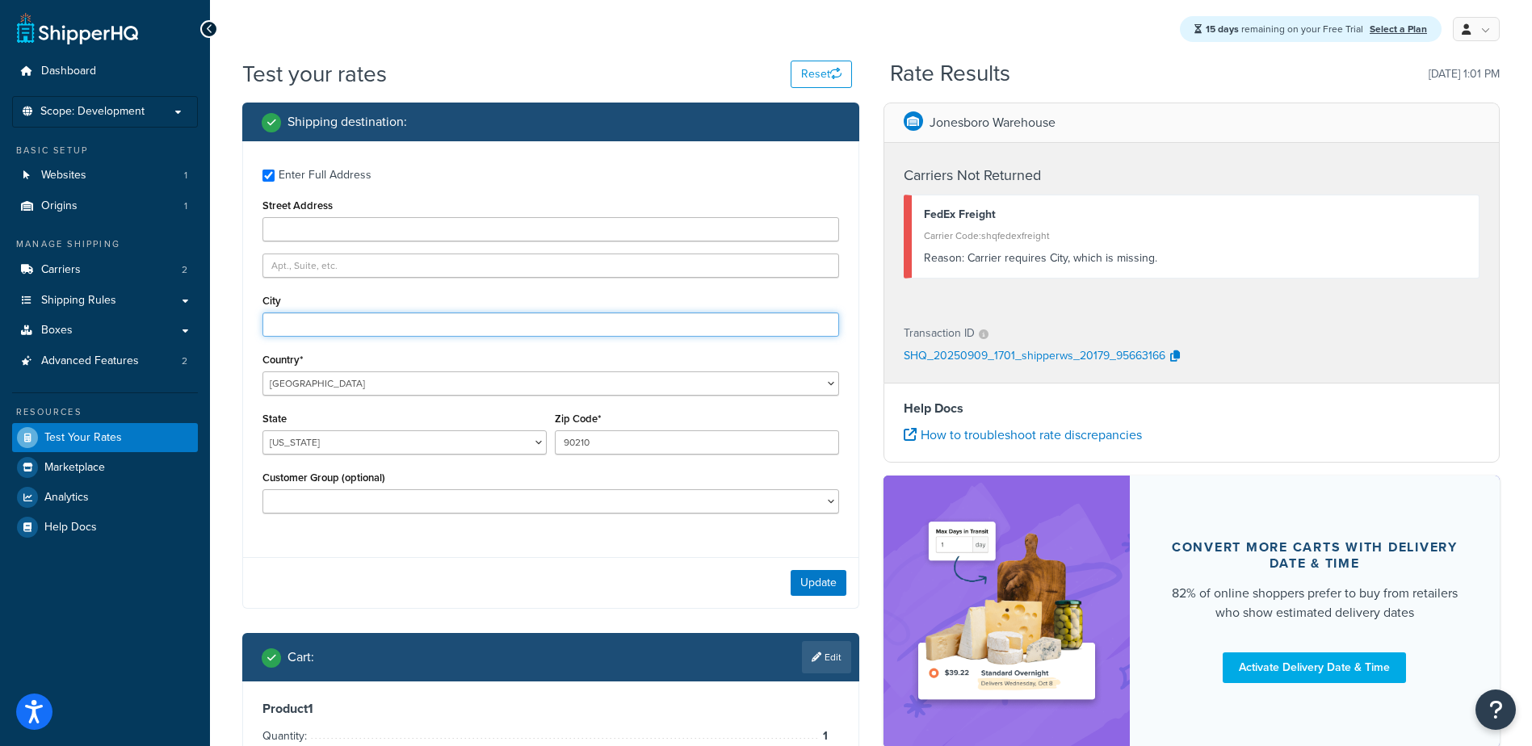
click at [303, 325] on input "City" at bounding box center [550, 324] width 576 height 24
type input "beverly hills"
click at [821, 576] on button "Update" at bounding box center [818, 583] width 56 height 26
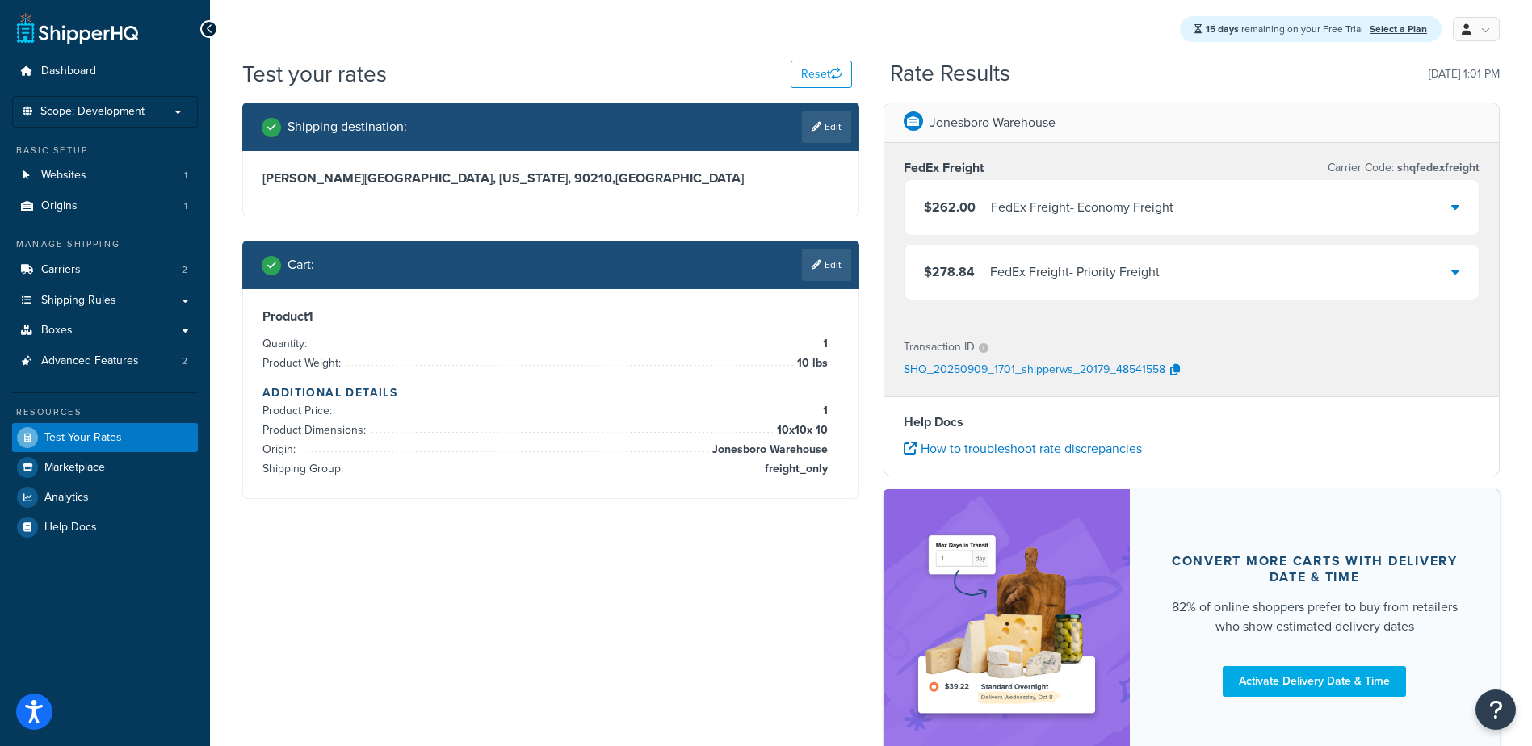
click at [1430, 207] on div "$262.00 FedEx Freight - Economy Freight" at bounding box center [1191, 207] width 575 height 55
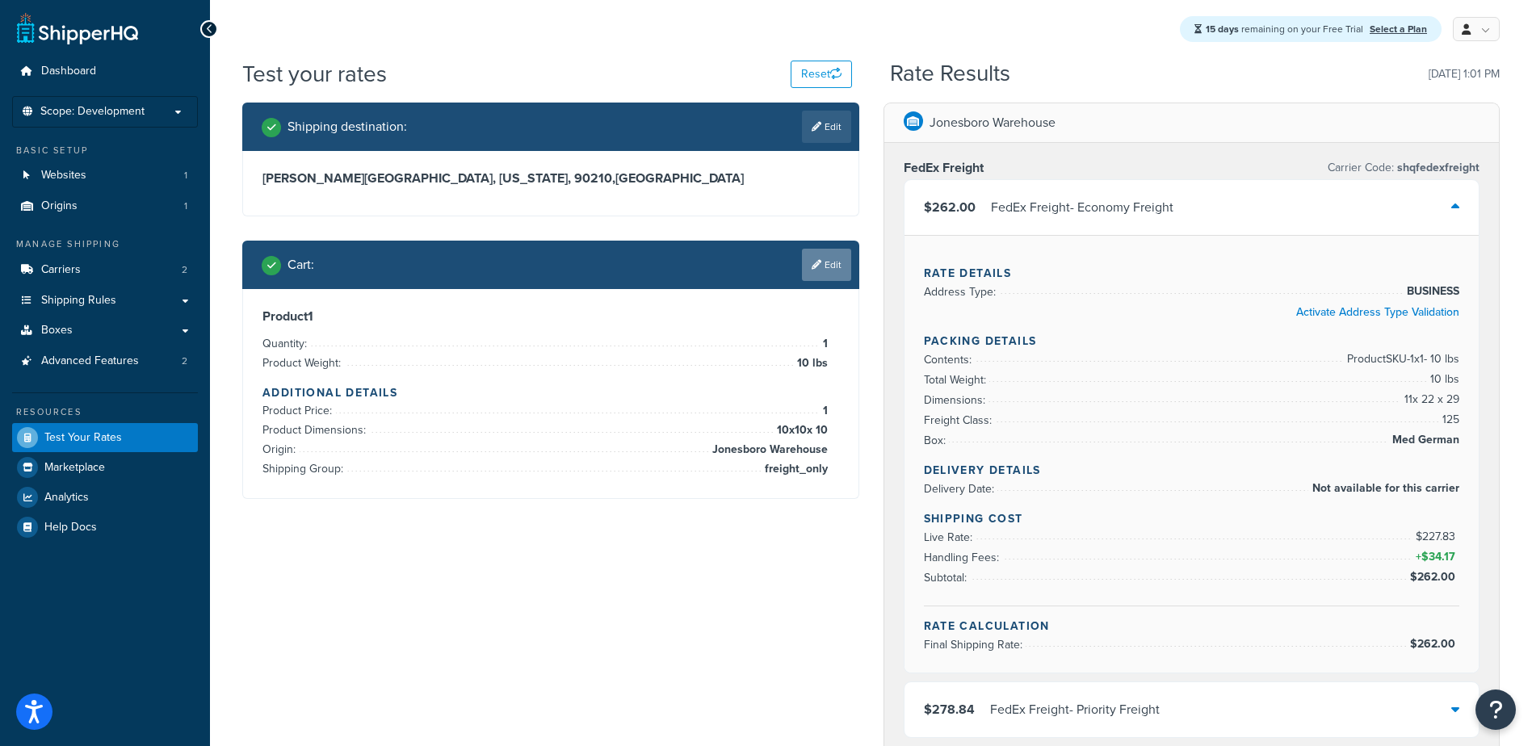
click at [845, 262] on link "Edit" at bounding box center [826, 265] width 49 height 32
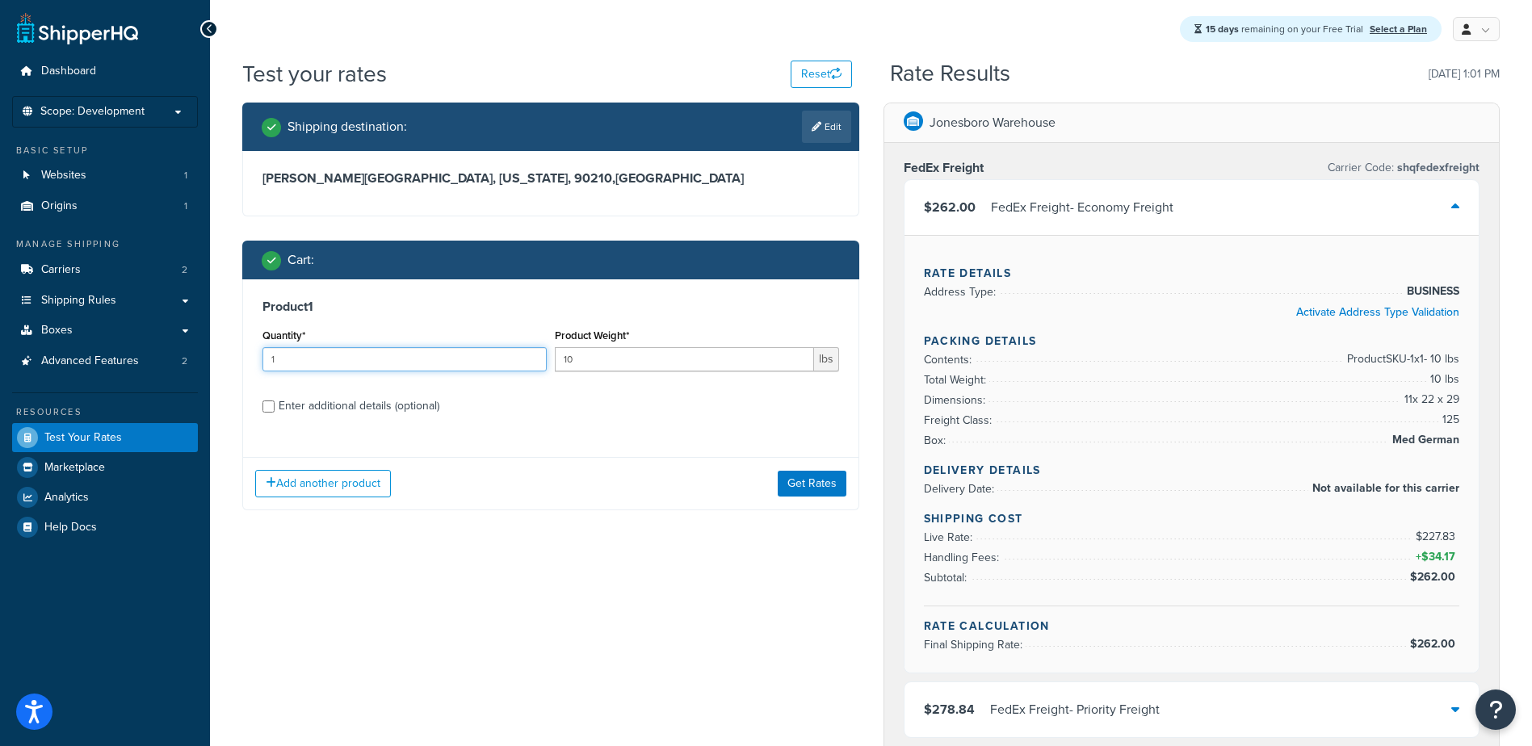
drag, startPoint x: 343, startPoint y: 367, endPoint x: 0, endPoint y: 417, distance: 346.9
click at [0, 417] on html "Accessibility Screen-Reader Guide, Feedback, and Issue Reporting | New window S…" at bounding box center [766, 648] width 1532 height 1296
type input "3"
type input "10"
click at [809, 476] on button "Get Rates" at bounding box center [811, 484] width 69 height 26
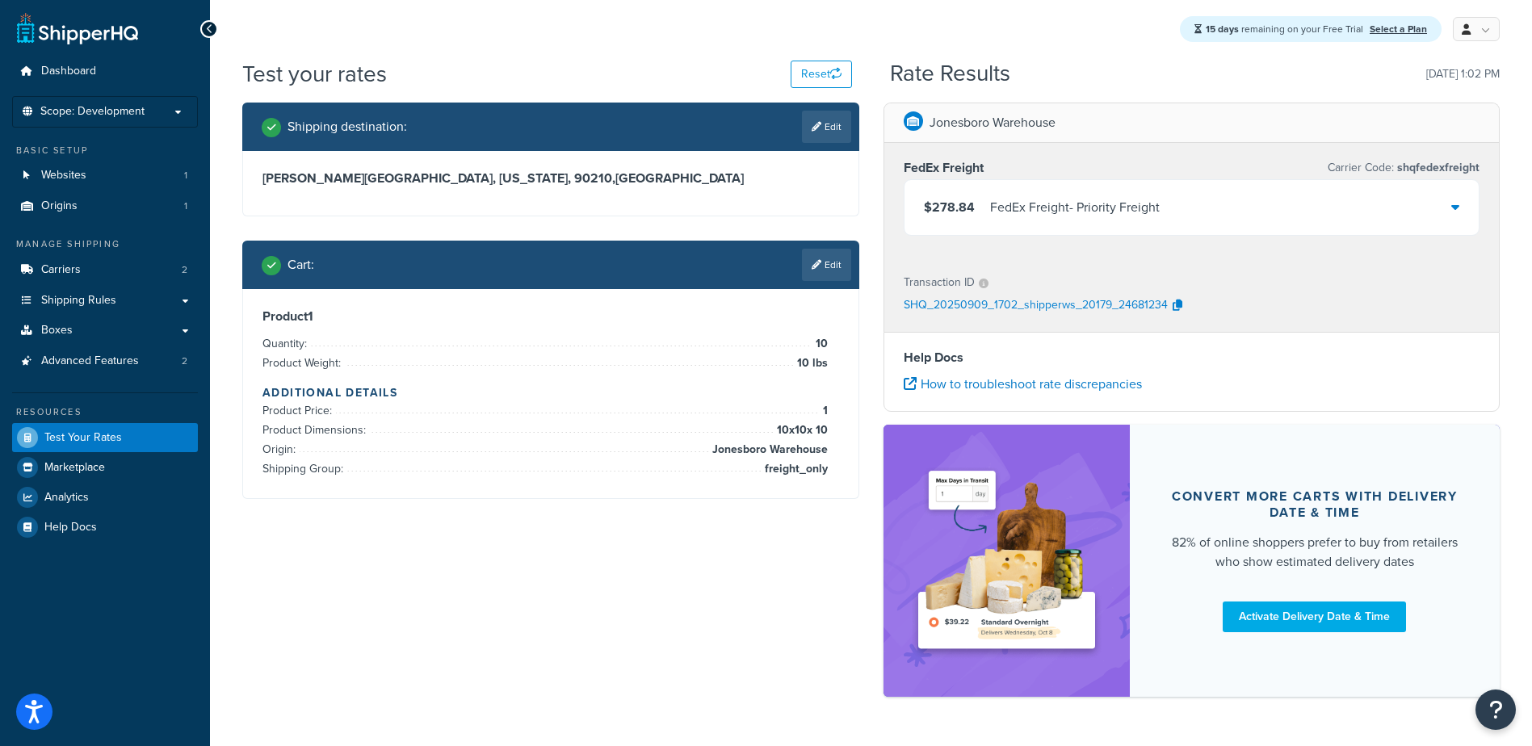
click at [1179, 204] on div "$278.84 FedEx Freight - Priority Freight" at bounding box center [1191, 207] width 575 height 55
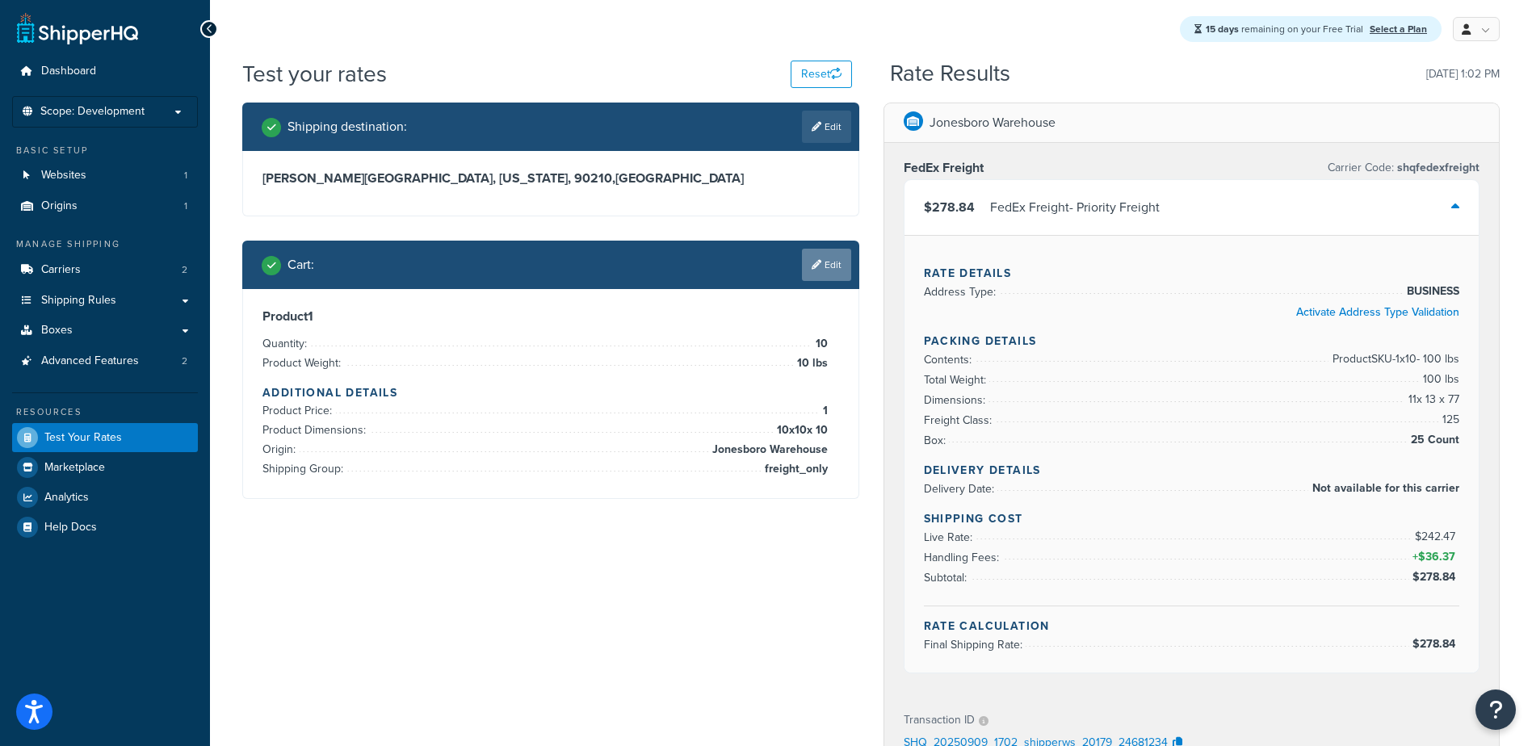
click at [815, 270] on link "Edit" at bounding box center [826, 265] width 49 height 32
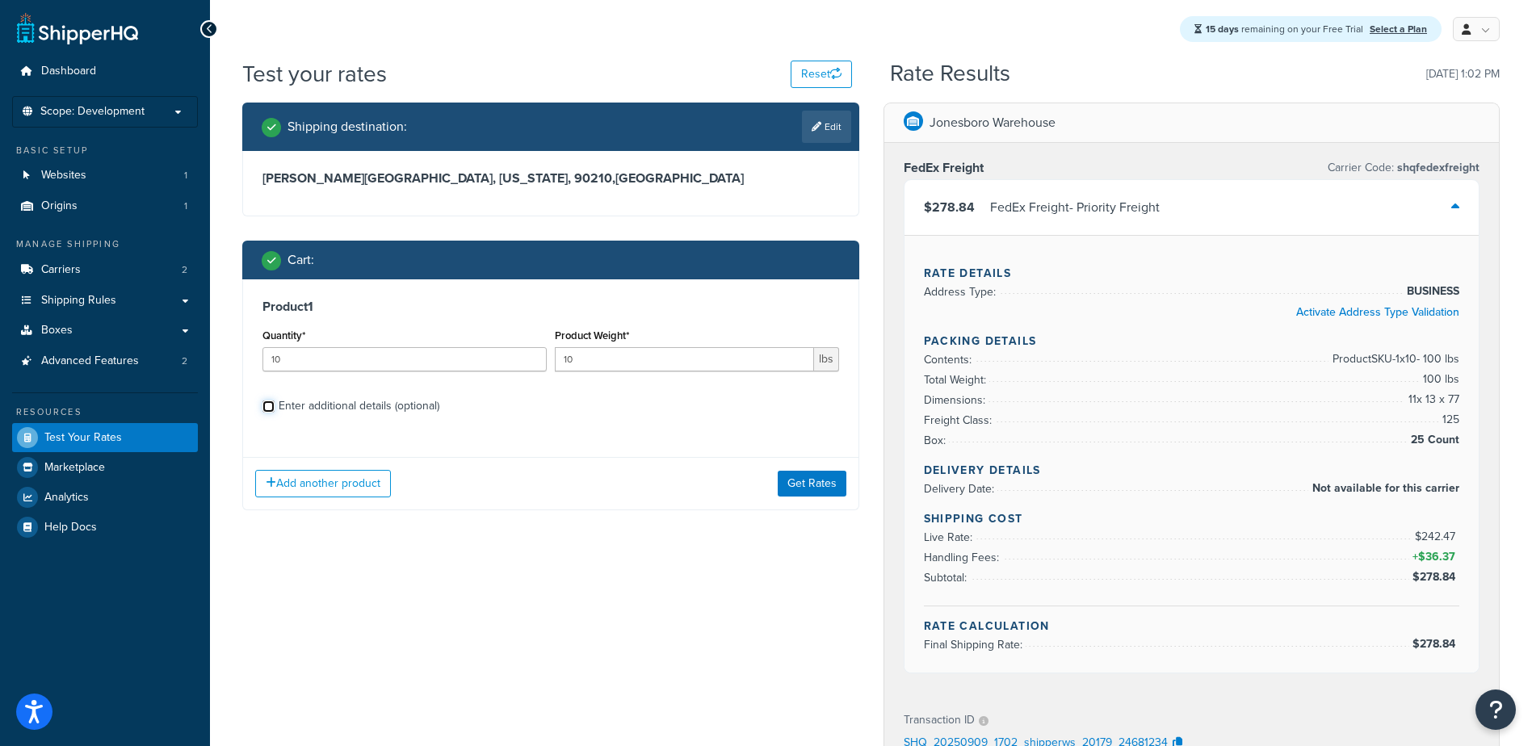
click at [270, 411] on input "Enter additional details (optional)" at bounding box center [268, 406] width 12 height 12
checkbox input "true"
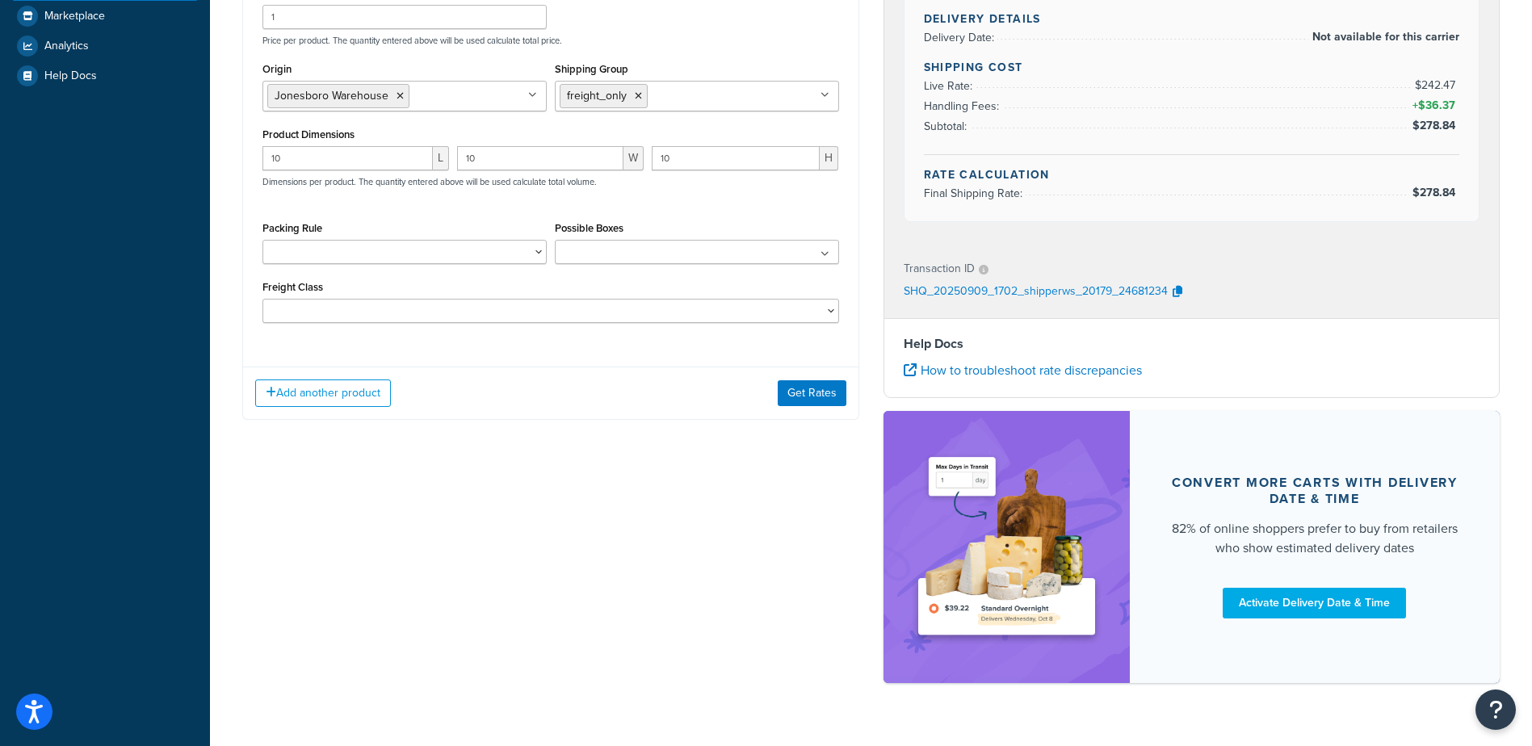
scroll to position [453, 0]
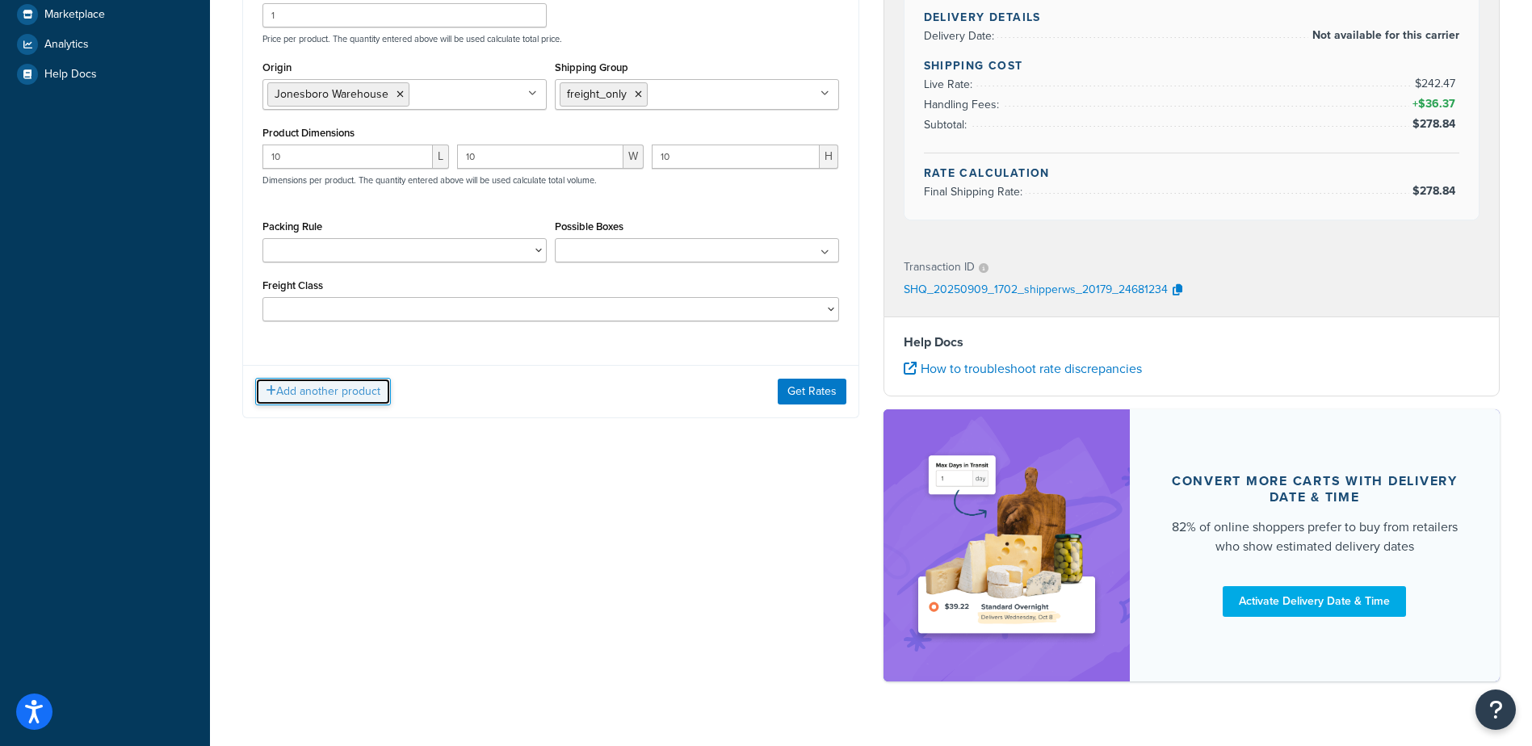
click at [300, 400] on button "Add another product" at bounding box center [323, 391] width 136 height 27
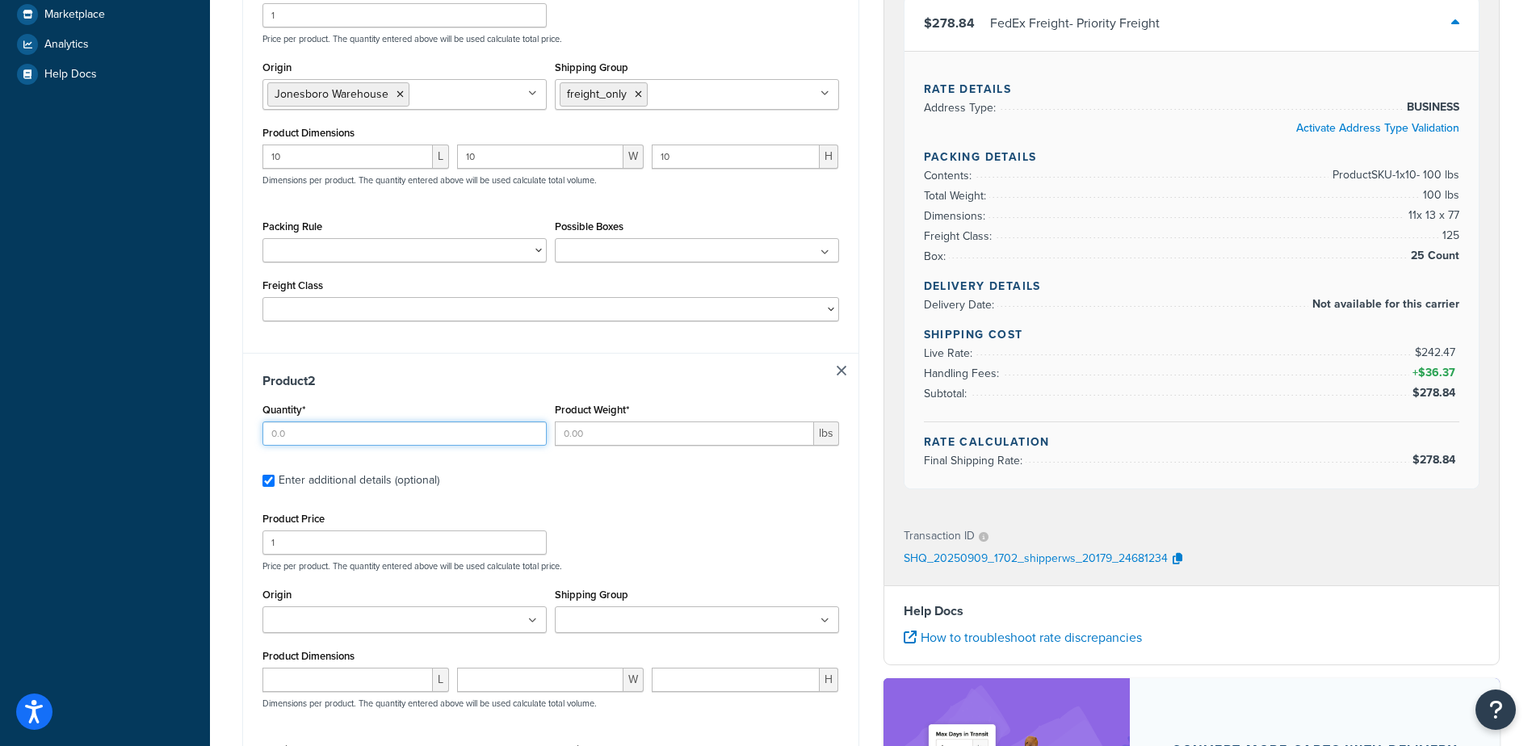
drag, startPoint x: 300, startPoint y: 431, endPoint x: 34, endPoint y: 448, distance: 267.0
click at [34, 448] on div "Dashboard Scope: Development Basic Setup Websites 1 Origins 1 Manage Shipping C…" at bounding box center [766, 296] width 1532 height 1499
type input "1"
type input "7"
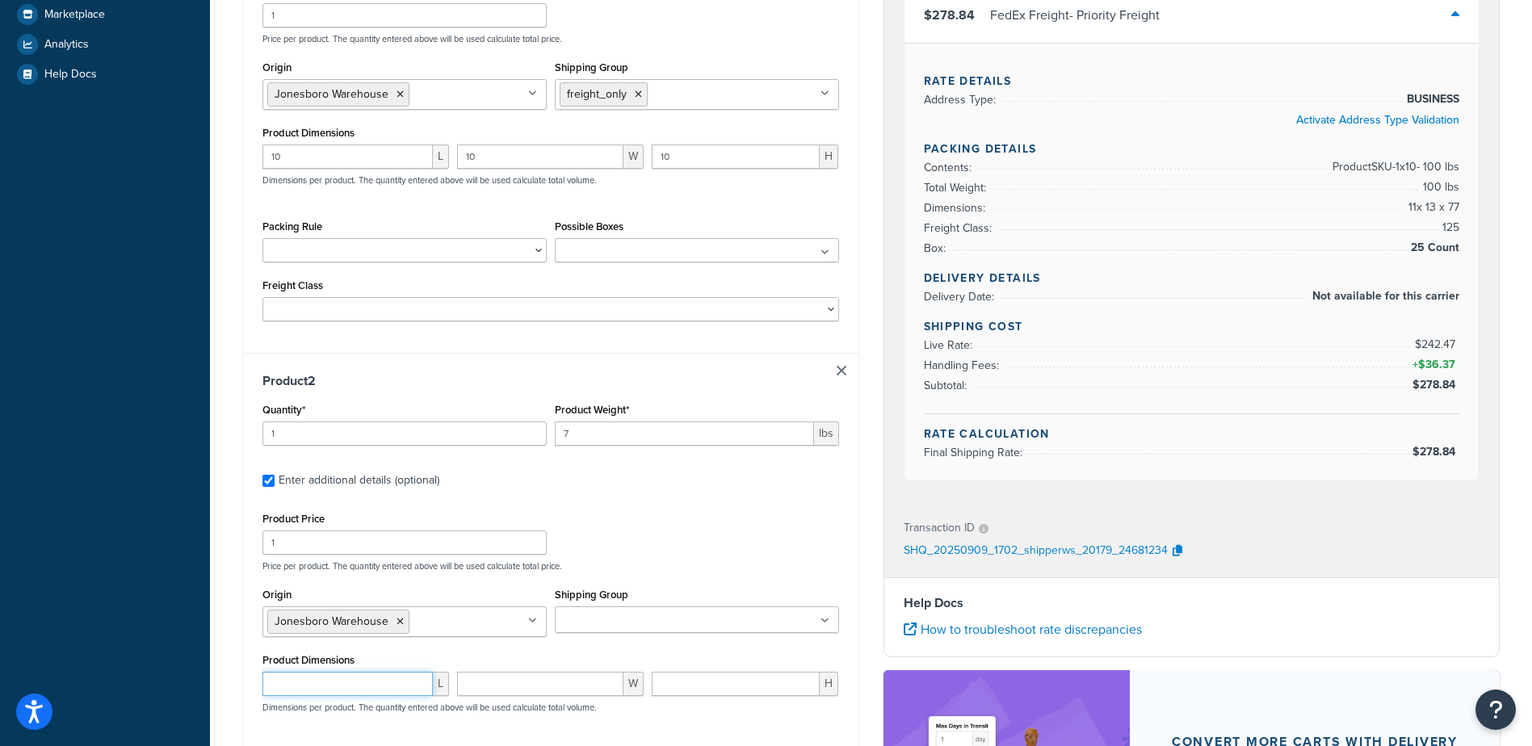
click at [328, 690] on input "number" at bounding box center [347, 684] width 170 height 24
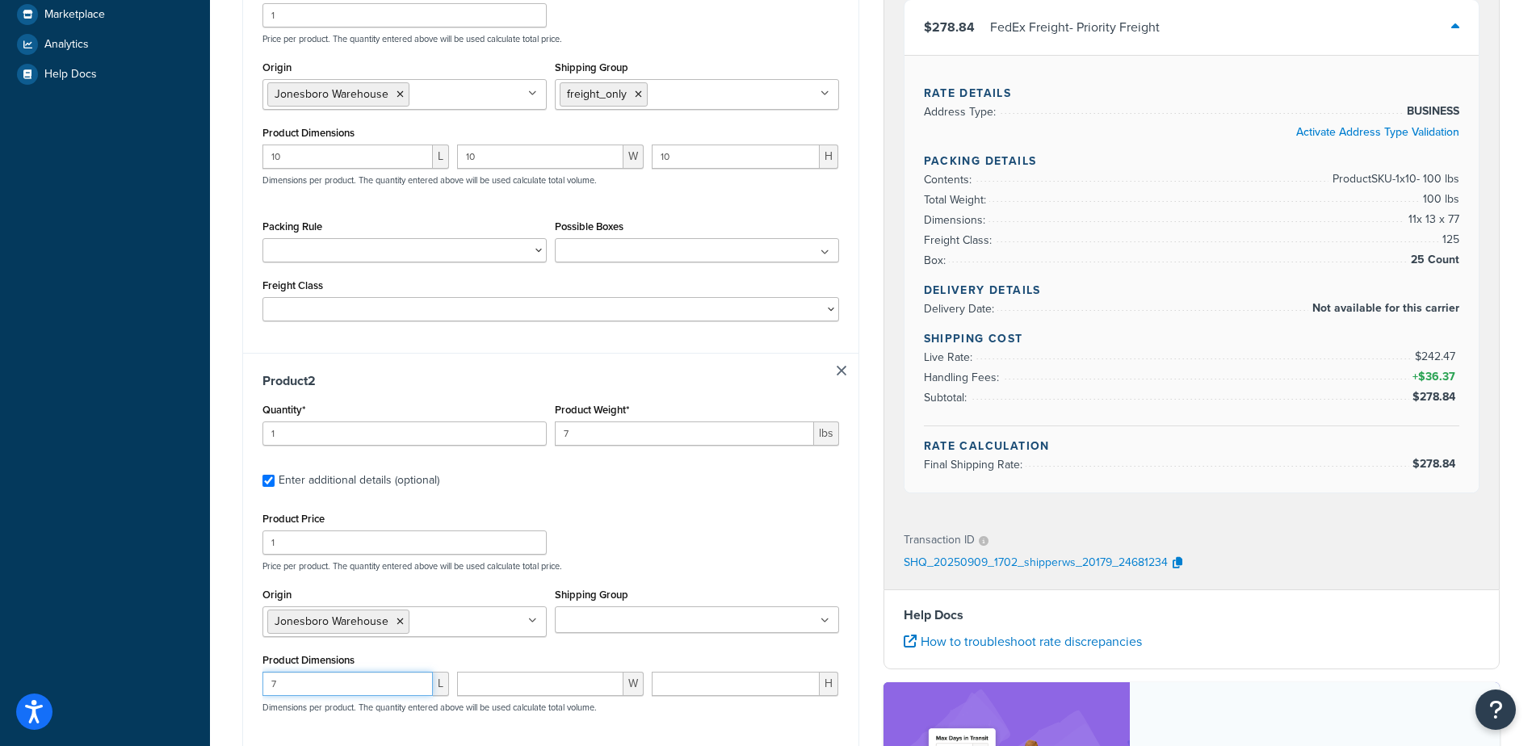
type input "7"
click at [655, 711] on div "7 L 7 W 7 H Dimensions per product. The quantity entered above will be used cal…" at bounding box center [550, 701] width 585 height 59
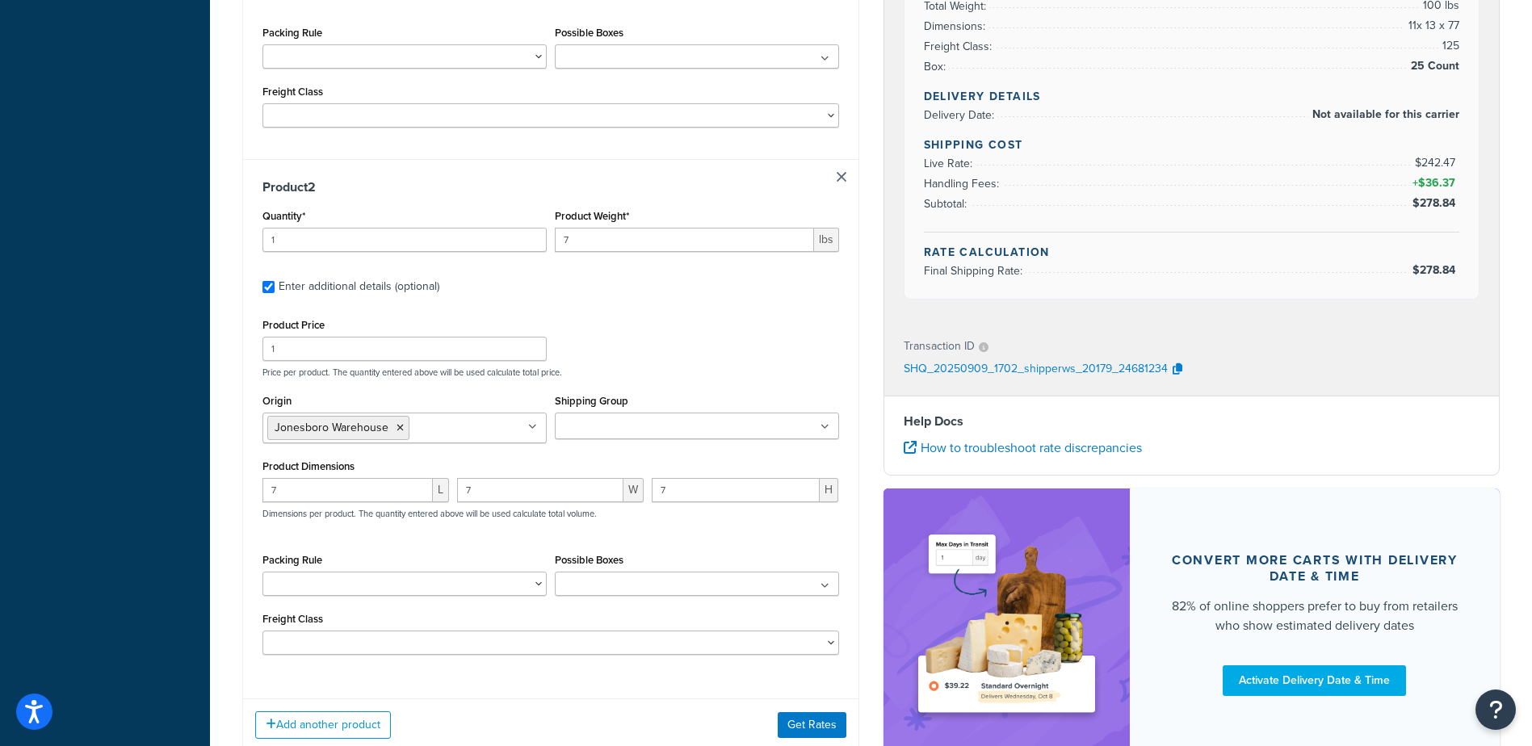
scroll to position [679, 0]
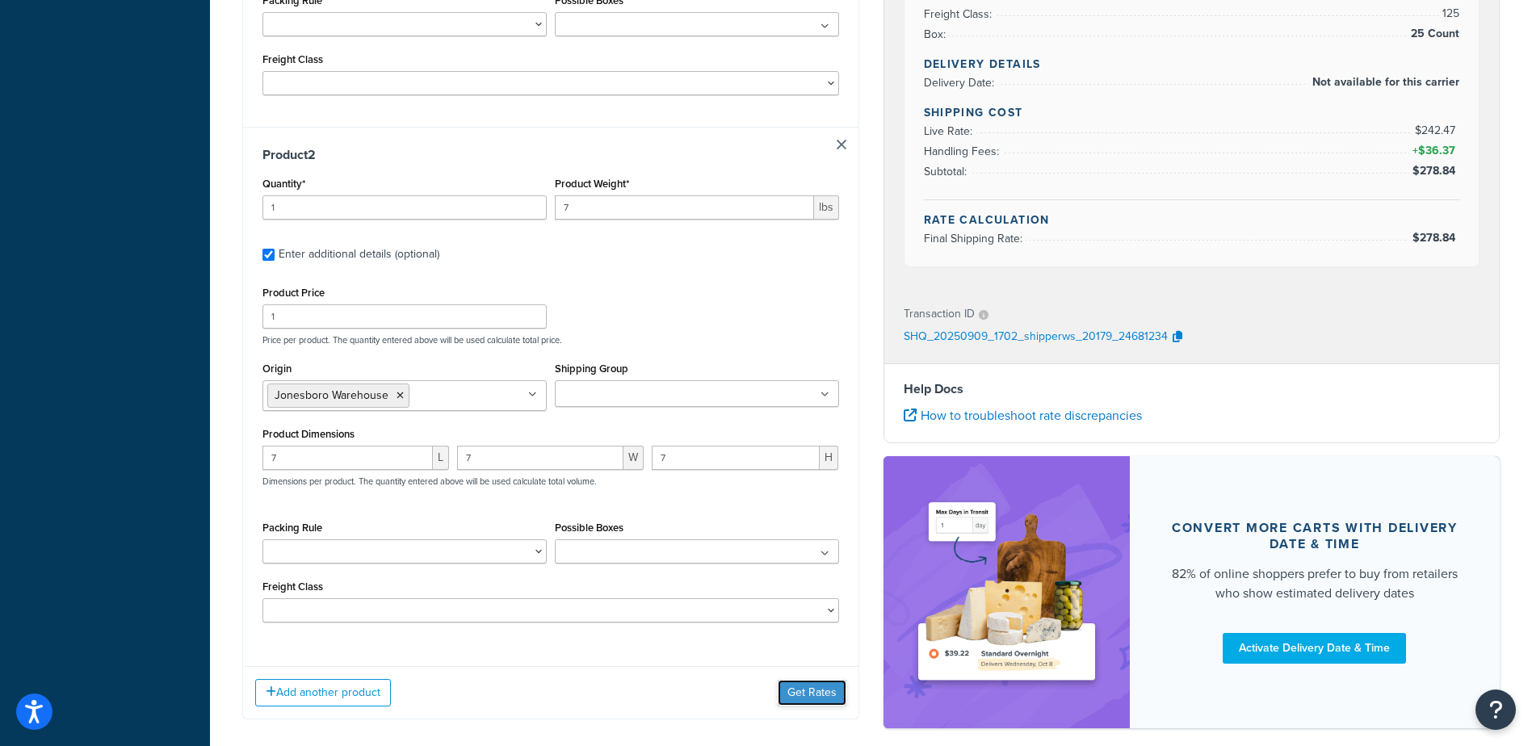
click at [835, 691] on button "Get Rates" at bounding box center [811, 693] width 69 height 26
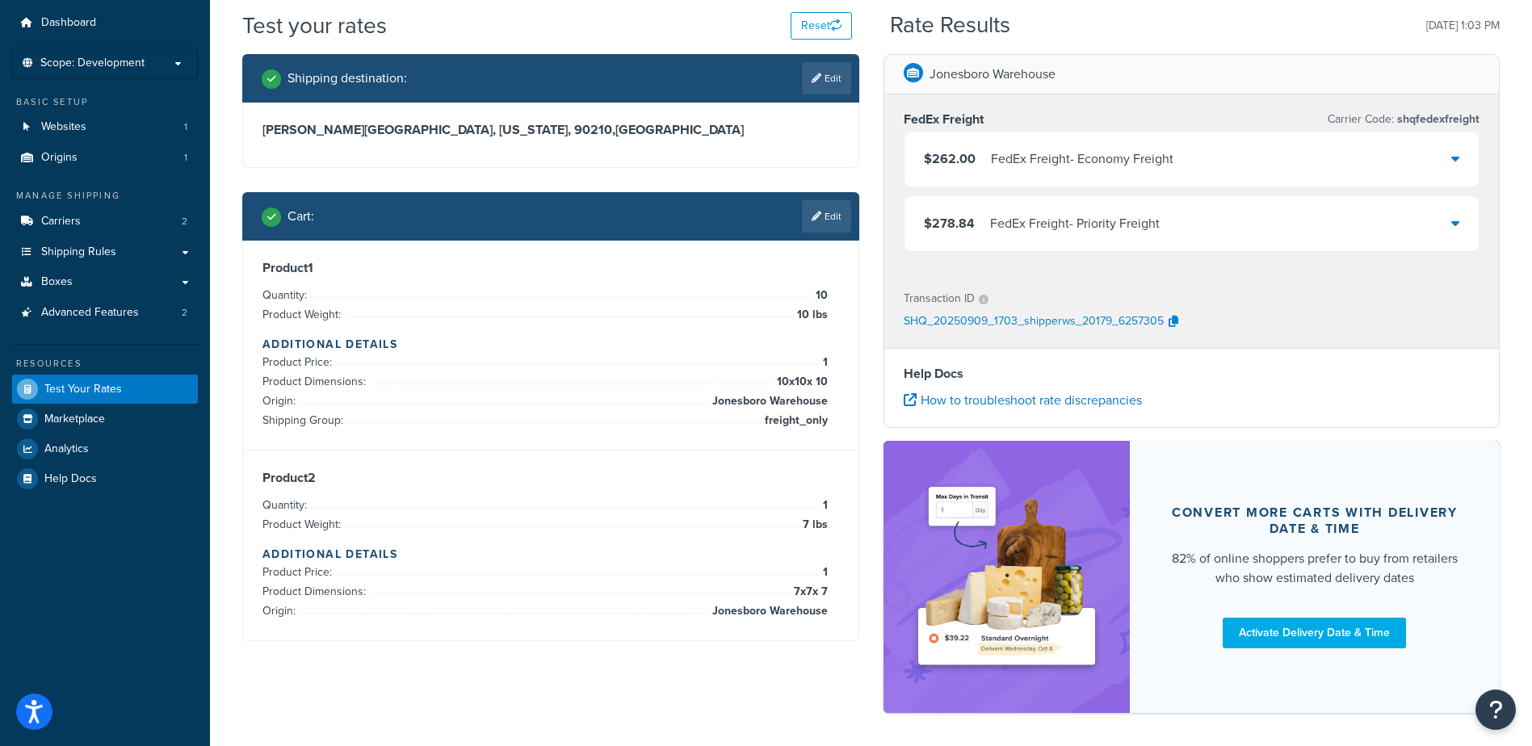
scroll to position [112, 0]
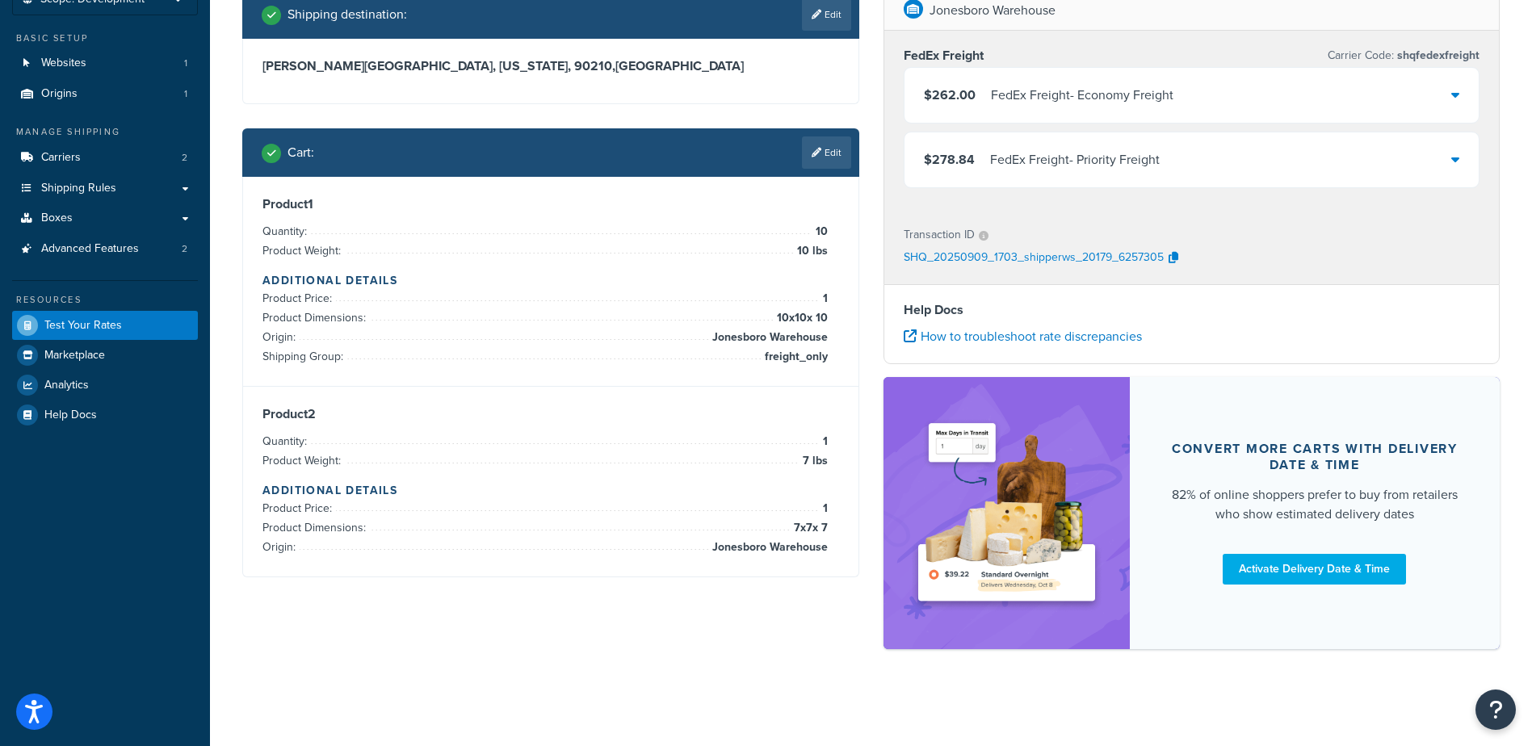
click at [1104, 88] on div "FedEx Freight - Economy Freight" at bounding box center [1082, 95] width 182 height 23
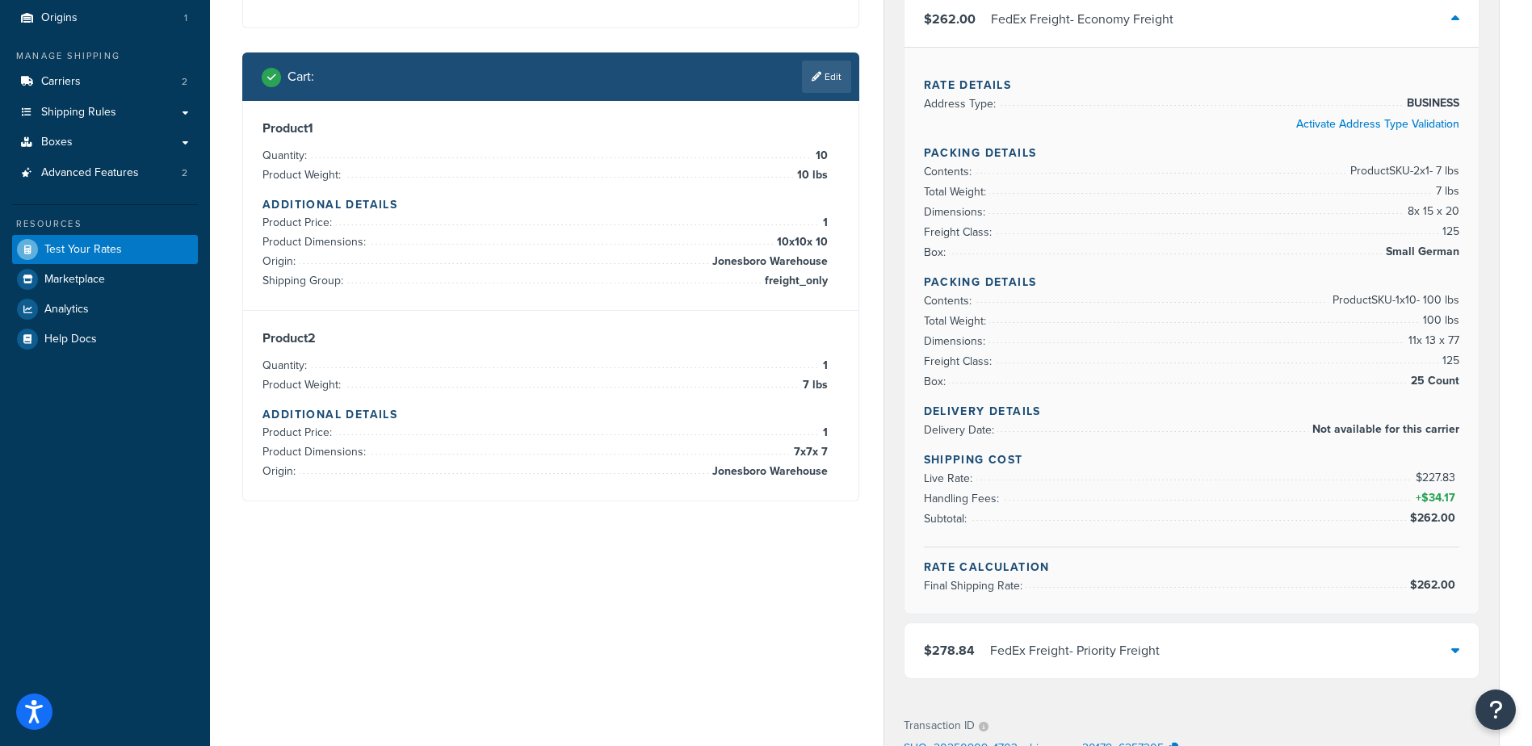
scroll to position [186, 0]
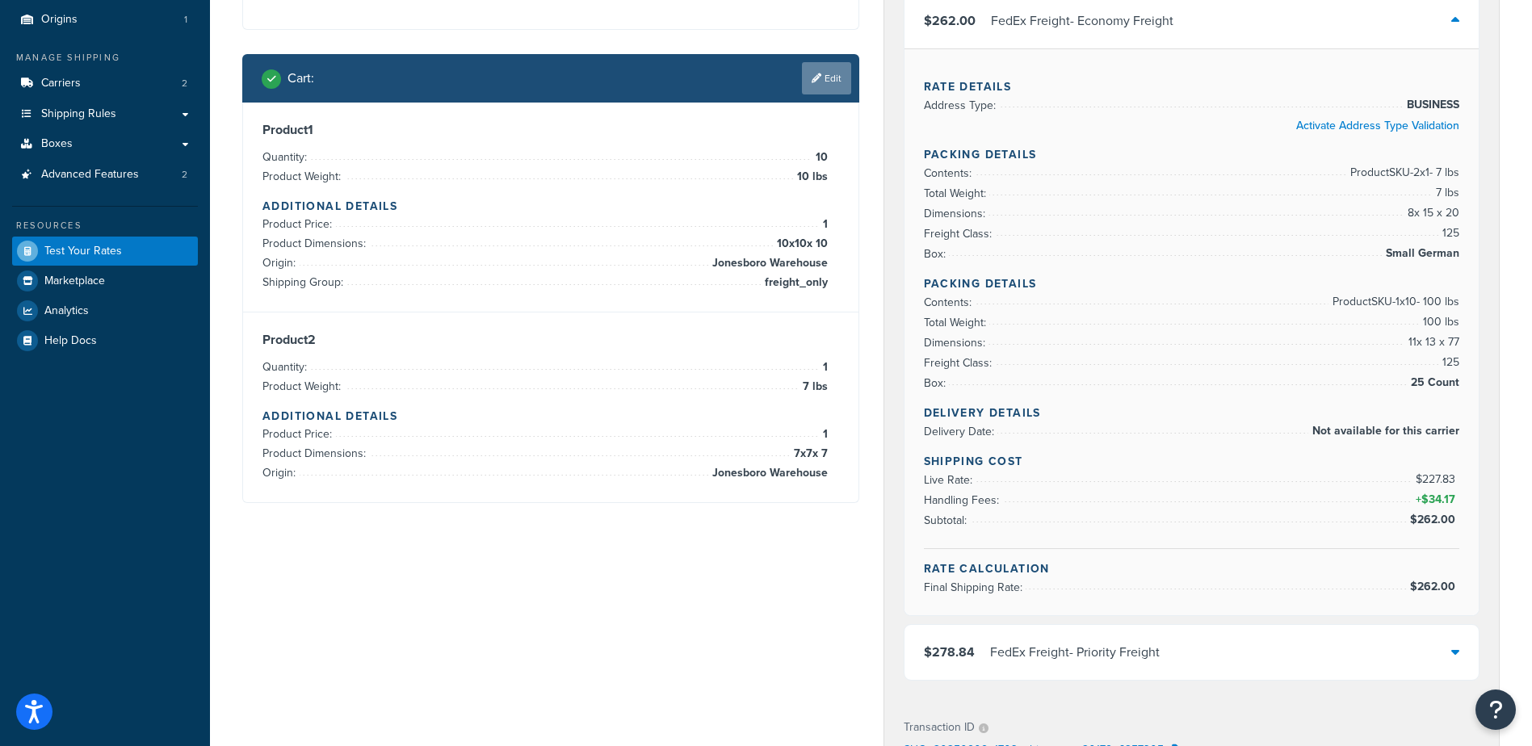
click at [834, 78] on link "Edit" at bounding box center [826, 78] width 49 height 32
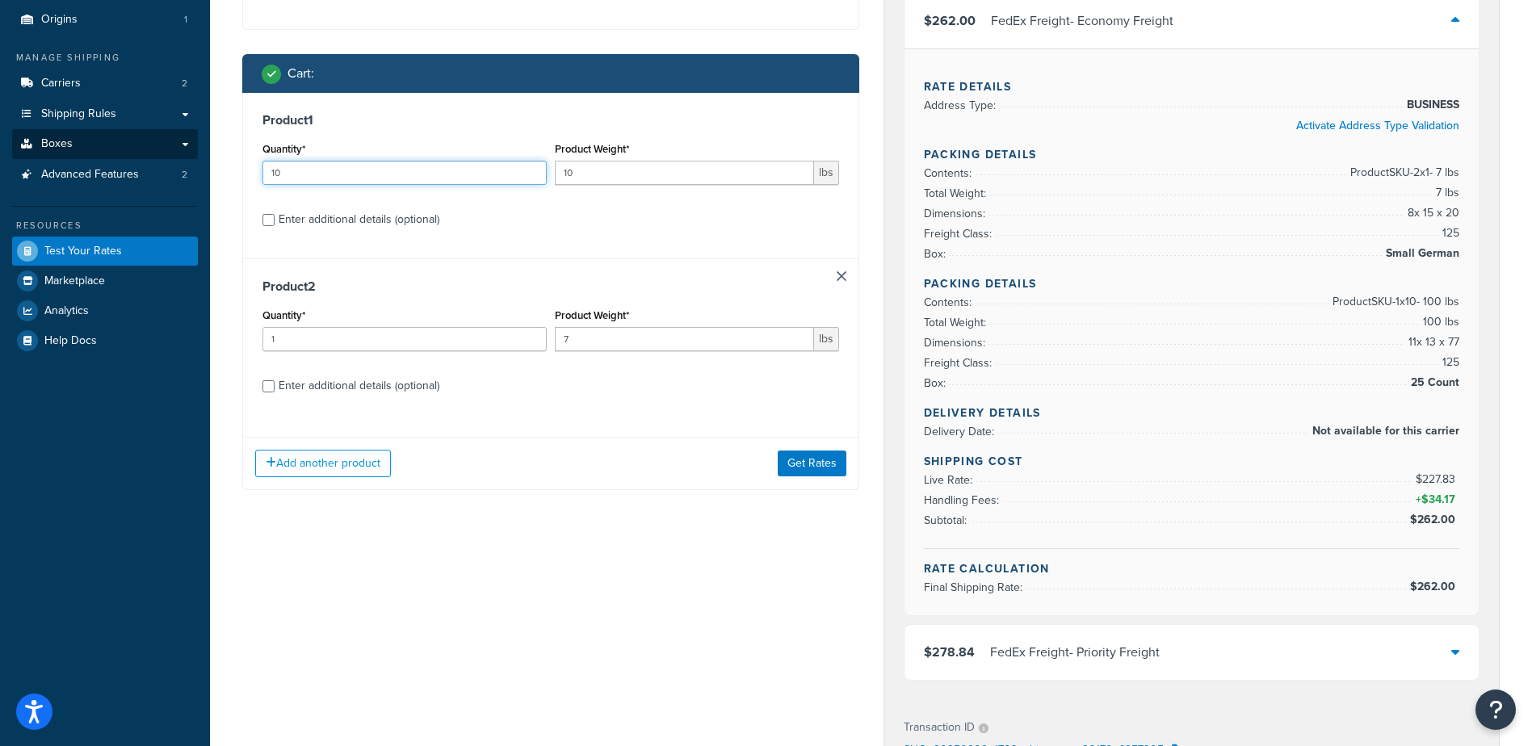
drag, startPoint x: 291, startPoint y: 175, endPoint x: 56, endPoint y: 148, distance: 237.3
click at [56, 148] on div "Dashboard Scope: Development Basic Setup Websites 1 Origins 1 Manage Shipping C…" at bounding box center [766, 526] width 1532 height 1425
type input "1"
click at [823, 467] on button "Get Rates" at bounding box center [811, 463] width 69 height 26
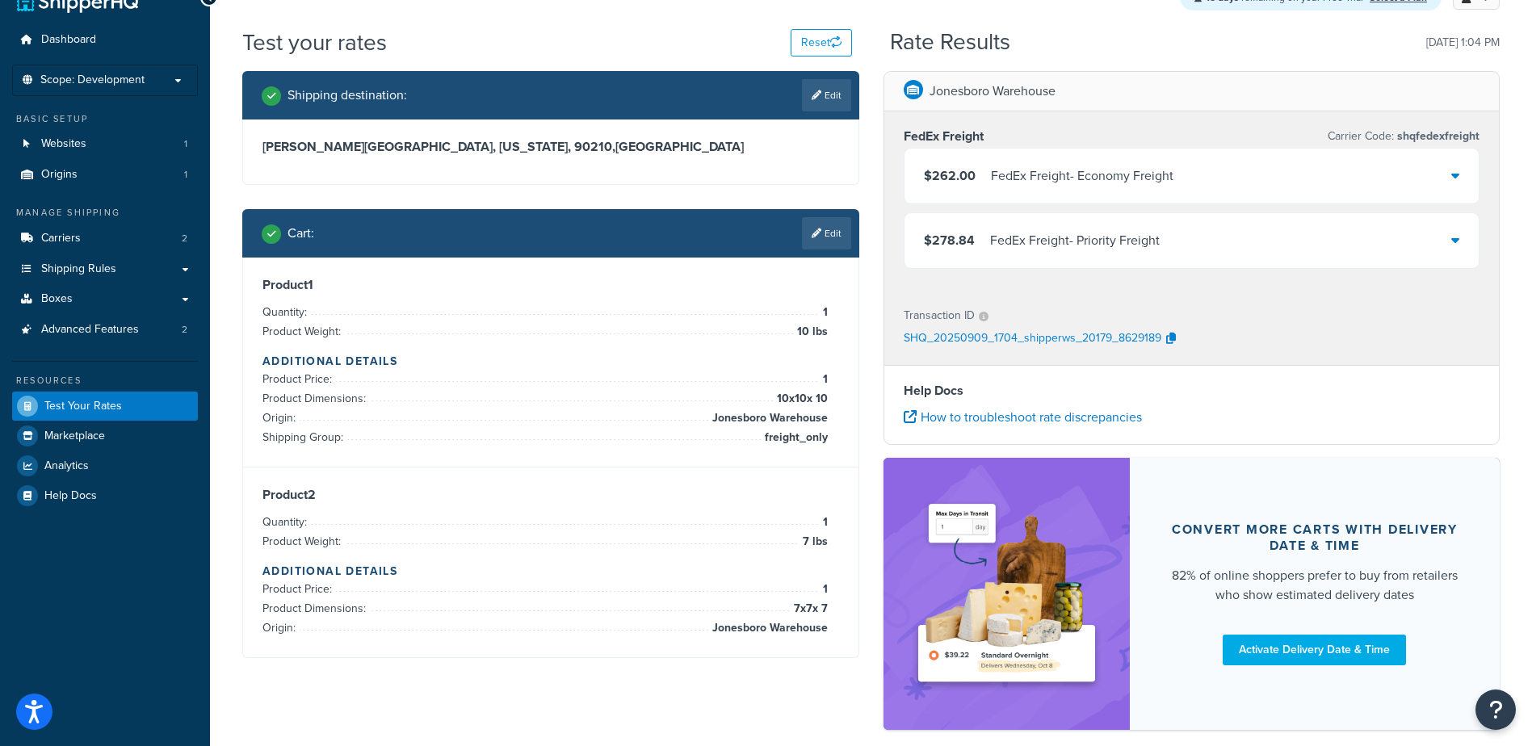
scroll to position [0, 0]
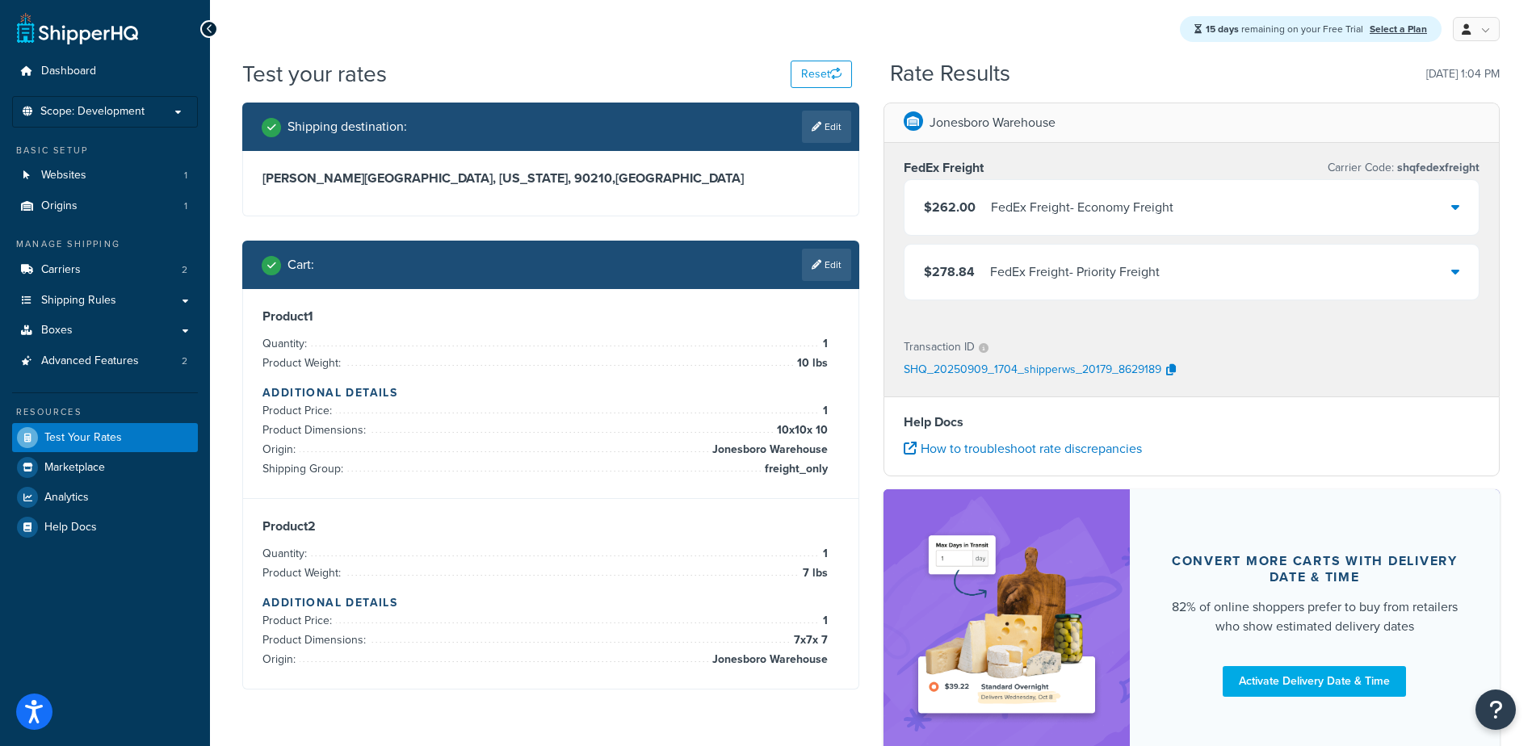
click at [1206, 213] on div "$262.00 FedEx Freight - Economy Freight" at bounding box center [1191, 207] width 575 height 55
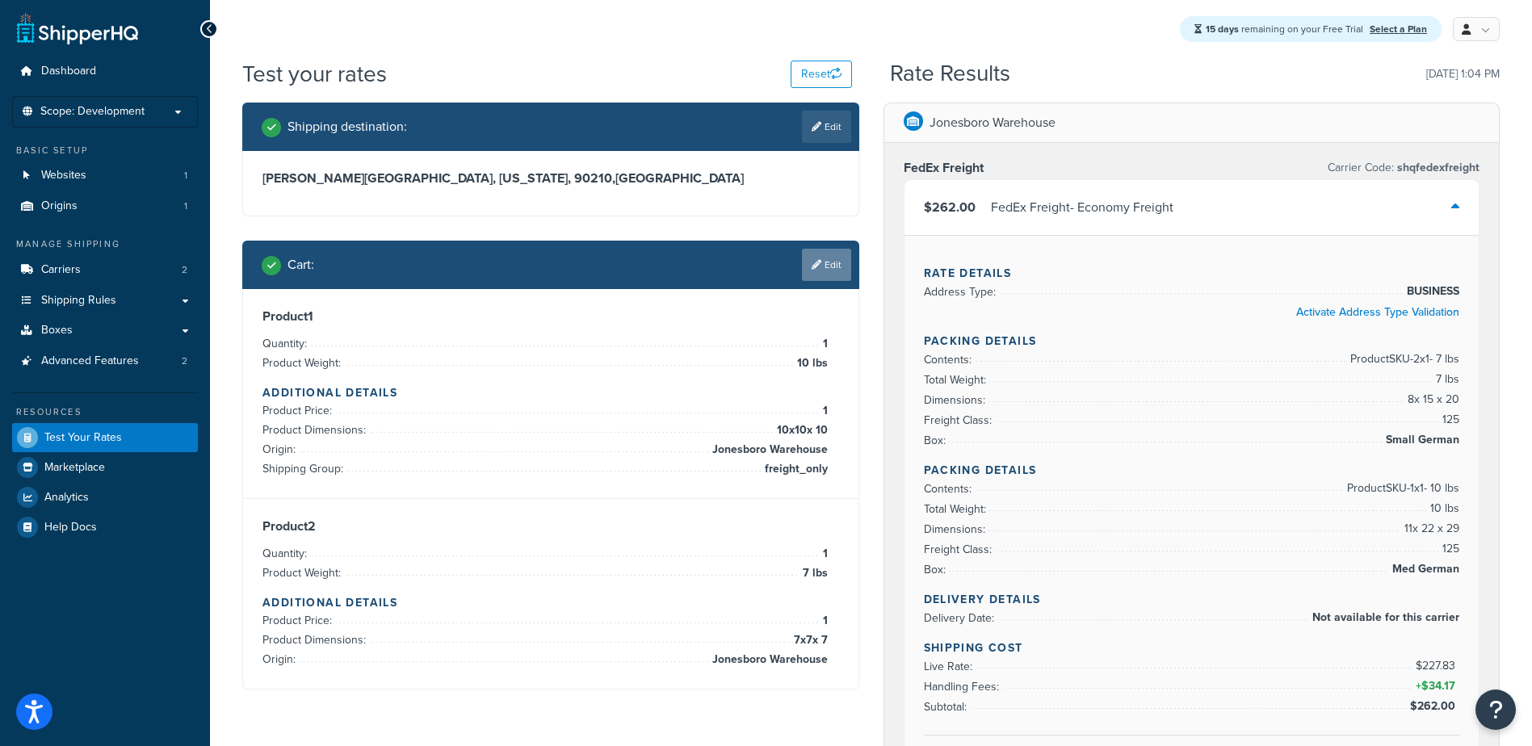
click at [830, 251] on link "Edit" at bounding box center [826, 265] width 49 height 32
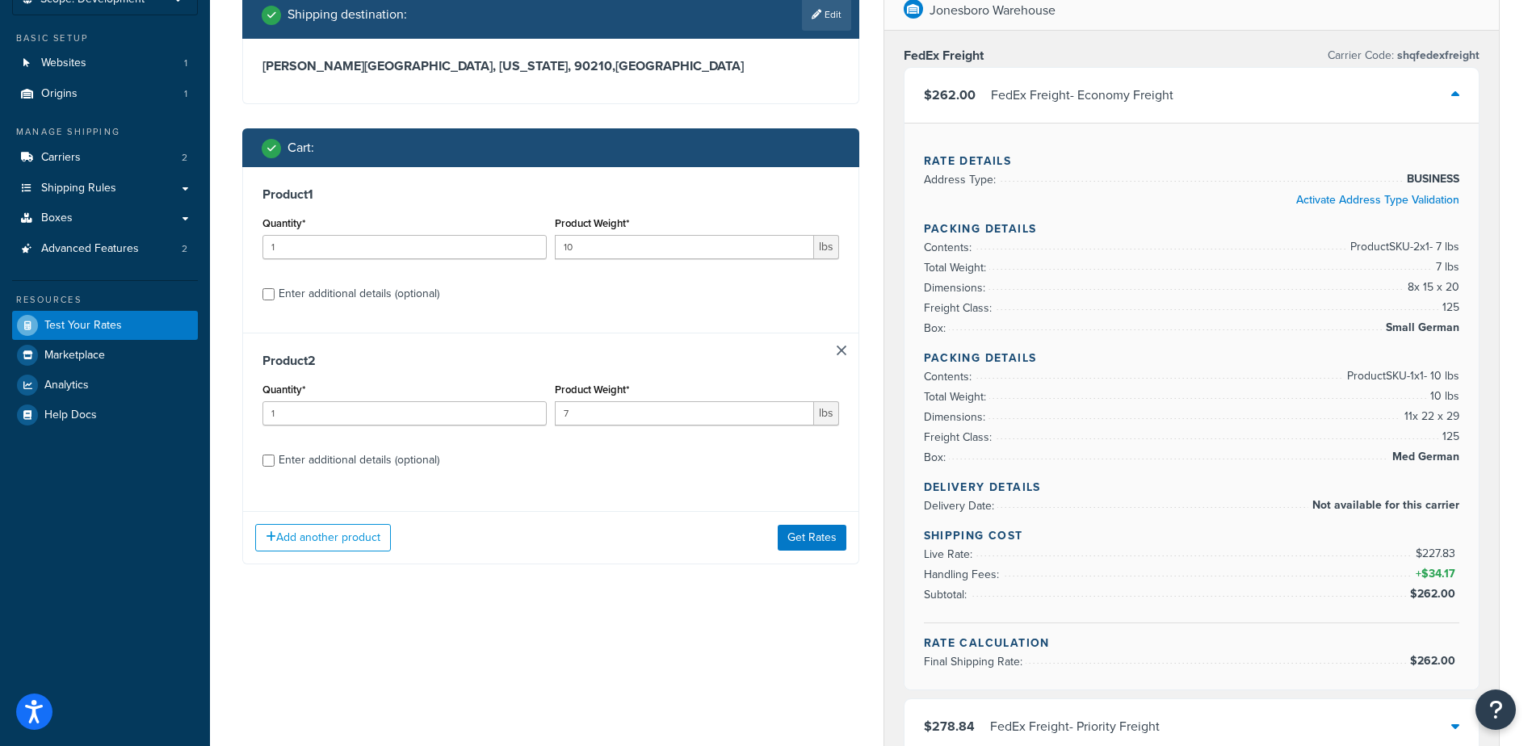
scroll to position [97, 0]
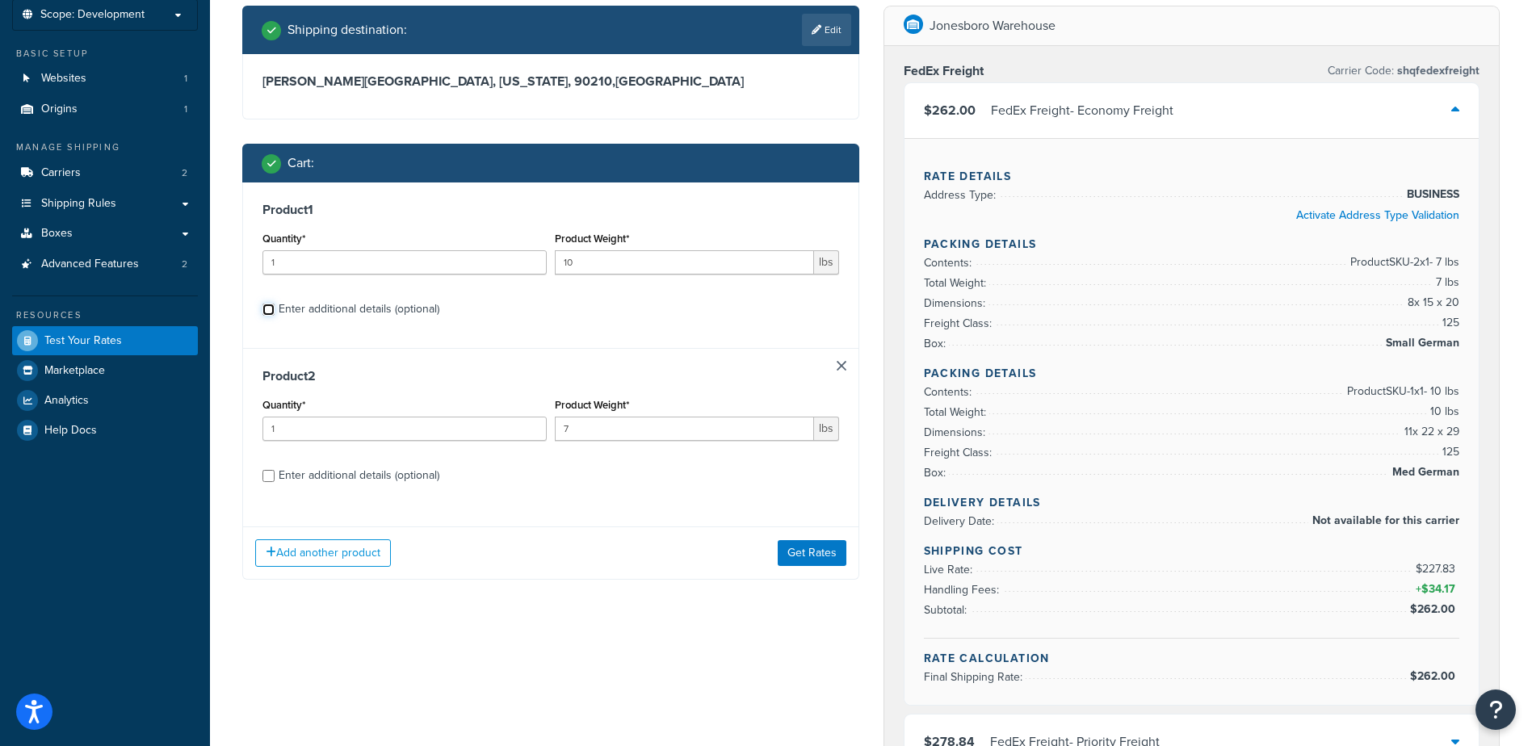
click at [264, 312] on input "Enter additional details (optional)" at bounding box center [268, 310] width 12 height 12
checkbox input "true"
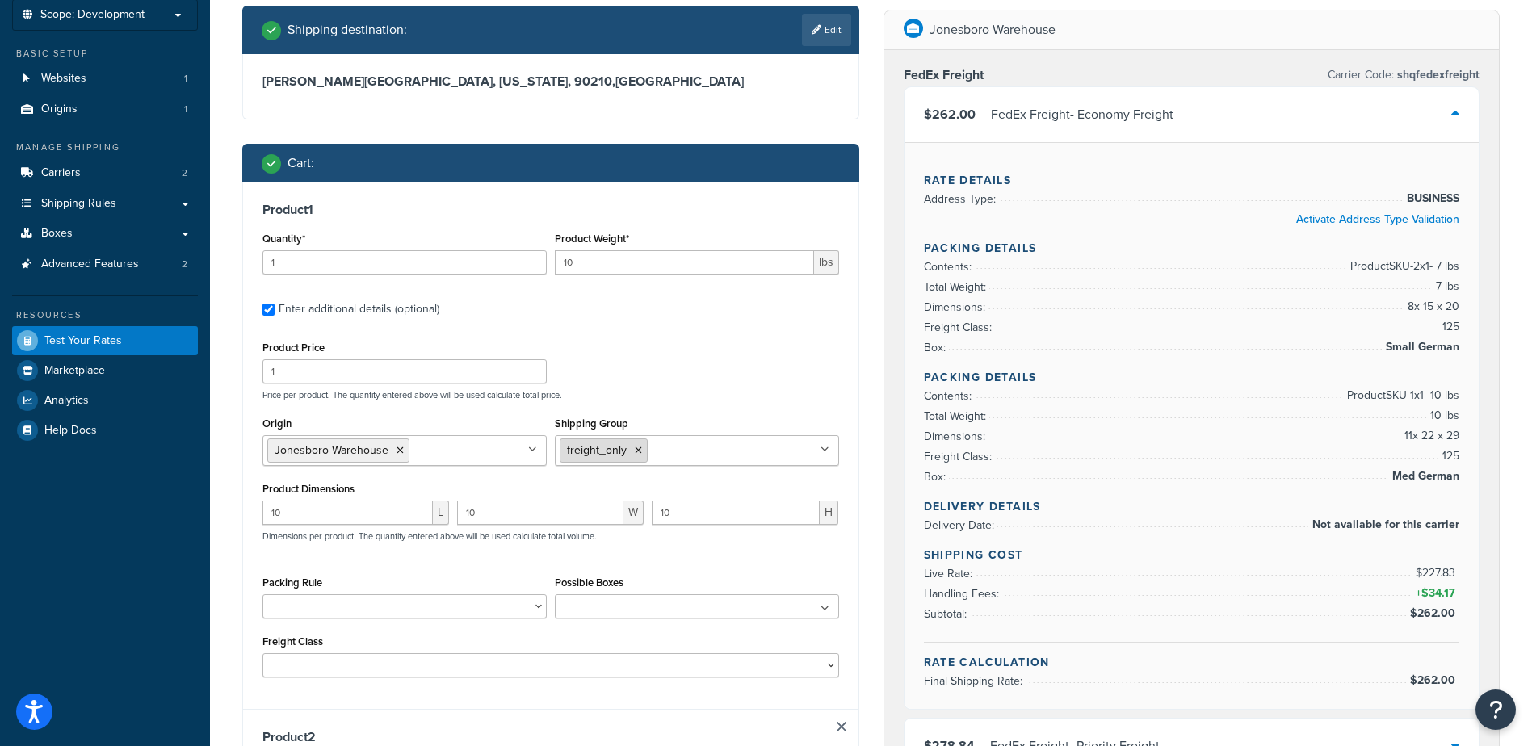
click at [635, 455] on icon at bounding box center [638, 451] width 7 height 10
click at [476, 482] on div "Product Dimensions 10 L 10 W 10 H Dimensions per product. The quantity entered …" at bounding box center [550, 519] width 576 height 82
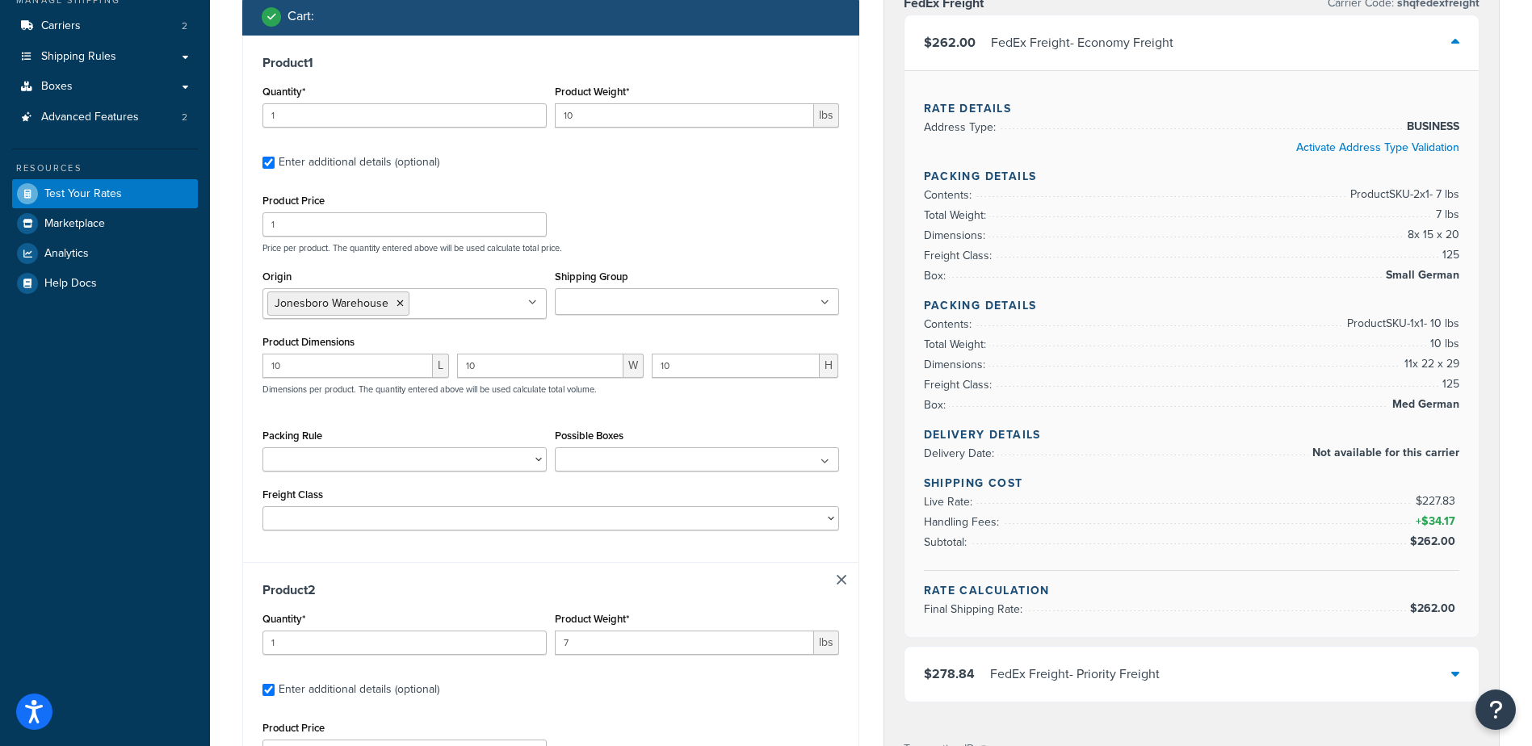
scroll to position [258, 0]
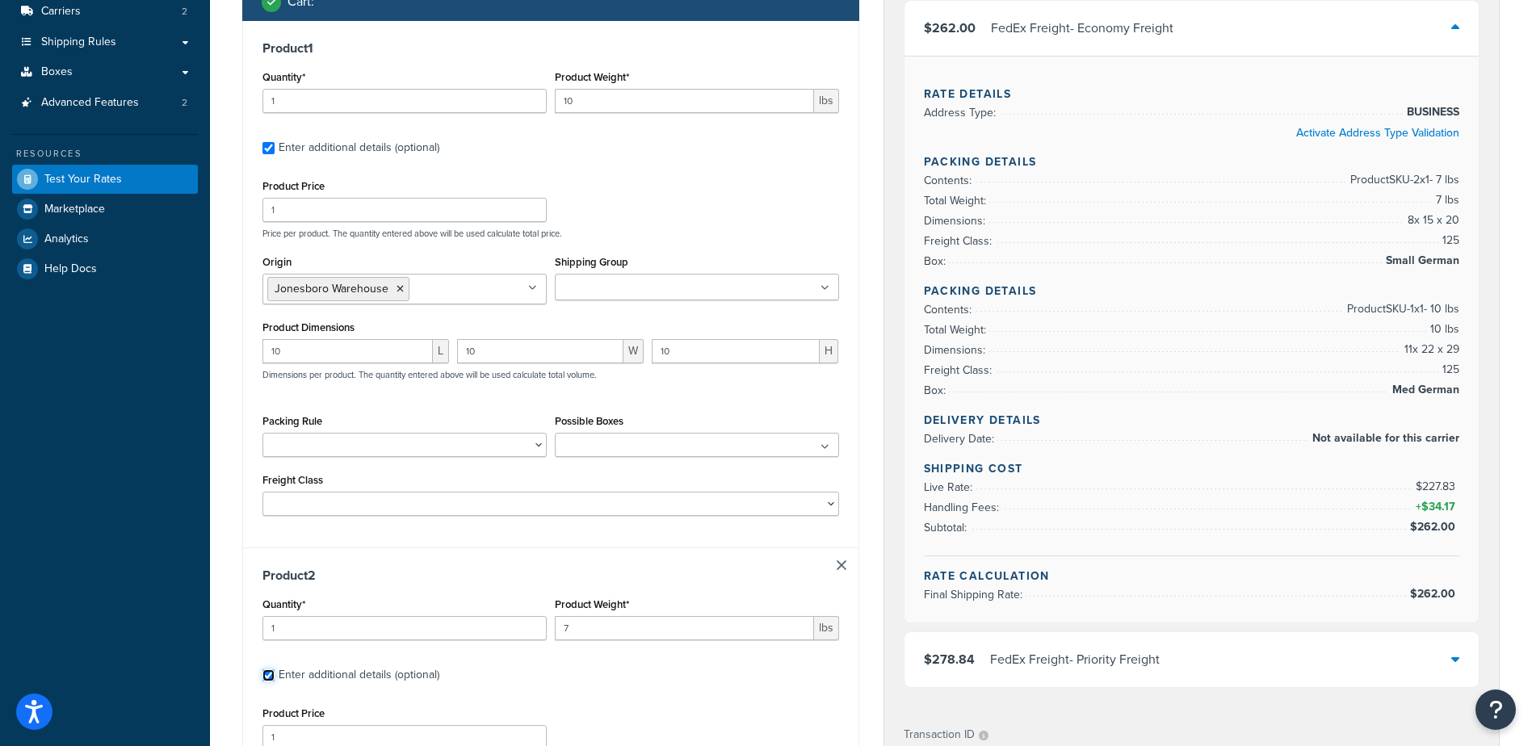
click at [270, 673] on input "Enter additional details (optional)" at bounding box center [268, 675] width 12 height 12
checkbox input "false"
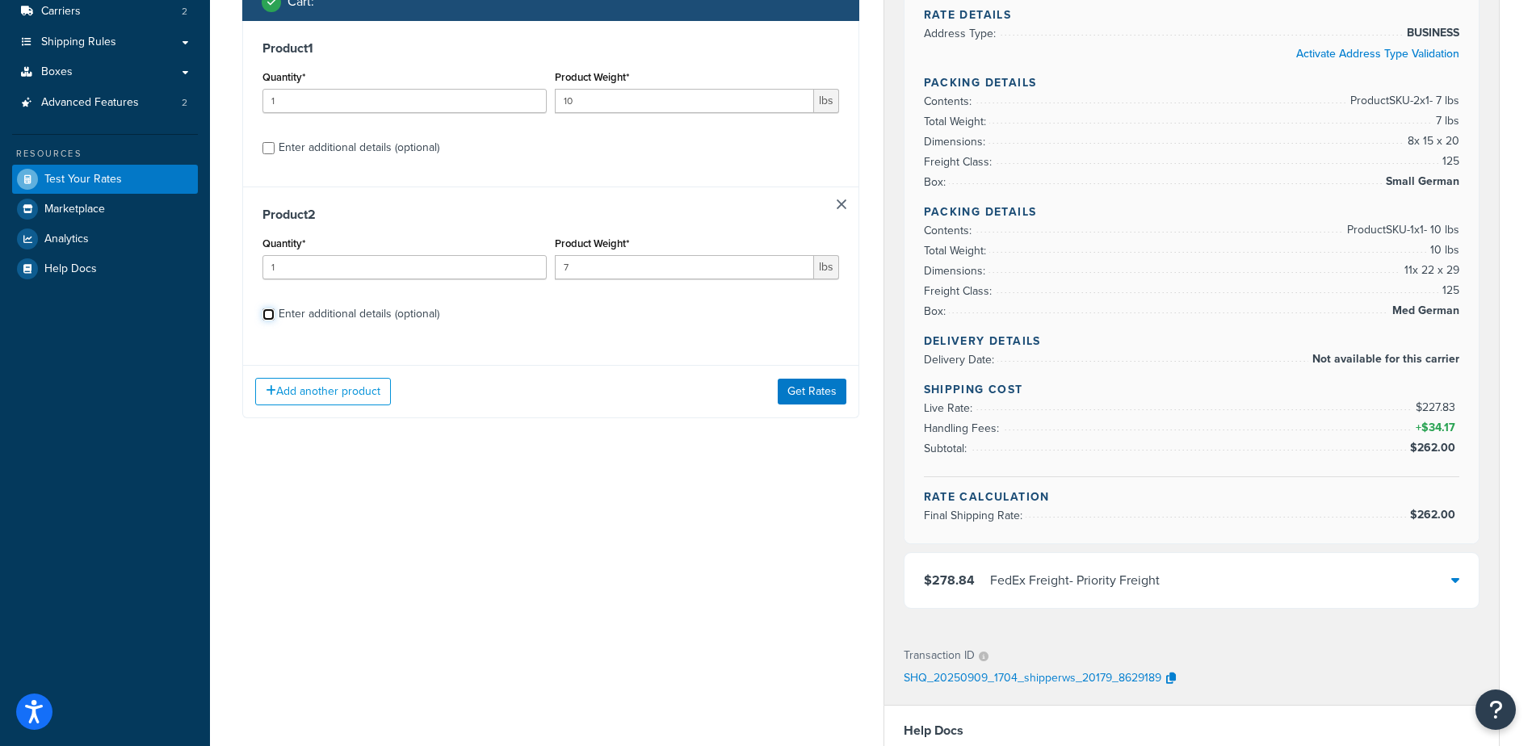
scroll to position [291, 0]
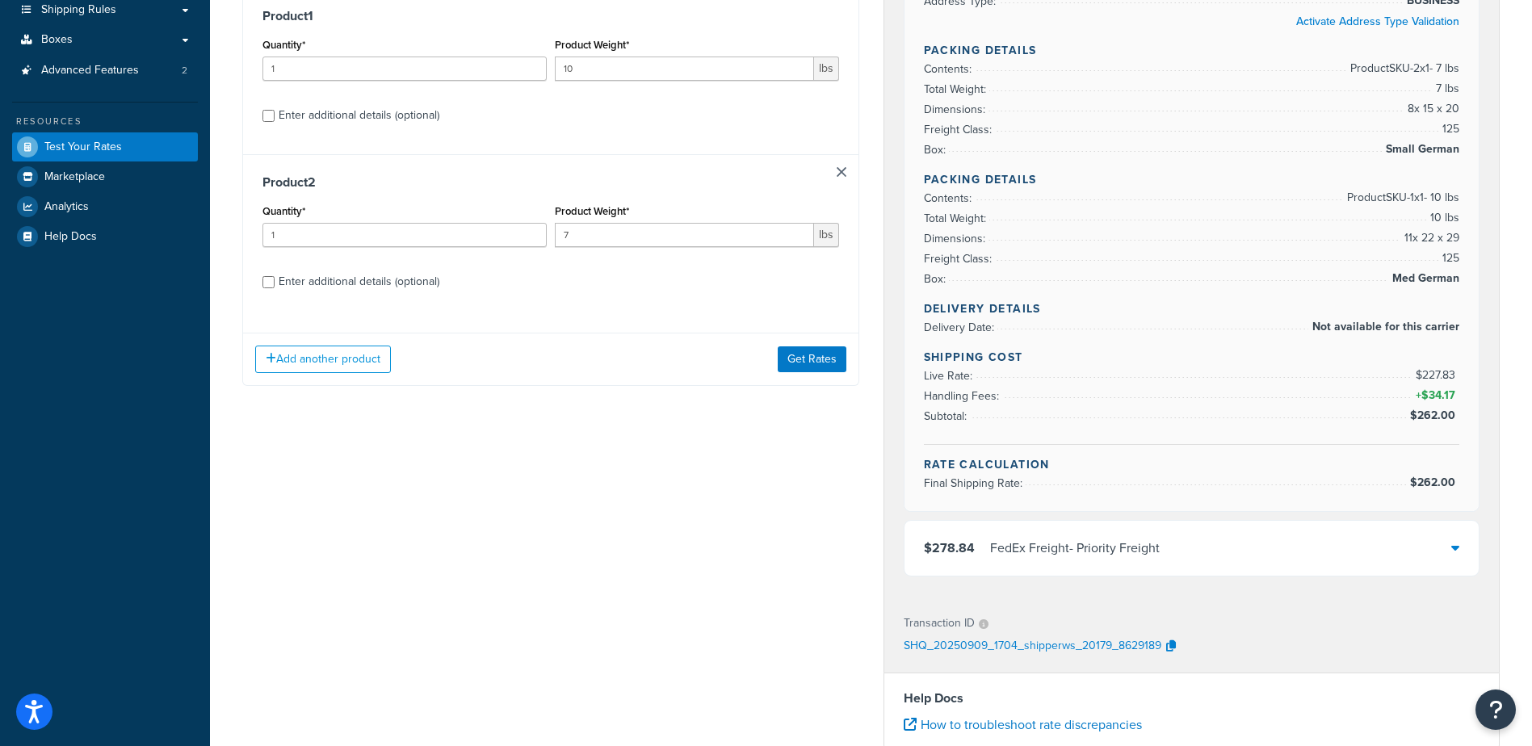
click at [338, 275] on div "Enter additional details (optional)" at bounding box center [359, 281] width 161 height 23
click at [274, 276] on input "Enter additional details (optional)" at bounding box center [268, 282] width 12 height 12
checkbox input "true"
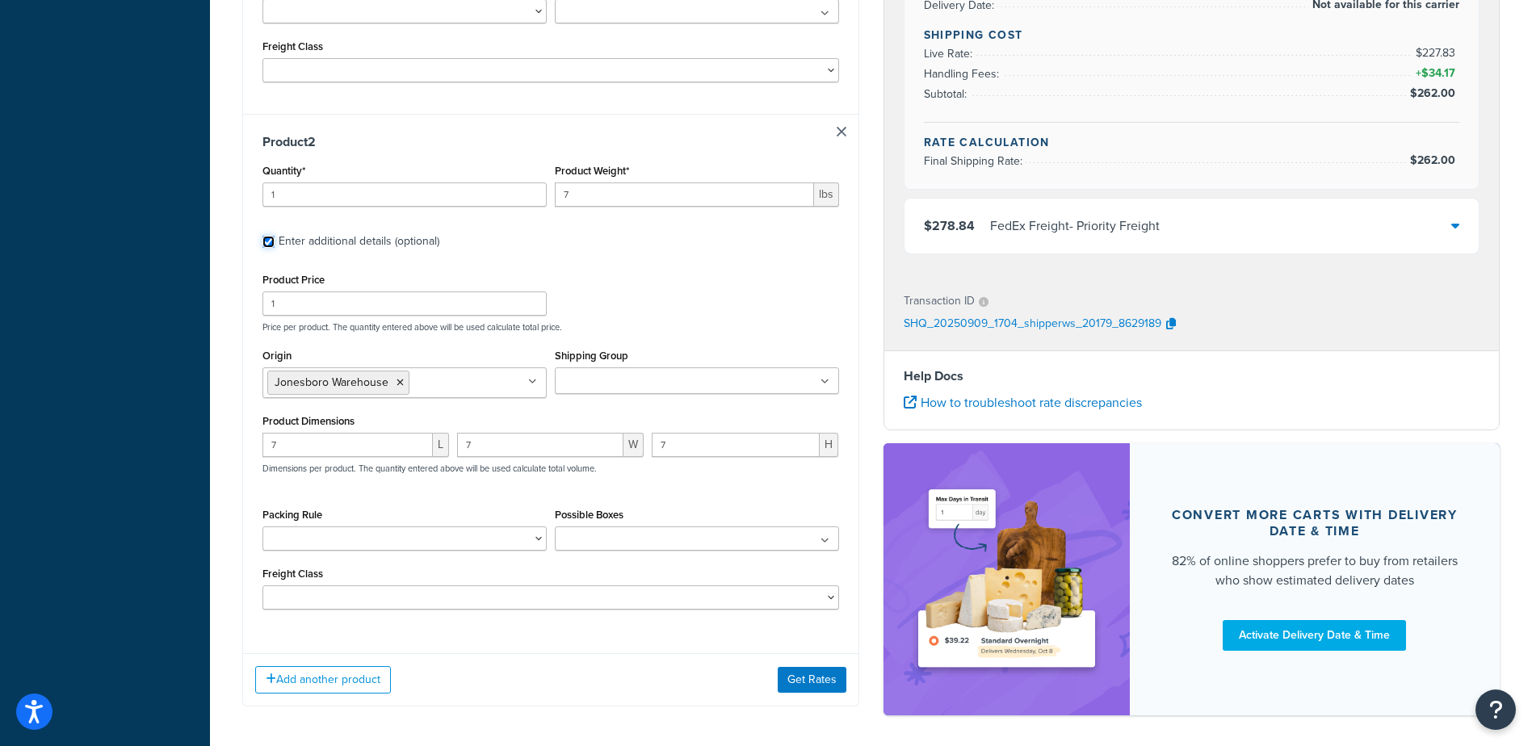
scroll to position [693, 0]
click at [798, 679] on button "Get Rates" at bounding box center [811, 679] width 69 height 26
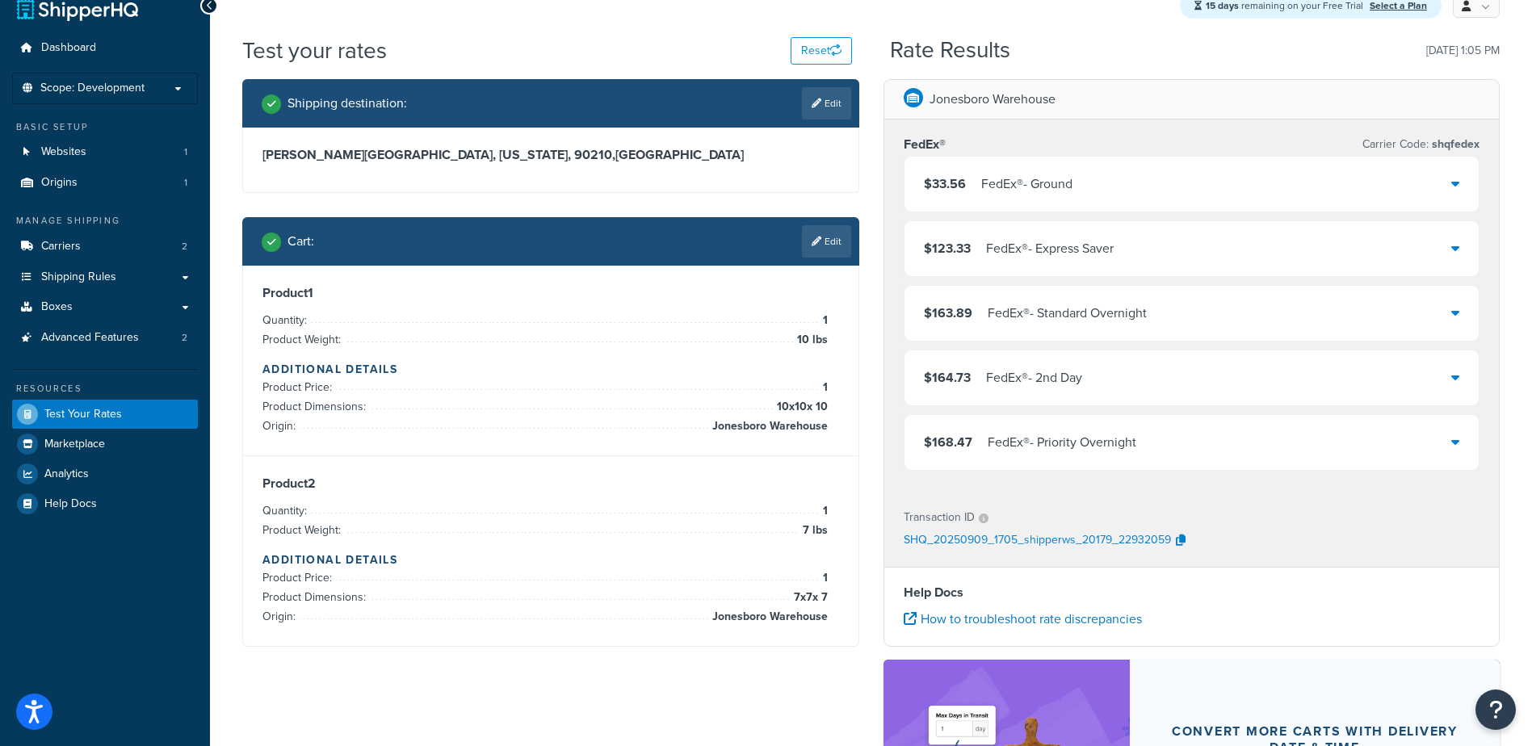
scroll to position [0, 0]
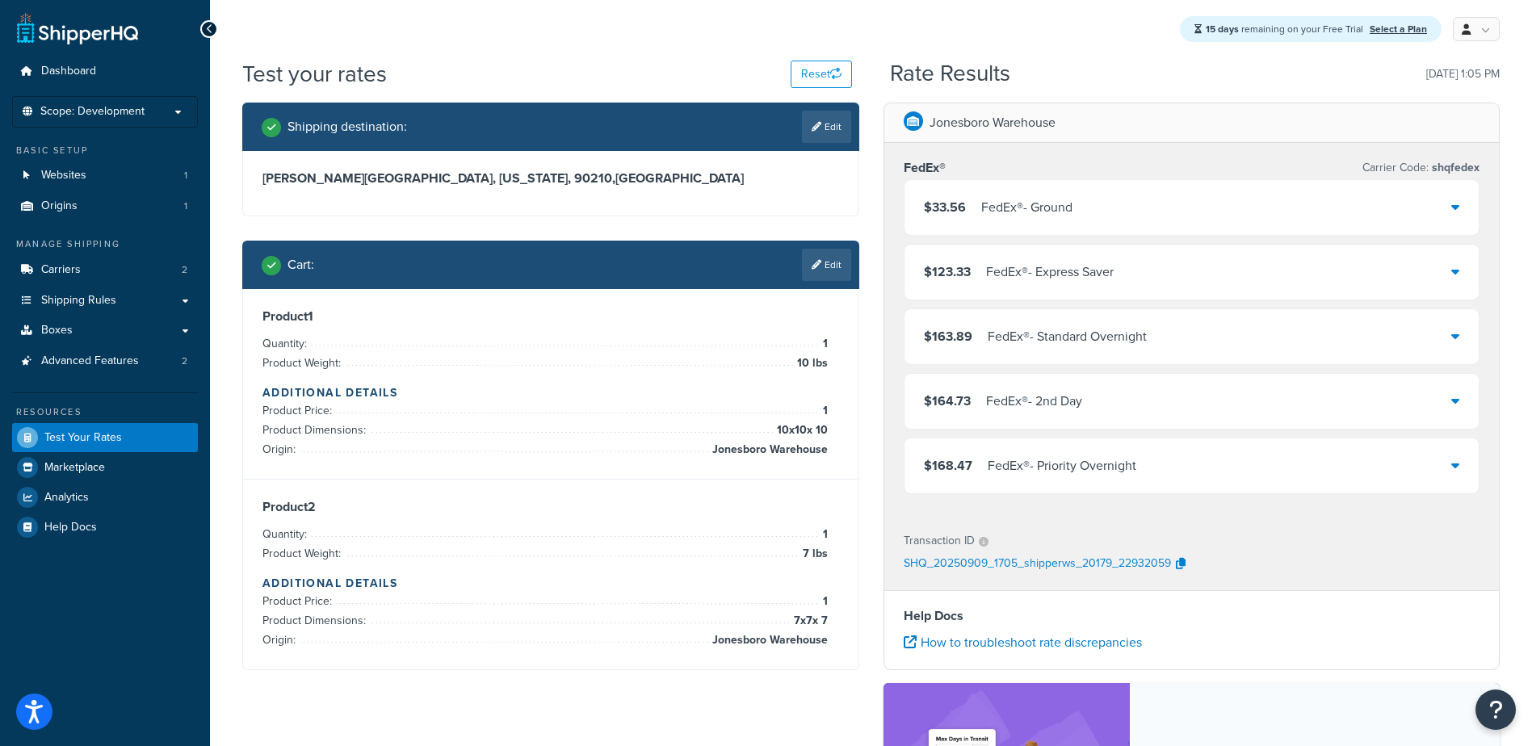
click at [1003, 215] on div "FedEx® - Ground" at bounding box center [1026, 207] width 91 height 23
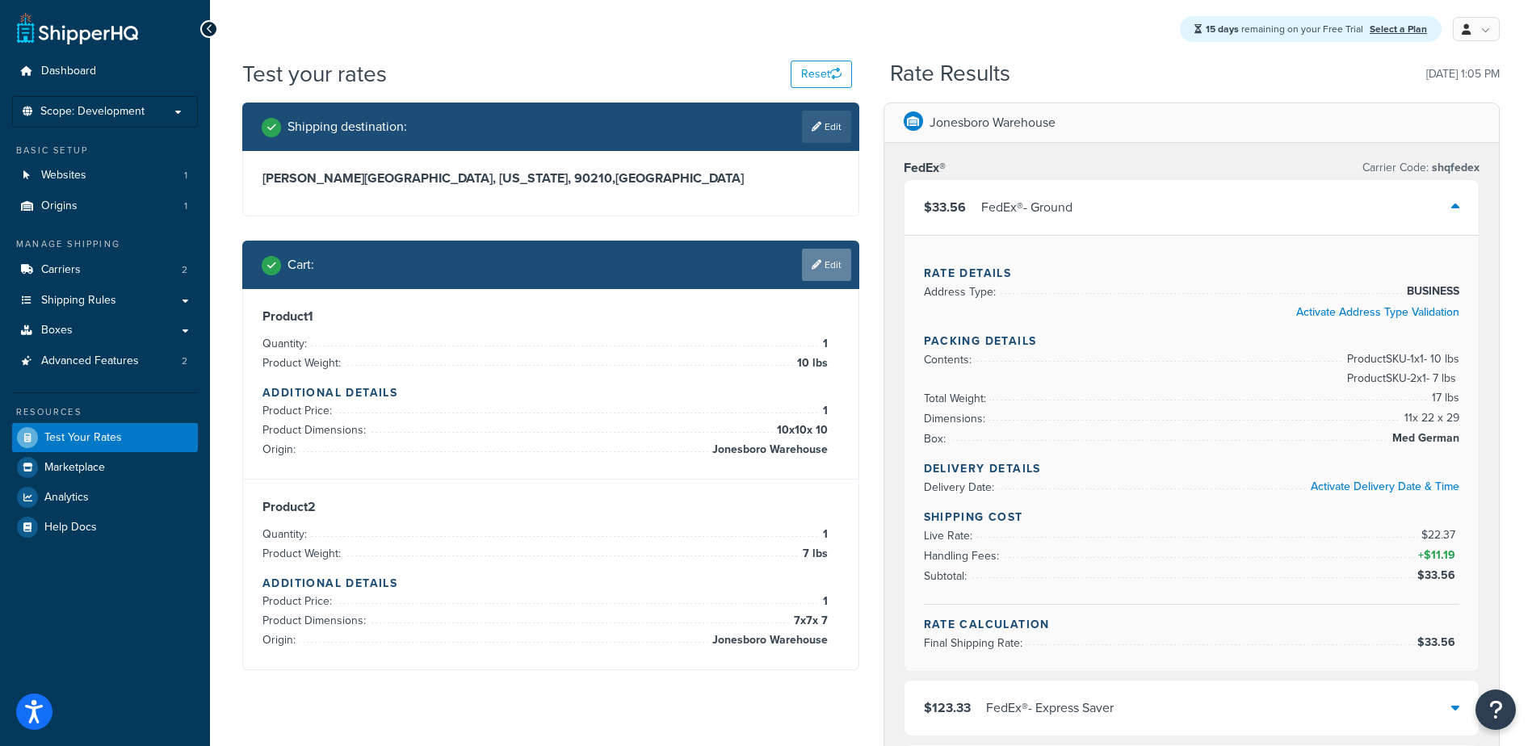
click at [831, 264] on link "Edit" at bounding box center [826, 265] width 49 height 32
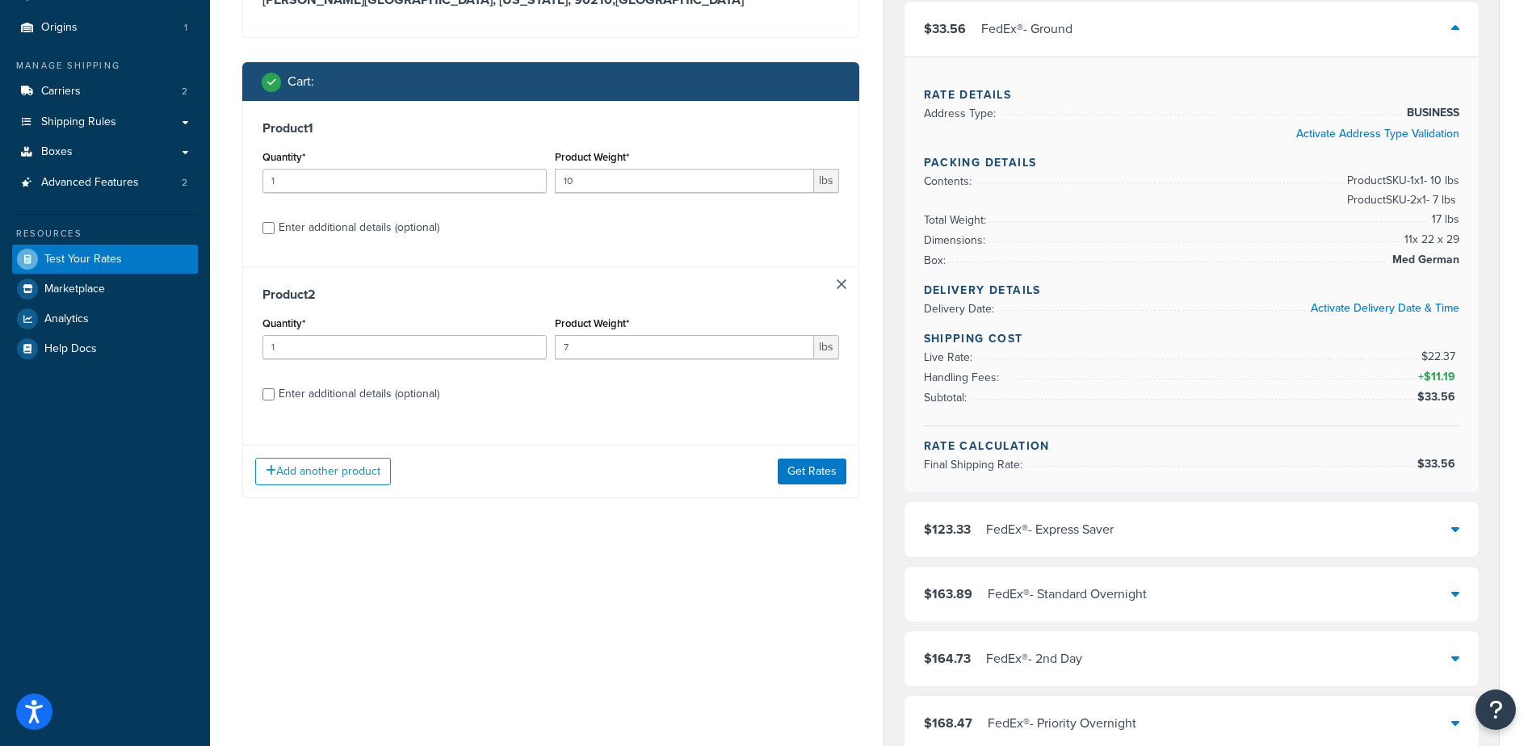
scroll to position [388, 0]
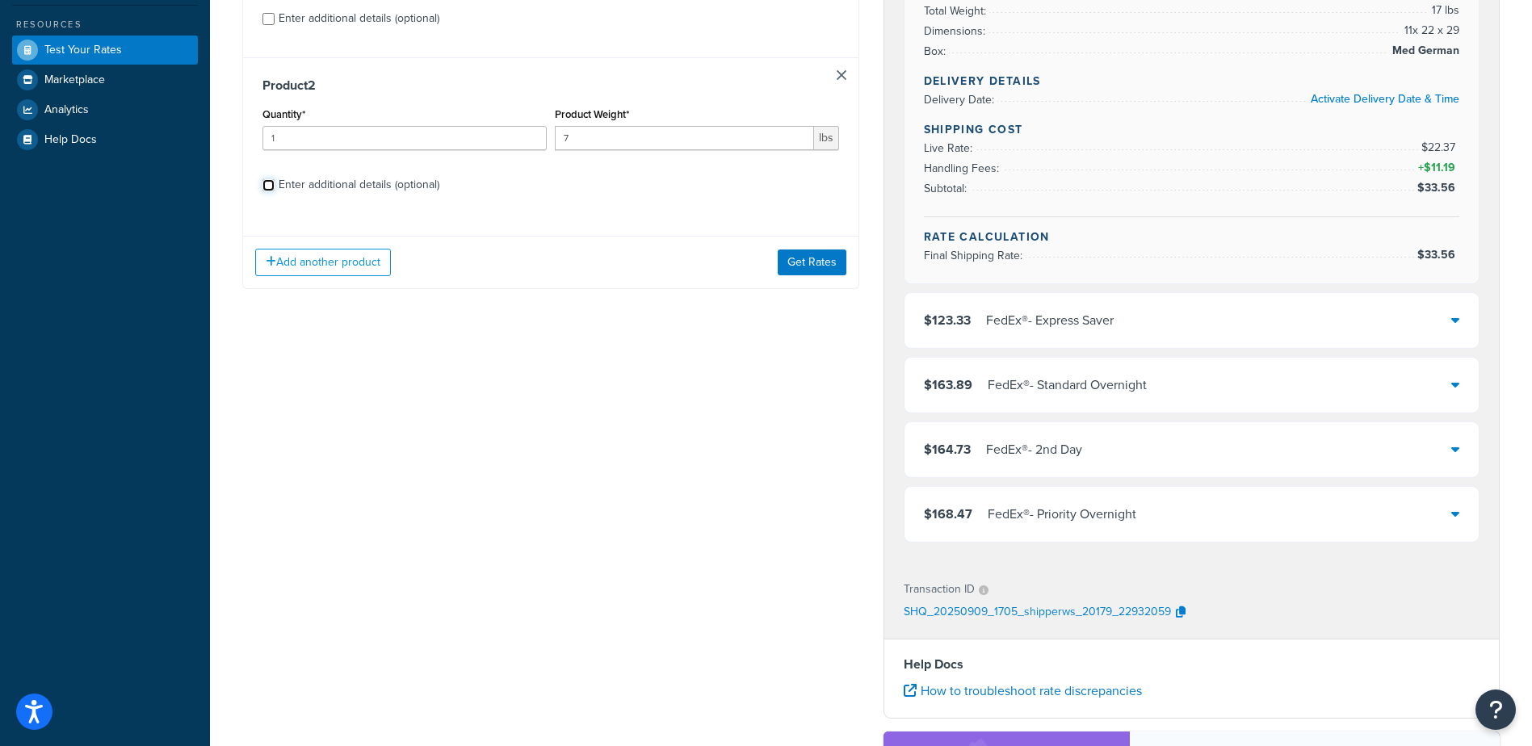
click at [268, 186] on input "Enter additional details (optional)" at bounding box center [268, 185] width 12 height 12
checkbox input "true"
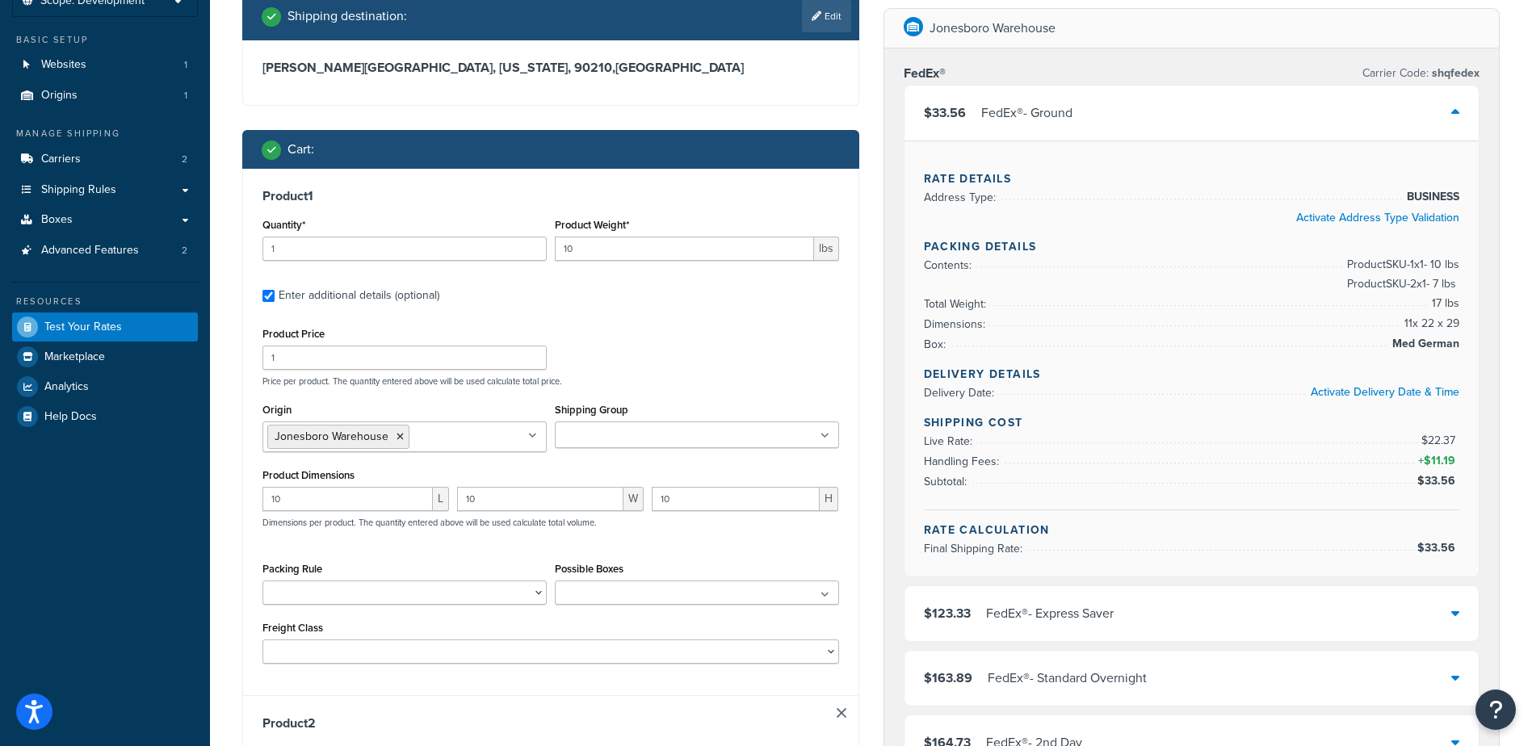
scroll to position [32, 0]
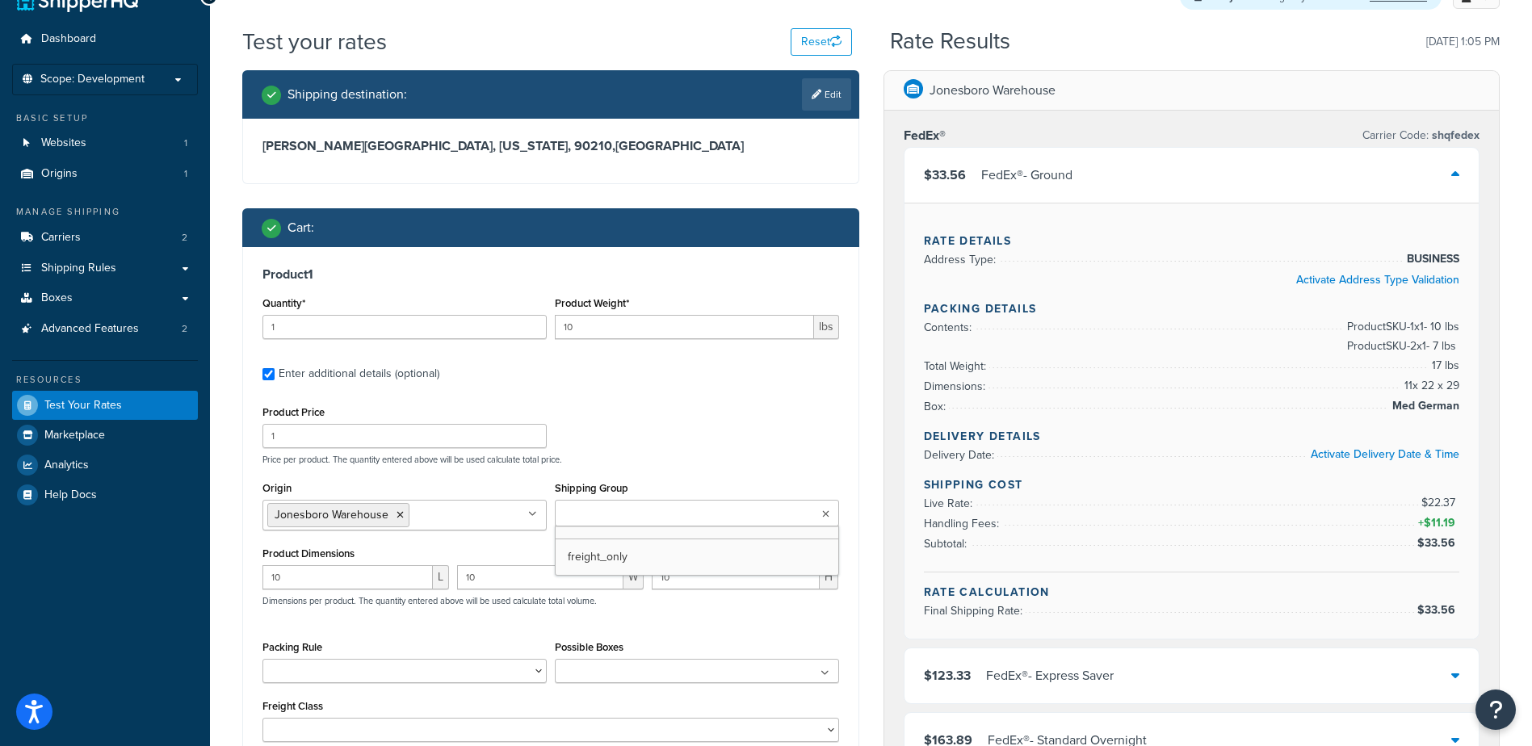
click at [585, 514] on input "Shipping Group" at bounding box center [630, 514] width 143 height 18
click at [595, 424] on div "Product Price 1 Price per product. The quantity entered above will be used calc…" at bounding box center [550, 433] width 585 height 64
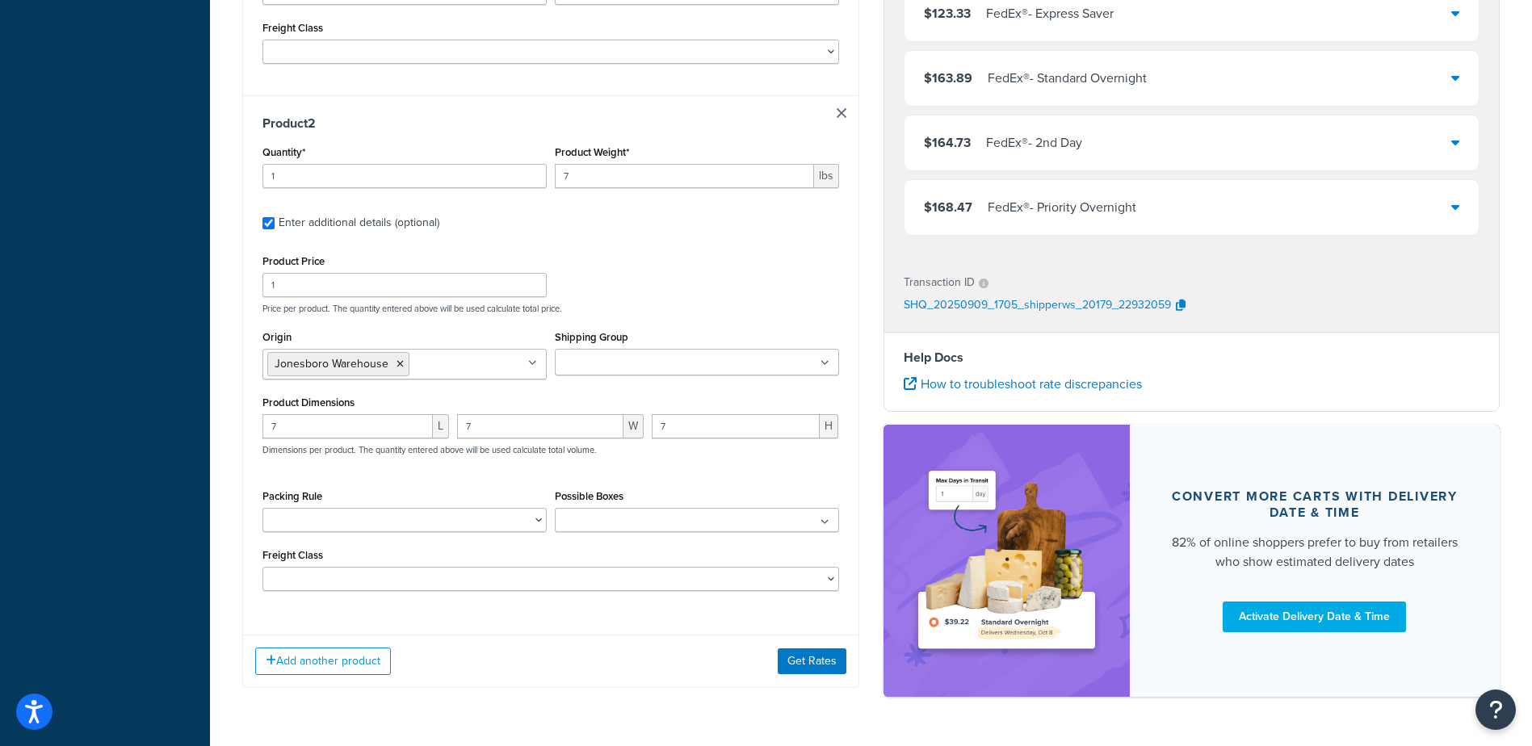
scroll to position [743, 0]
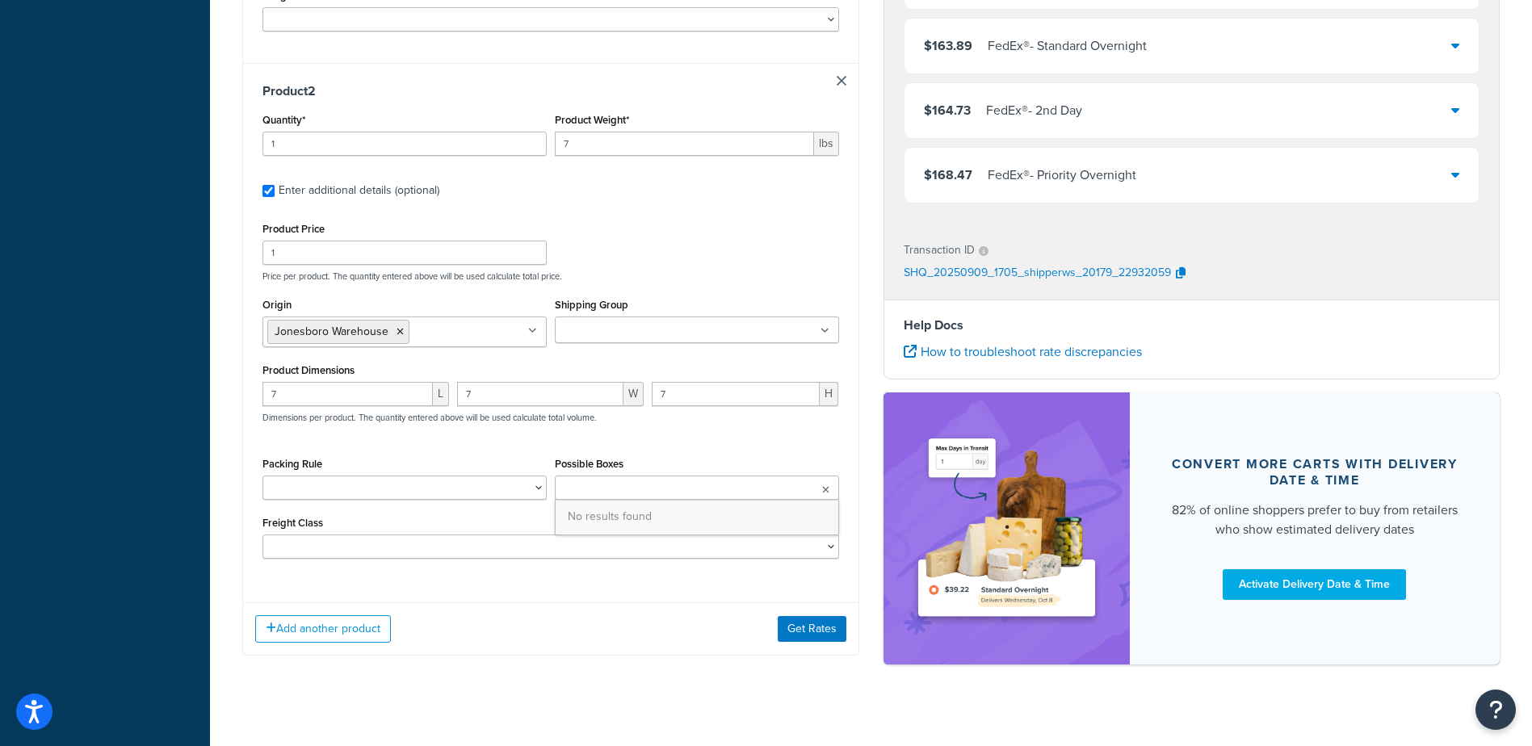
click at [607, 485] on ul at bounding box center [697, 488] width 284 height 24
click at [601, 484] on ul at bounding box center [697, 488] width 284 height 24
click at [587, 321] on ul at bounding box center [697, 329] width 284 height 27
click at [805, 618] on button "Get Rates" at bounding box center [811, 629] width 69 height 26
click at [805, 618] on div "Add another product Get Rates" at bounding box center [550, 628] width 615 height 52
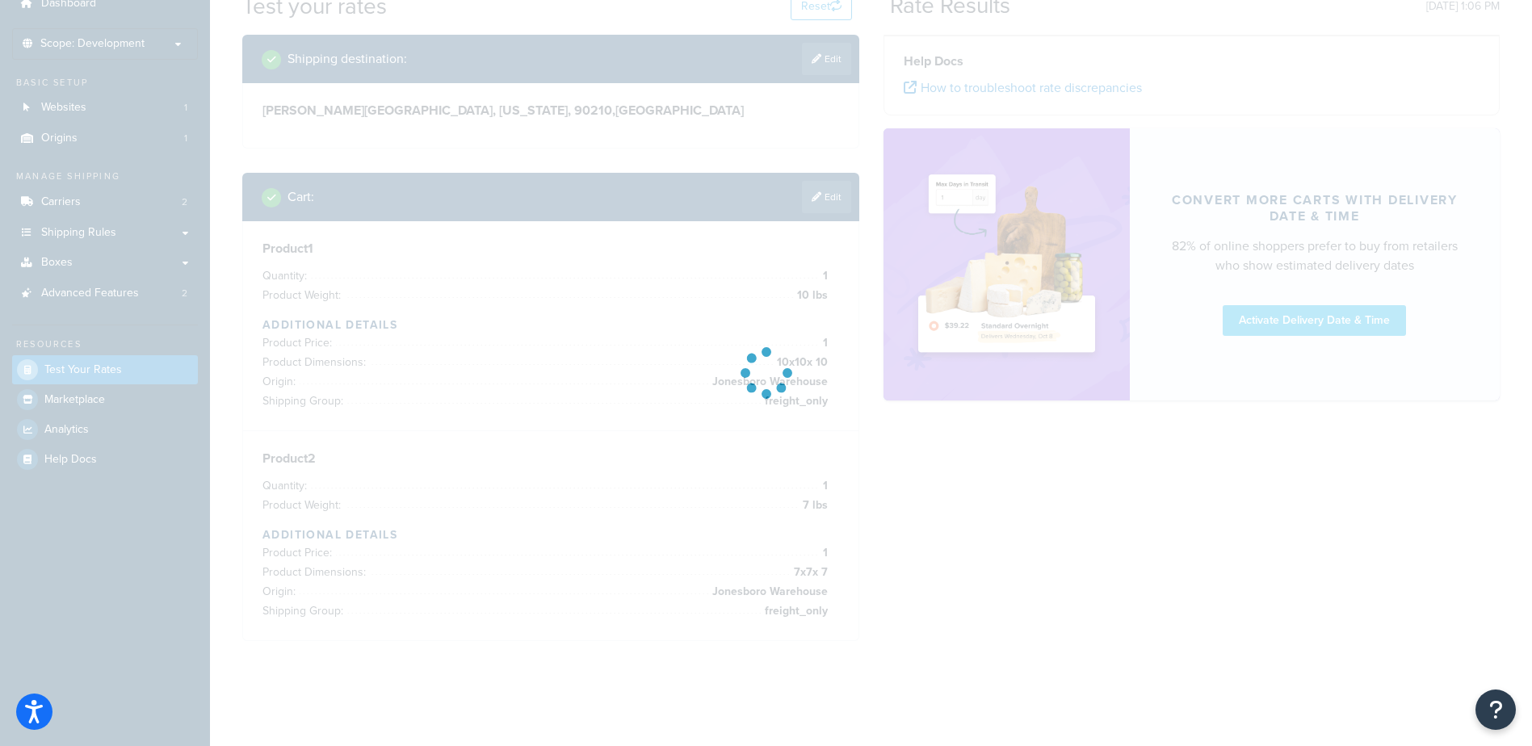
scroll to position [112, 0]
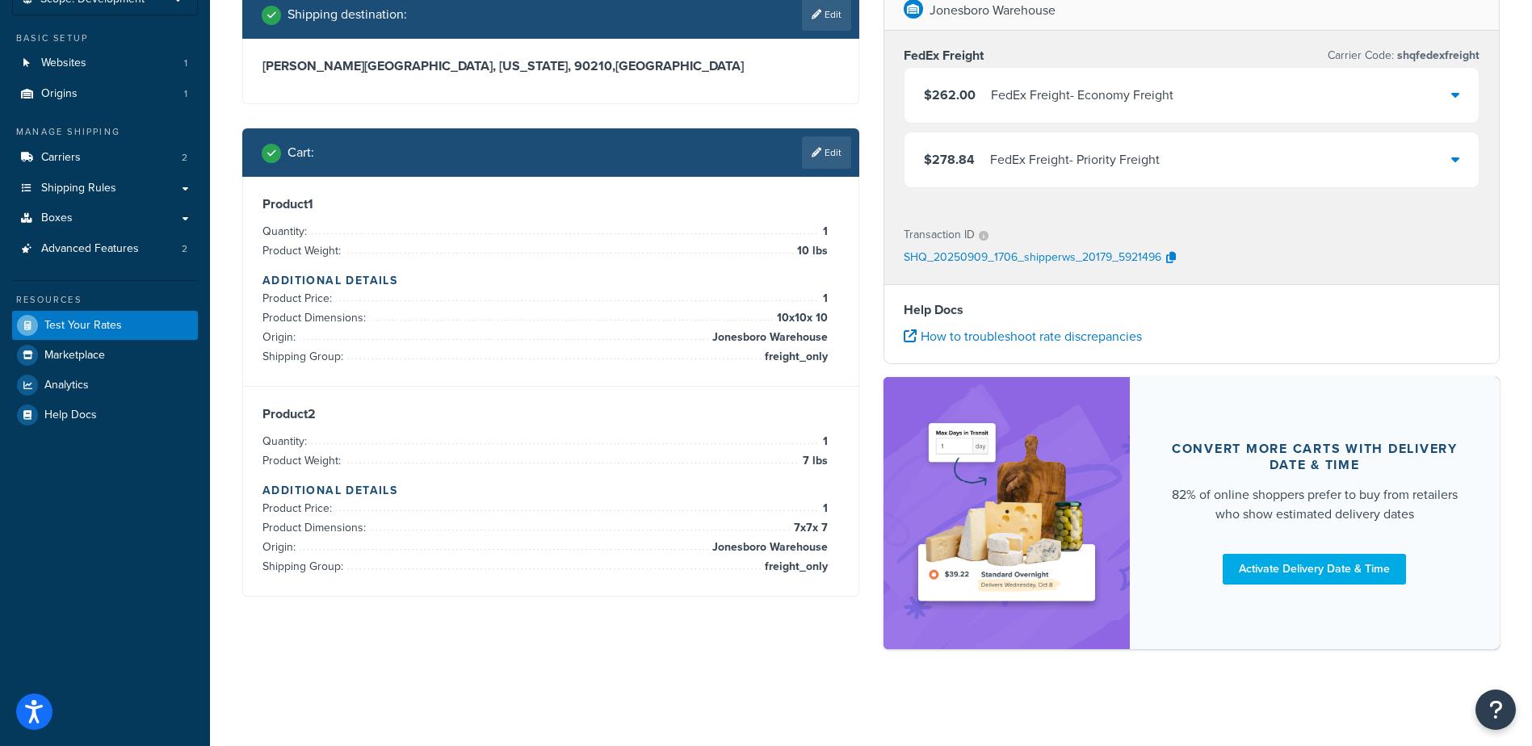
click at [1063, 94] on div "FedEx Freight - Economy Freight" at bounding box center [1082, 95] width 182 height 23
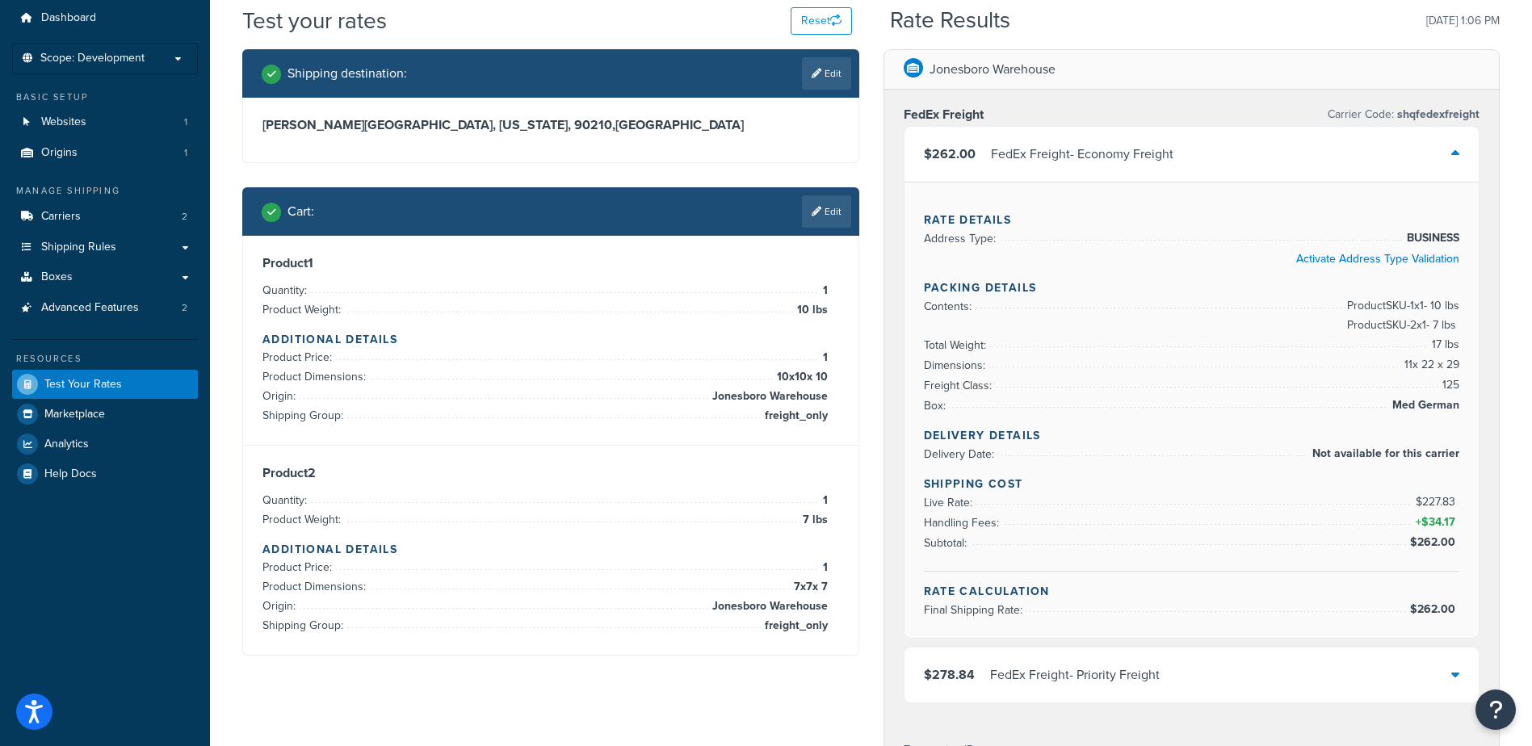
scroll to position [0, 0]
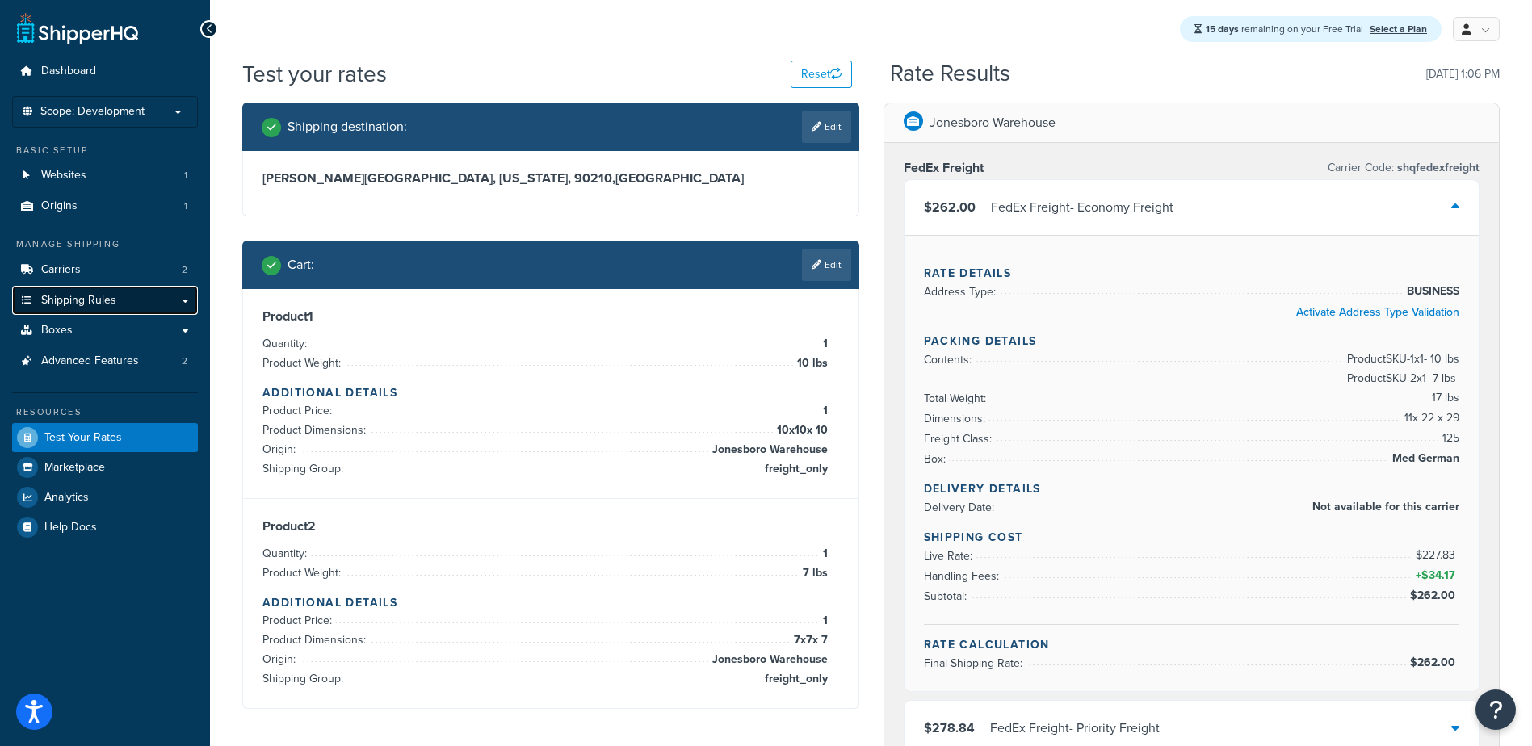
click at [71, 304] on span "Shipping Rules" at bounding box center [78, 301] width 75 height 14
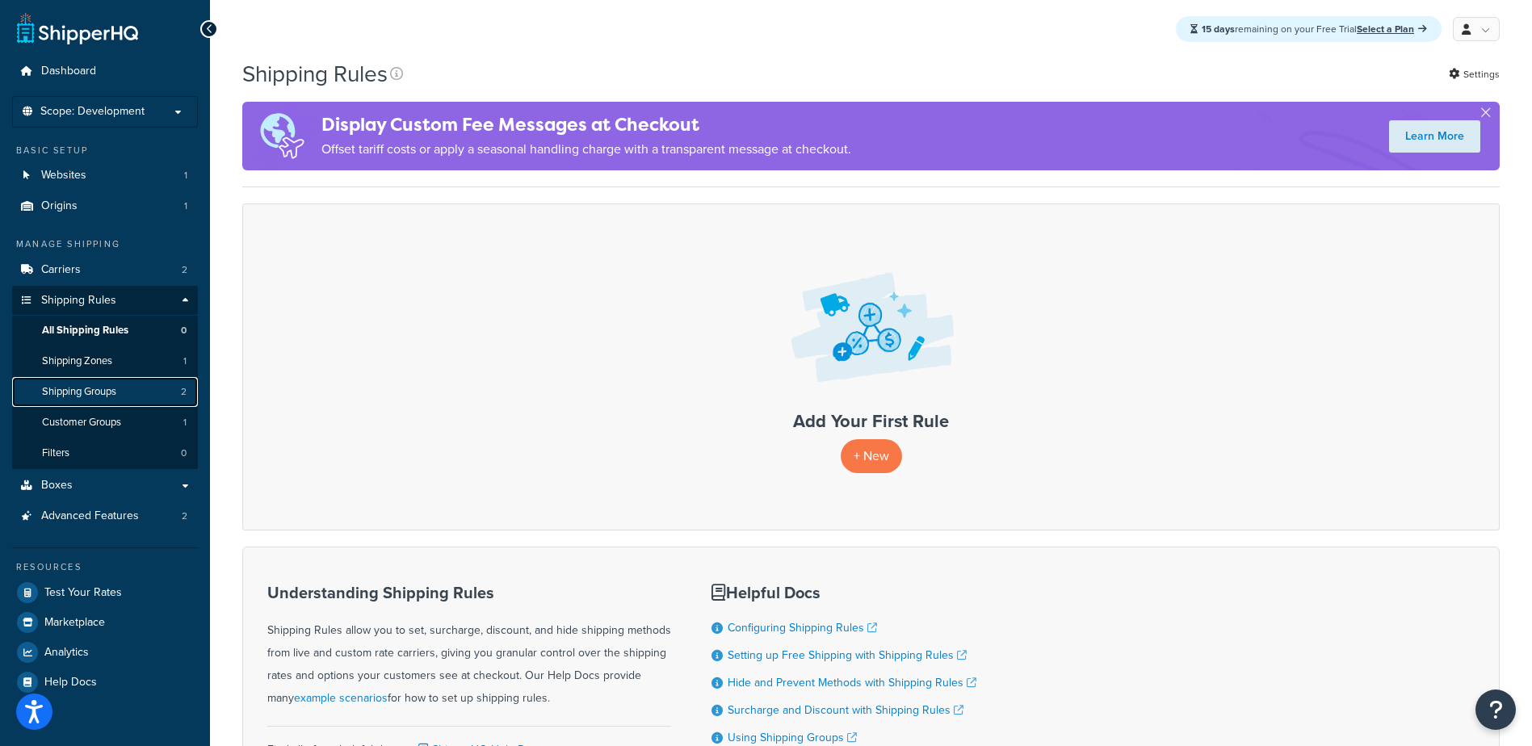
click at [89, 386] on span "Shipping Groups" at bounding box center [79, 392] width 74 height 14
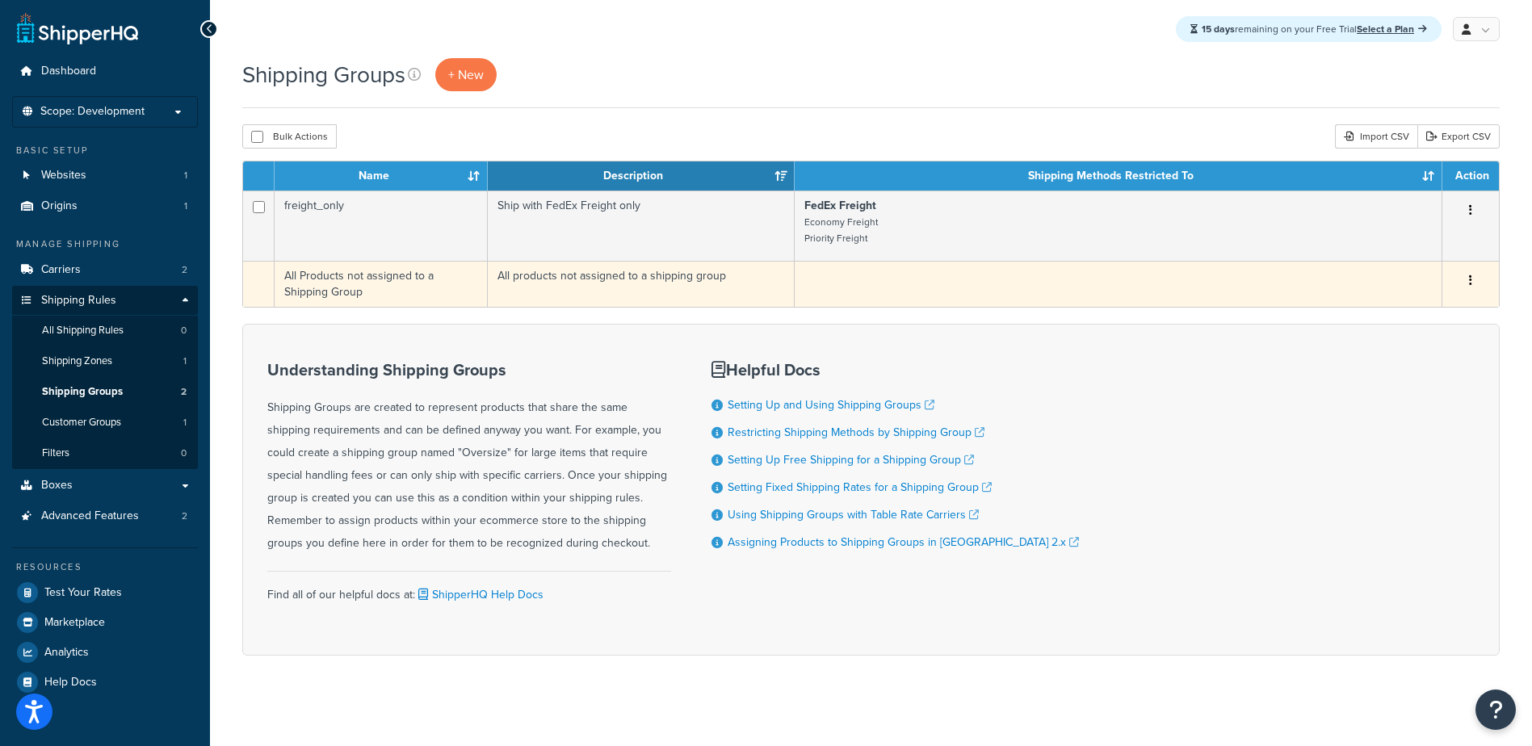
click at [1467, 284] on button "button" at bounding box center [1470, 281] width 23 height 26
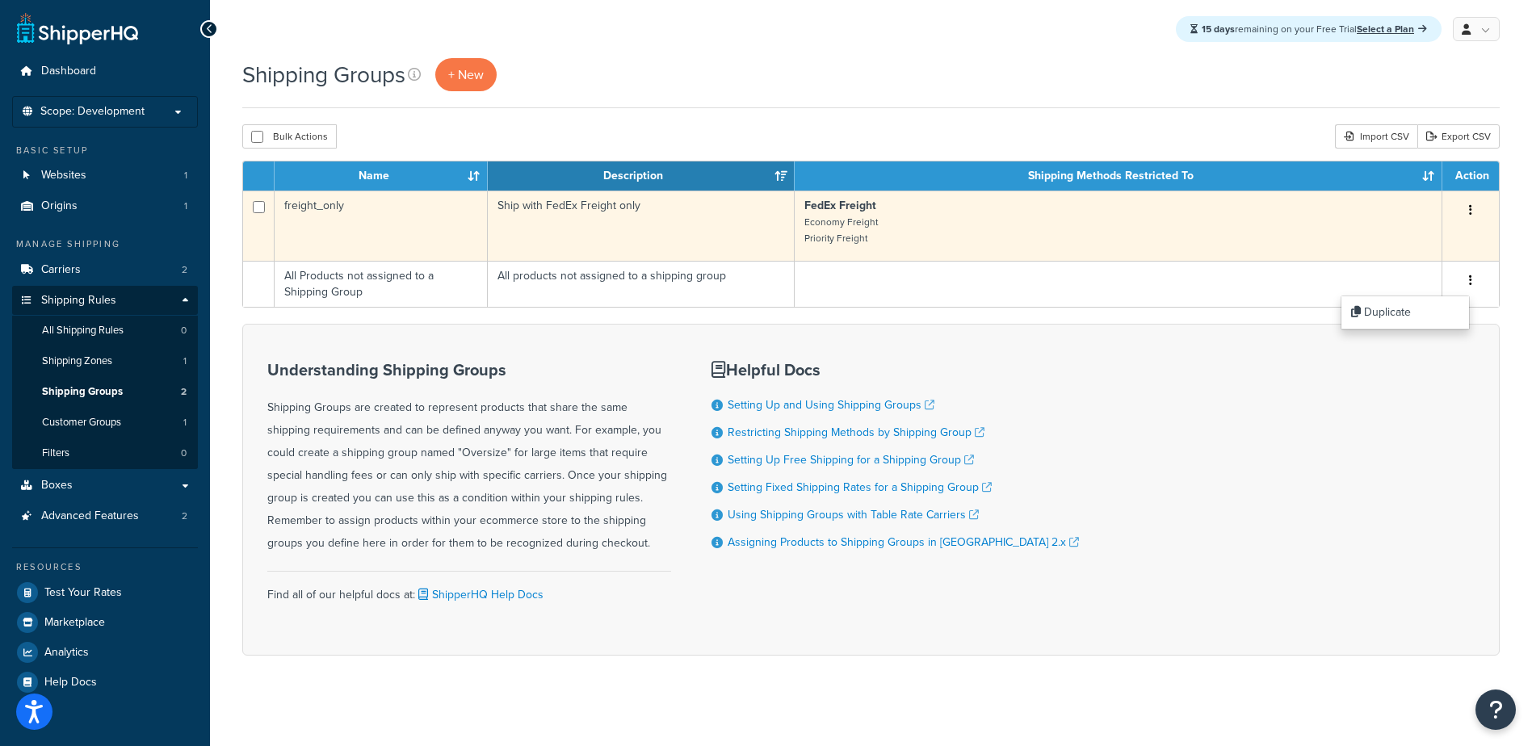
click at [1467, 201] on button "button" at bounding box center [1470, 211] width 23 height 26
click at [1413, 242] on link "Edit" at bounding box center [1405, 242] width 128 height 33
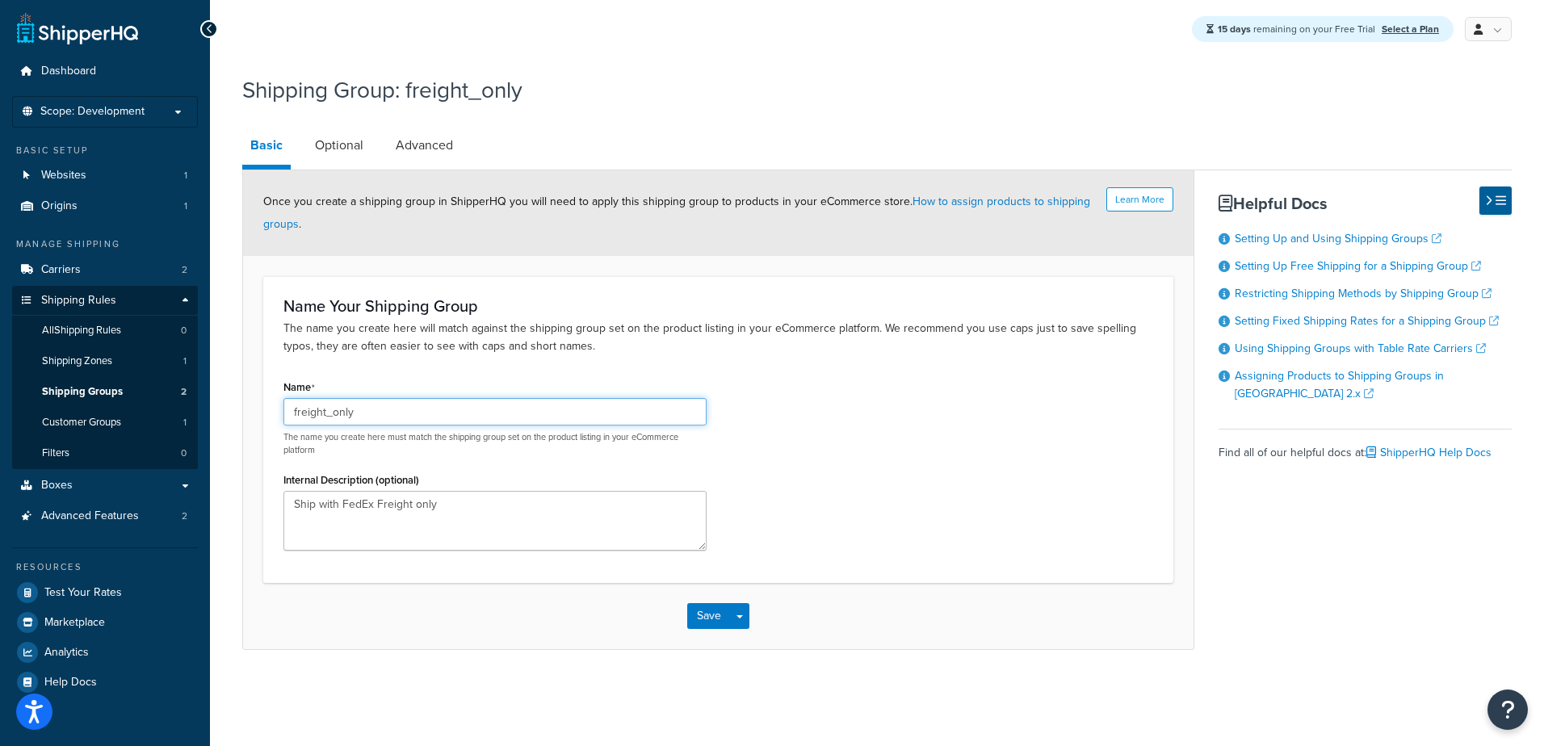
drag, startPoint x: 415, startPoint y: 409, endPoint x: 52, endPoint y: 390, distance: 363.0
click at [52, 390] on div "Dashboard Scope: Development Basic Setup Websites 1 Origins 1 Manage Shipping C…" at bounding box center [772, 373] width 1544 height 746
type input "FREIGHT_ONLY"
click at [712, 617] on button "Save" at bounding box center [709, 616] width 44 height 26
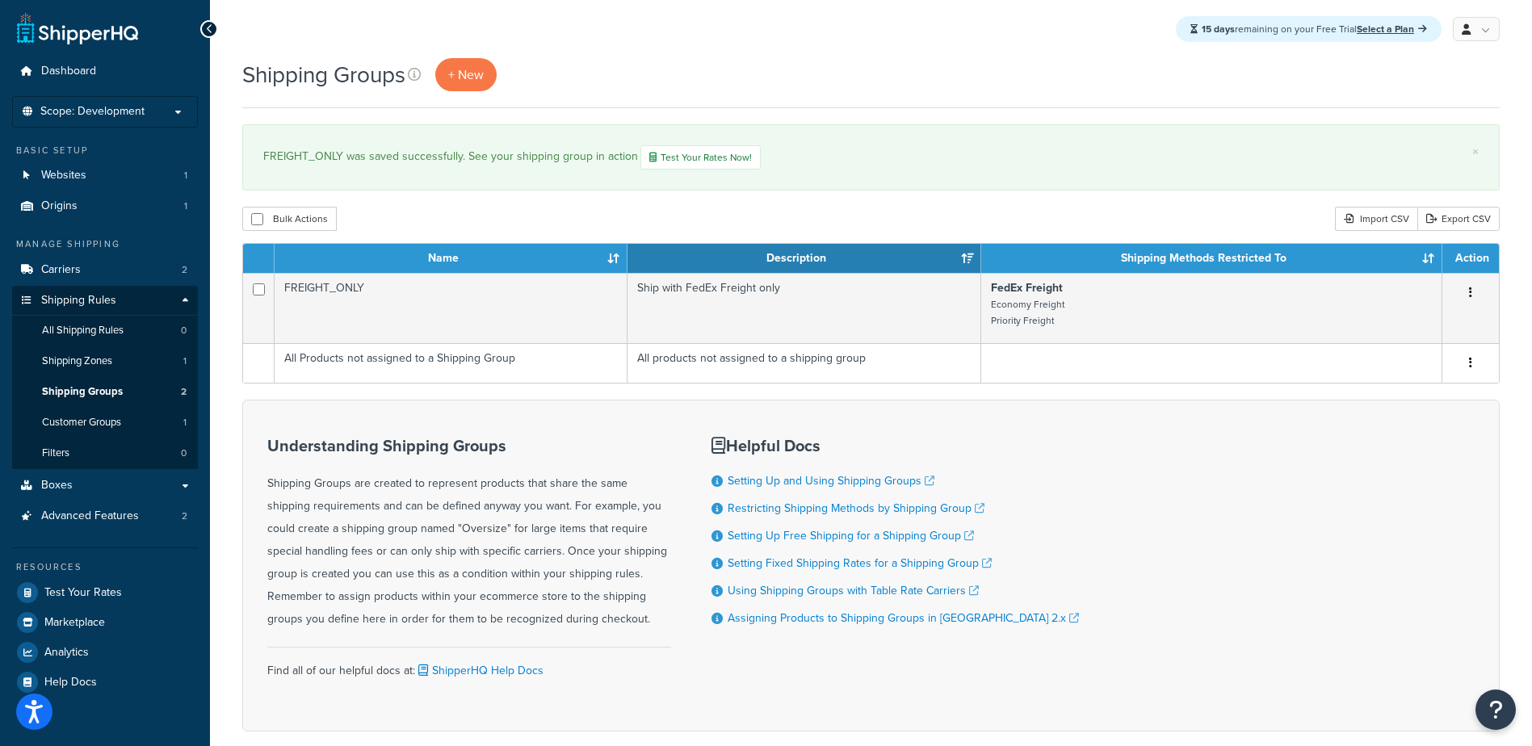
drag, startPoint x: 556, startPoint y: 618, endPoint x: 252, endPoint y: 487, distance: 331.6
click at [252, 487] on div "Understanding Shipping Groups Shipping Groups are created to represent products…" at bounding box center [870, 566] width 1257 height 332
copy div "Shipping Groups are created to represent products that share the same shipping …"
click at [1487, 40] on link at bounding box center [1475, 29] width 47 height 24
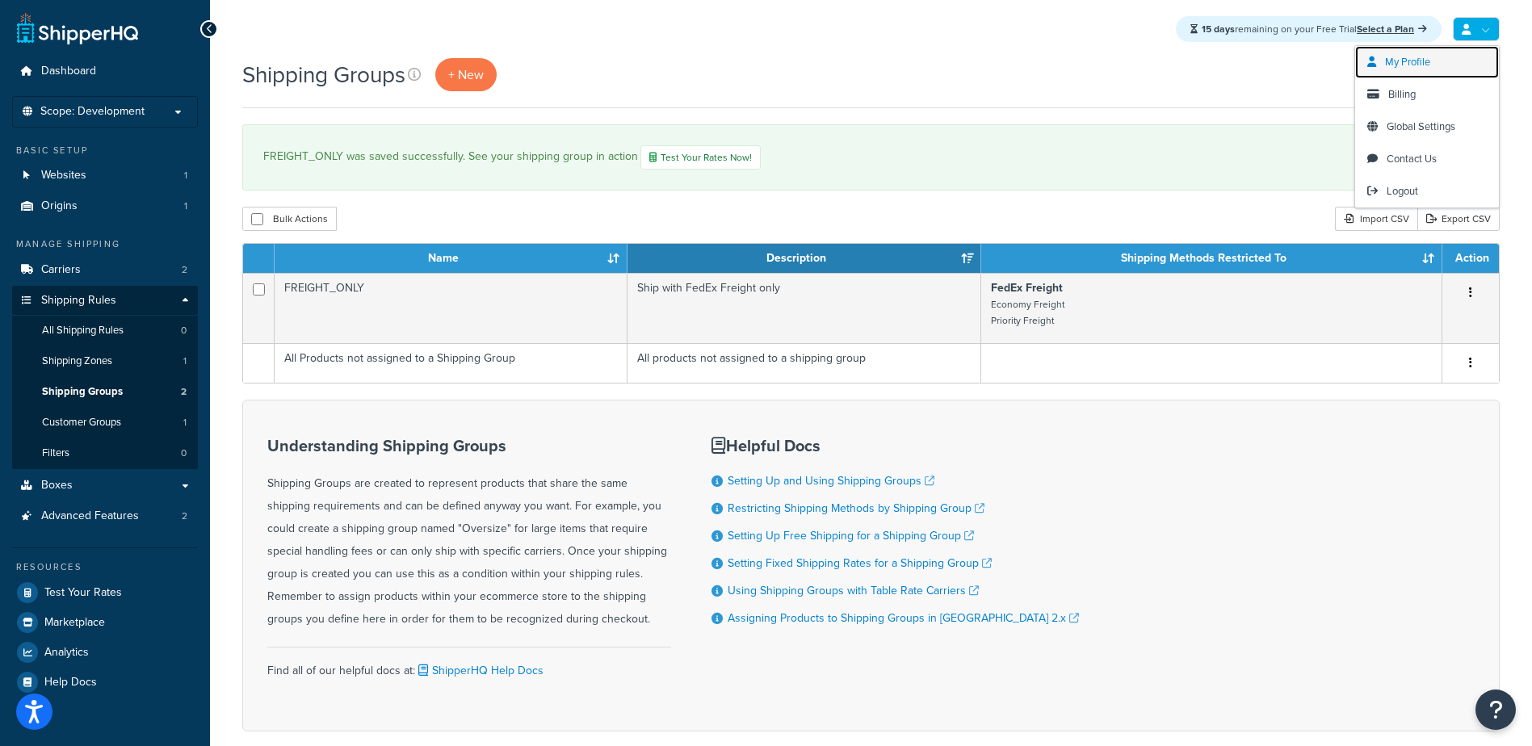
click at [1458, 64] on link "My Profile" at bounding box center [1427, 62] width 144 height 32
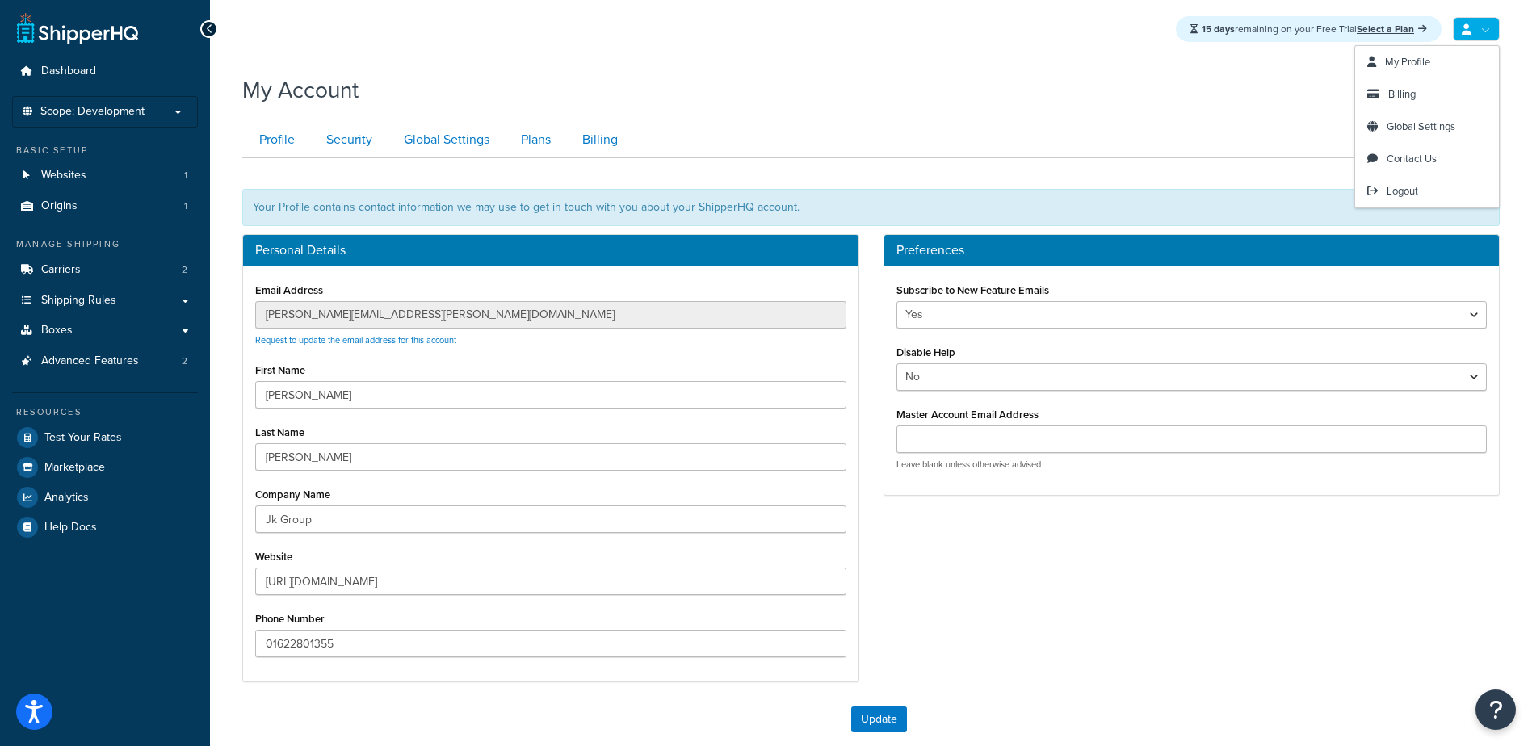
click at [1478, 32] on link at bounding box center [1475, 29] width 47 height 24
click at [1416, 190] on span "Logout" at bounding box center [1401, 190] width 31 height 15
